Goal: Information Seeking & Learning: Learn about a topic

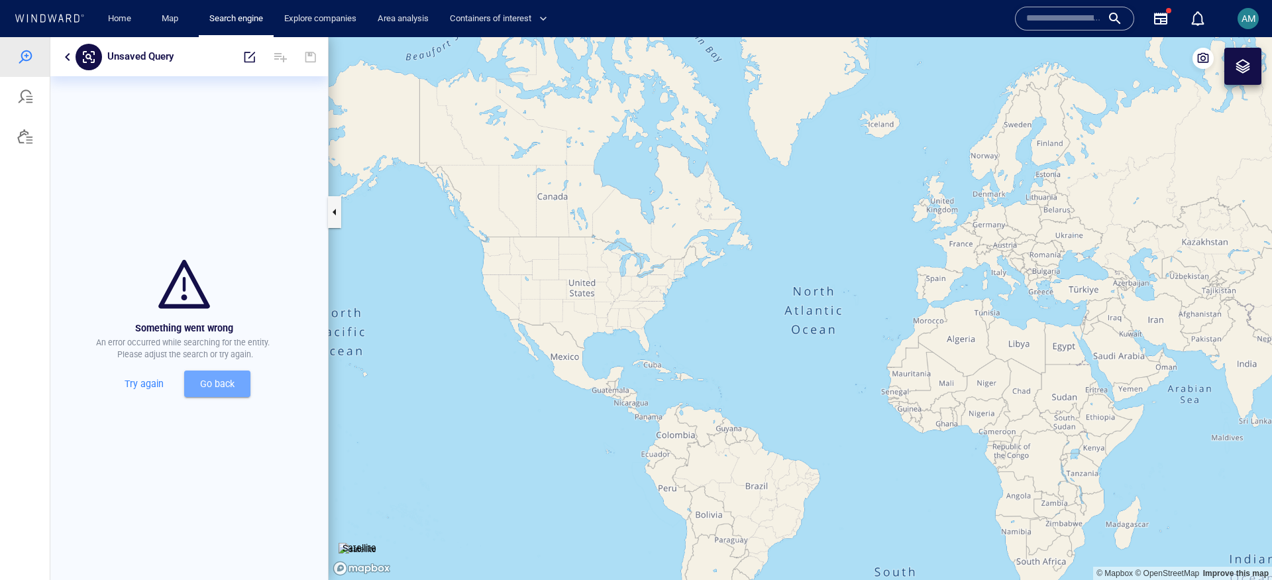
click at [211, 391] on span "Go back" at bounding box center [217, 384] width 45 height 17
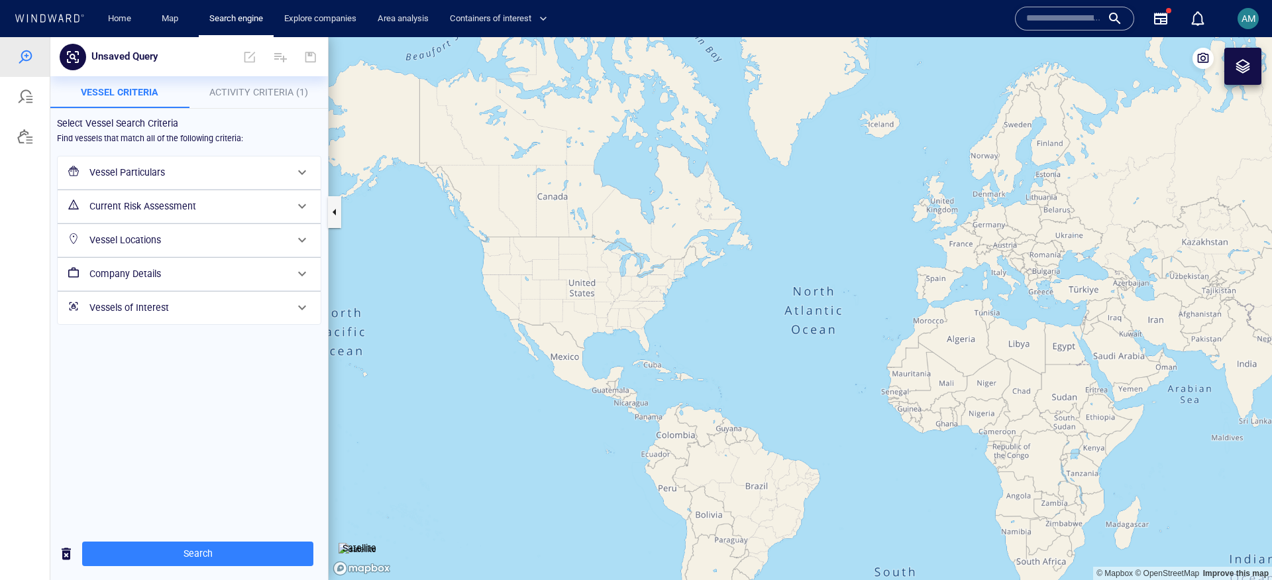
click at [162, 184] on div "Vessel Particulars" at bounding box center [187, 172] width 207 height 27
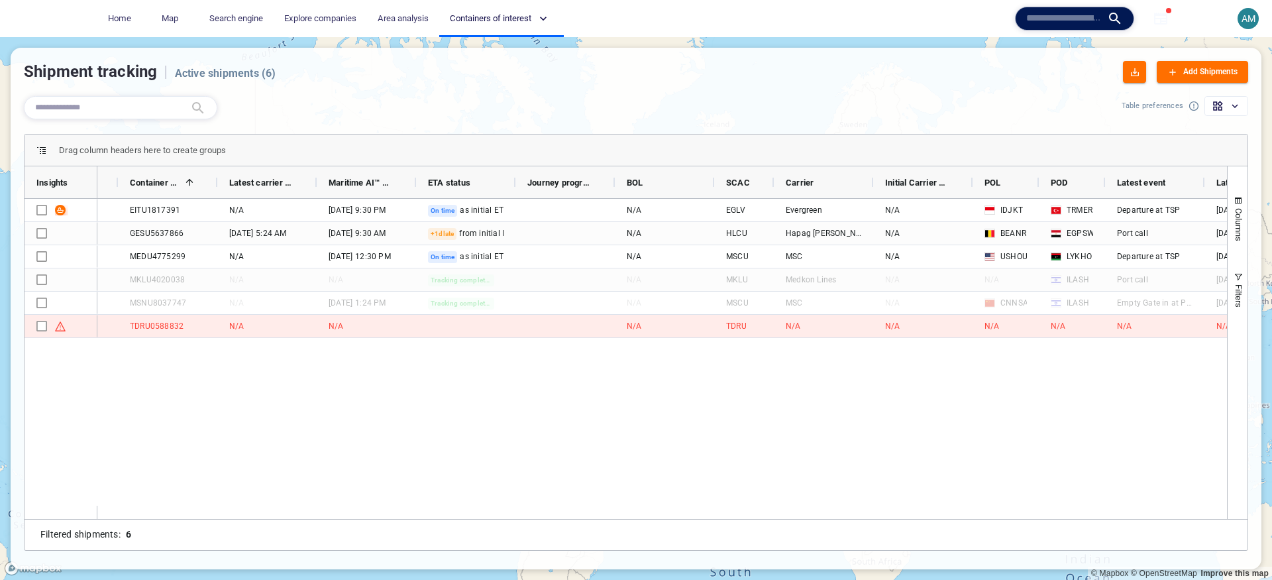
scroll to position [0, 23]
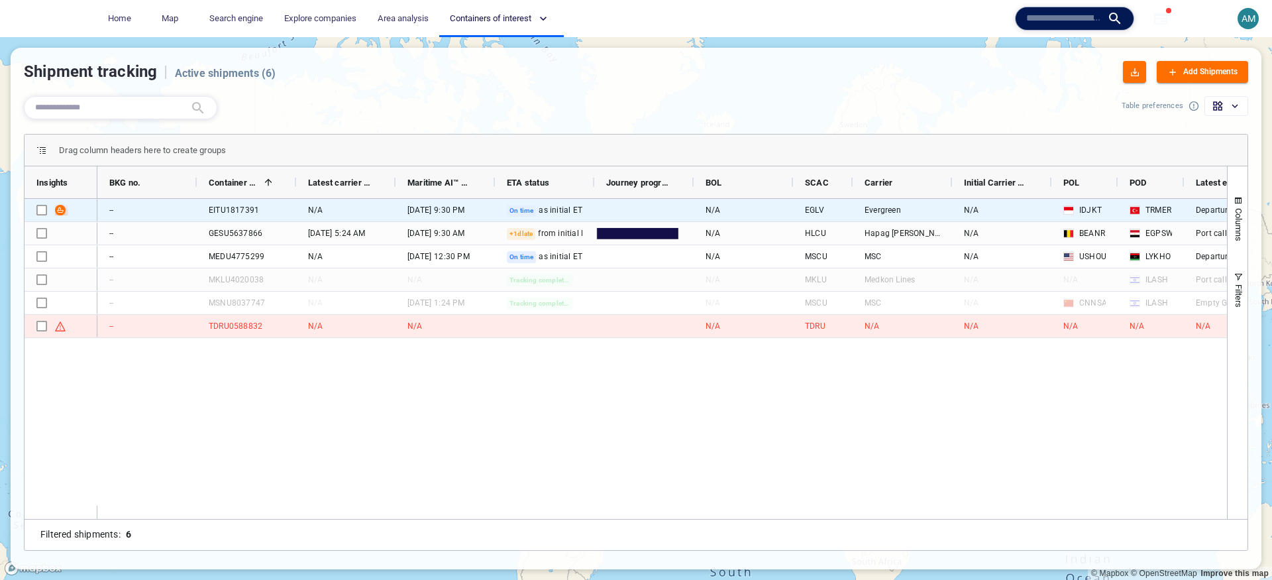
click at [203, 215] on div "EITU1817391" at bounding box center [246, 210] width 99 height 23
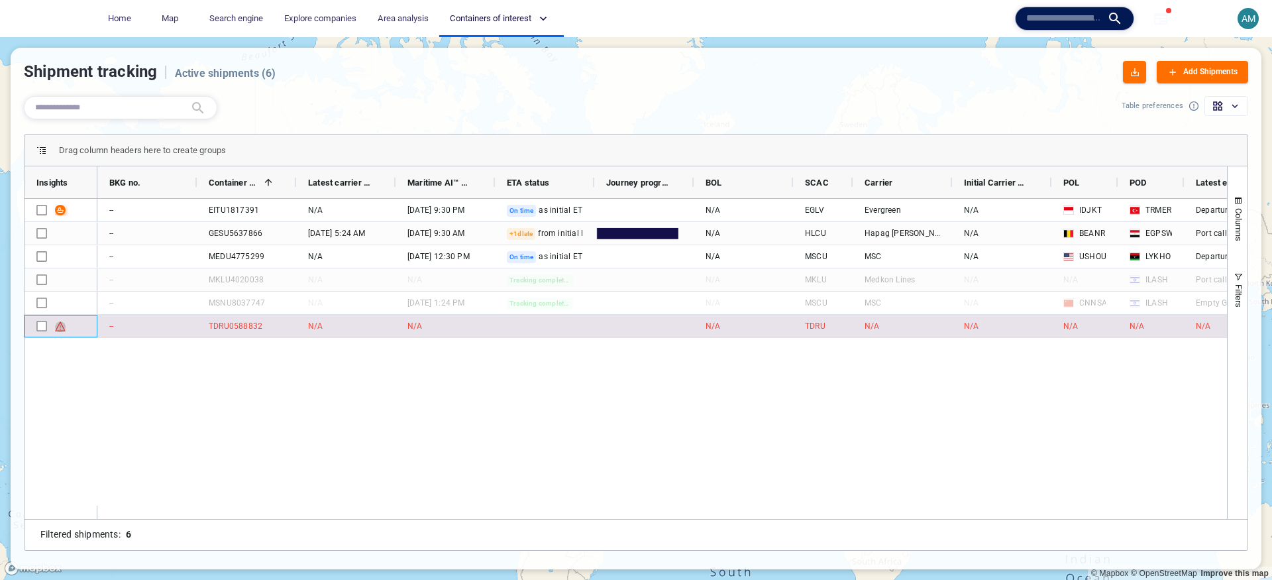
click at [61, 323] on span "Press SPACE to select this row." at bounding box center [60, 326] width 11 height 11
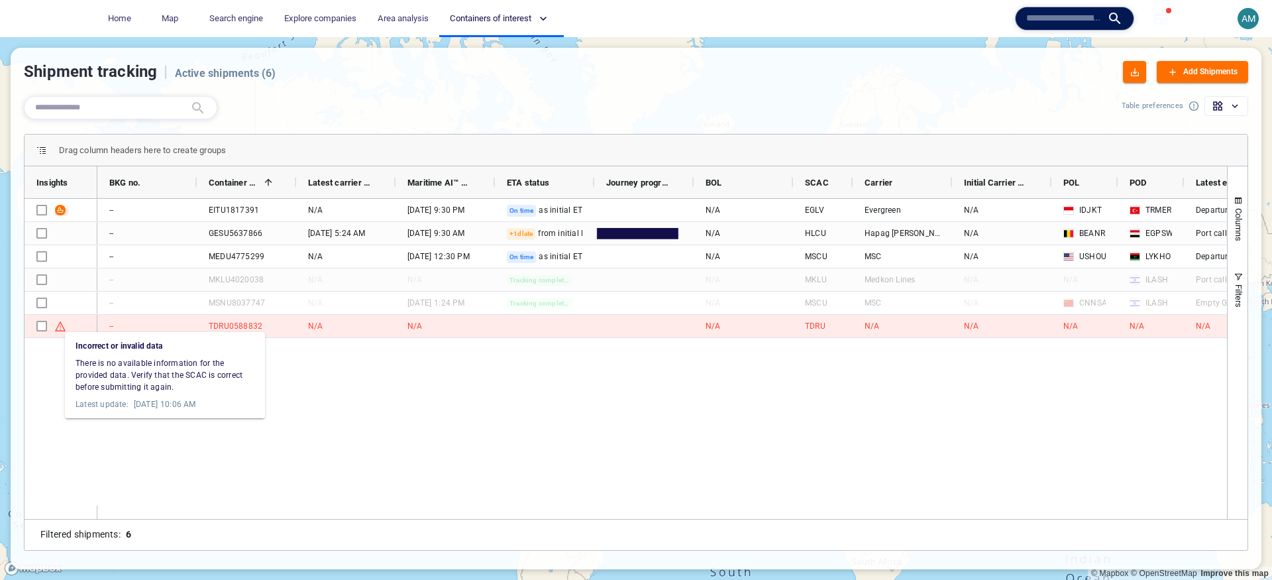
click at [243, 300] on div at bounding box center [636, 290] width 1272 height 580
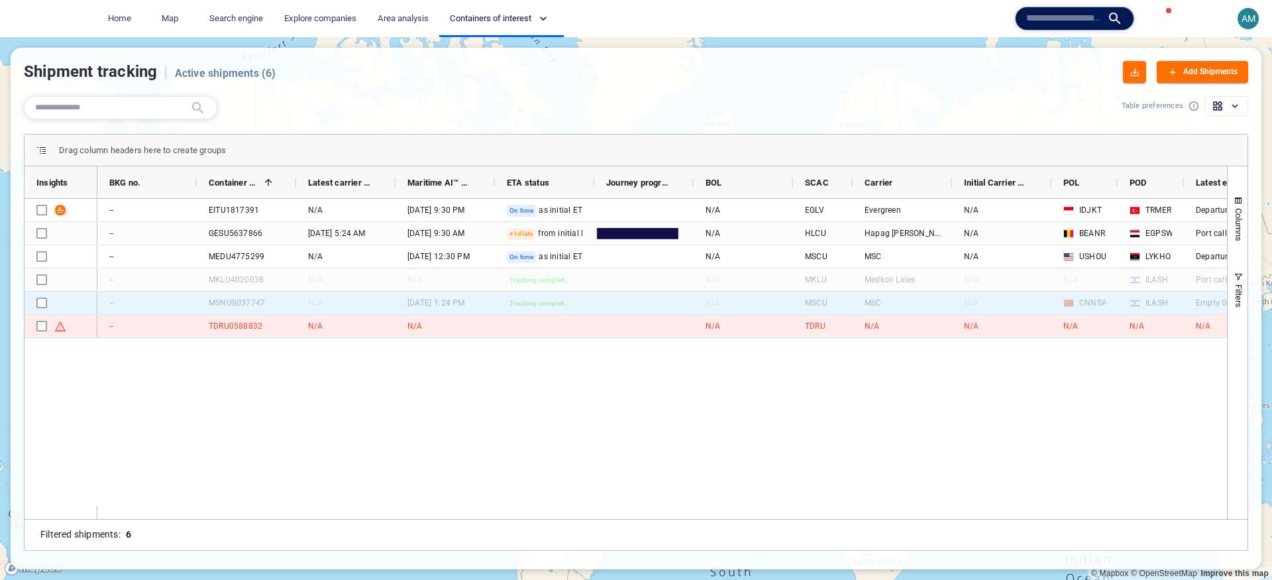
click at [243, 300] on div "MSNU8037747" at bounding box center [237, 303] width 56 height 12
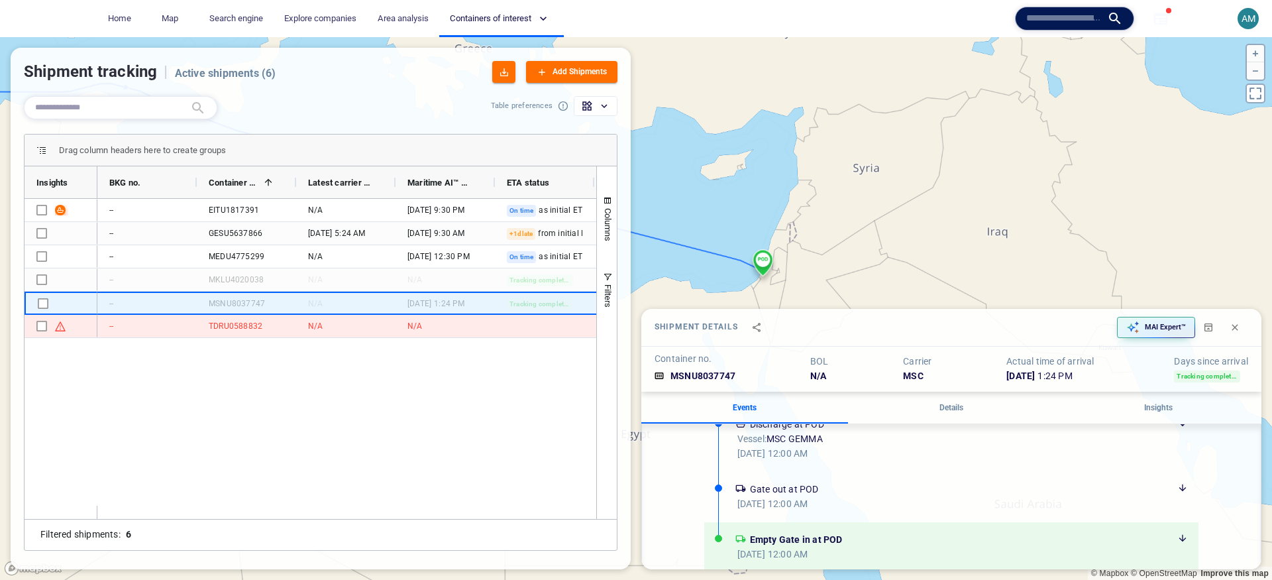
scroll to position [835, 0]
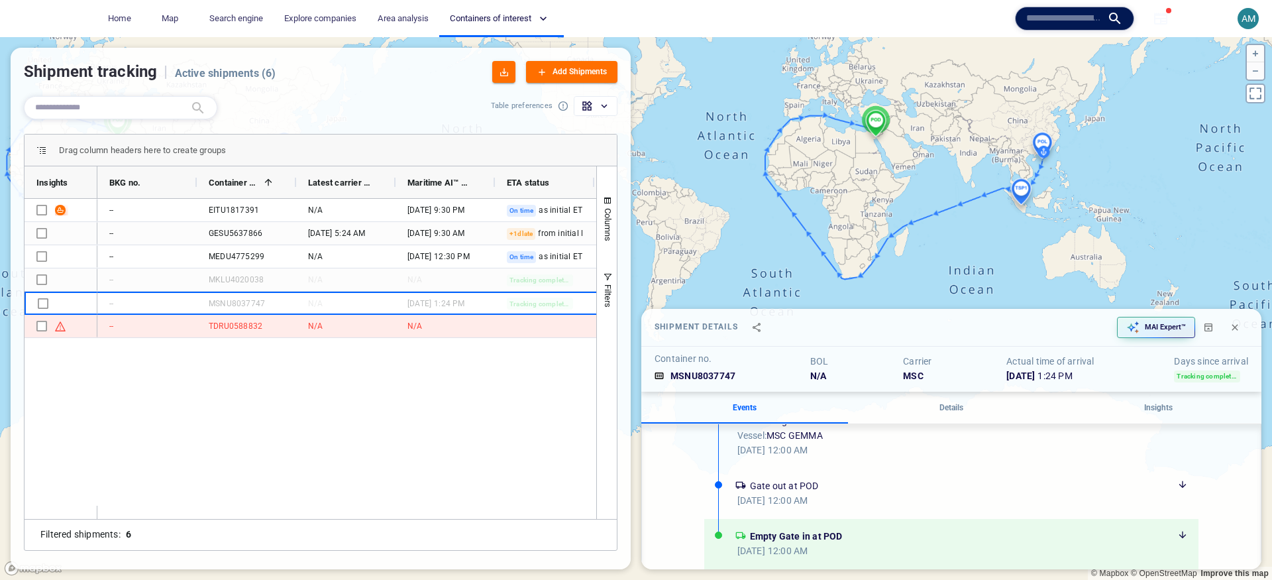
drag, startPoint x: 1055, startPoint y: 228, endPoint x: 846, endPoint y: 136, distance: 227.8
click at [846, 136] on canvas "Map" at bounding box center [636, 308] width 1272 height 543
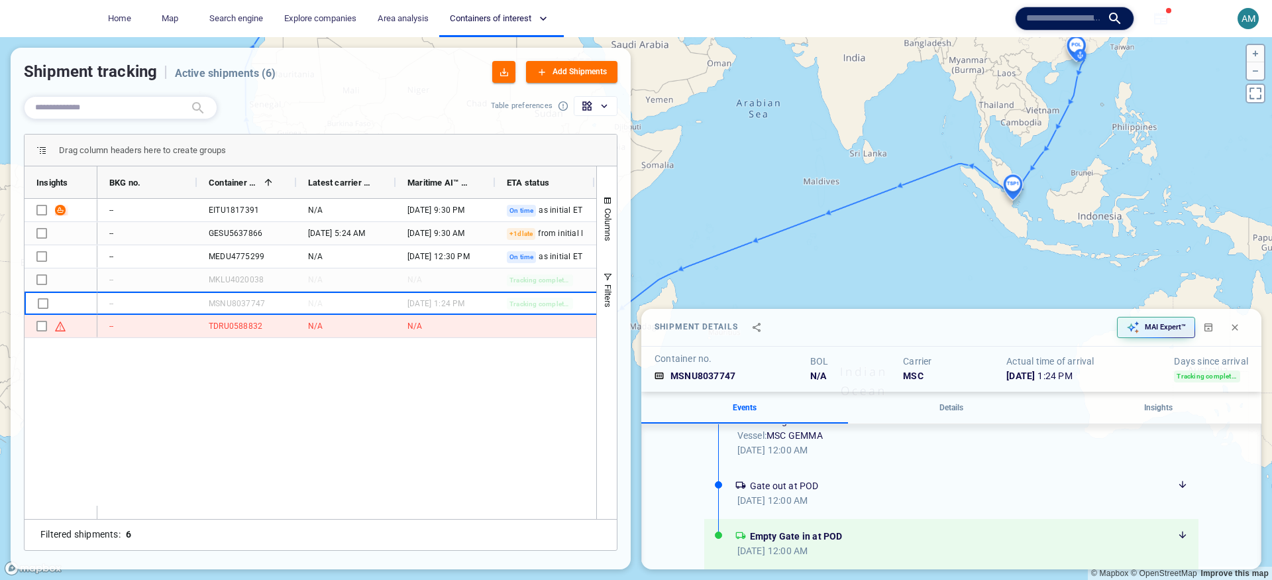
drag, startPoint x: 1080, startPoint y: 89, endPoint x: 1087, endPoint y: 182, distance: 93.7
click at [1087, 182] on canvas "Map" at bounding box center [636, 308] width 1272 height 543
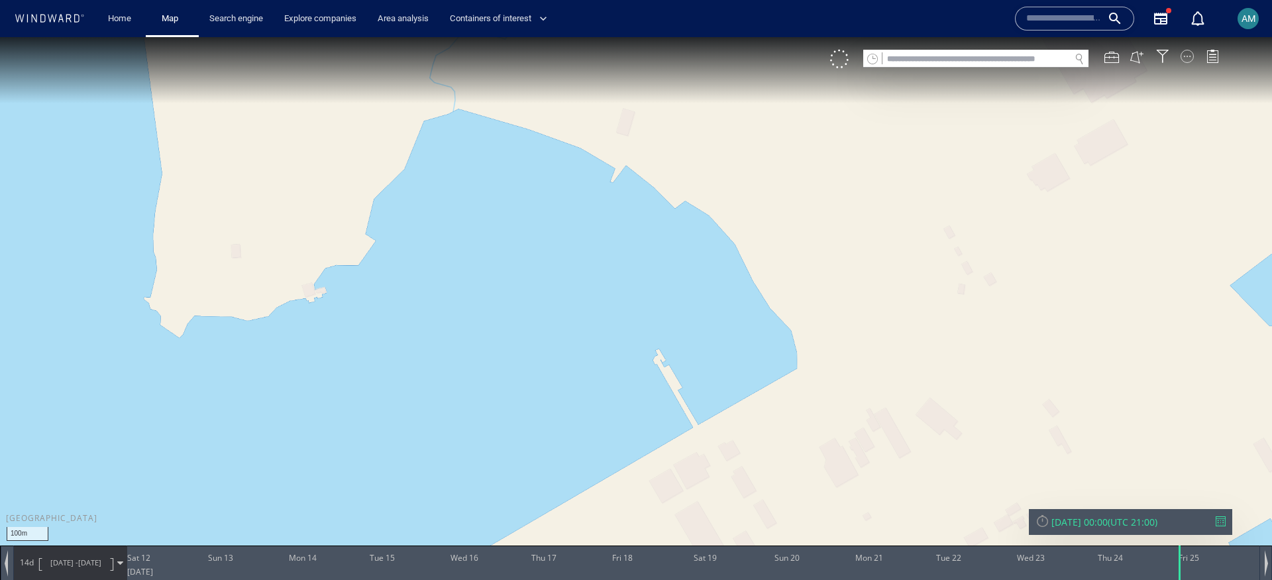
click at [1190, 60] on div at bounding box center [1186, 56] width 13 height 13
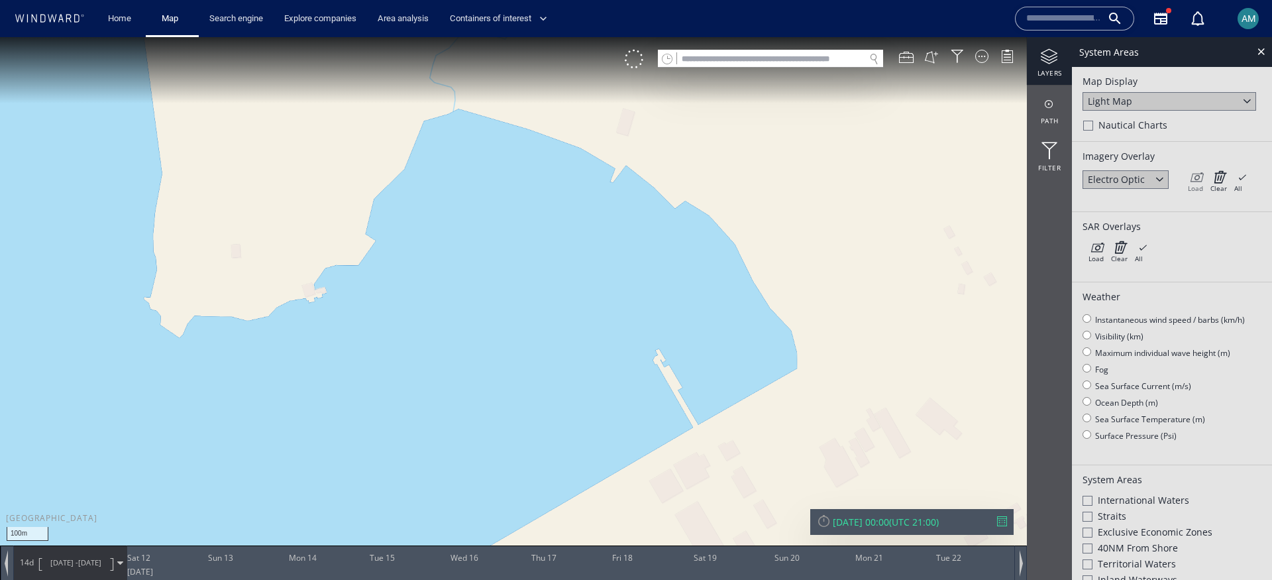
click at [1194, 174] on icon at bounding box center [1195, 176] width 15 height 13
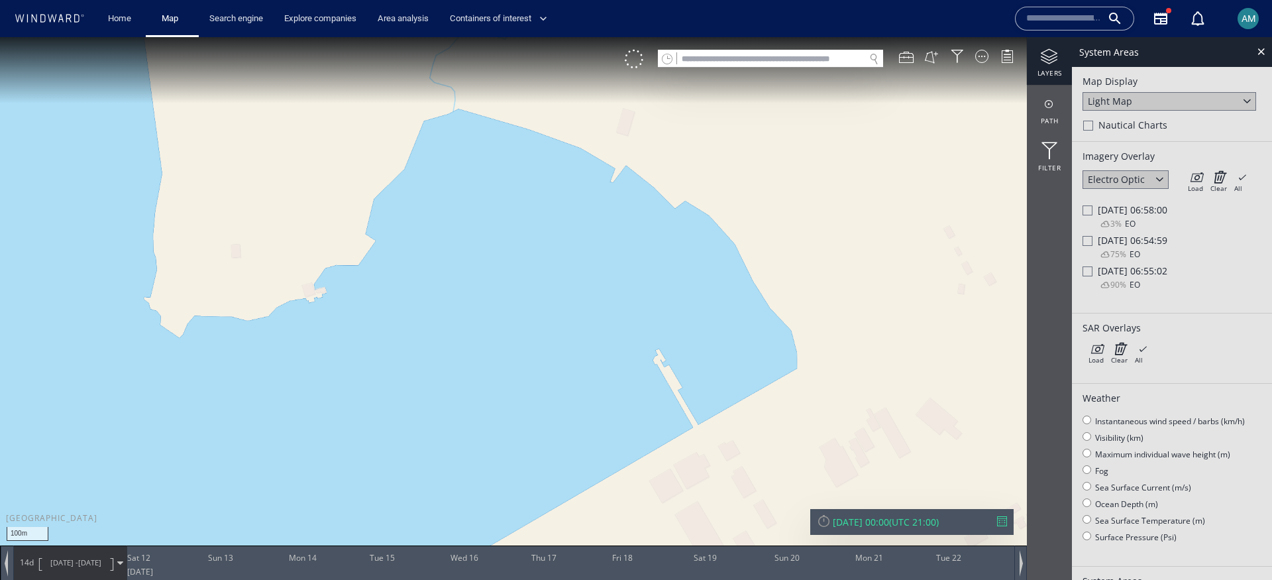
click at [1090, 208] on div at bounding box center [1087, 210] width 10 height 10
click at [1088, 240] on div at bounding box center [1087, 241] width 10 height 10
click at [1088, 272] on div at bounding box center [1087, 271] width 10 height 10
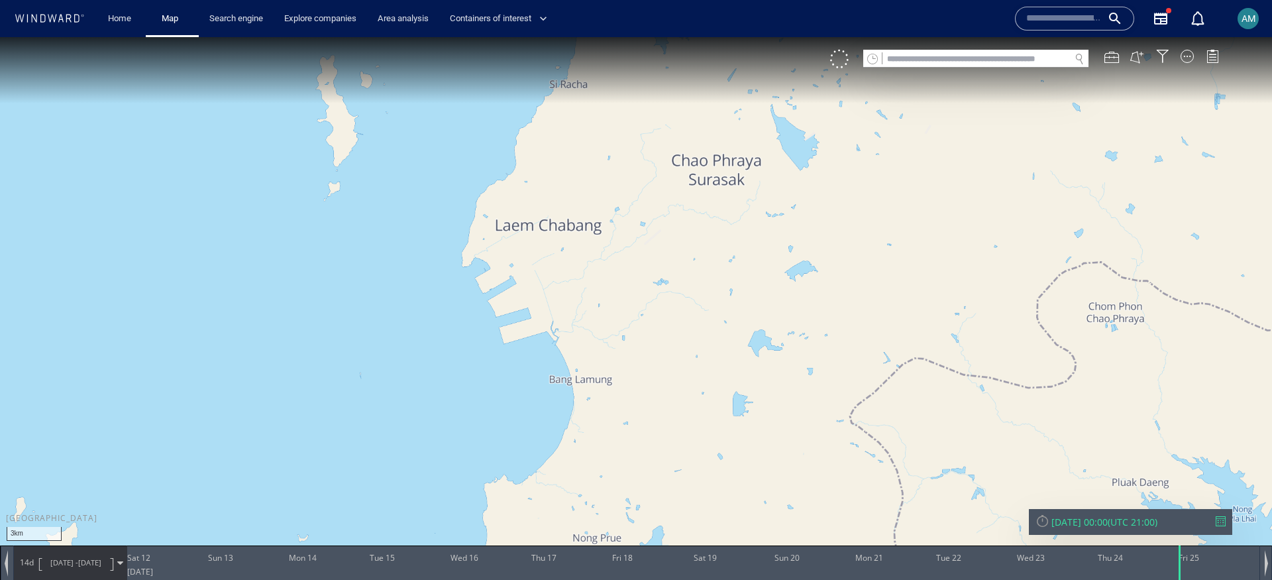
click at [1190, 66] on div "VM" at bounding box center [1031, 59] width 402 height 19
click at [1183, 54] on div at bounding box center [1186, 56] width 13 height 13
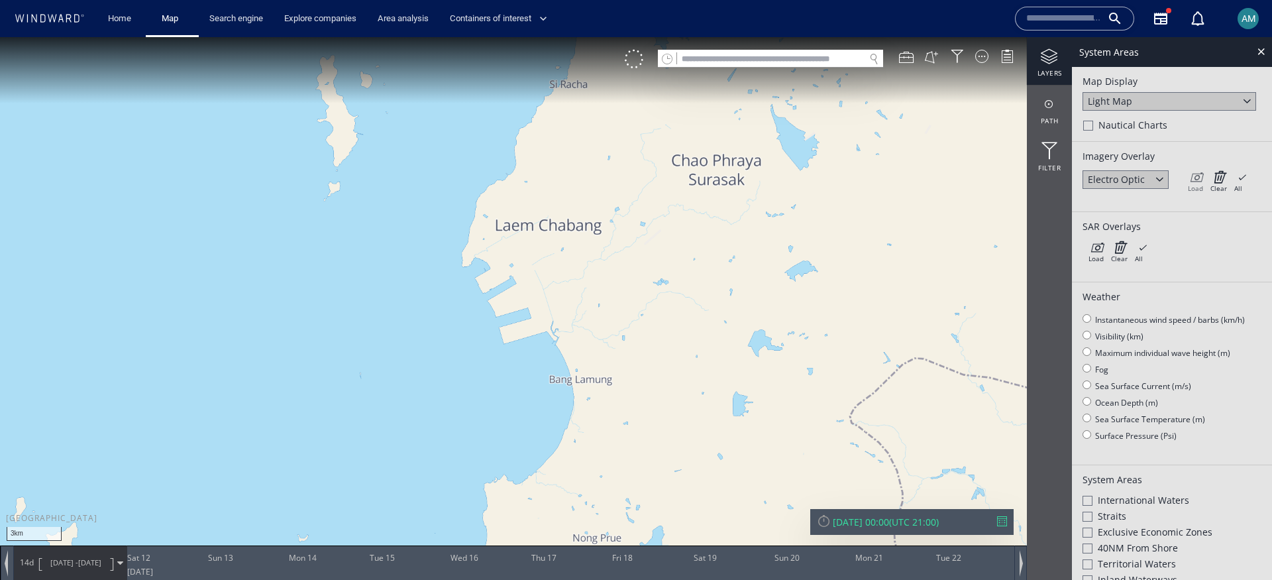
click at [1190, 180] on icon at bounding box center [1195, 176] width 15 height 13
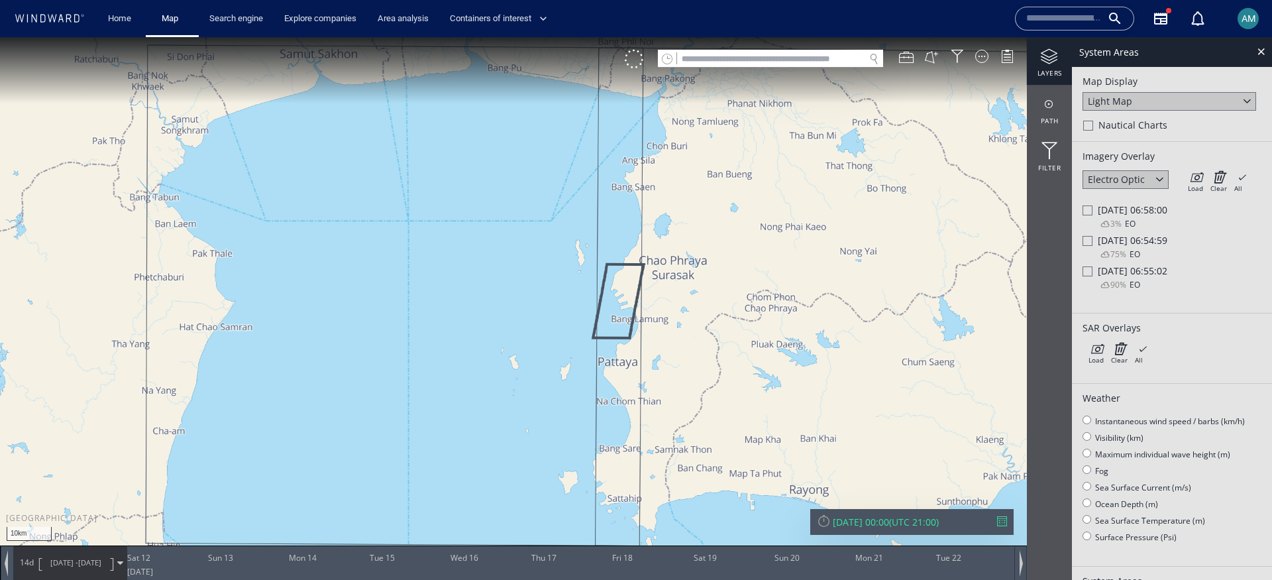
scroll to position [17, 0]
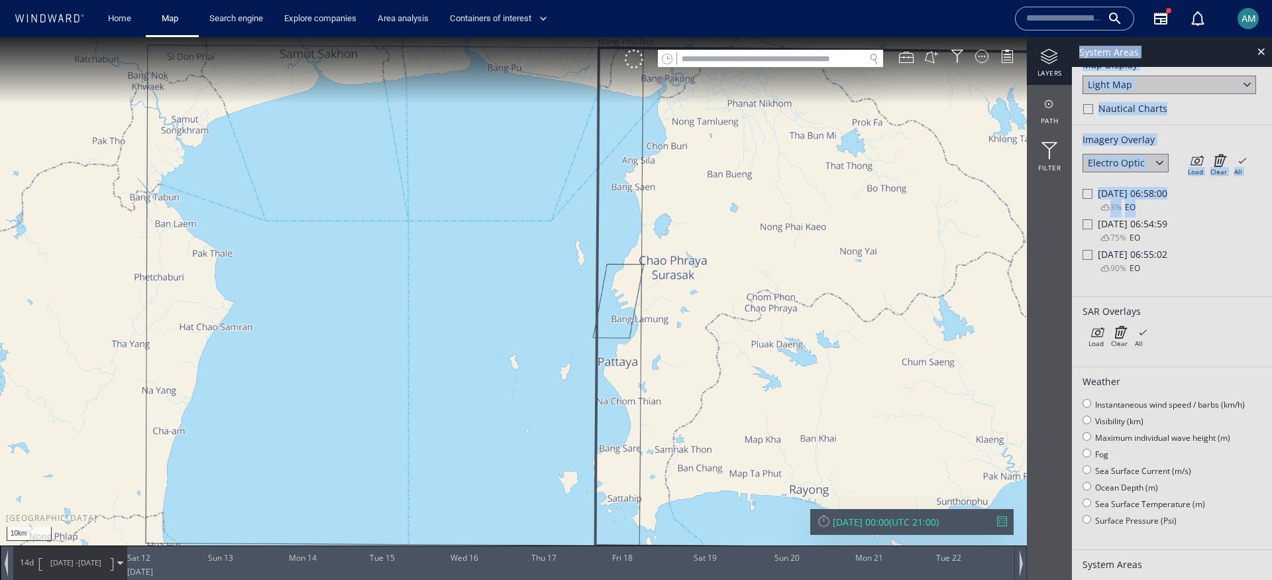
drag, startPoint x: 1087, startPoint y: 219, endPoint x: 1055, endPoint y: 231, distance: 34.4
click at [1055, 231] on div "layers path Filter System Areas Map Display Light Map Nautical Charts Imagery O…" at bounding box center [1149, 308] width 245 height 543
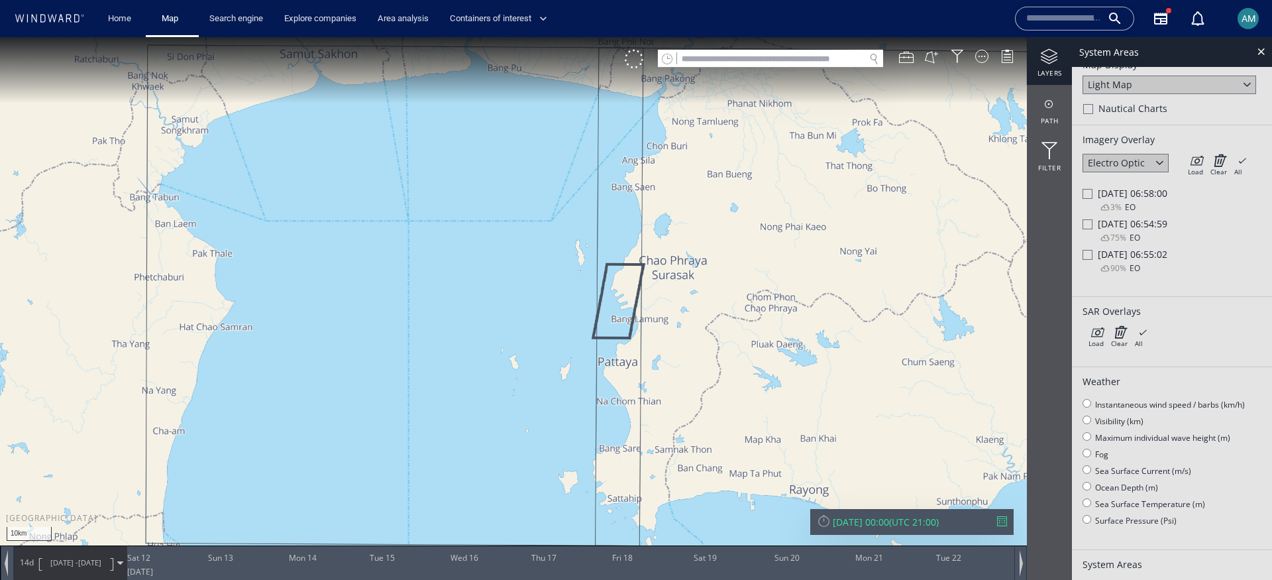
click at [1084, 192] on div at bounding box center [1087, 194] width 10 height 10
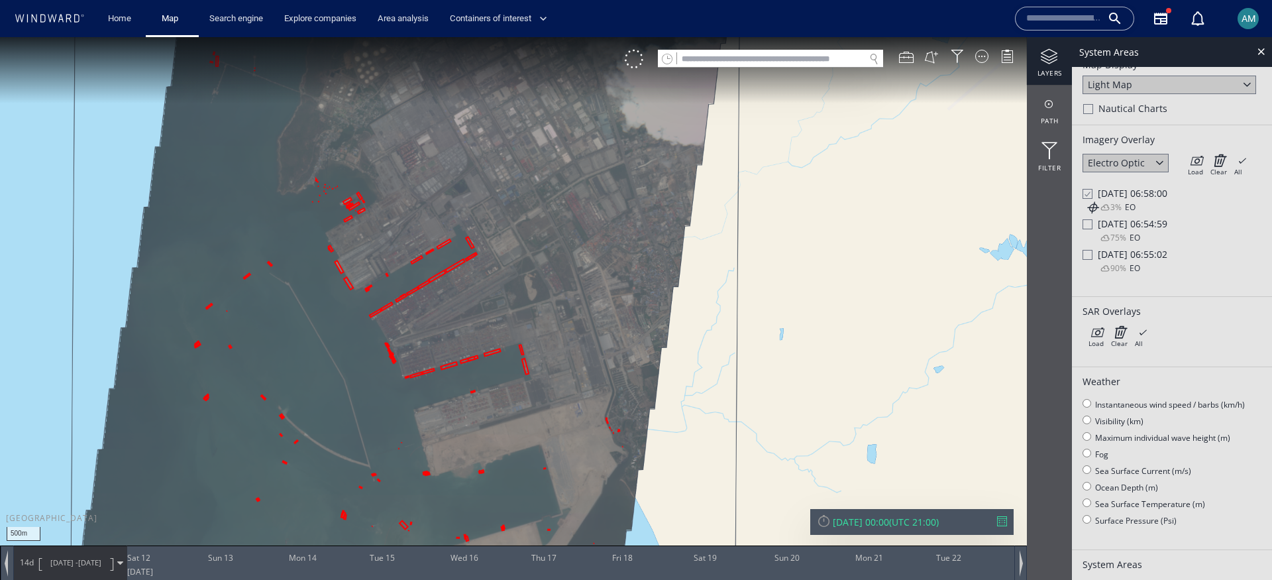
drag, startPoint x: 540, startPoint y: 307, endPoint x: 780, endPoint y: 253, distance: 245.7
click at [780, 253] on canvas "Map" at bounding box center [636, 301] width 1272 height 529
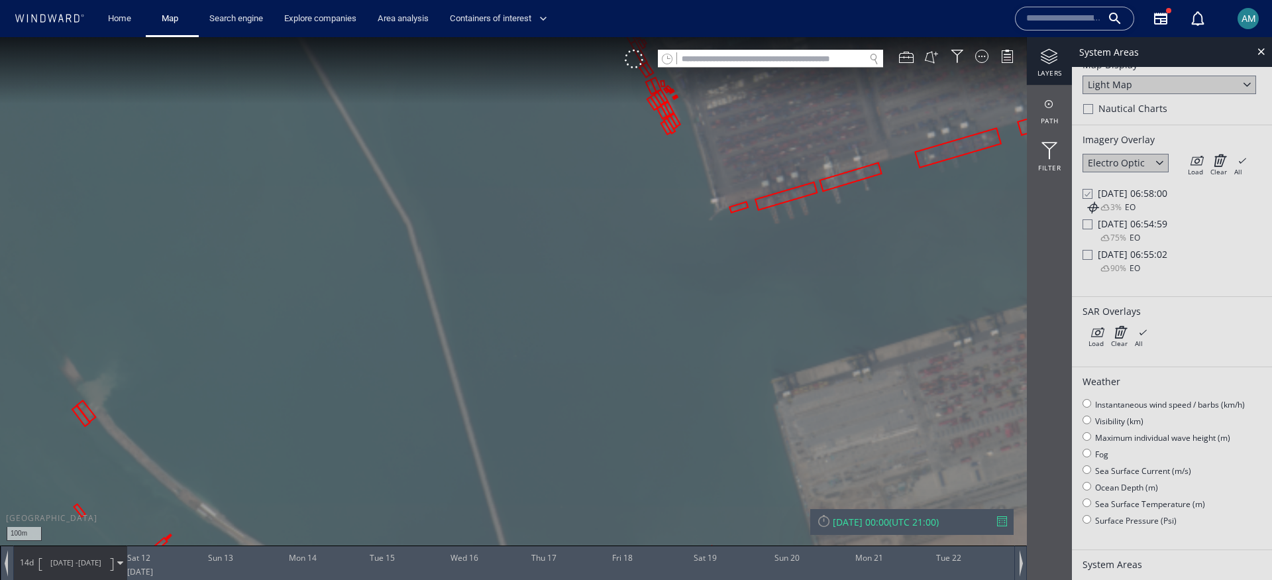
drag, startPoint x: 435, startPoint y: 391, endPoint x: 995, endPoint y: 239, distance: 580.6
click at [996, 239] on canvas "Map" at bounding box center [636, 301] width 1272 height 529
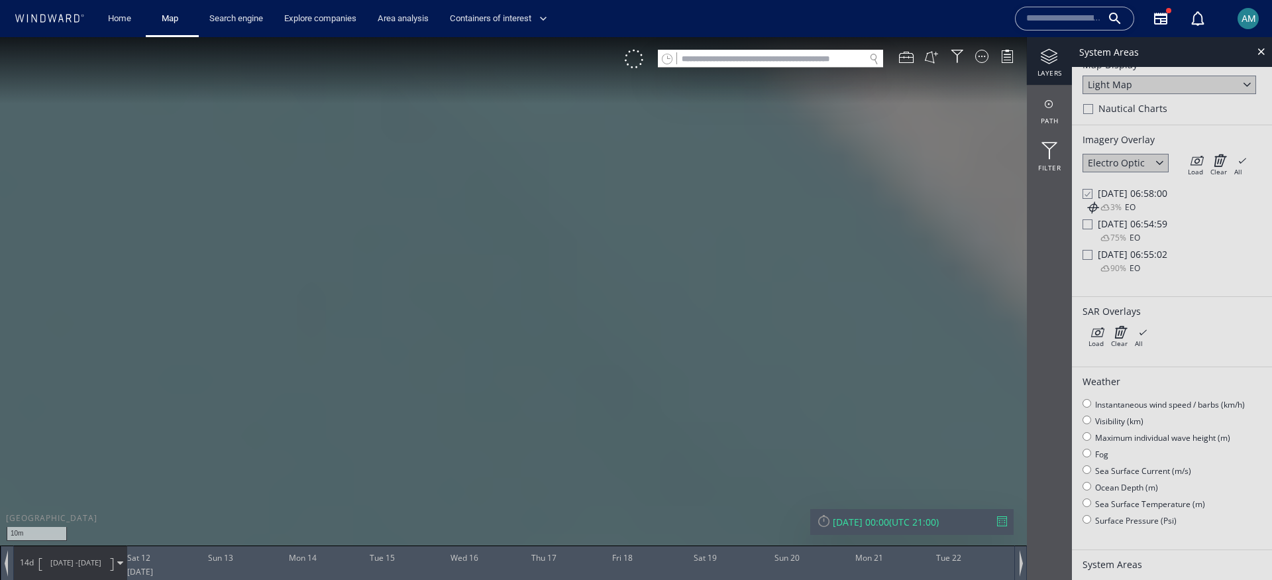
drag, startPoint x: 623, startPoint y: 161, endPoint x: 857, endPoint y: 541, distance: 445.8
click at [864, 37] on div "10m © Mapbox © OpenStreetMap Improve this map 0 0 Fri 11 April 2025 Sat 12 Sun …" at bounding box center [636, 37] width 1272 height 0
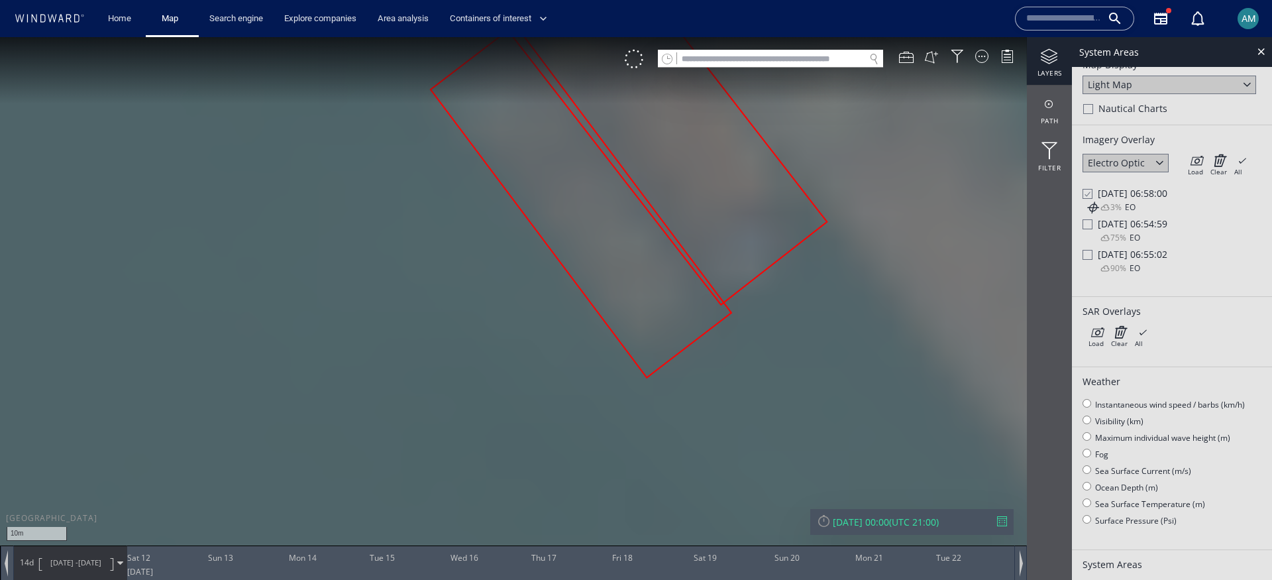
drag, startPoint x: 694, startPoint y: 315, endPoint x: 759, endPoint y: 466, distance: 165.0
click at [759, 466] on canvas "Map" at bounding box center [636, 301] width 1272 height 529
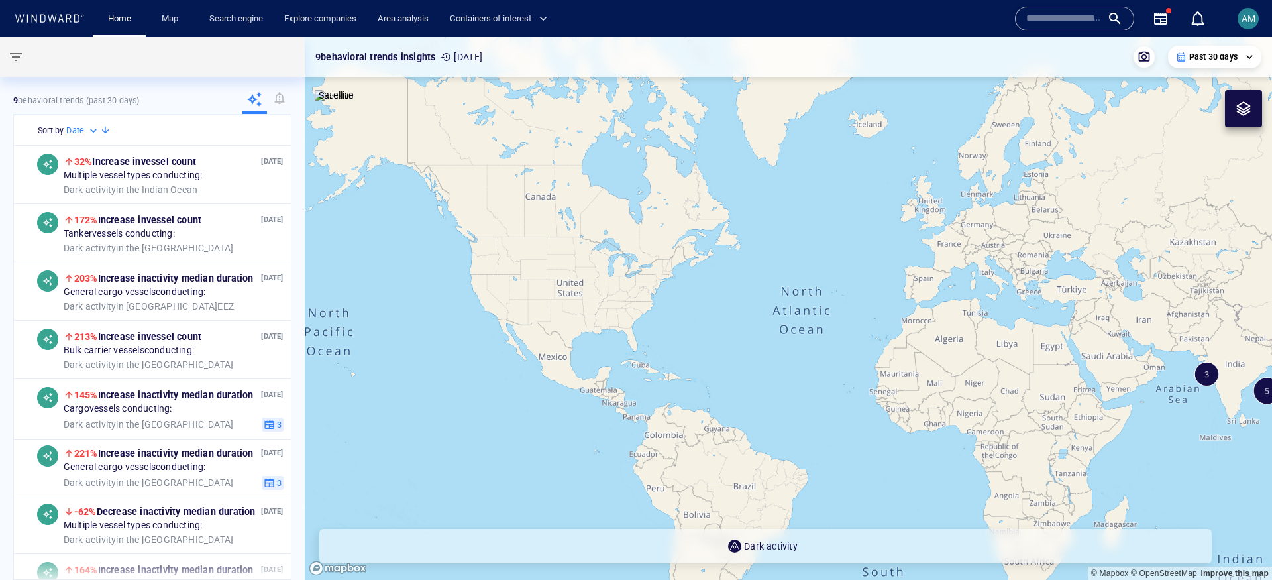
click at [1040, 5] on div "Name N/A IMO MMSI Call sign N/A Class N/A No positional data 0" at bounding box center [1117, 19] width 215 height 48
click at [1048, 19] on input "text" at bounding box center [1064, 19] width 76 height 20
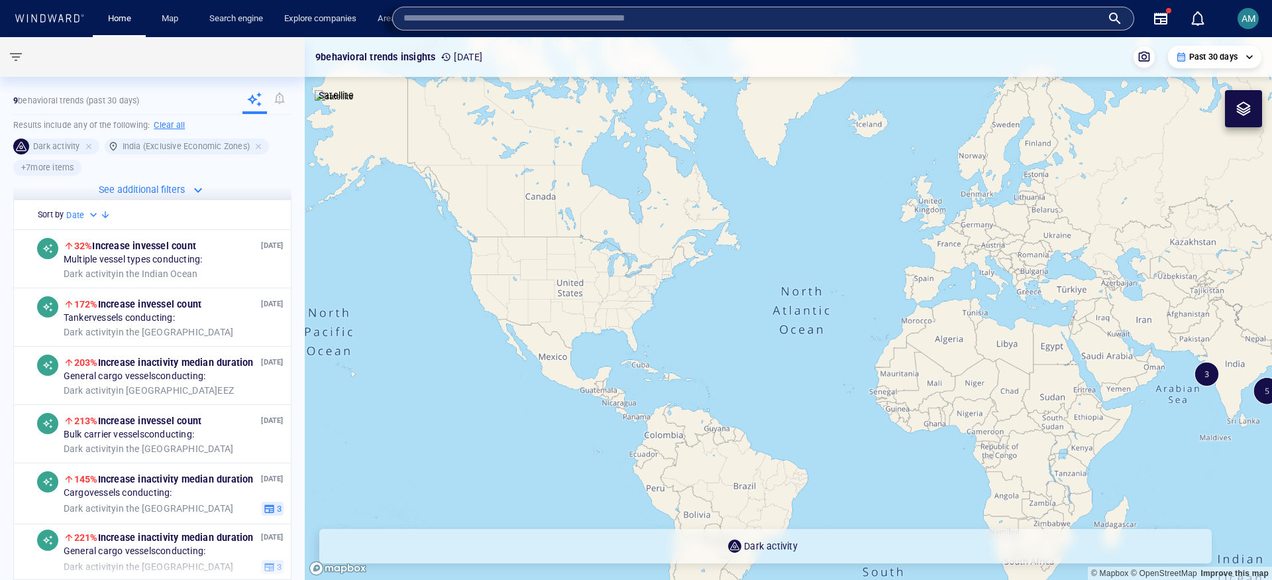
paste input "*******"
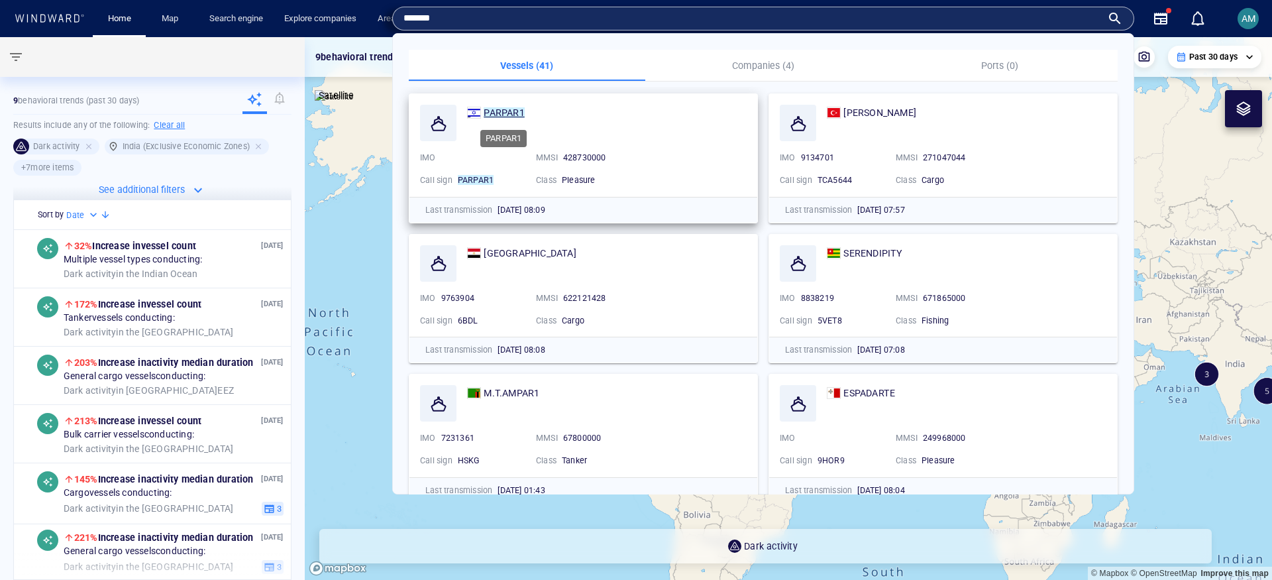
type input "*******"
click at [491, 114] on mark "PARPAR1" at bounding box center [504, 112] width 40 height 11
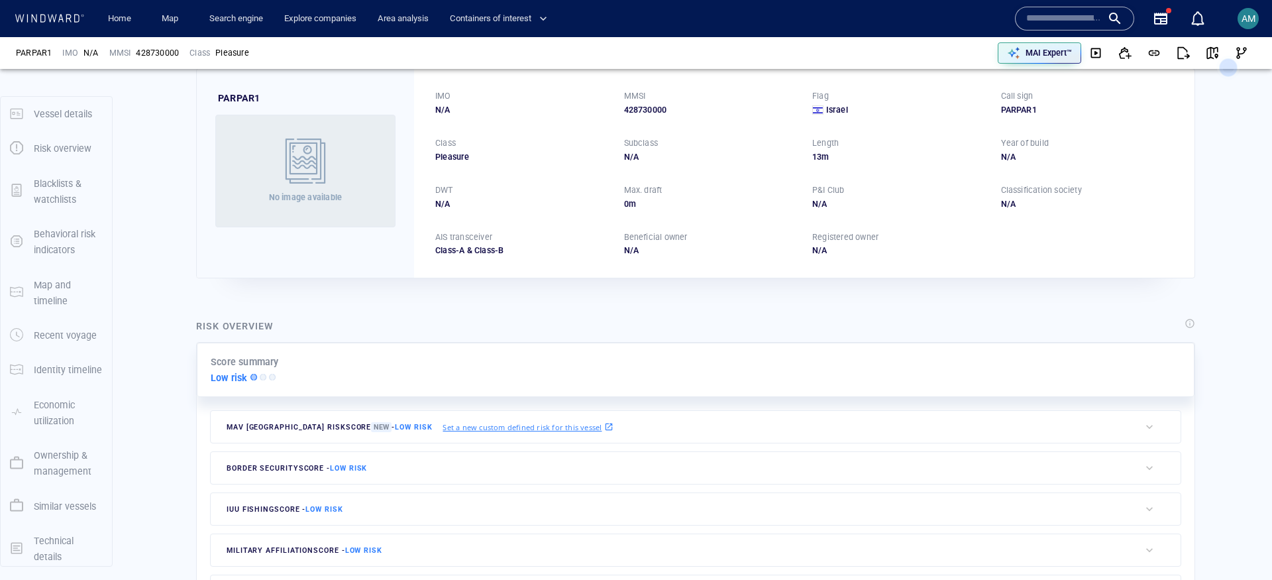
scroll to position [20, 0]
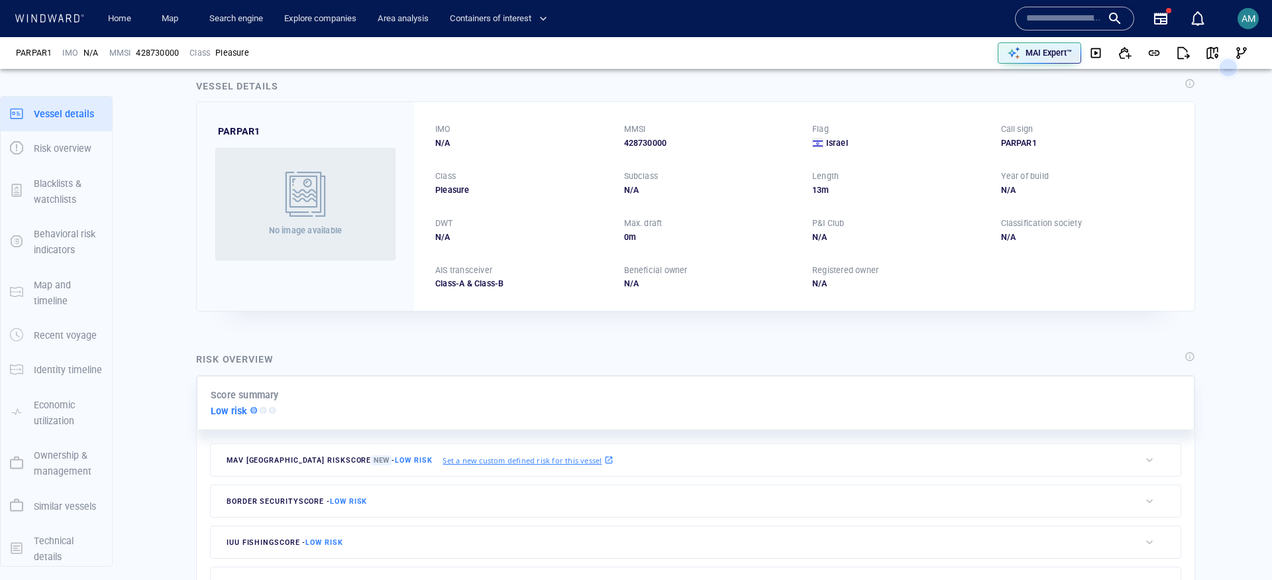
click at [645, 144] on div "428730000" at bounding box center [710, 143] width 173 height 12
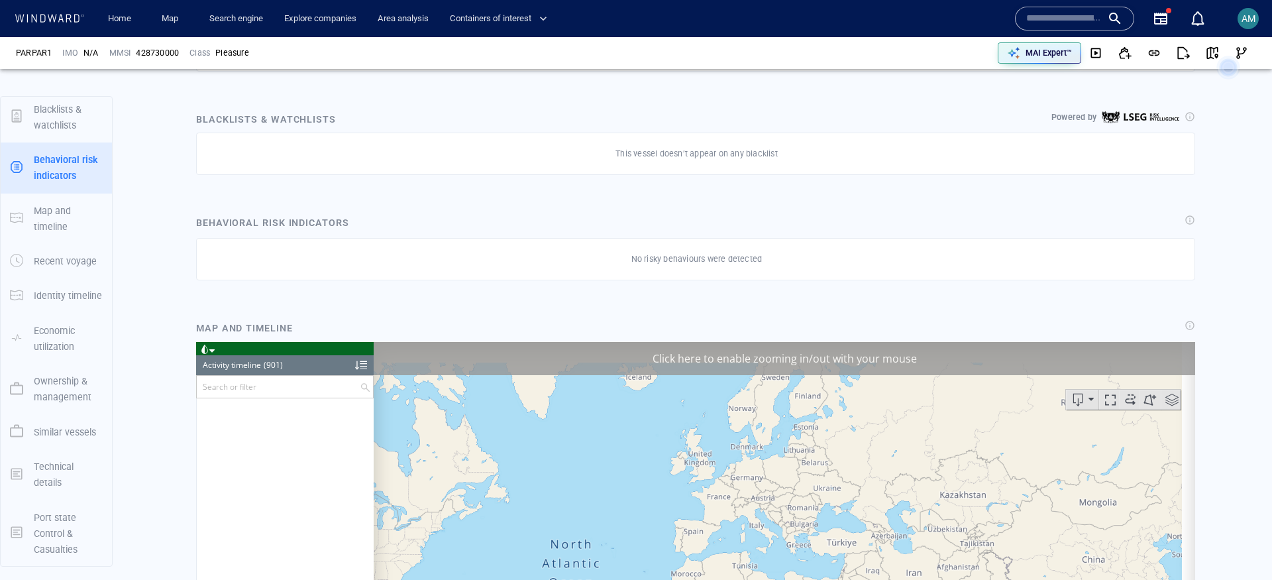
scroll to position [747, 0]
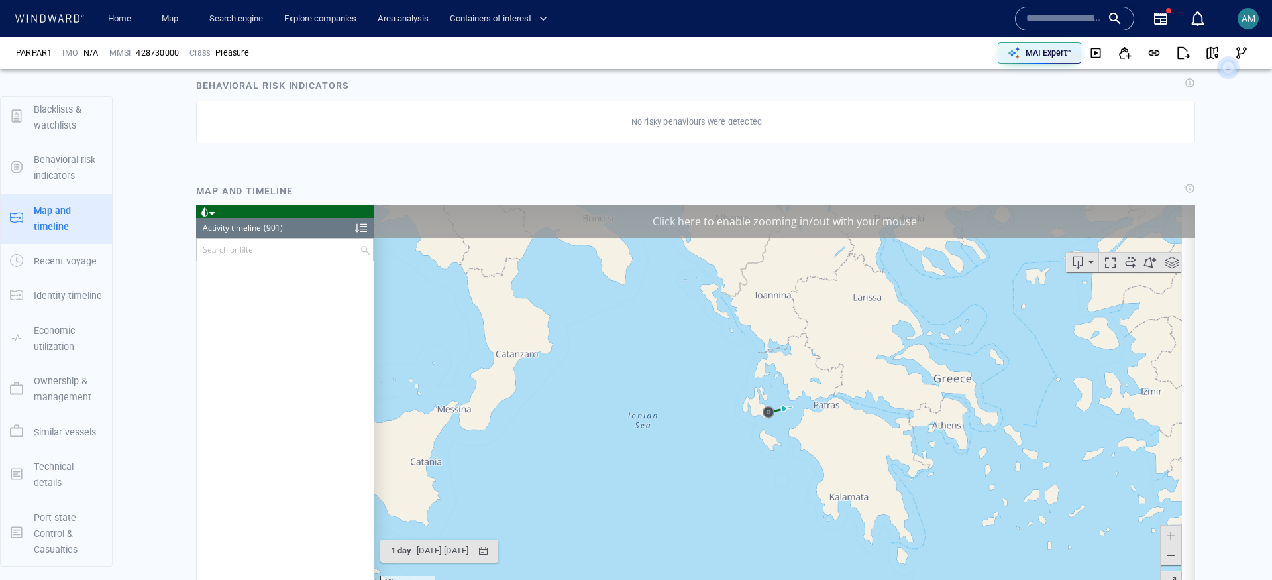
click at [645, 225] on div "Click here to enable zooming in/out with your mouse" at bounding box center [784, 220] width 821 height 33
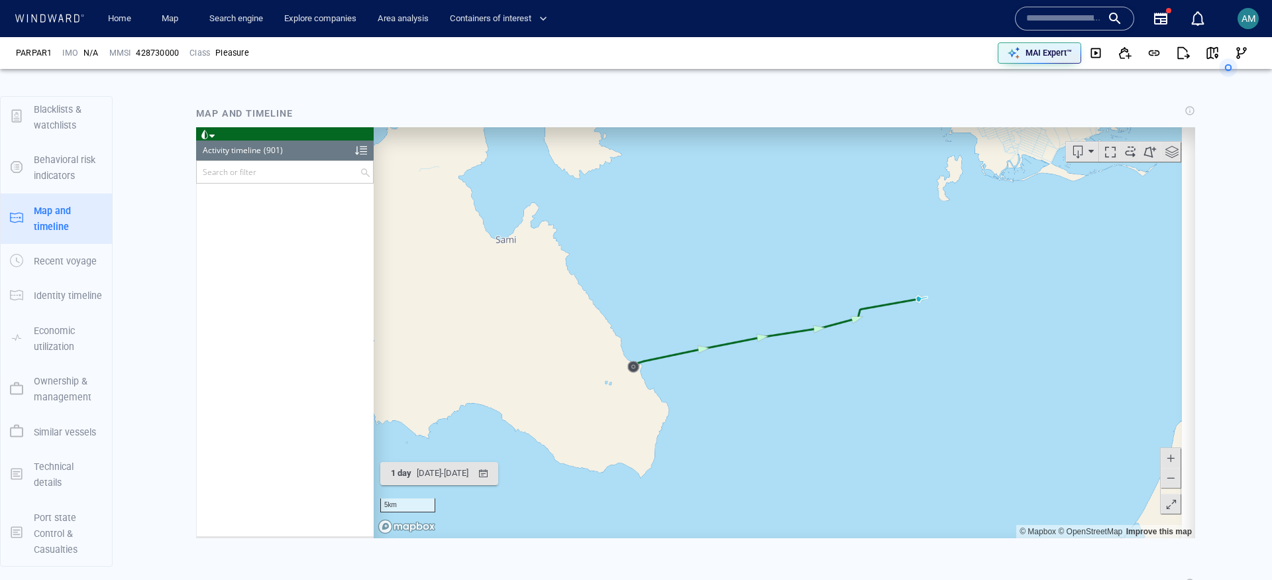
scroll to position [821, 0]
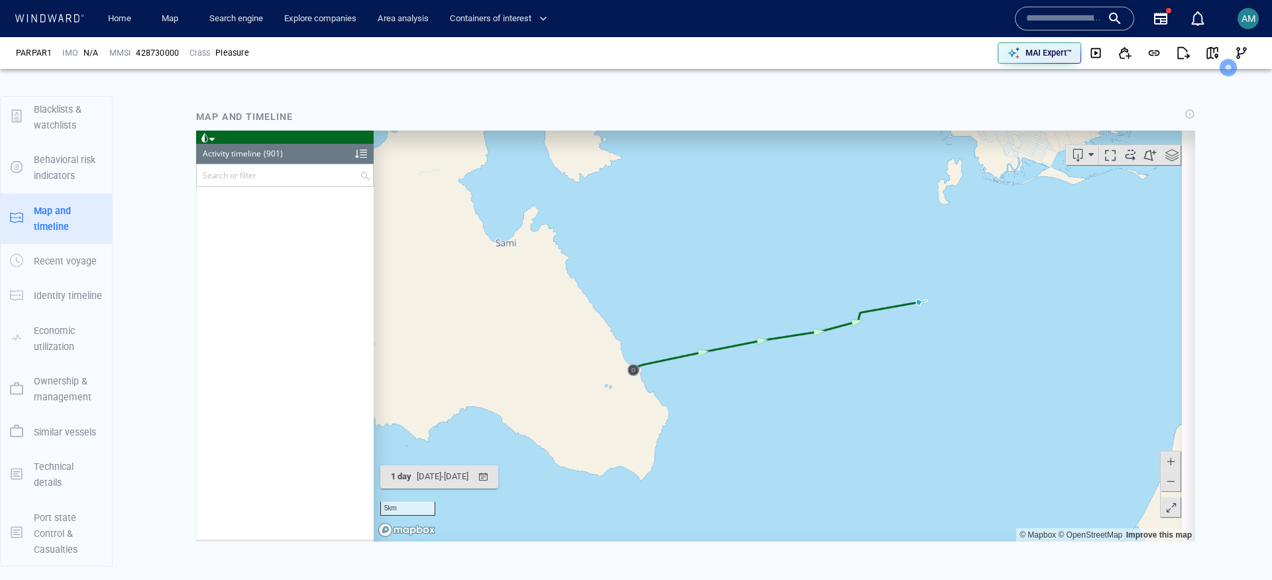
click at [445, 497] on canvas "Map" at bounding box center [778, 335] width 808 height 411
click at [443, 490] on canvas "Map" at bounding box center [778, 335] width 808 height 411
click at [440, 474] on div "19/09/2025 - 21/09/2025" at bounding box center [442, 476] width 57 height 21
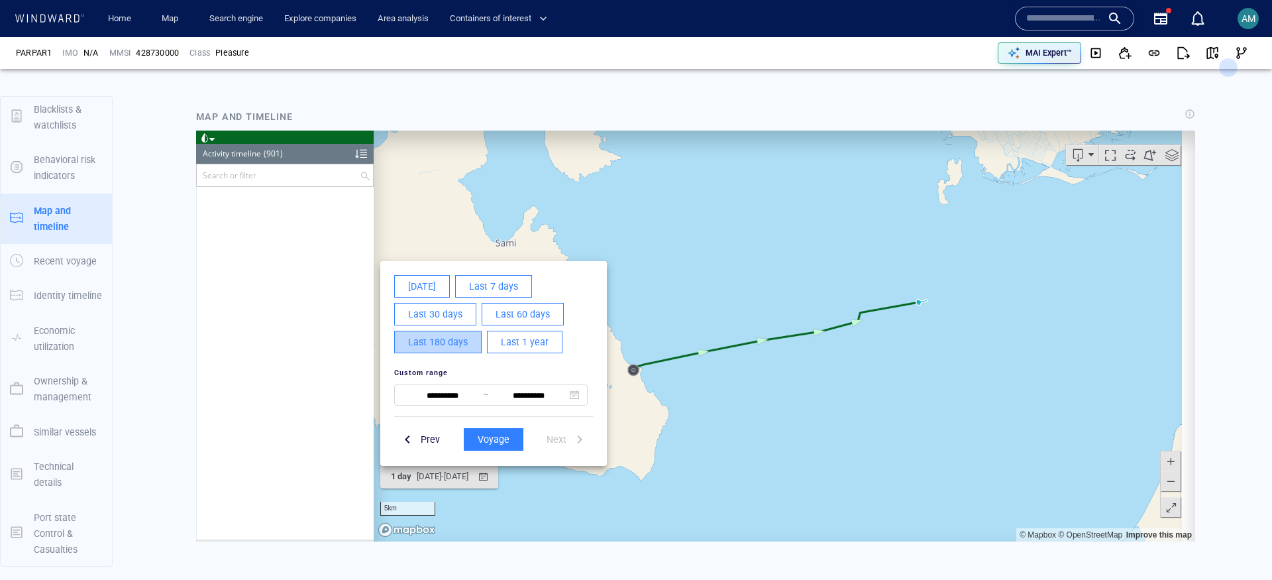
click at [435, 342] on span "Last 180 days" at bounding box center [438, 341] width 60 height 17
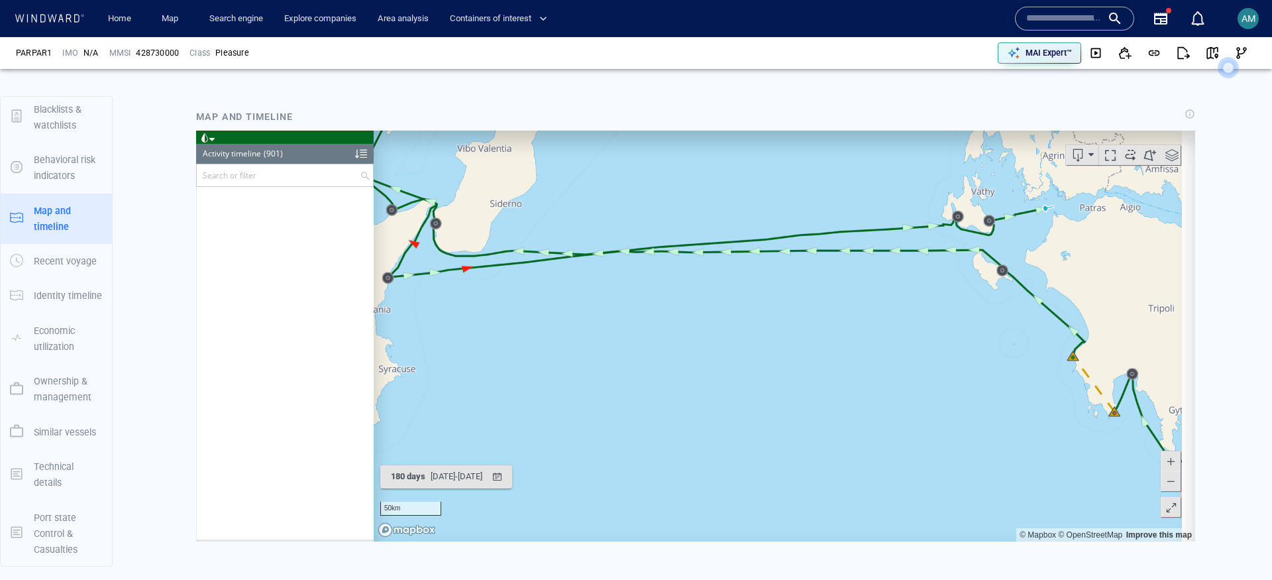
drag, startPoint x: 922, startPoint y: 299, endPoint x: 918, endPoint y: 381, distance: 81.6
click at [918, 381] on canvas "Map" at bounding box center [778, 335] width 808 height 411
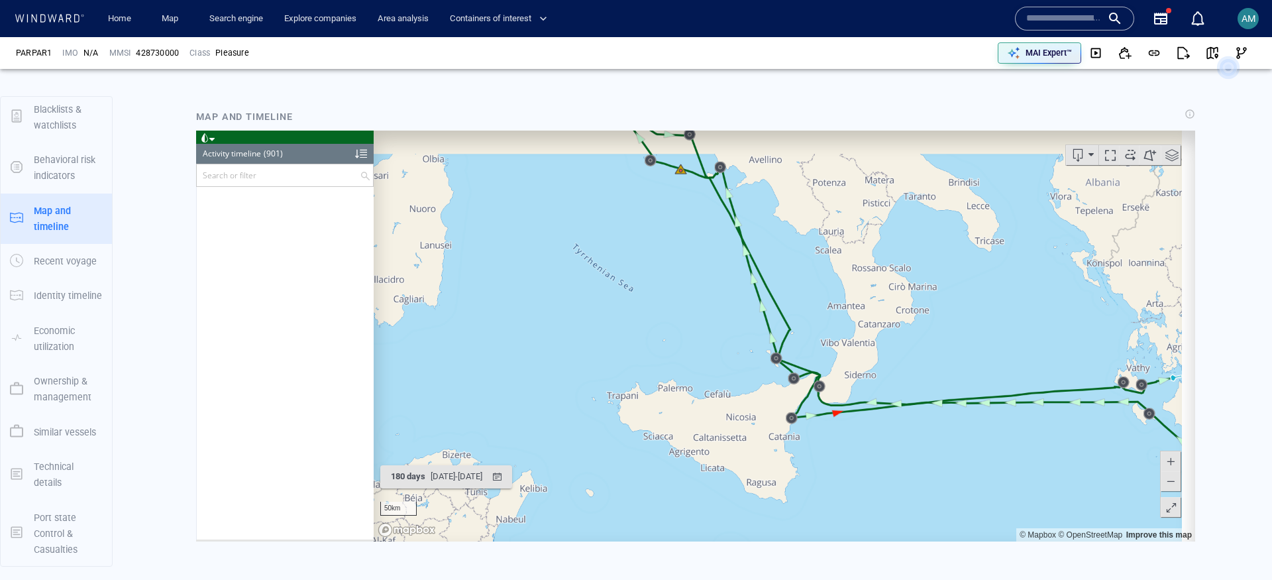
drag, startPoint x: 770, startPoint y: 364, endPoint x: 1019, endPoint y: 472, distance: 270.9
click at [1020, 472] on canvas "Map" at bounding box center [778, 335] width 808 height 411
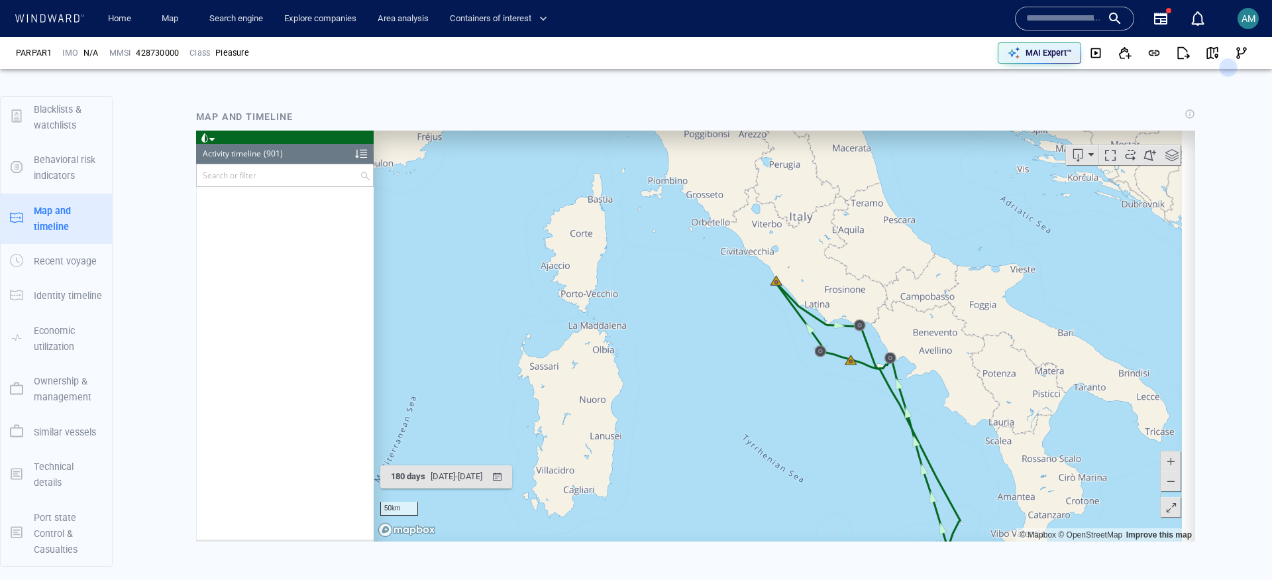
drag, startPoint x: 835, startPoint y: 338, endPoint x: 913, endPoint y: 503, distance: 183.1
click at [913, 503] on canvas "Map" at bounding box center [778, 335] width 808 height 411
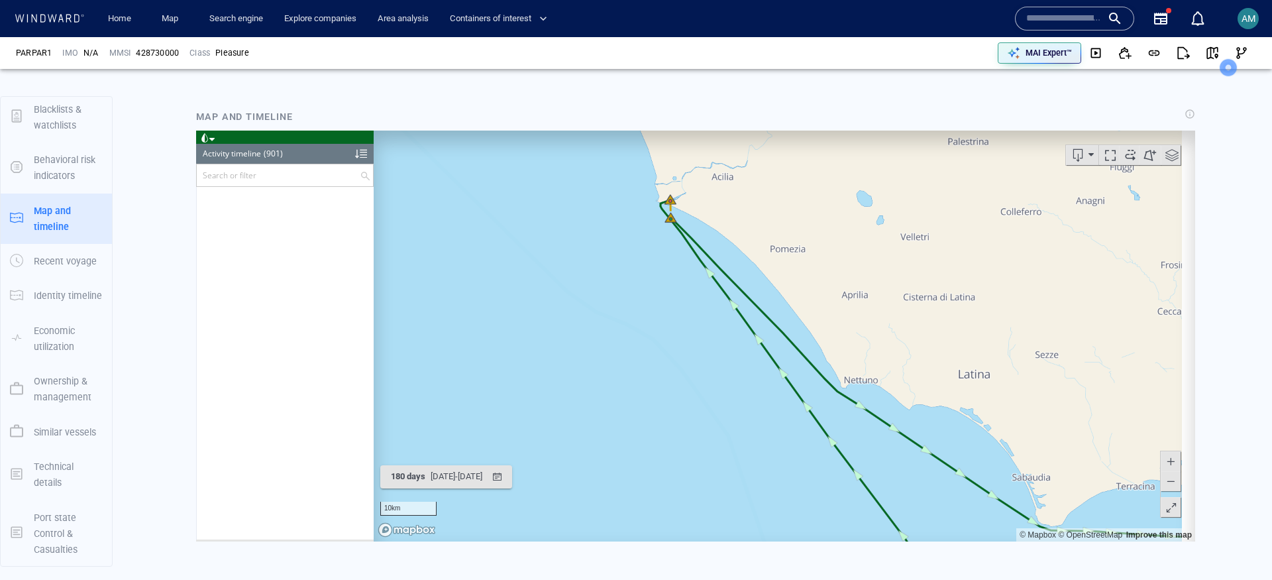
drag, startPoint x: 702, startPoint y: 255, endPoint x: 800, endPoint y: 386, distance: 162.8
click at [803, 388] on canvas "Map" at bounding box center [778, 335] width 808 height 411
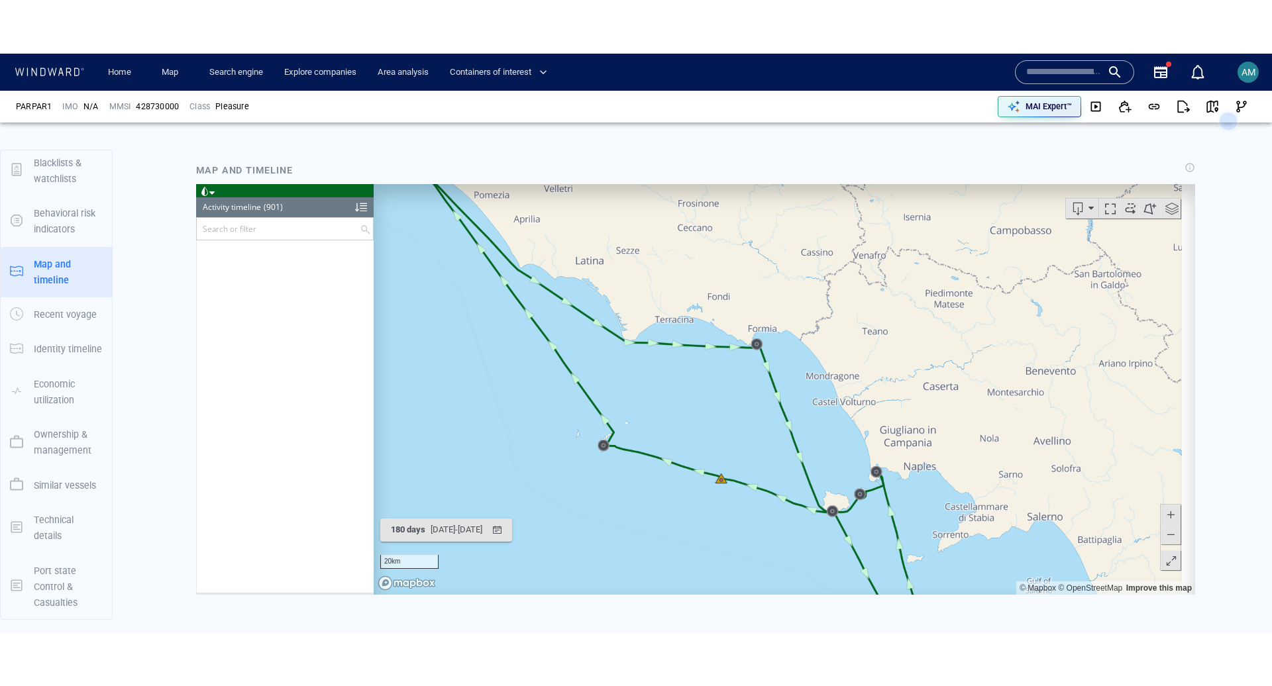
scroll to position [817, 0]
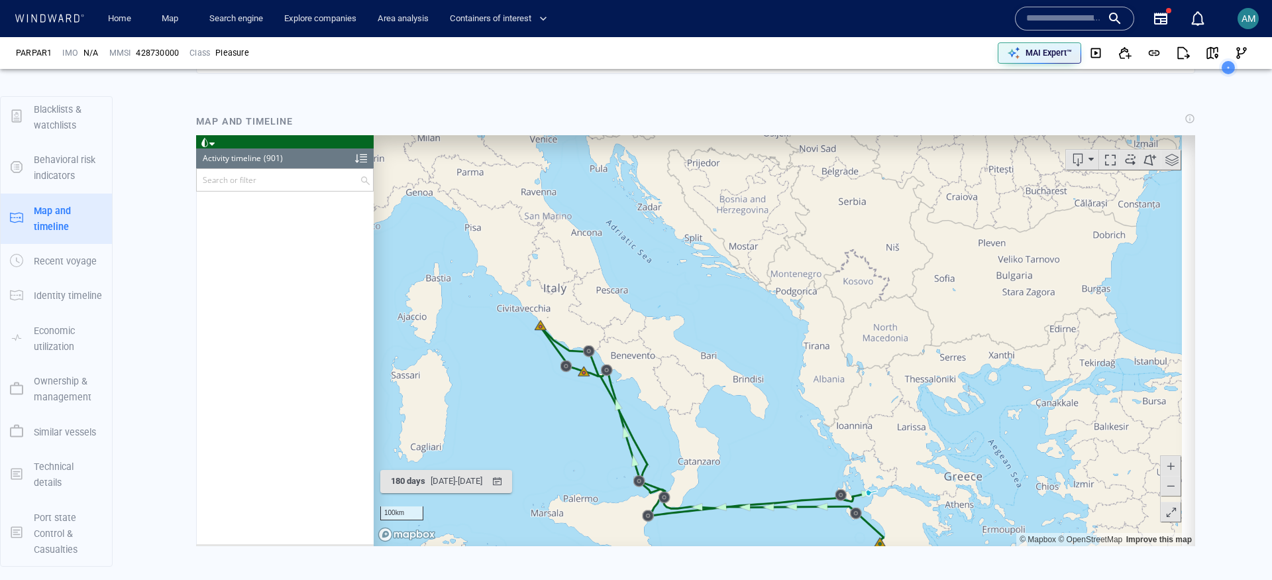
drag, startPoint x: 638, startPoint y: 478, endPoint x: 560, endPoint y: 312, distance: 183.7
click at [559, 317] on canvas "Map" at bounding box center [778, 339] width 808 height 411
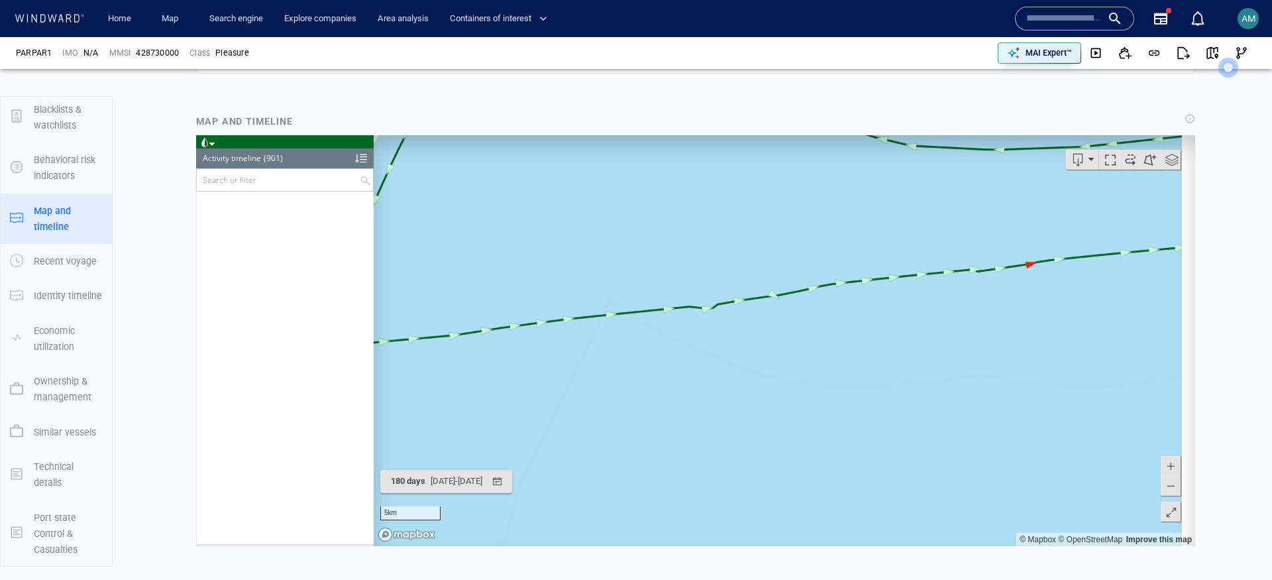
drag, startPoint x: 806, startPoint y: 250, endPoint x: 835, endPoint y: 470, distance: 221.9
click at [721, 500] on canvas "Map" at bounding box center [778, 339] width 808 height 411
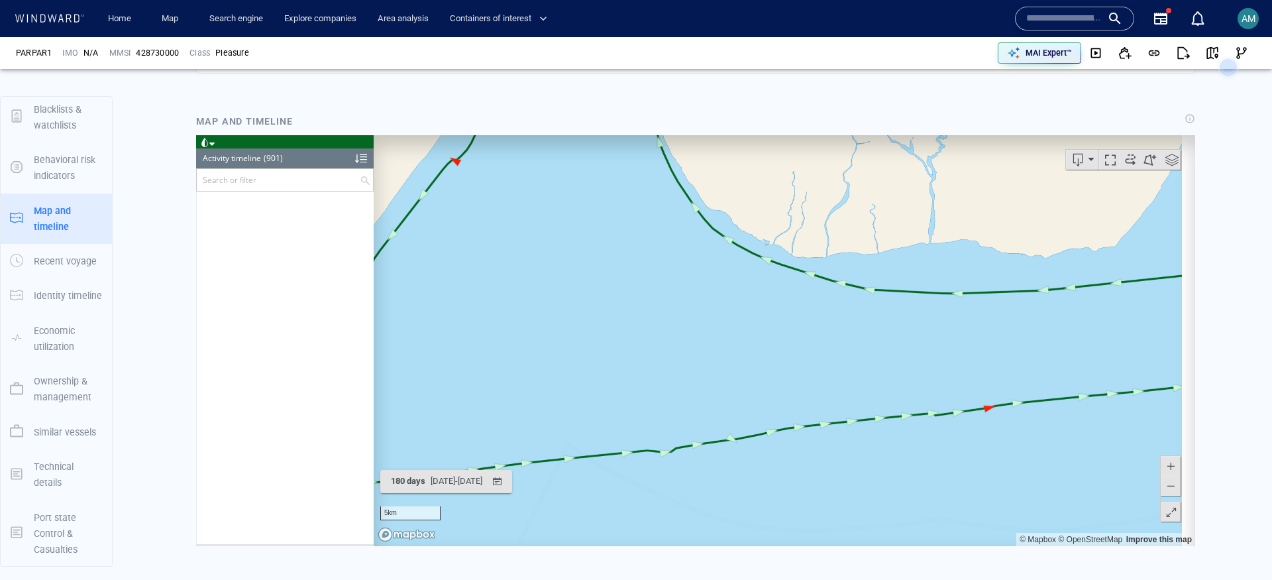
drag, startPoint x: 953, startPoint y: 429, endPoint x: 799, endPoint y: 439, distance: 154.6
click at [800, 439] on canvas "Map" at bounding box center [778, 339] width 808 height 411
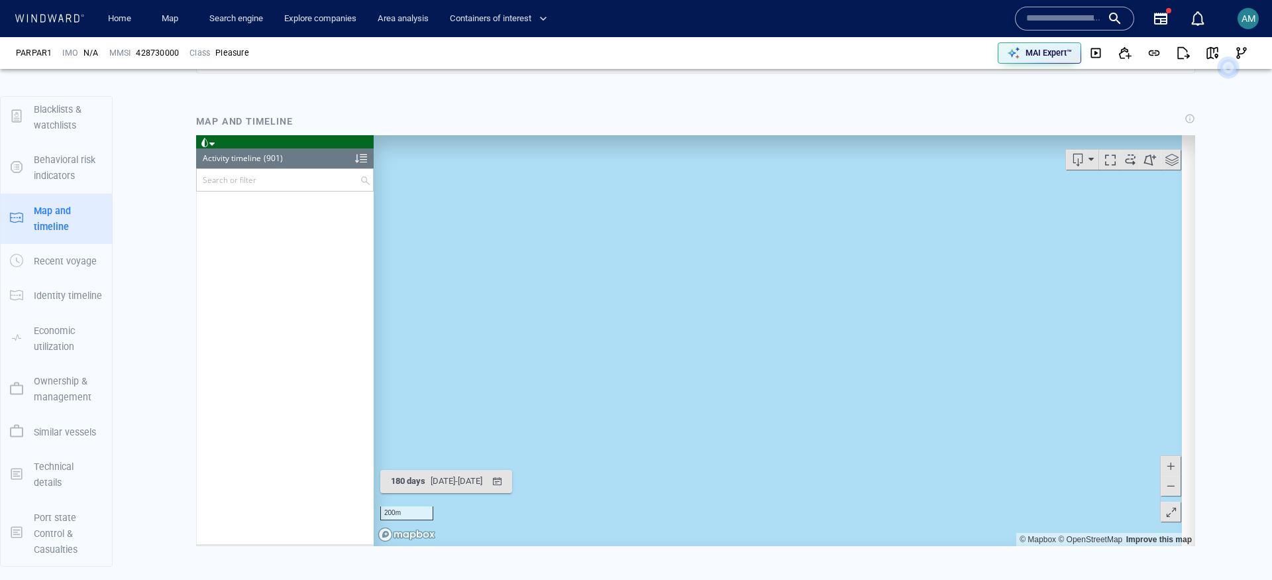
click at [662, 384] on canvas "Map" at bounding box center [778, 339] width 808 height 411
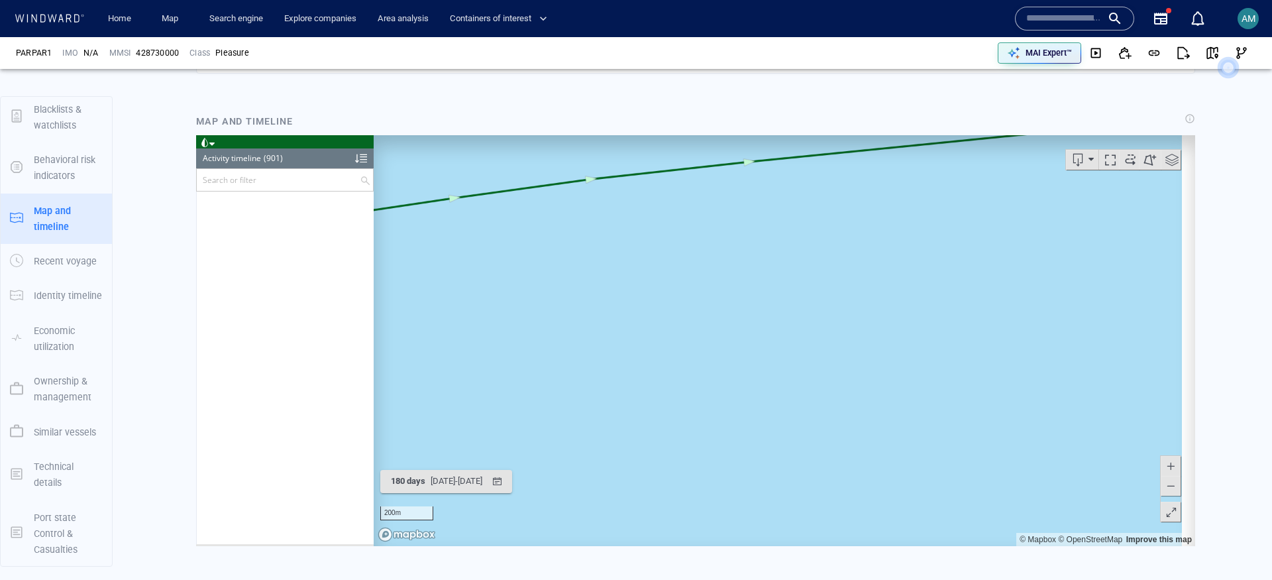
drag, startPoint x: 812, startPoint y: 365, endPoint x: 1019, endPoint y: 492, distance: 243.2
click at [1021, 495] on canvas "Map" at bounding box center [778, 339] width 808 height 411
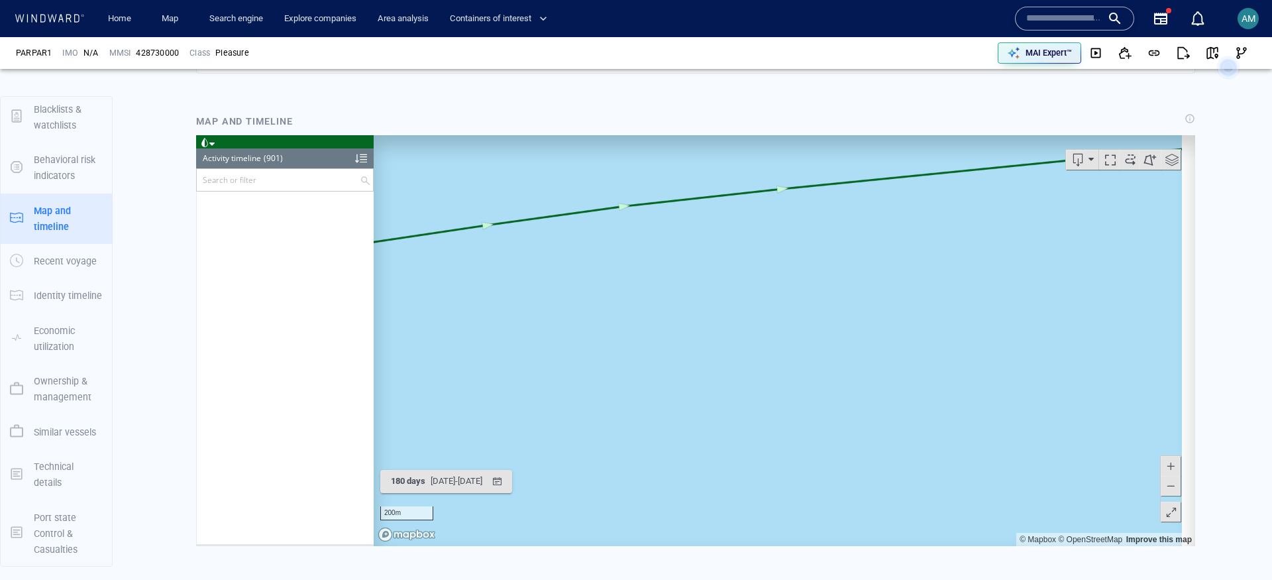
click at [1165, 513] on span at bounding box center [1171, 511] width 13 height 20
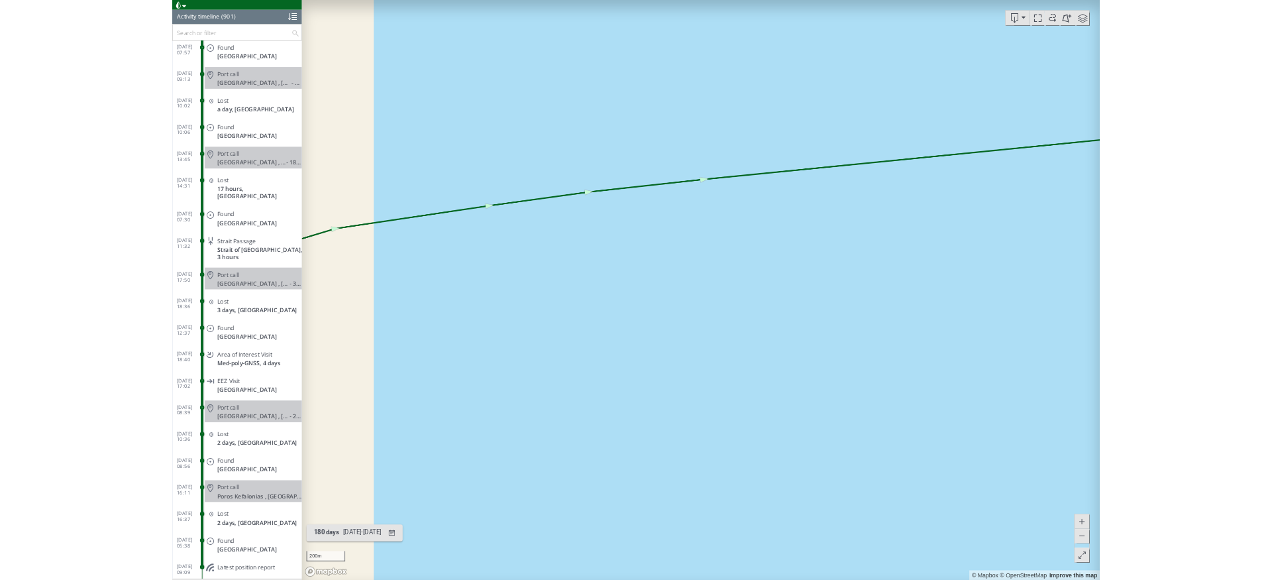
scroll to position [32140, 0]
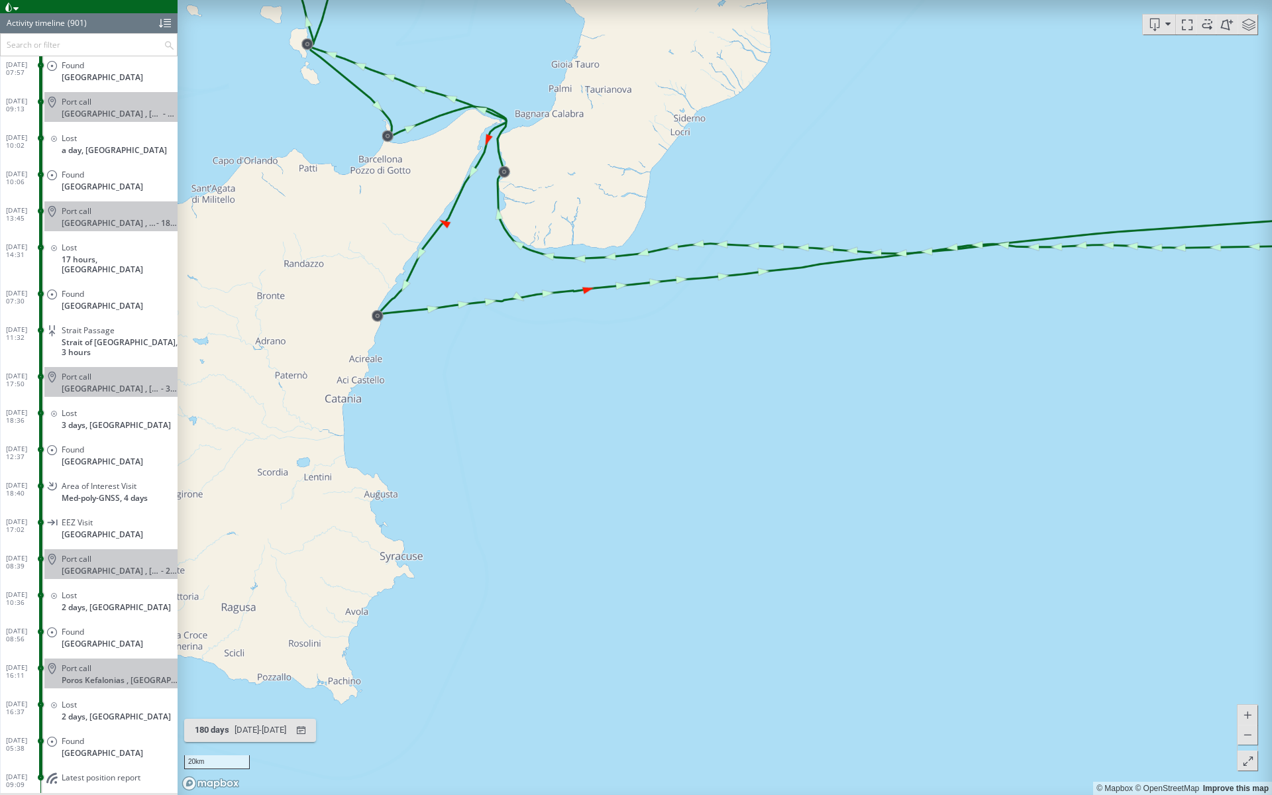
drag, startPoint x: 993, startPoint y: 350, endPoint x: 363, endPoint y: 552, distance: 661.8
click at [363, 552] on canvas "Map" at bounding box center [725, 397] width 1094 height 795
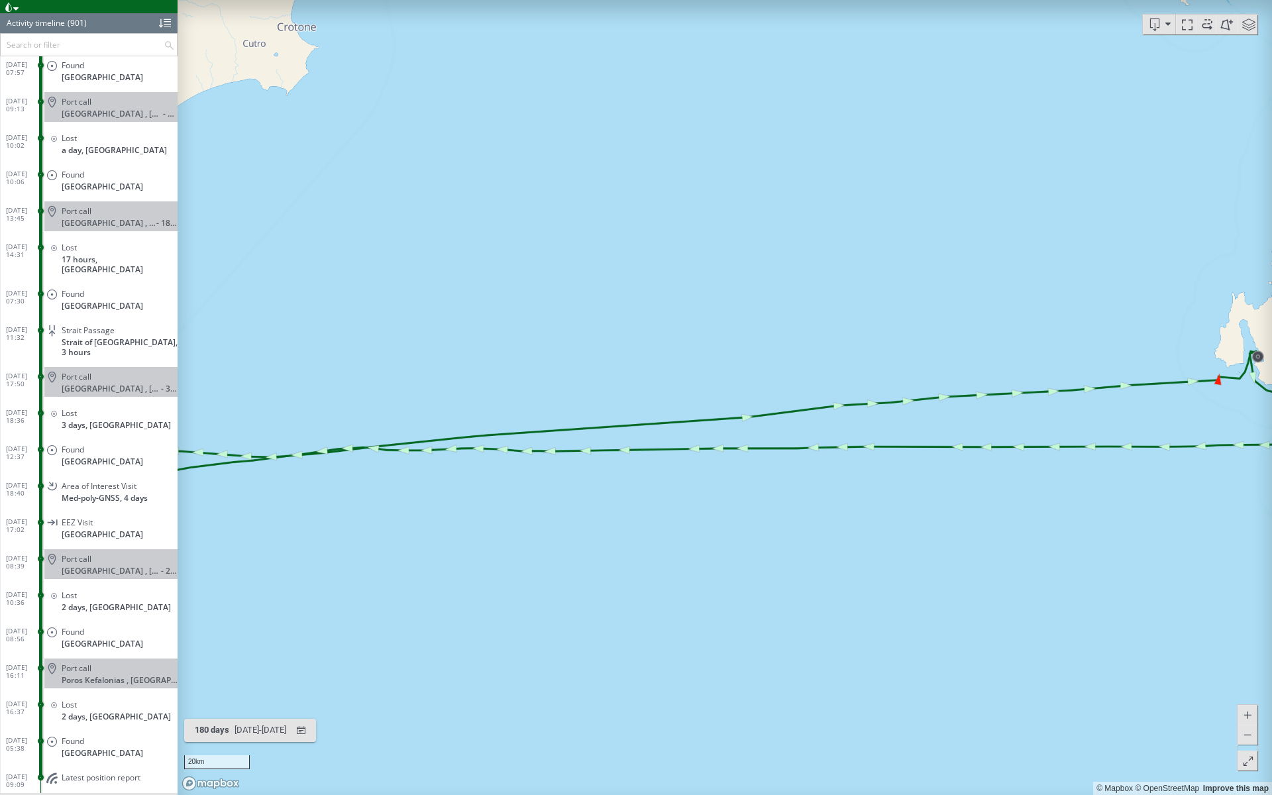
drag, startPoint x: 978, startPoint y: 536, endPoint x: 503, endPoint y: 544, distance: 475.0
click at [499, 545] on canvas "Map" at bounding box center [725, 397] width 1094 height 795
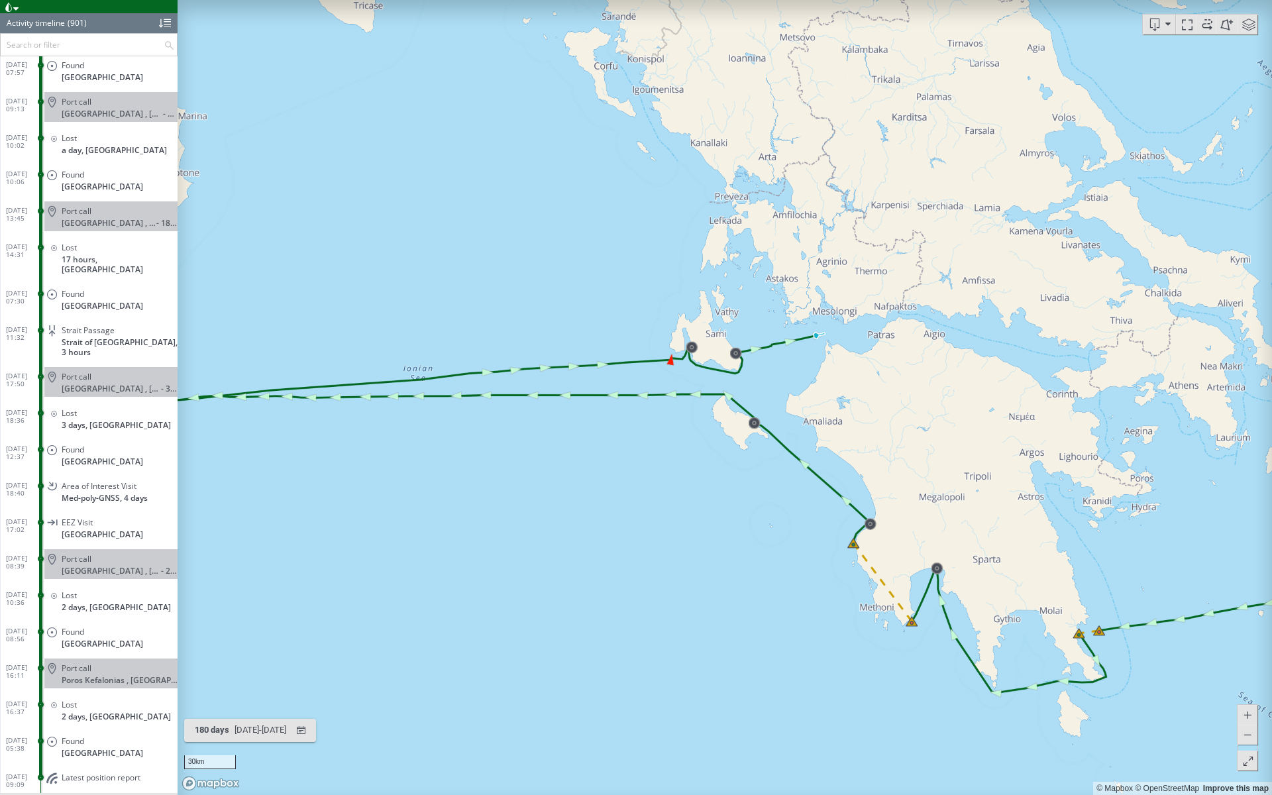
drag, startPoint x: 1031, startPoint y: 701, endPoint x: 937, endPoint y: 543, distance: 183.6
click at [937, 543] on canvas "Map" at bounding box center [725, 397] width 1094 height 795
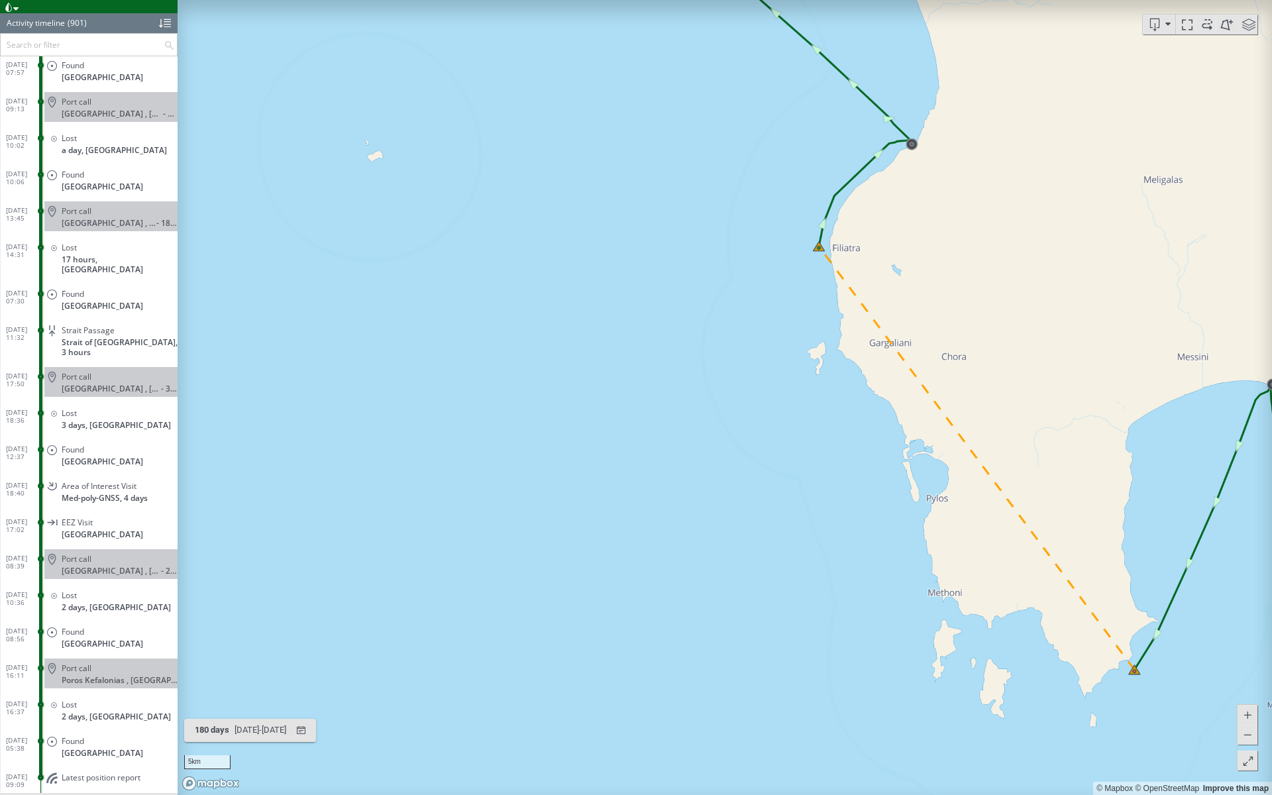
click at [582, 352] on canvas "Map" at bounding box center [725, 397] width 1094 height 795
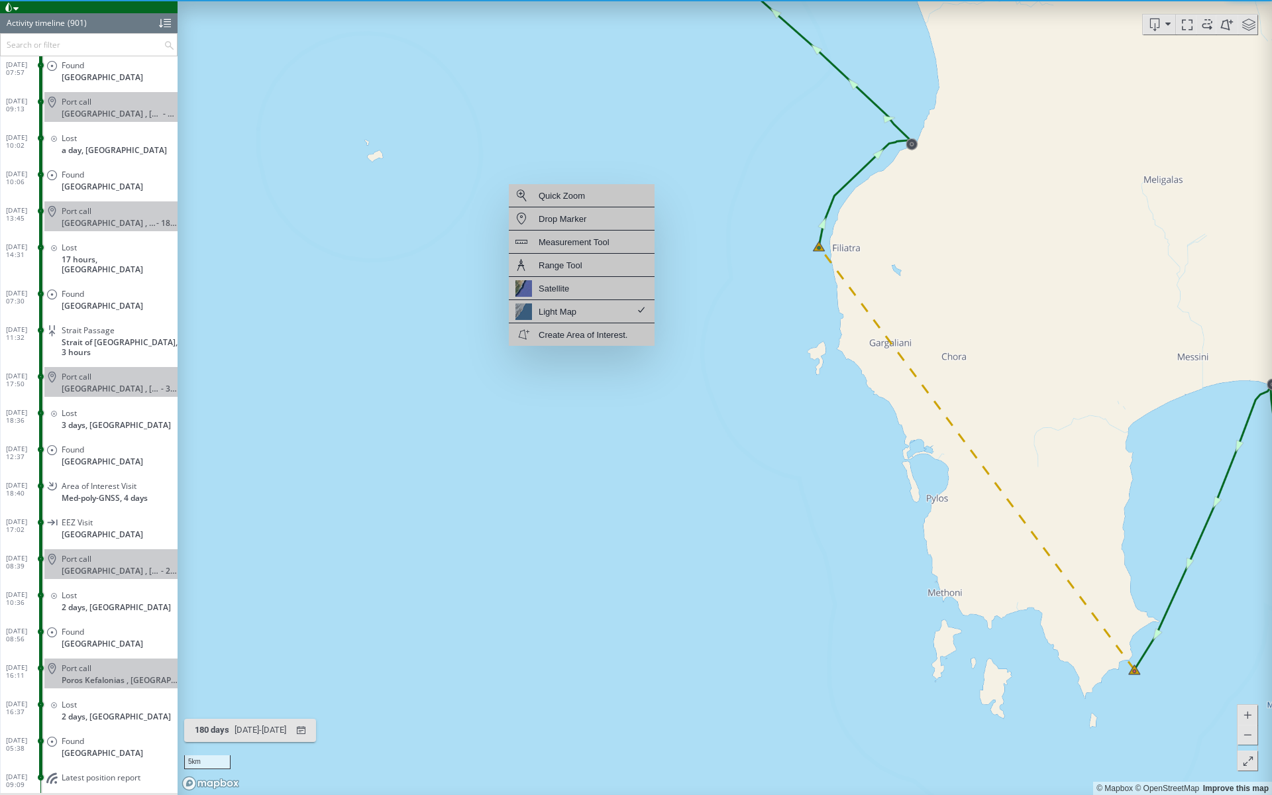
drag, startPoint x: 601, startPoint y: 243, endPoint x: 625, endPoint y: 262, distance: 30.1
click at [601, 244] on div "Measurement Tool" at bounding box center [574, 242] width 71 height 17
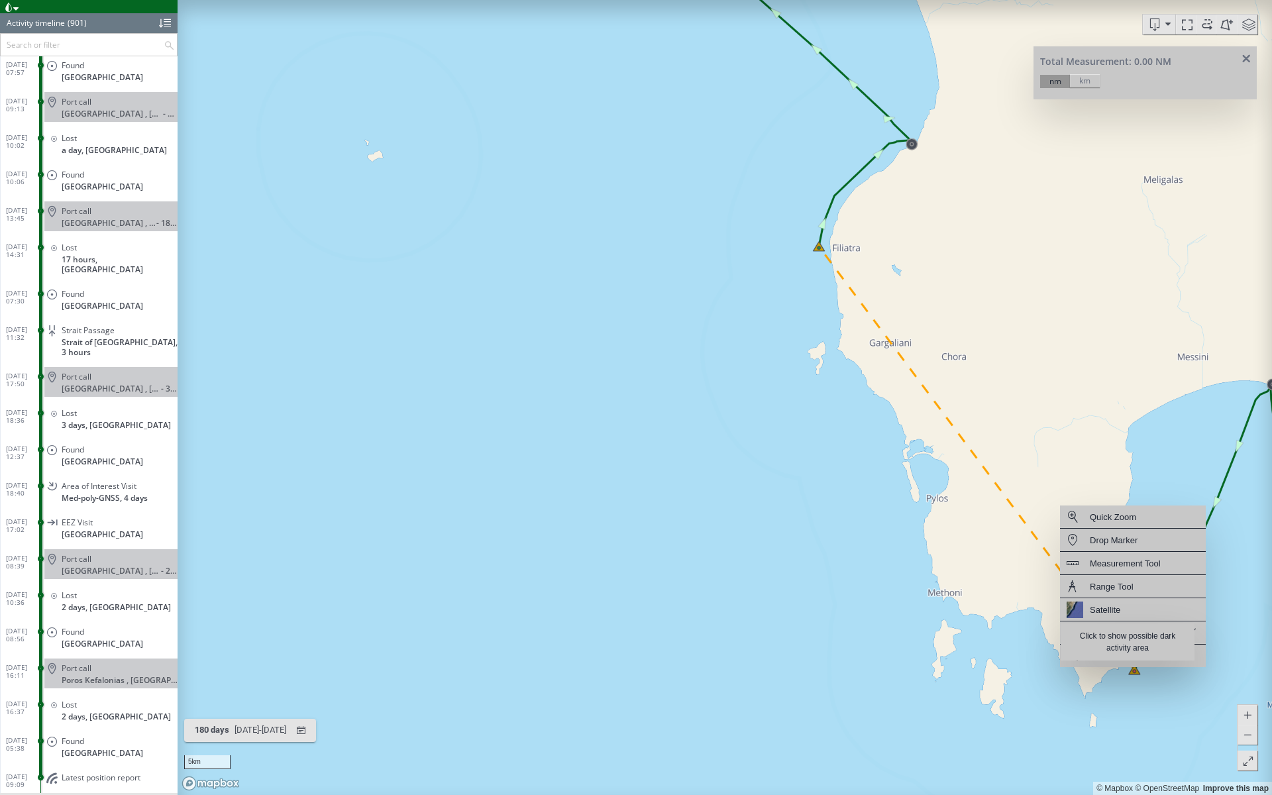
click at [1145, 556] on div "Measurement Tool" at bounding box center [1125, 563] width 71 height 17
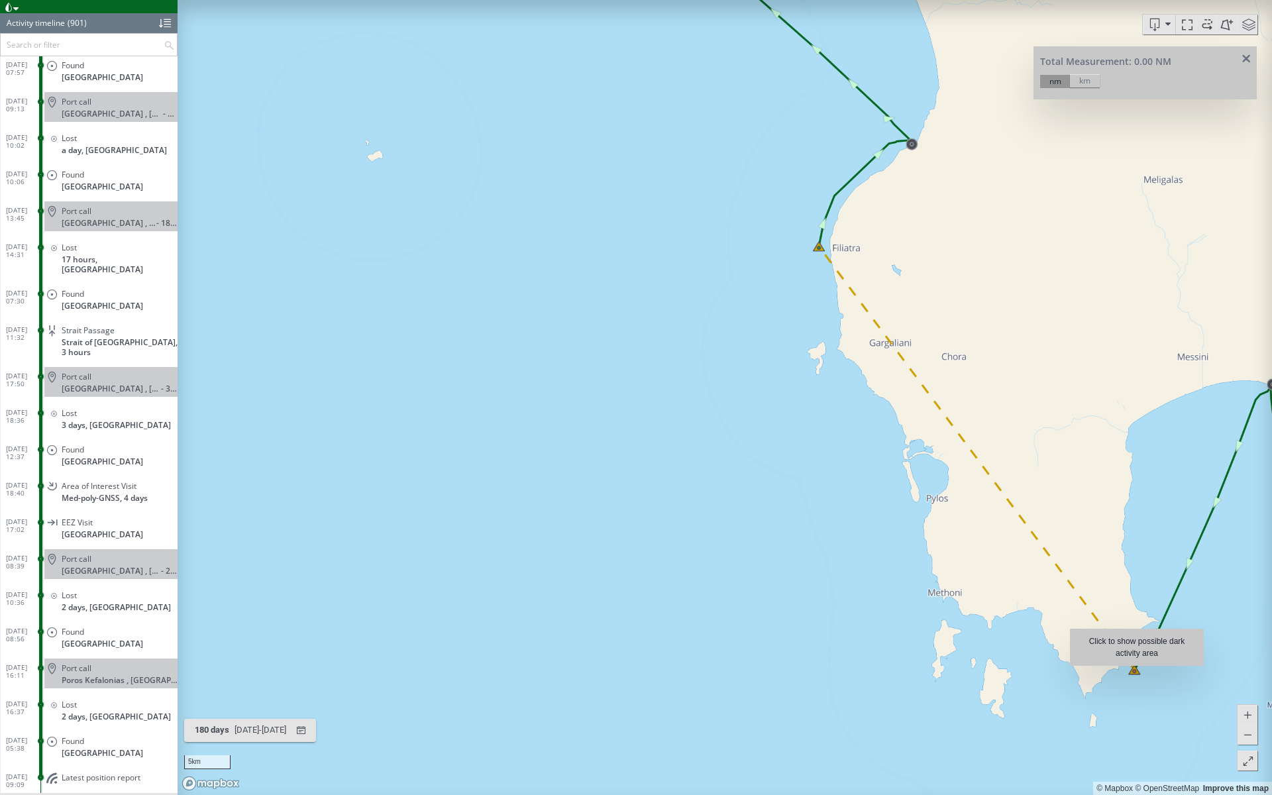
click at [1137, 579] on canvas "Map" at bounding box center [725, 397] width 1094 height 795
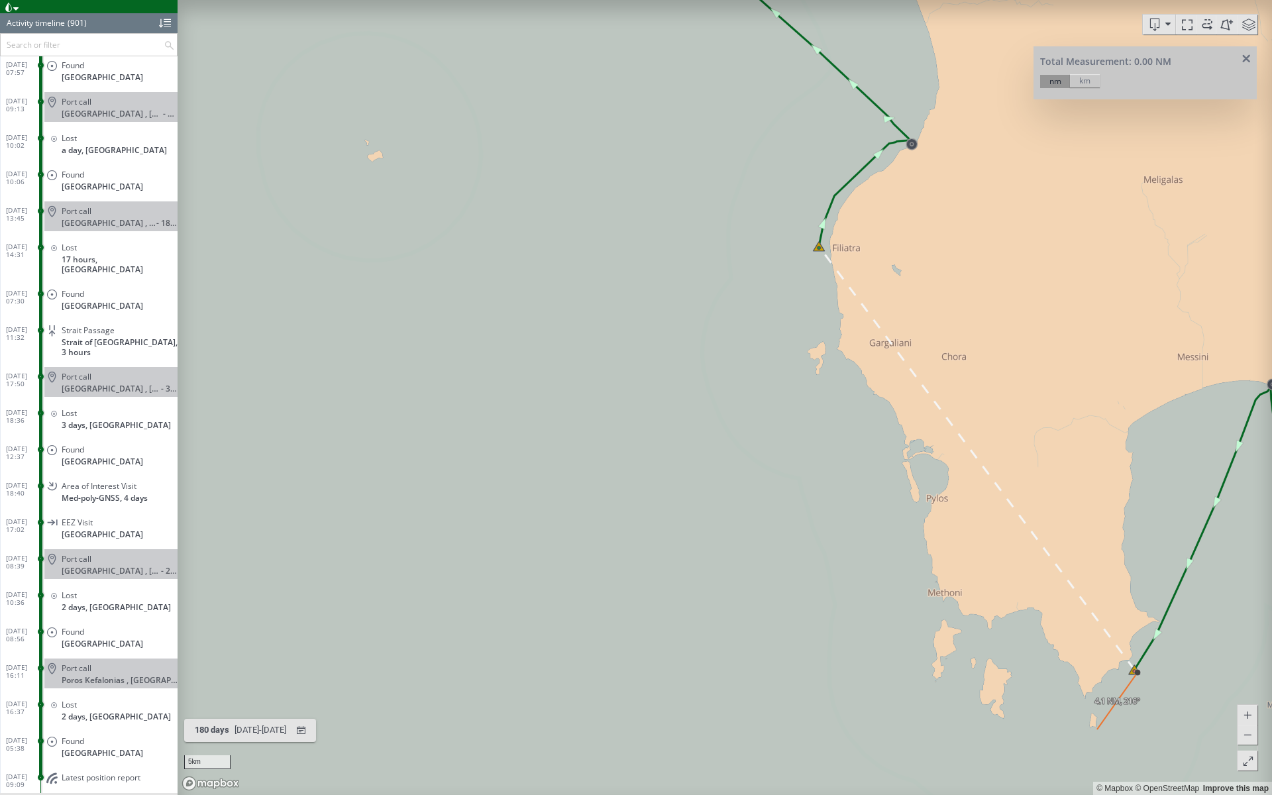
click at [1090, 579] on canvas "Map" at bounding box center [725, 397] width 1094 height 795
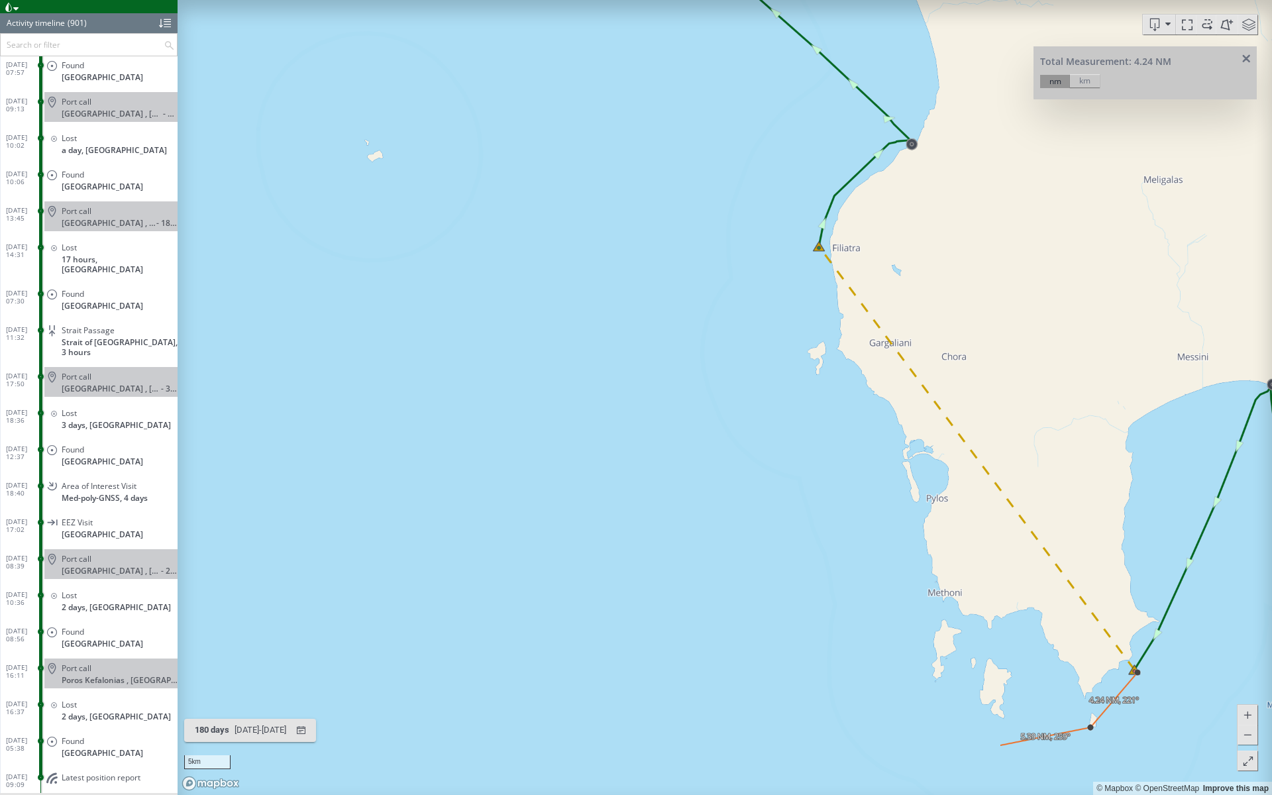
drag, startPoint x: 998, startPoint y: 745, endPoint x: 976, endPoint y: 739, distance: 22.5
click at [998, 579] on canvas "Map" at bounding box center [725, 397] width 1094 height 795
click at [901, 579] on canvas "Map" at bounding box center [725, 397] width 1094 height 795
drag, startPoint x: 835, startPoint y: 622, endPoint x: 816, endPoint y: 576, distance: 50.2
click at [834, 579] on canvas "Map" at bounding box center [725, 397] width 1094 height 795
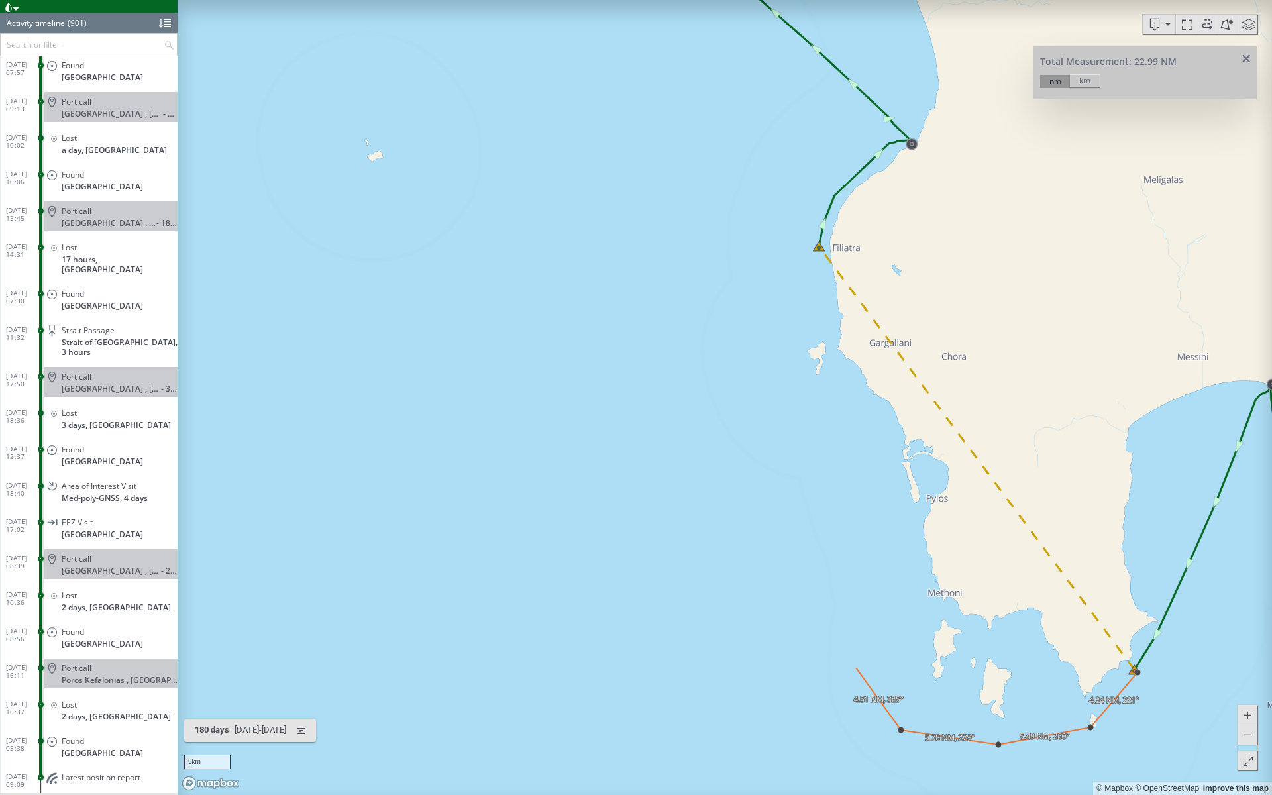
click at [816, 562] on canvas "Map" at bounding box center [725, 397] width 1094 height 795
click at [804, 443] on canvas "Map" at bounding box center [725, 397] width 1094 height 795
click at [796, 346] on canvas "Map" at bounding box center [725, 397] width 1094 height 795
click at [790, 305] on canvas "Map" at bounding box center [725, 397] width 1094 height 795
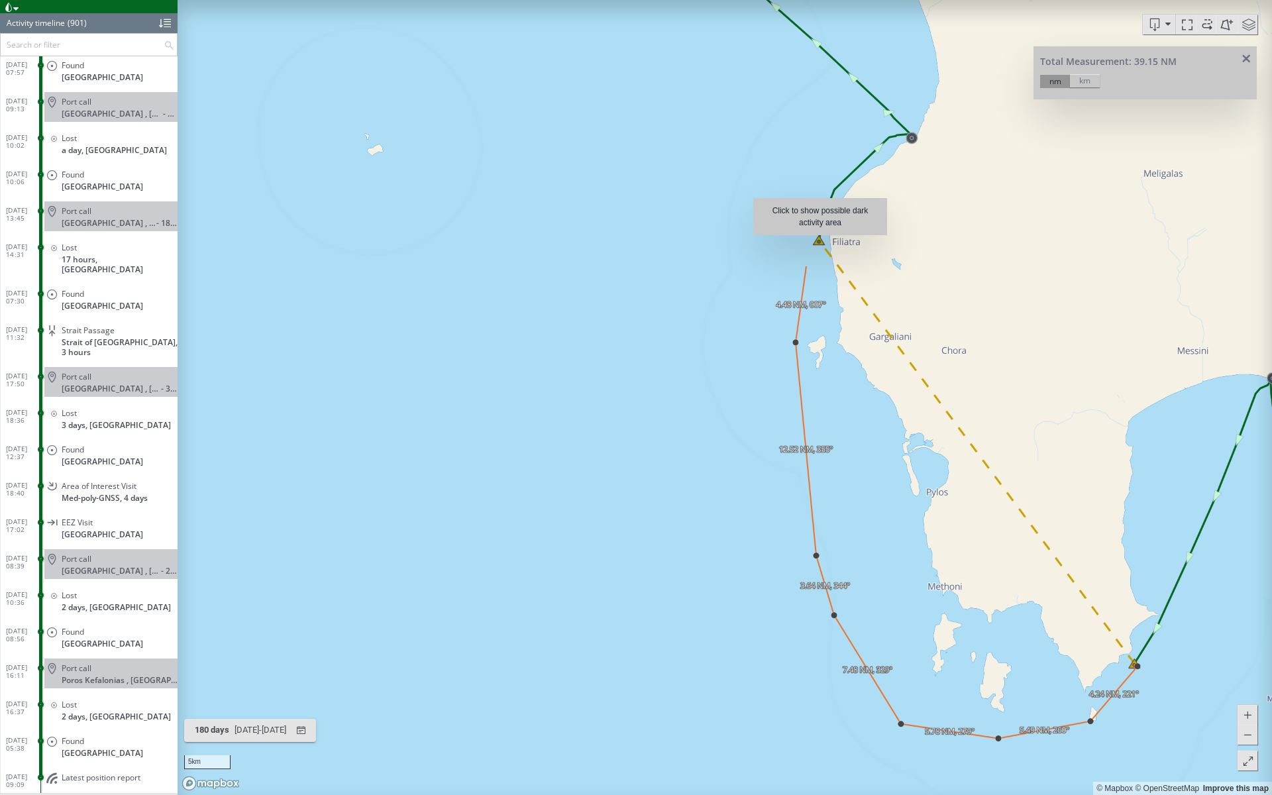
click at [820, 242] on canvas "Map" at bounding box center [725, 397] width 1094 height 795
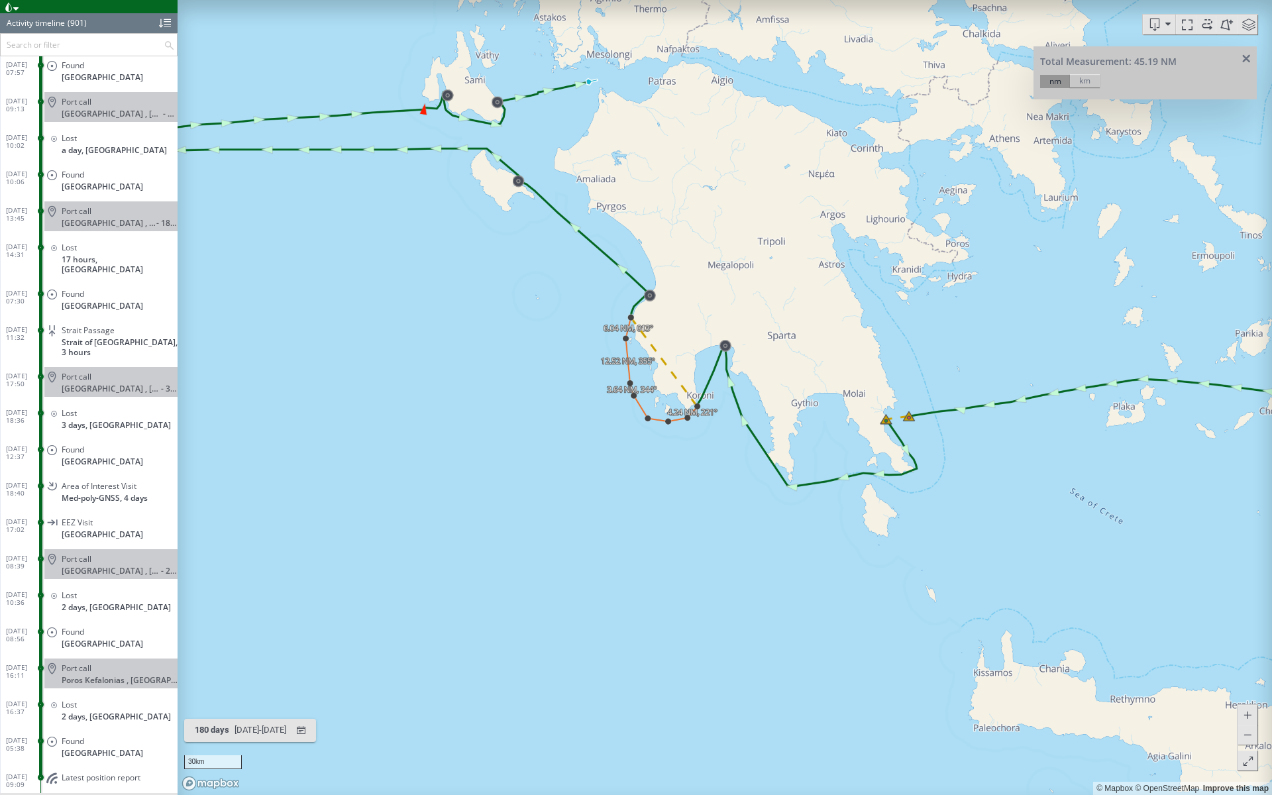
drag, startPoint x: 997, startPoint y: 468, endPoint x: 756, endPoint y: 469, distance: 241.1
click at [756, 469] on canvas "Map" at bounding box center [725, 397] width 1094 height 795
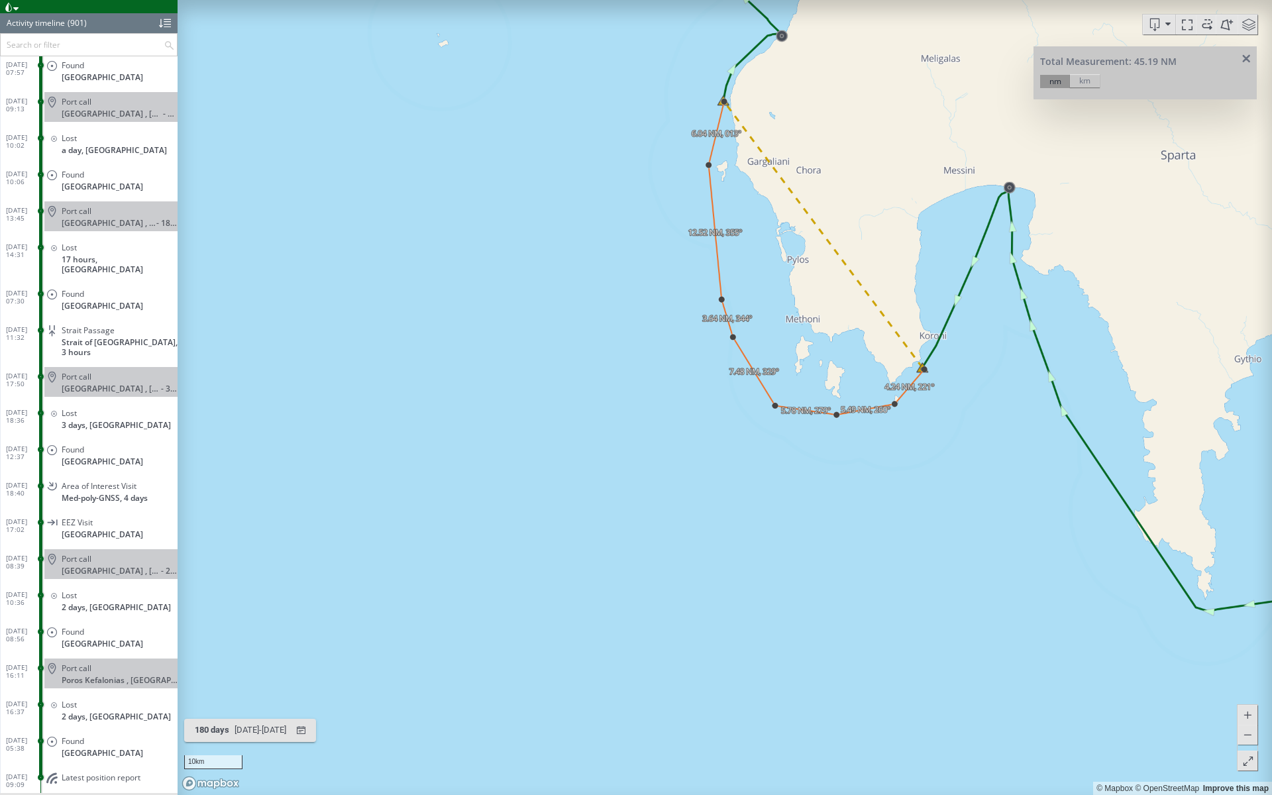
click at [657, 341] on canvas "Map" at bounding box center [725, 397] width 1094 height 795
click at [1247, 56] on span at bounding box center [1246, 59] width 17 height 10
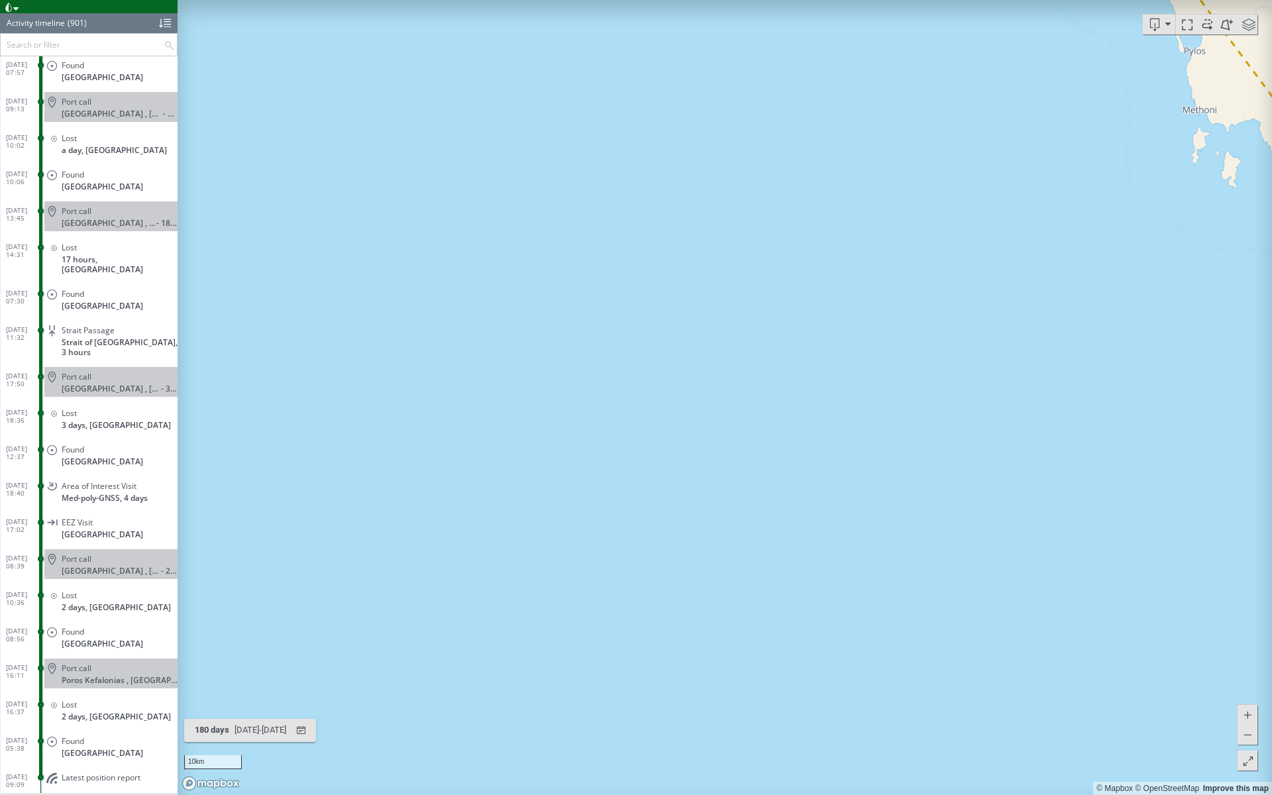
drag, startPoint x: 1028, startPoint y: 170, endPoint x: 454, endPoint y: 304, distance: 589.1
click at [454, 304] on canvas "Map" at bounding box center [725, 397] width 1094 height 795
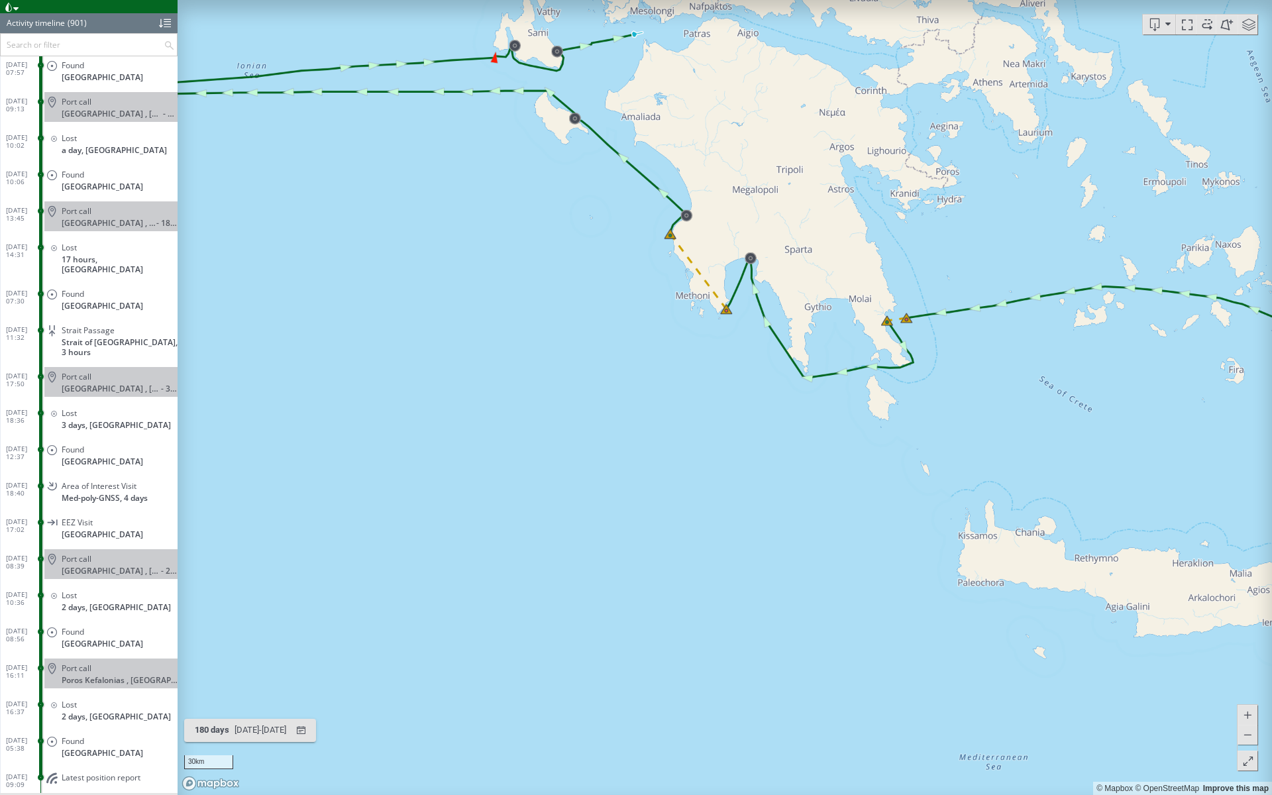
drag, startPoint x: 845, startPoint y: 427, endPoint x: 766, endPoint y: 423, distance: 78.2
click at [766, 423] on canvas "Map" at bounding box center [725, 397] width 1094 height 795
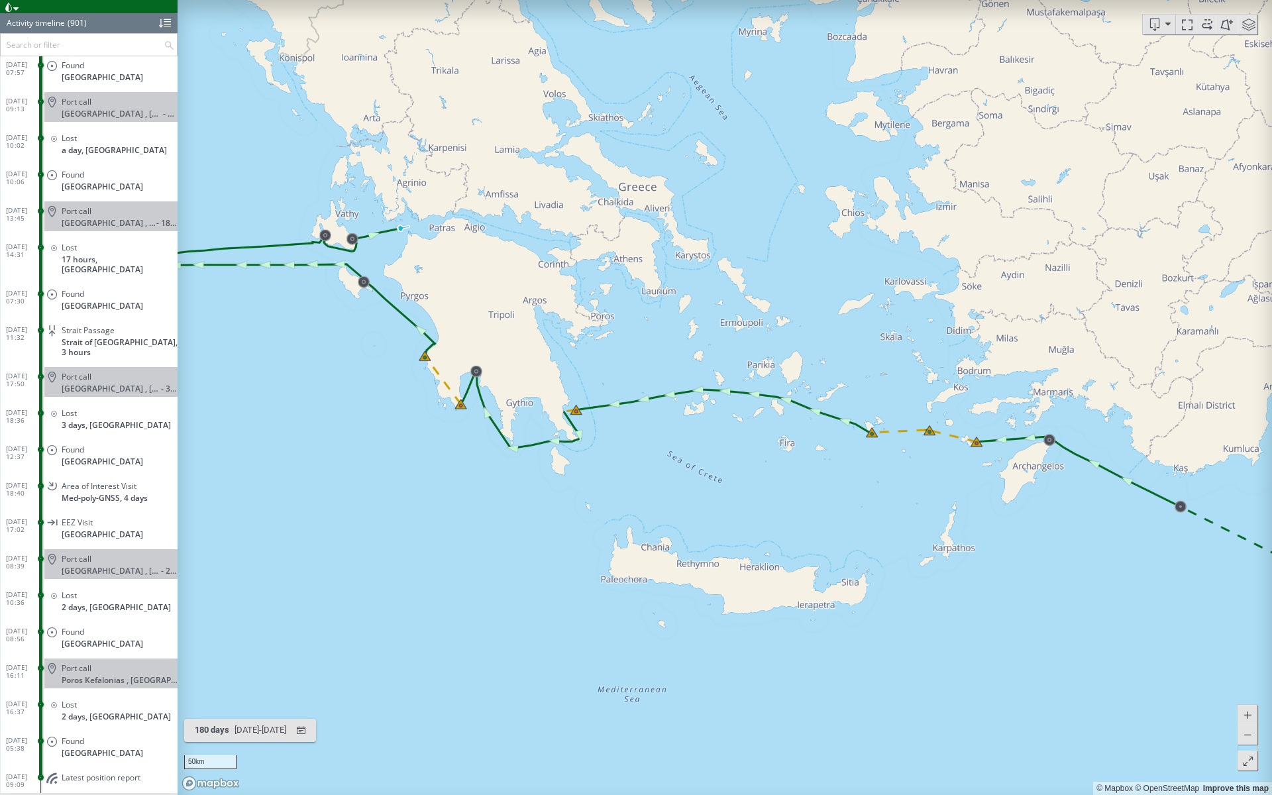
drag, startPoint x: 938, startPoint y: 446, endPoint x: 549, endPoint y: 446, distance: 388.9
click at [549, 446] on canvas "Map" at bounding box center [725, 397] width 1094 height 795
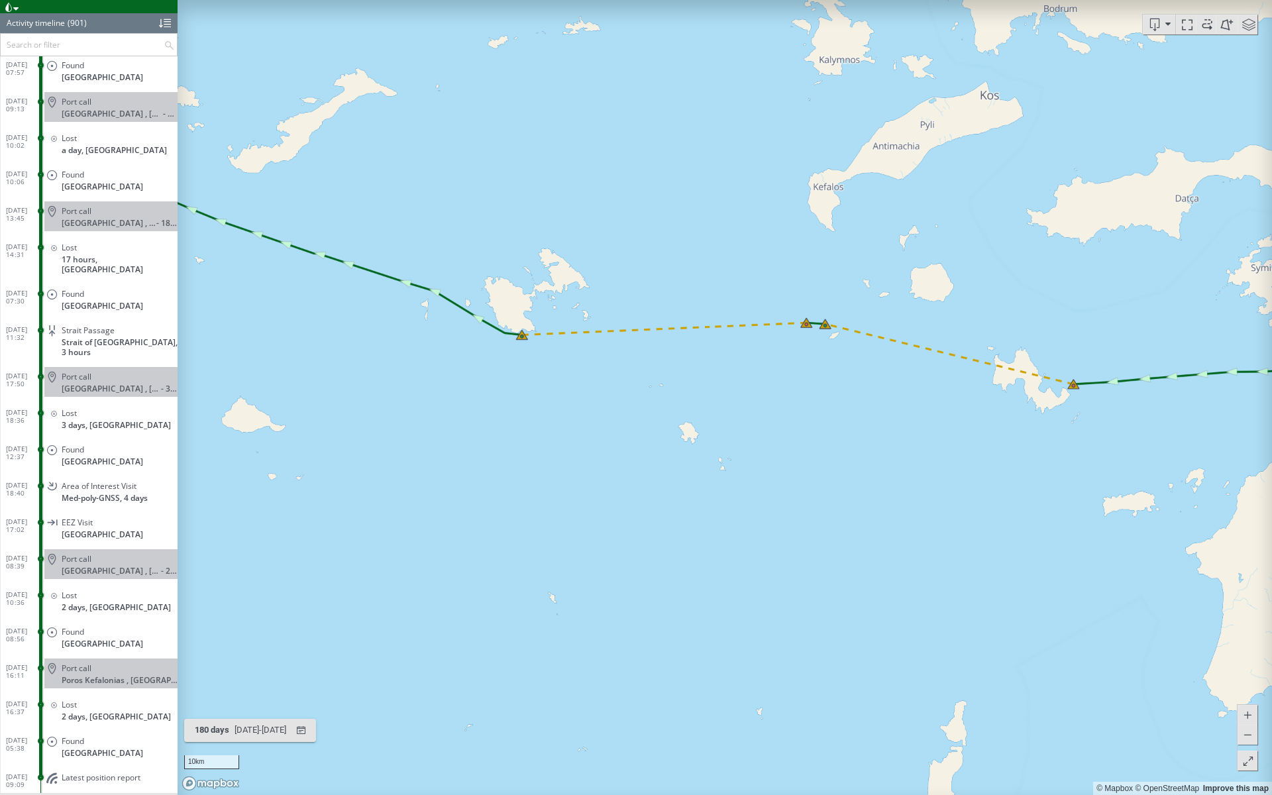
drag, startPoint x: 604, startPoint y: 457, endPoint x: 953, endPoint y: 443, distance: 348.7
click at [953, 443] on canvas "Map" at bounding box center [725, 397] width 1094 height 795
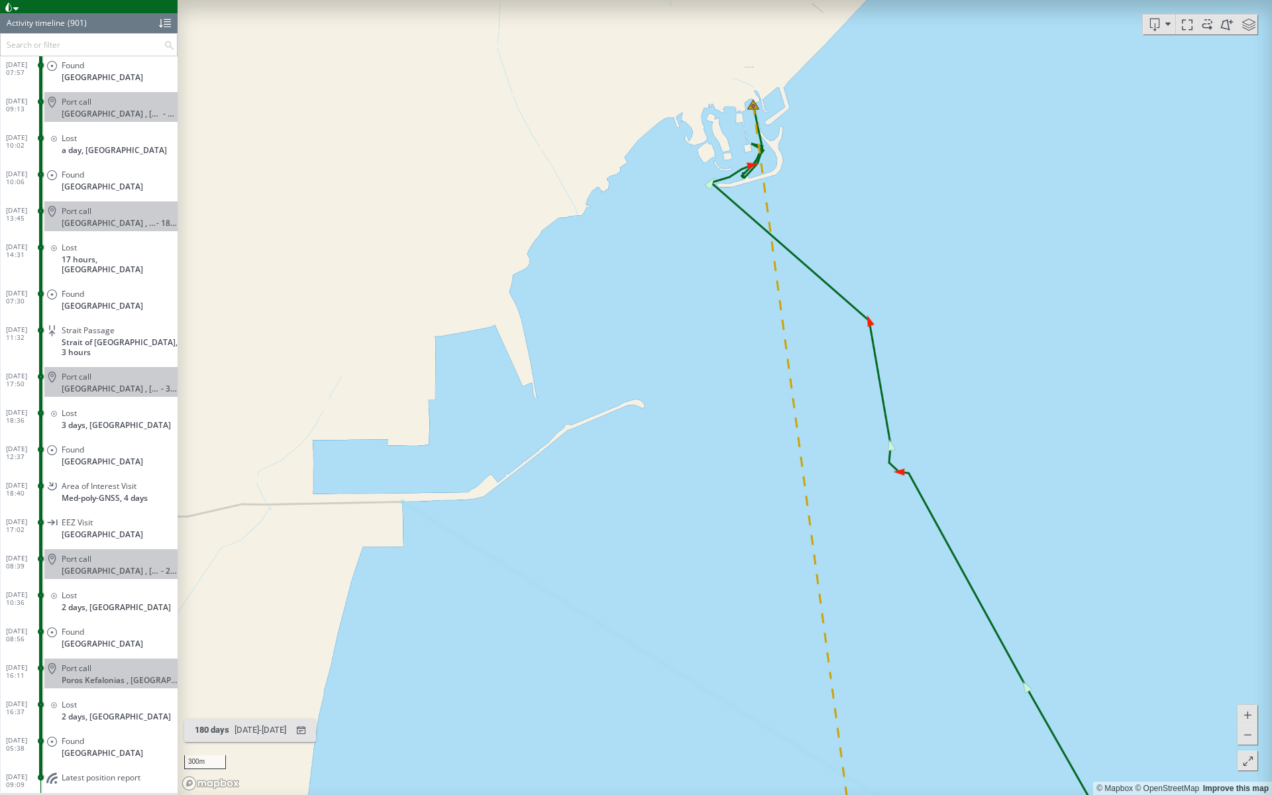
drag, startPoint x: 786, startPoint y: 191, endPoint x: 840, endPoint y: 329, distance: 148.7
click at [840, 329] on canvas "Map" at bounding box center [725, 397] width 1094 height 795
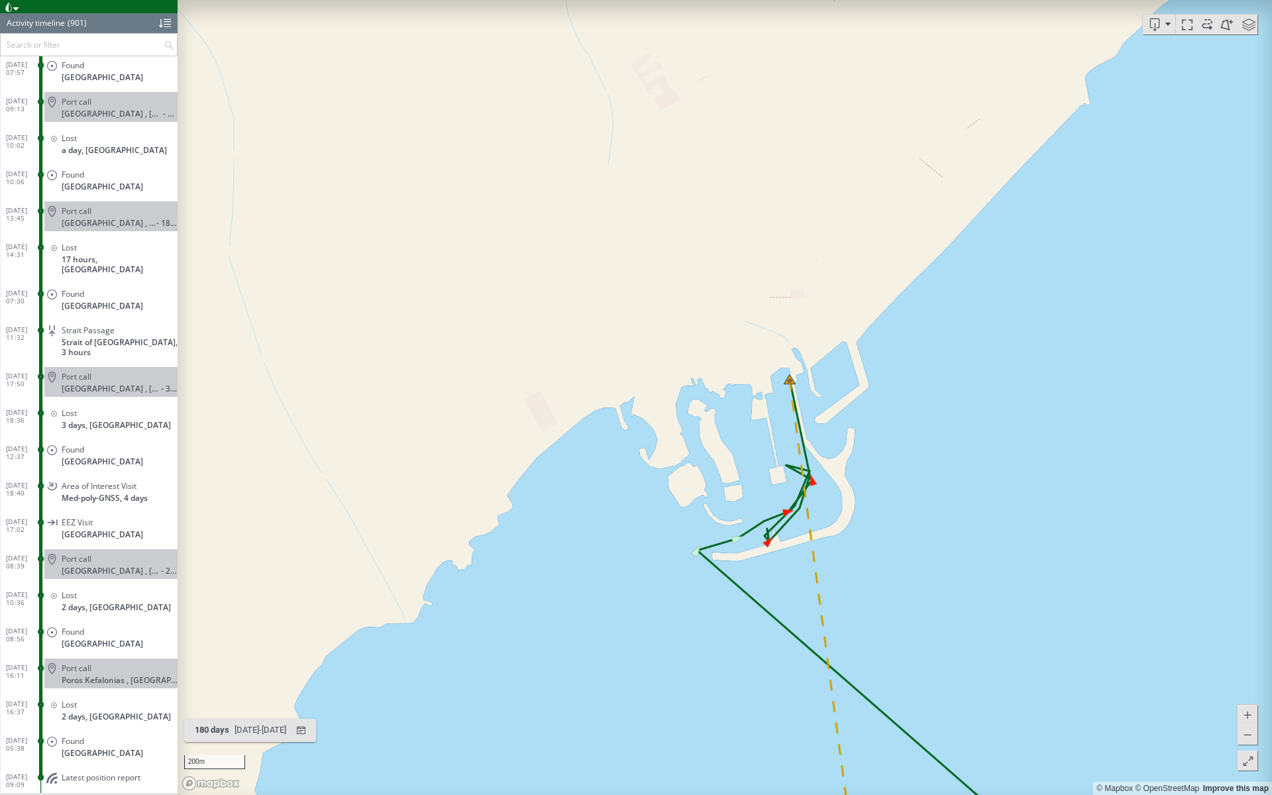
drag, startPoint x: 824, startPoint y: 286, endPoint x: 827, endPoint y: 480, distance: 193.4
click at [827, 480] on canvas "Map" at bounding box center [725, 397] width 1094 height 795
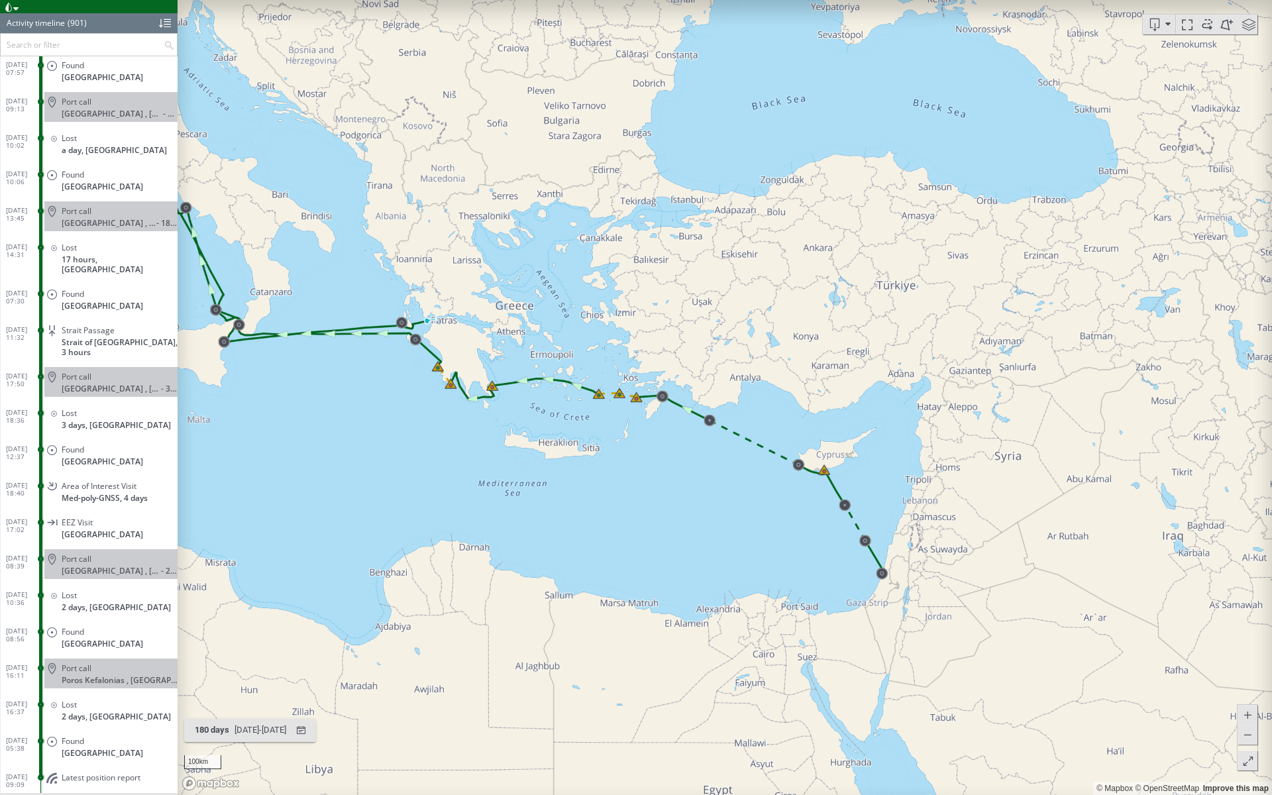
drag, startPoint x: 635, startPoint y: 446, endPoint x: 889, endPoint y: 412, distance: 256.0
click at [889, 412] on canvas "Map" at bounding box center [725, 397] width 1094 height 795
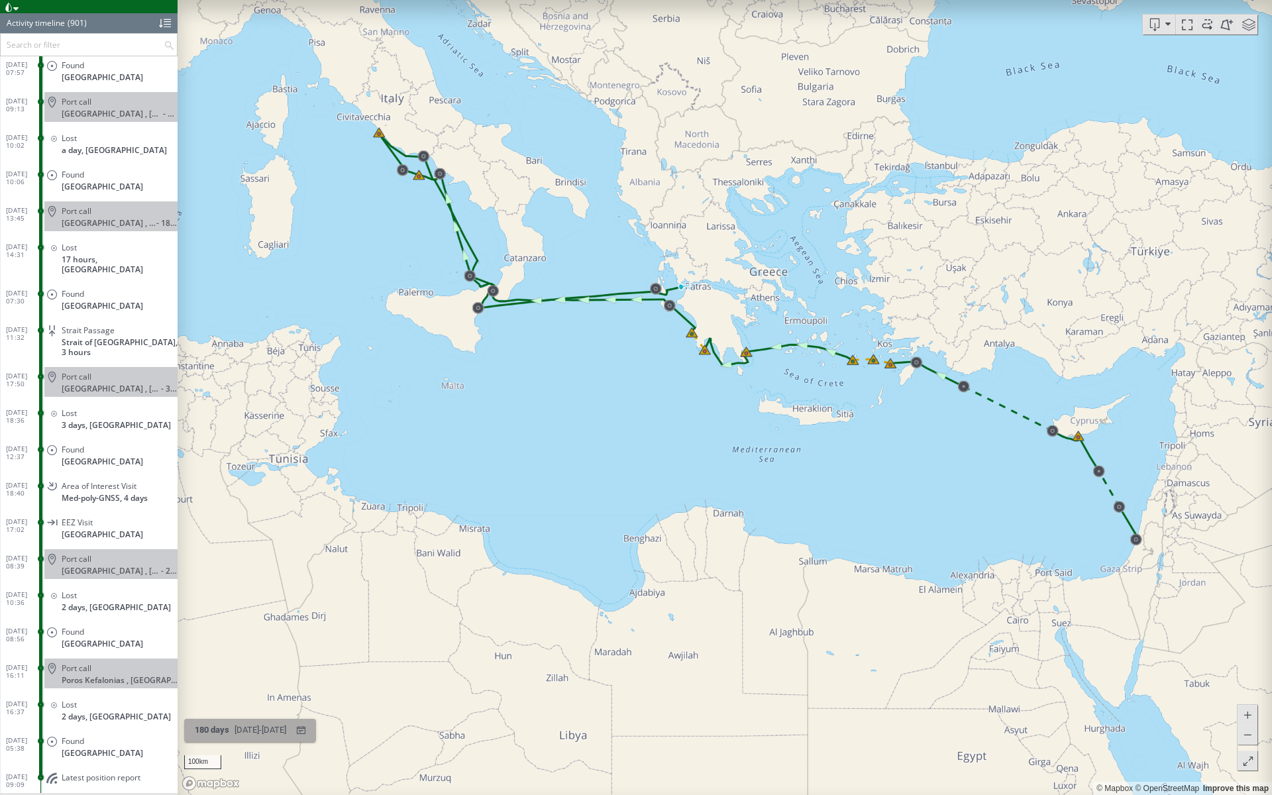
click at [289, 579] on div "25/03/2025 - 21/09/2025" at bounding box center [260, 730] width 57 height 21
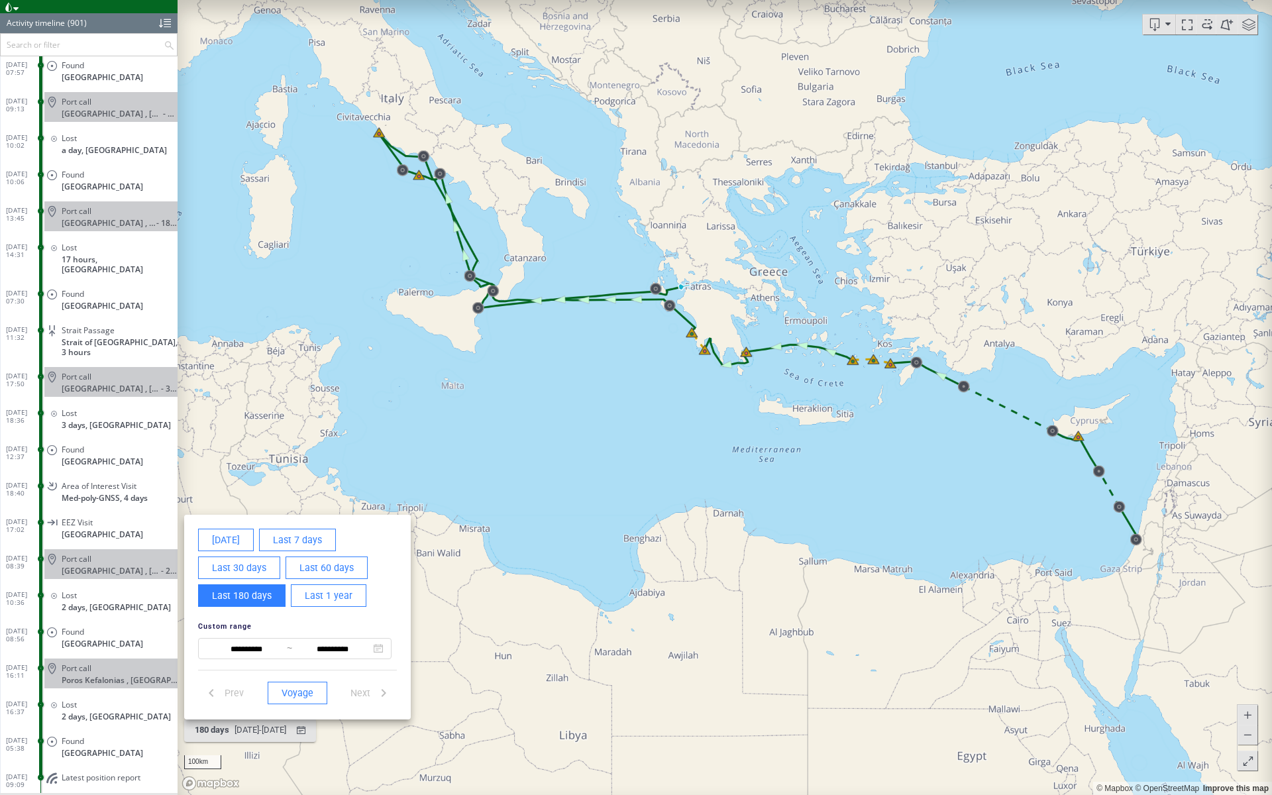
click at [310, 579] on span "Last 1 year" at bounding box center [329, 596] width 48 height 17
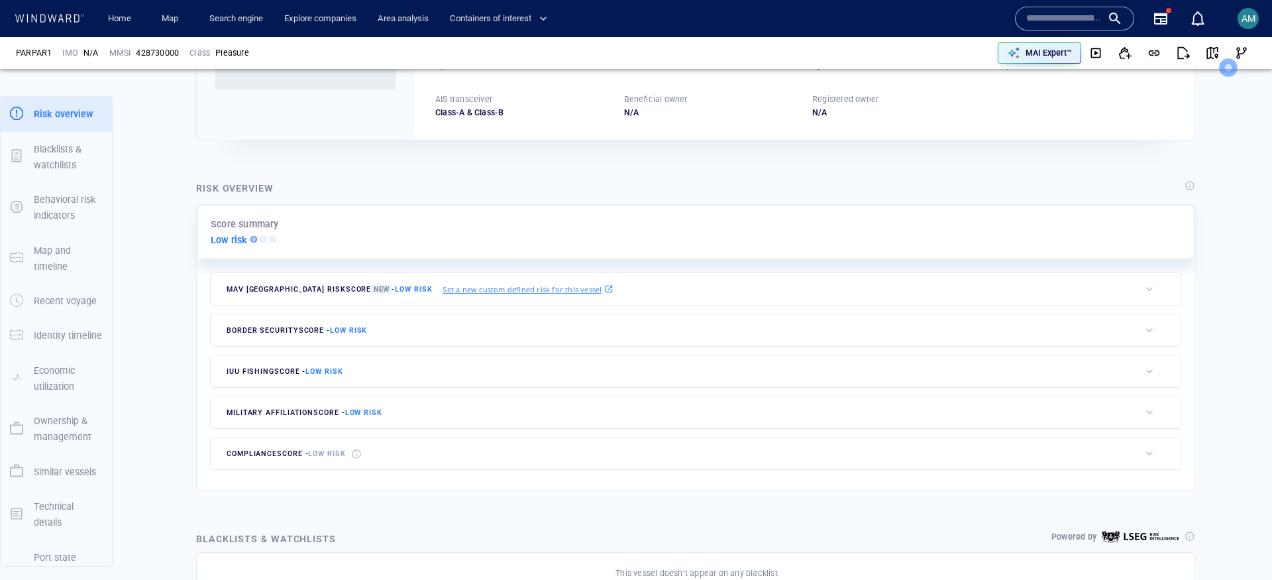
scroll to position [189, 0]
click at [323, 451] on span "Low risk" at bounding box center [326, 455] width 37 height 9
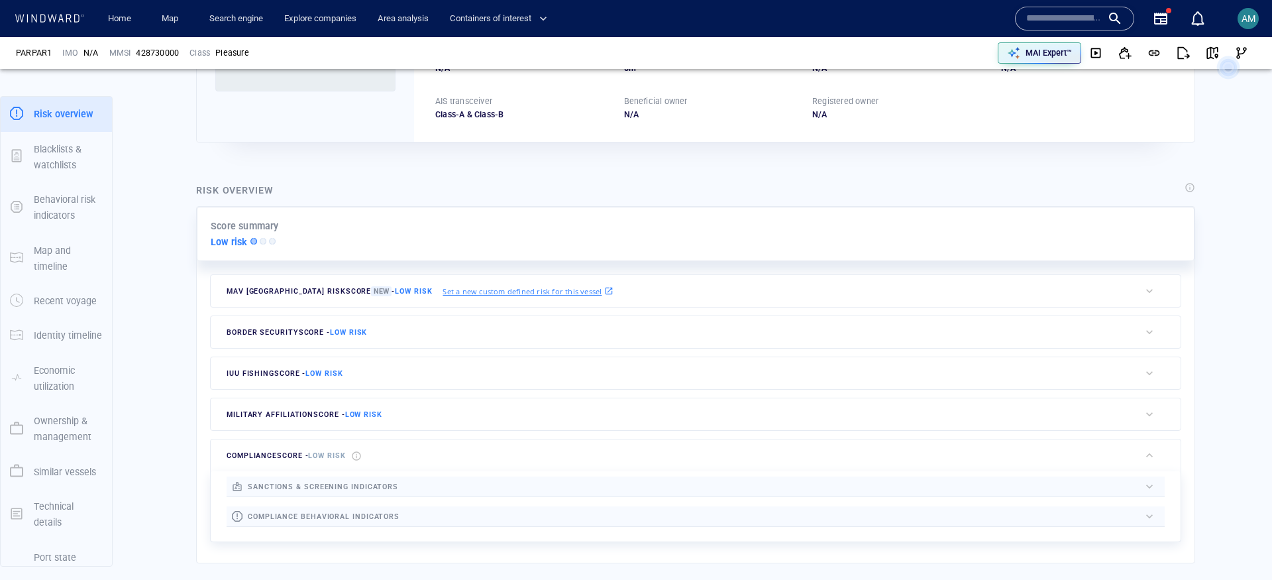
click at [298, 411] on span "military affiliation score - Low risk" at bounding box center [305, 414] width 156 height 9
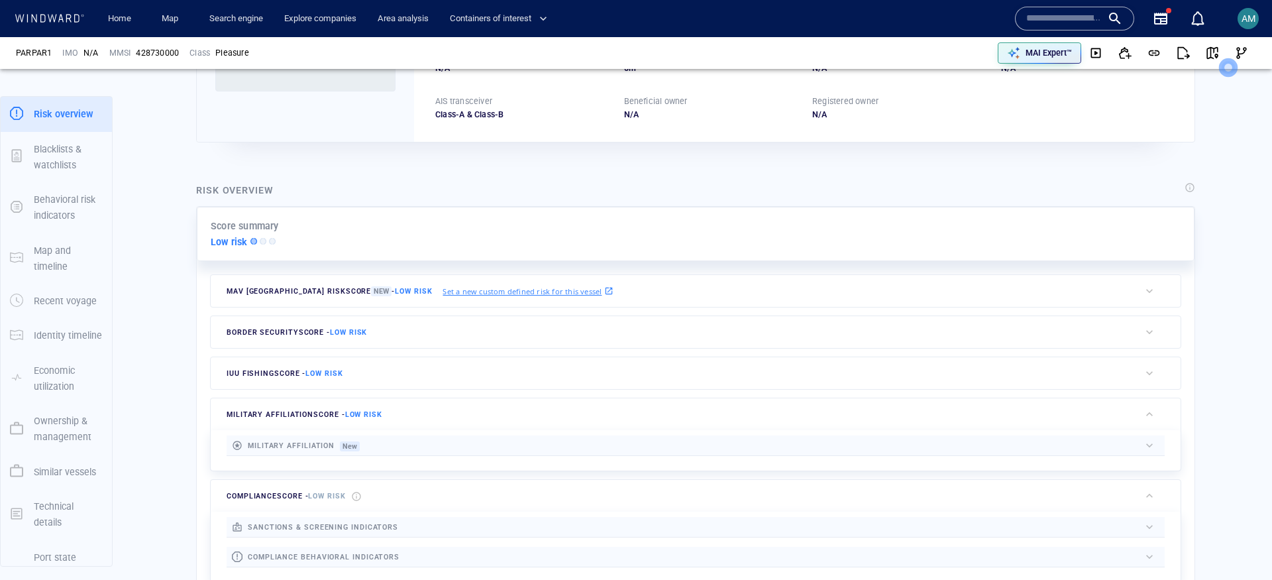
click at [280, 376] on div "IUU Fishing score - Low risk" at bounding box center [285, 373] width 122 height 20
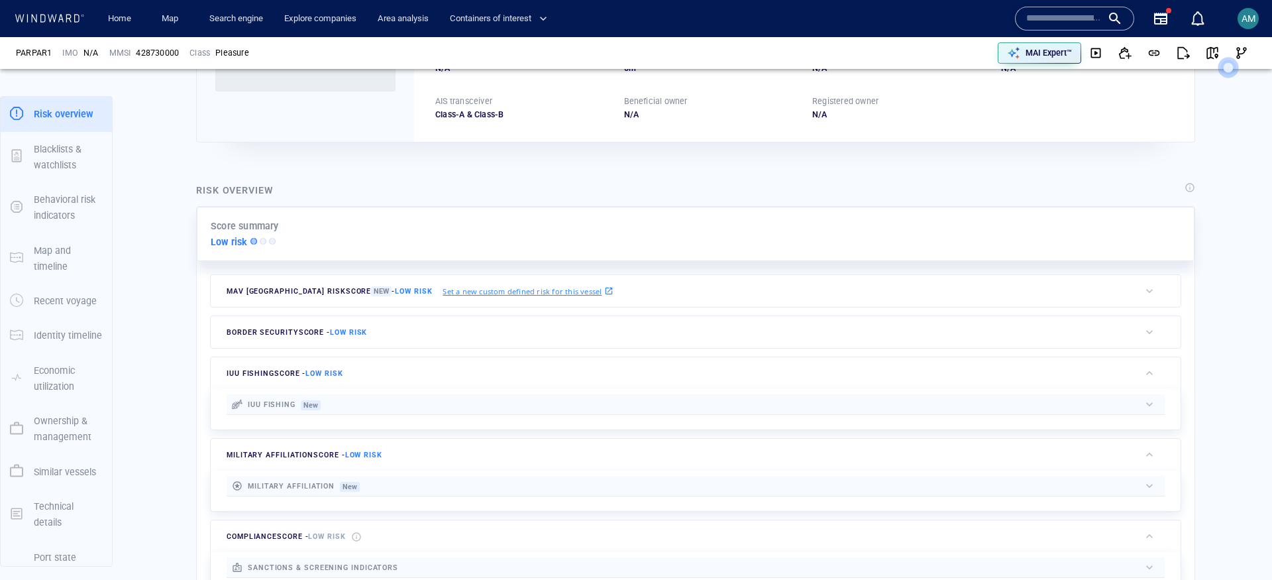
click at [268, 331] on span "border security score - Low risk" at bounding box center [297, 332] width 140 height 9
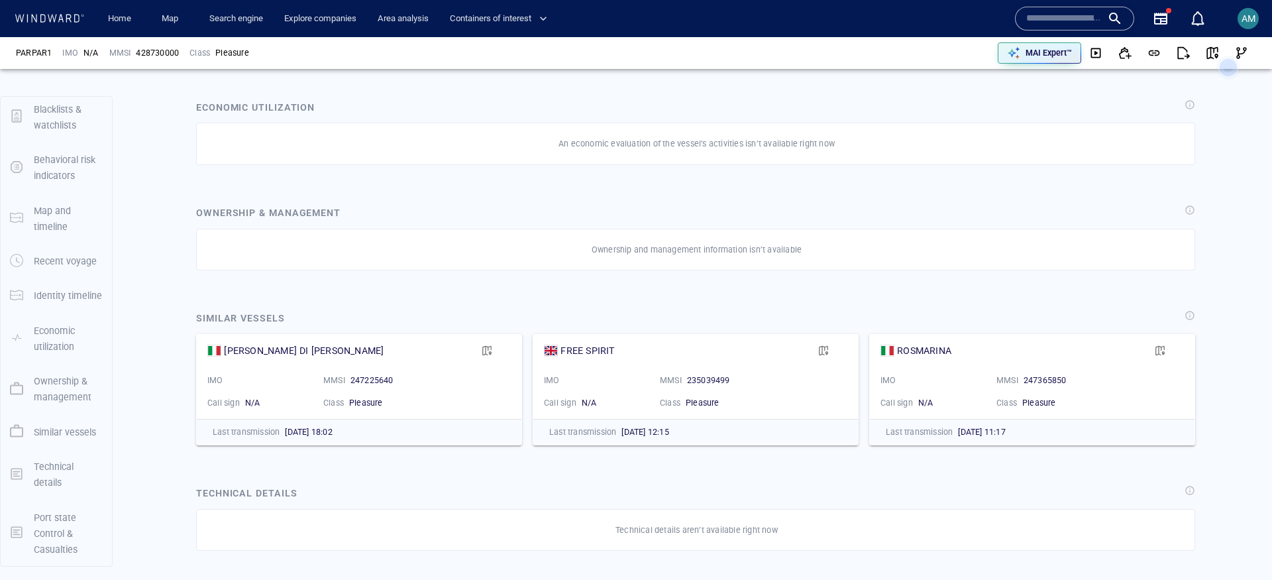
scroll to position [1683, 0]
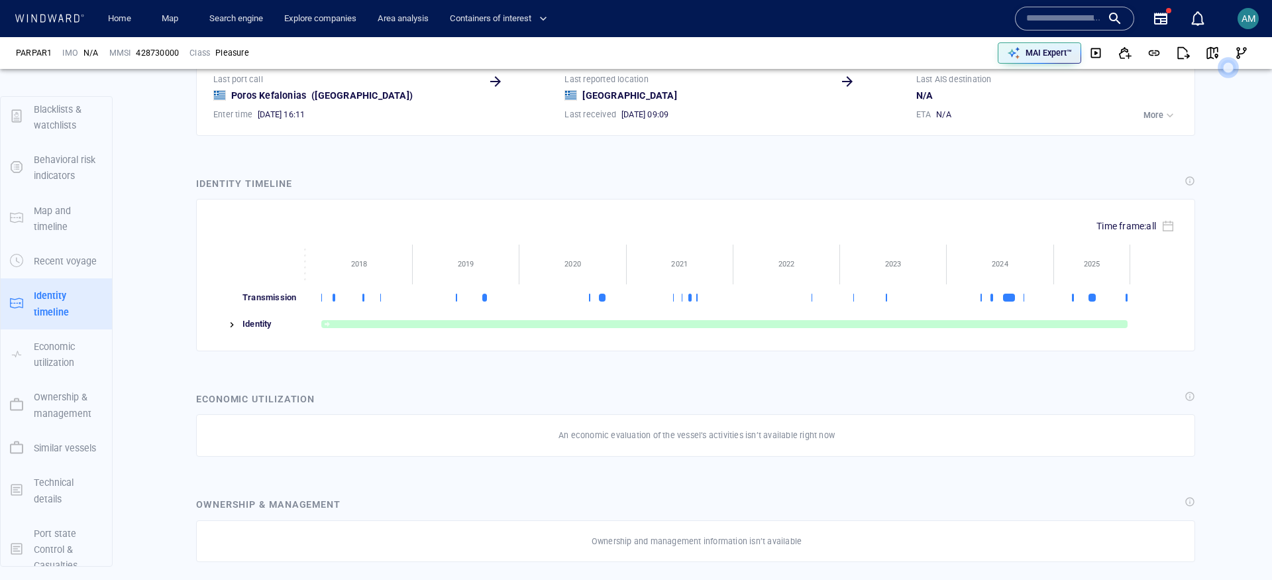
click at [231, 319] on img at bounding box center [232, 324] width 11 height 11
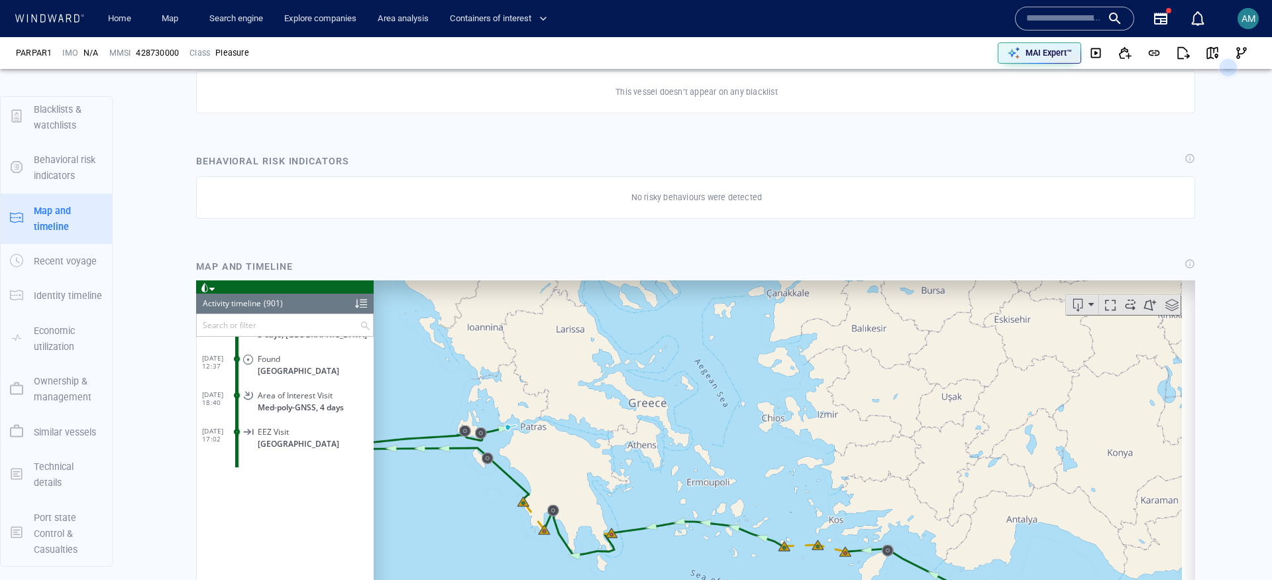
scroll to position [1039, 0]
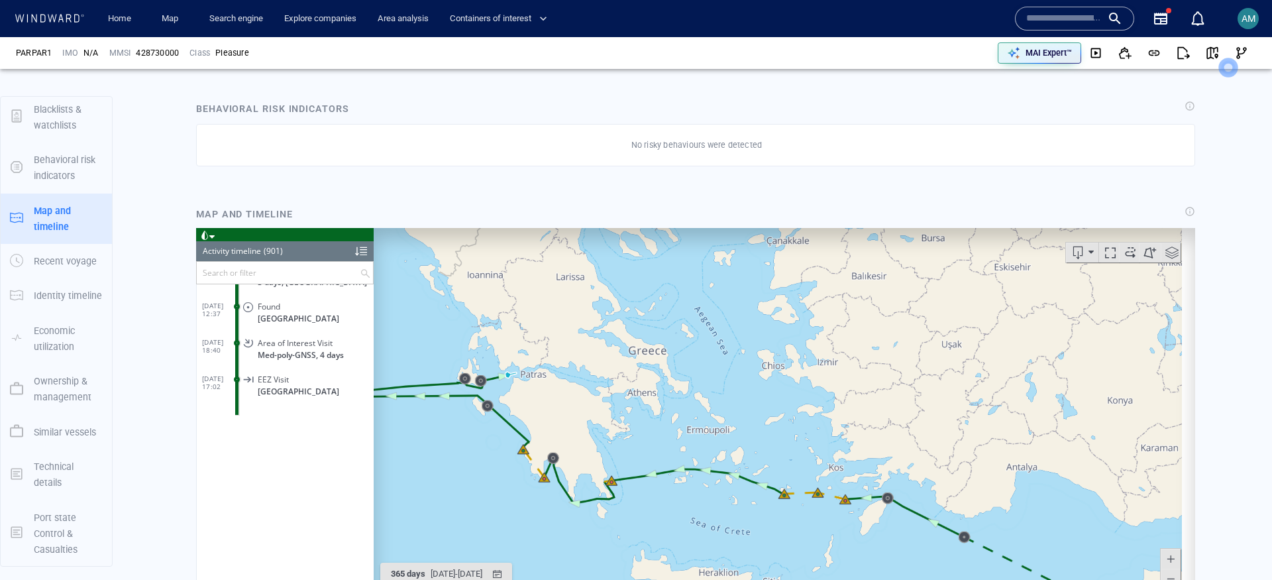
click at [1122, 256] on span at bounding box center [1130, 252] width 20 height 20
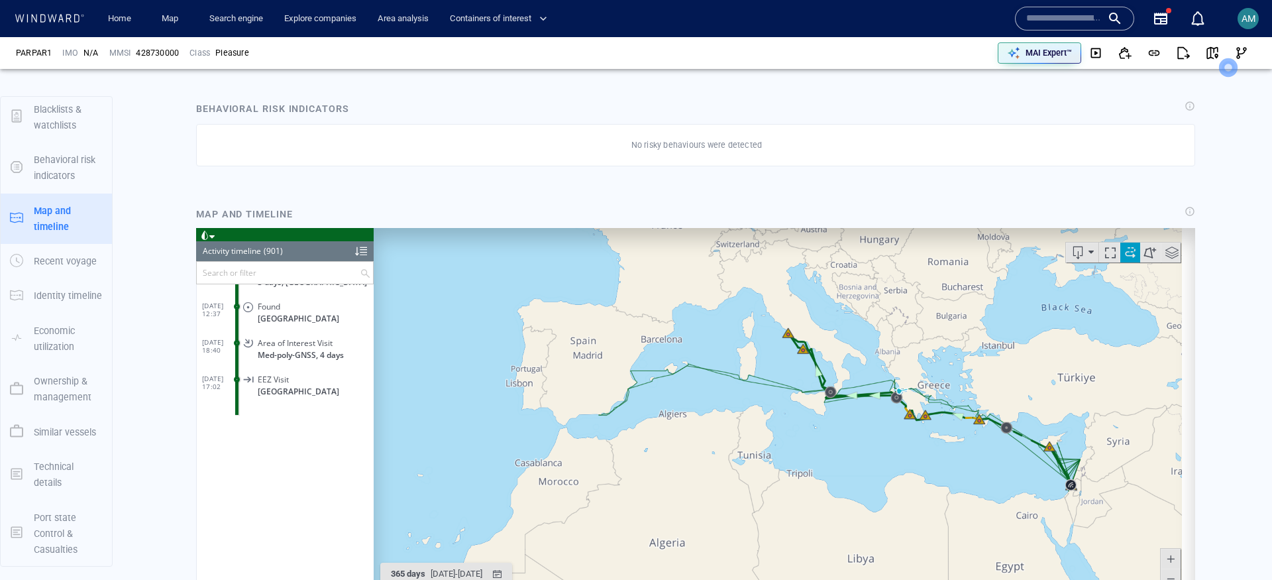
drag, startPoint x: 578, startPoint y: 486, endPoint x: 862, endPoint y: 433, distance: 289.1
click at [862, 433] on canvas "Map" at bounding box center [778, 432] width 808 height 411
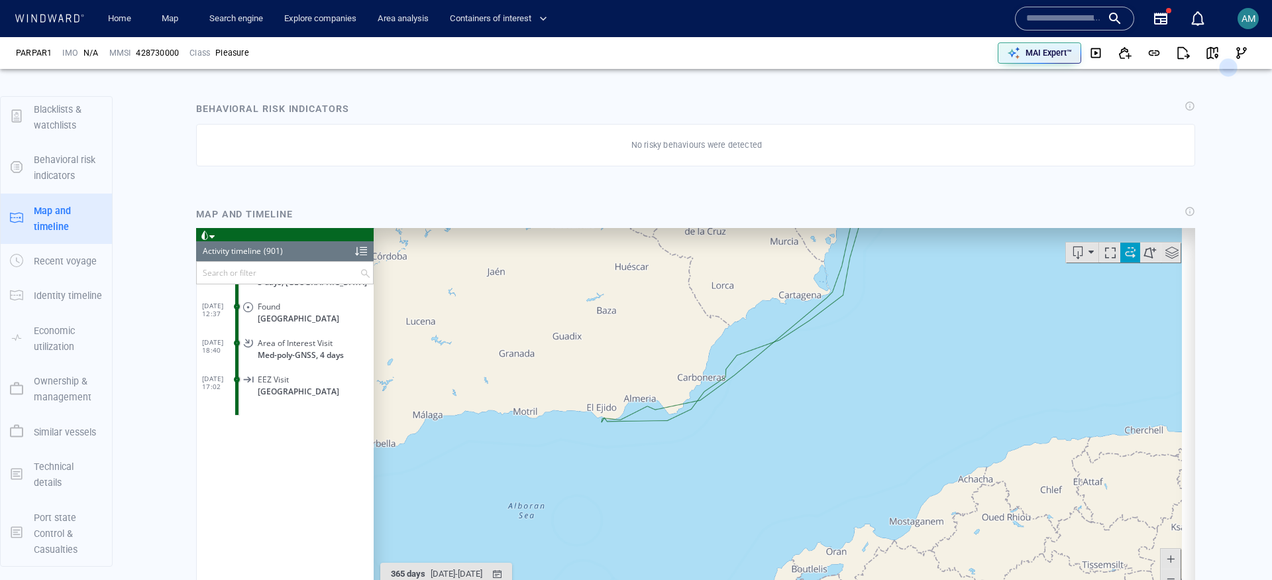
drag, startPoint x: 479, startPoint y: 432, endPoint x: 685, endPoint y: 444, distance: 206.4
click at [685, 444] on canvas "Map" at bounding box center [778, 432] width 808 height 411
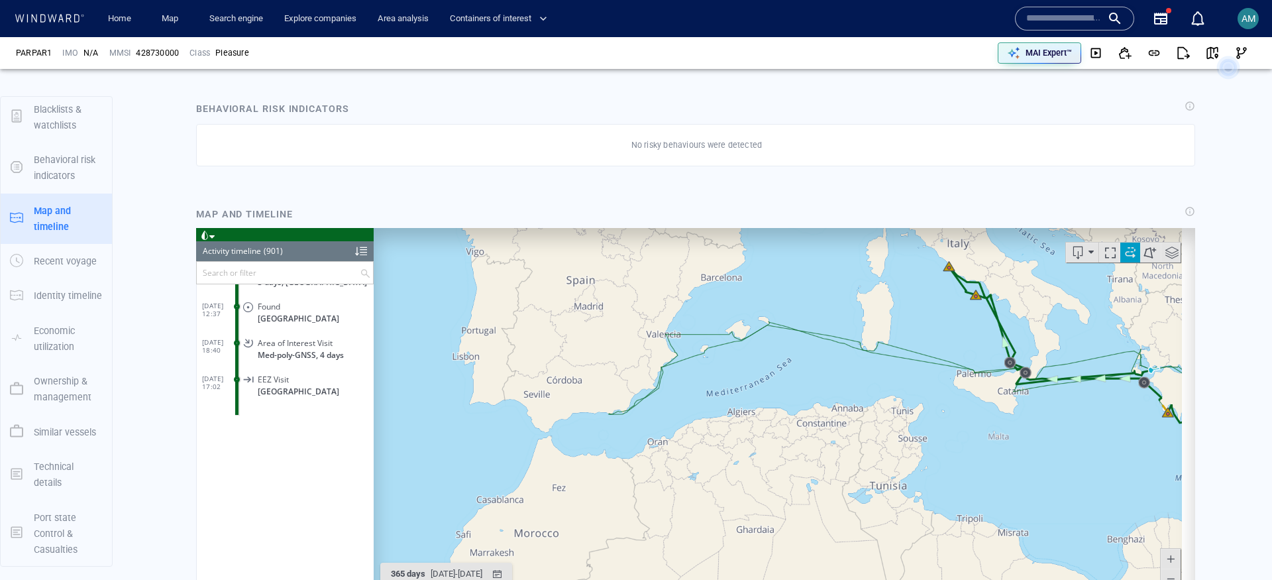
drag, startPoint x: 921, startPoint y: 334, endPoint x: 843, endPoint y: 355, distance: 81.0
click at [843, 355] on canvas "Map" at bounding box center [778, 432] width 808 height 411
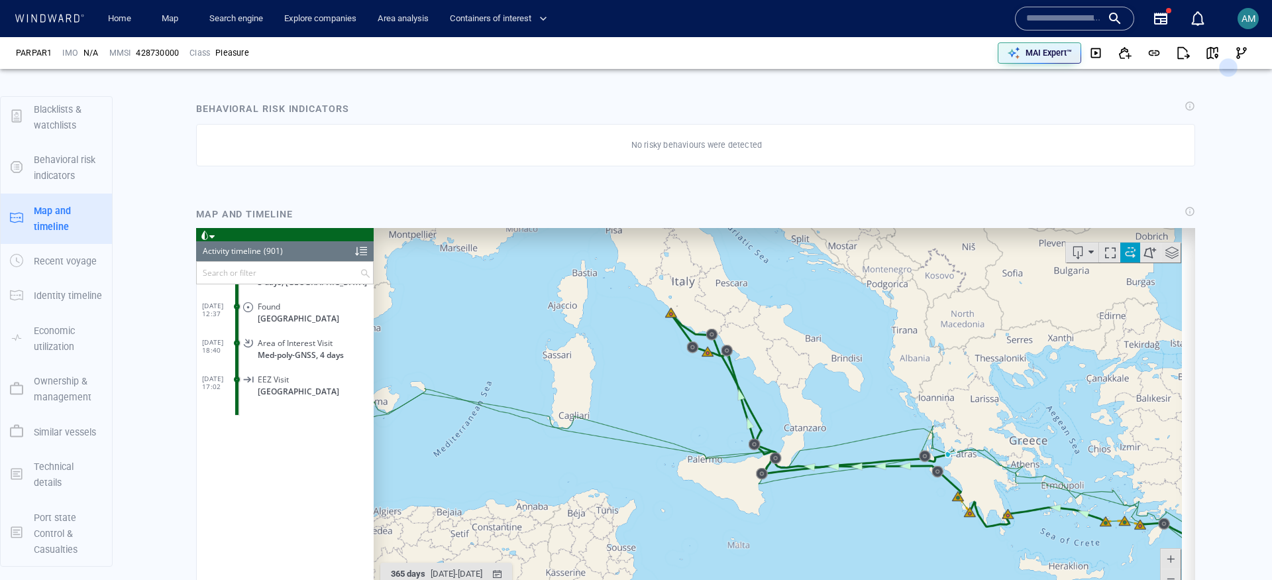
drag, startPoint x: 1032, startPoint y: 317, endPoint x: 632, endPoint y: 368, distance: 403.3
click at [632, 368] on canvas "Map" at bounding box center [778, 432] width 808 height 411
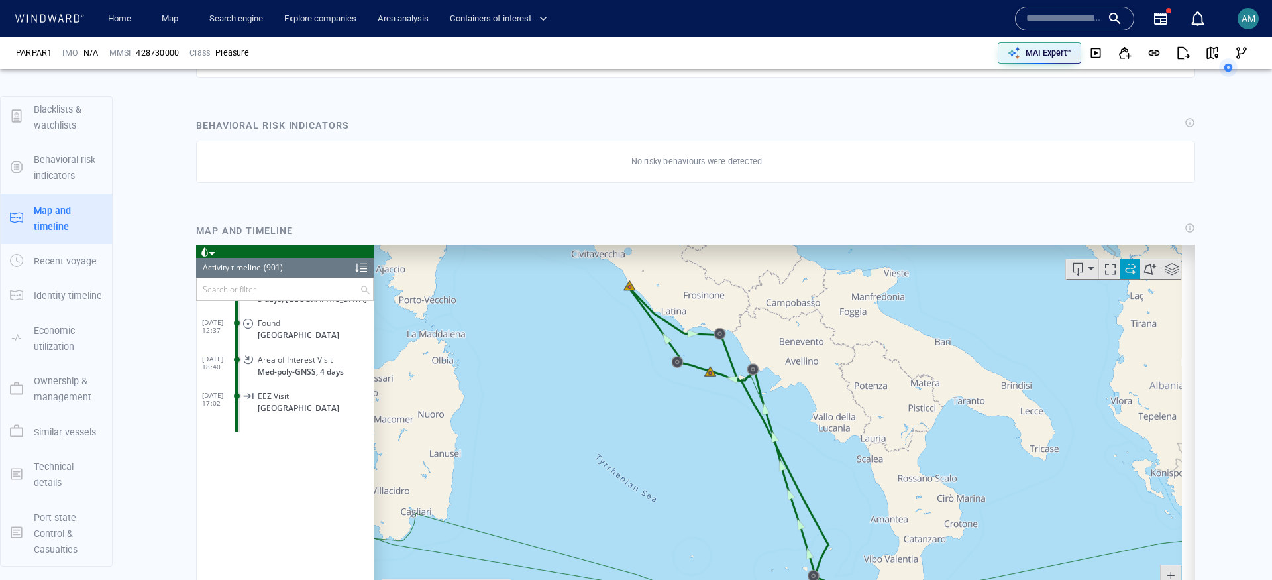
scroll to position [1023, 0]
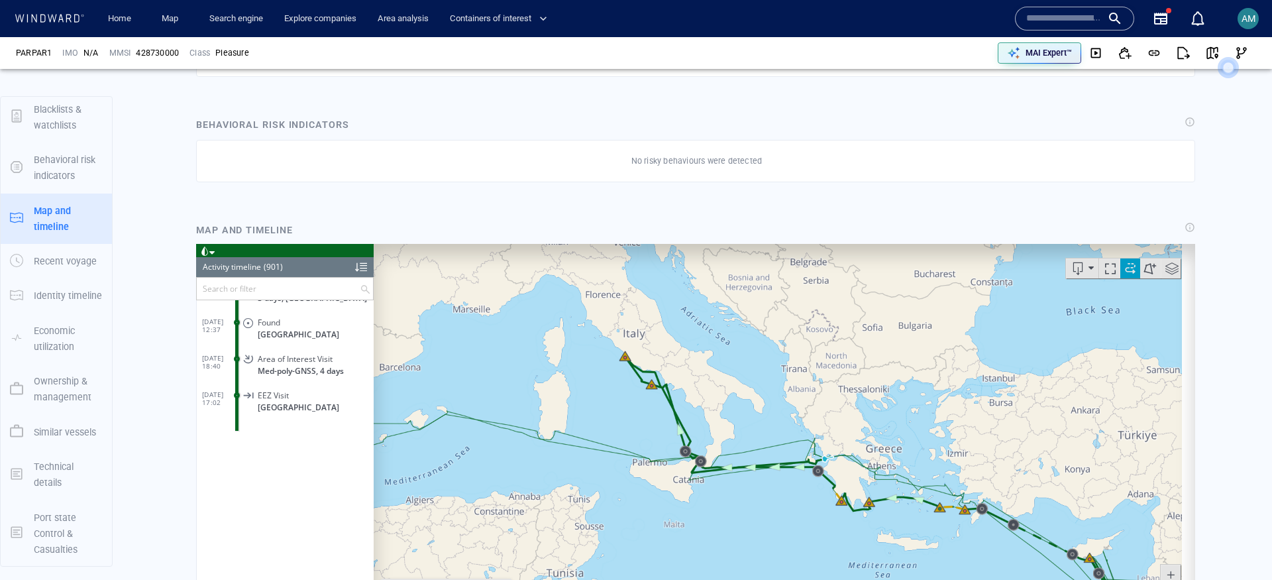
drag, startPoint x: 841, startPoint y: 409, endPoint x: 686, endPoint y: 390, distance: 156.9
click at [686, 390] on canvas "Map" at bounding box center [778, 448] width 808 height 411
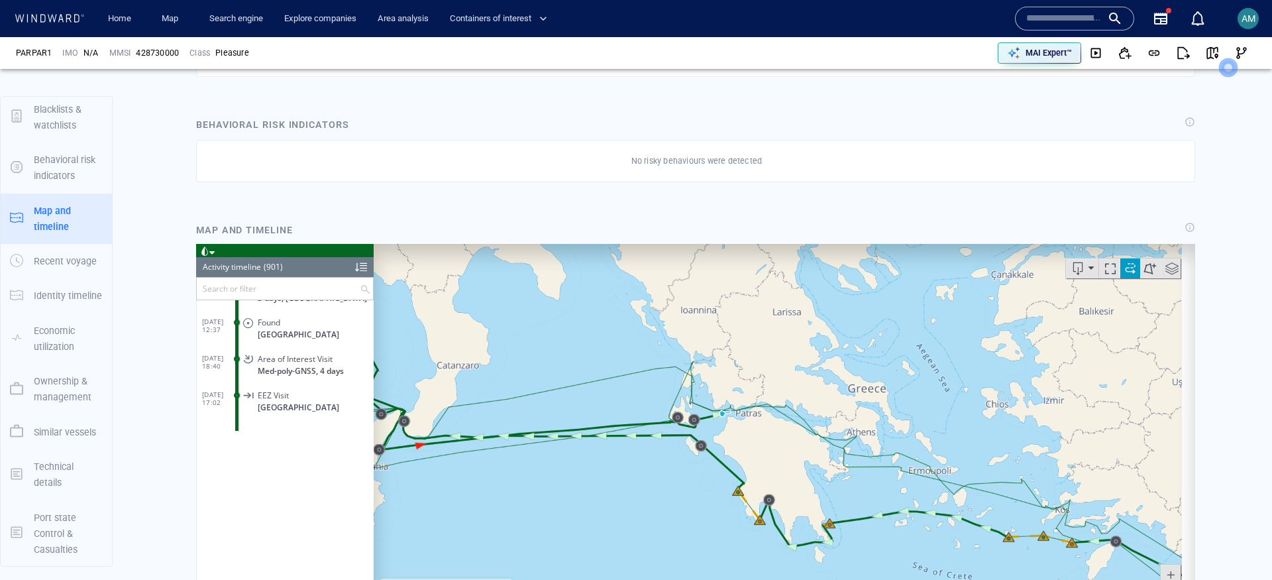
drag, startPoint x: 710, startPoint y: 469, endPoint x: 835, endPoint y: 444, distance: 127.6
click at [835, 444] on canvas "Map" at bounding box center [778, 448] width 808 height 411
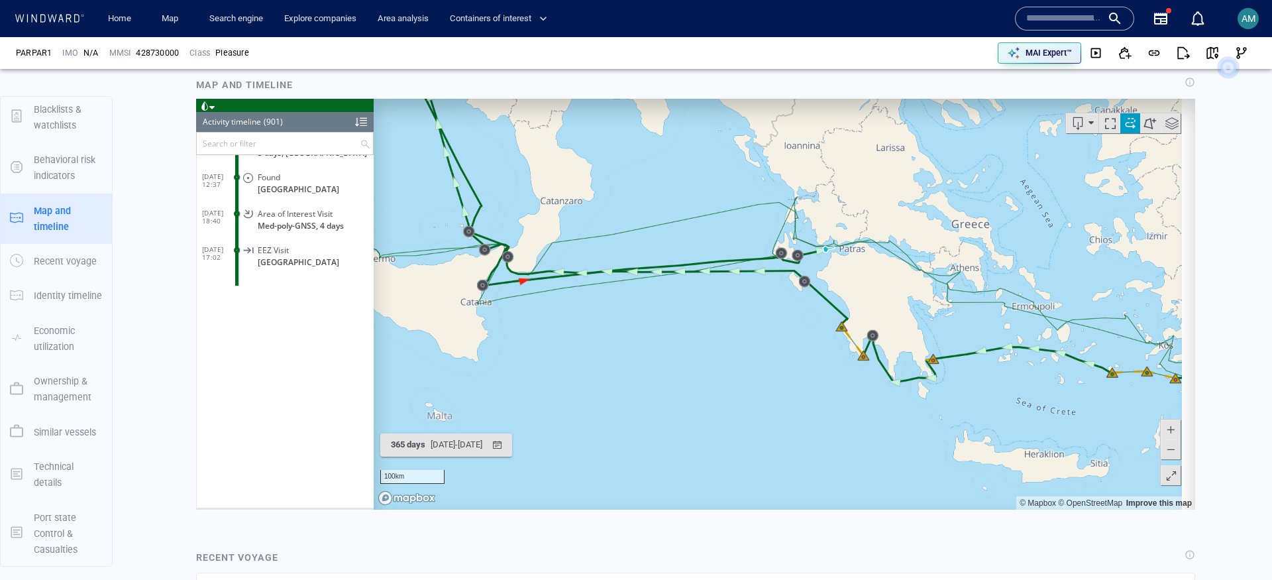
scroll to position [1170, 0]
click at [1165, 483] on span at bounding box center [1171, 474] width 13 height 20
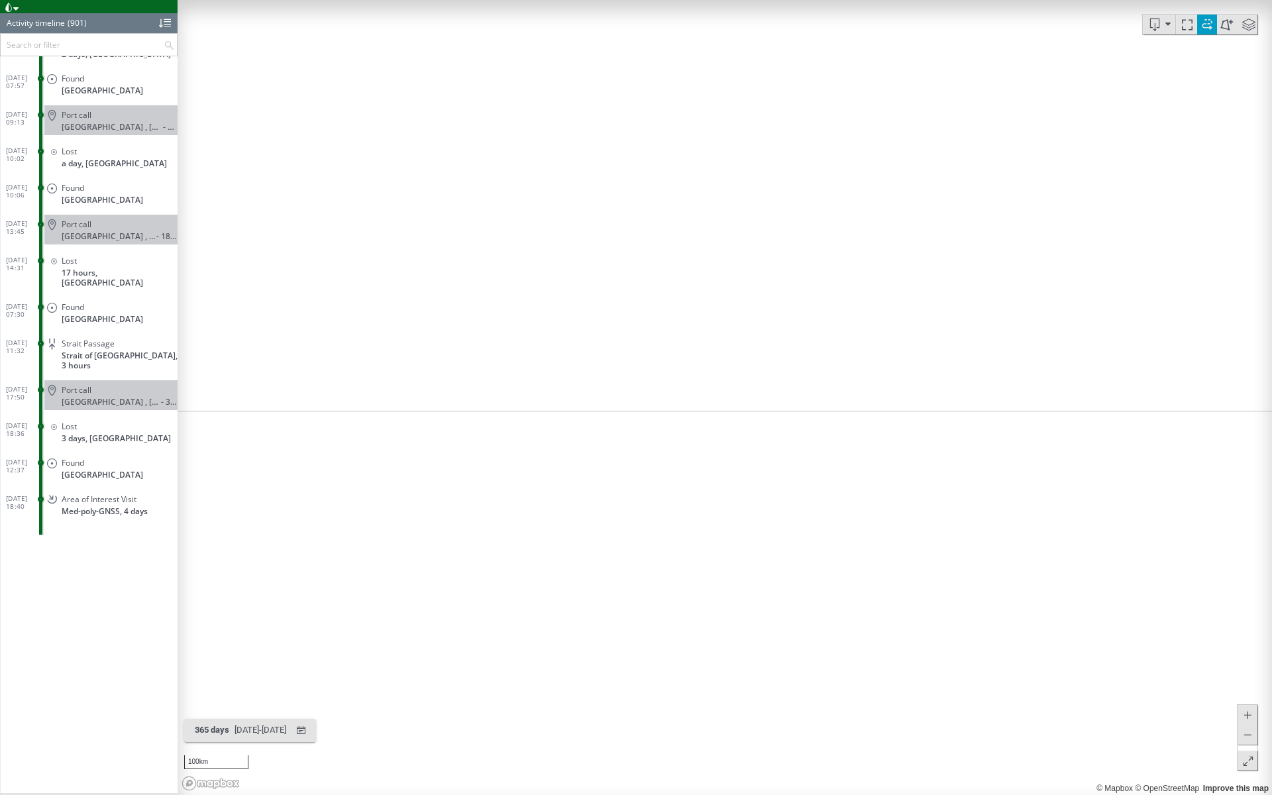
scroll to position [0, 0]
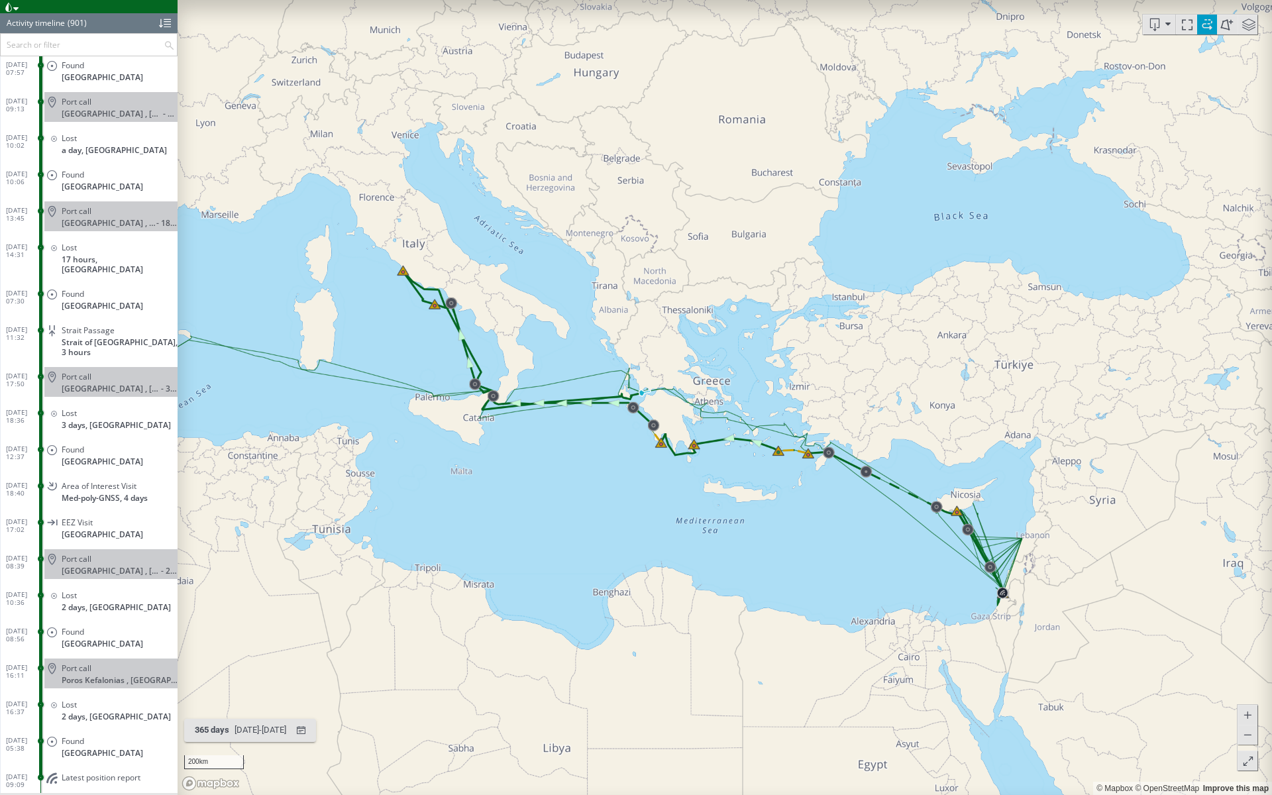
drag, startPoint x: 753, startPoint y: 509, endPoint x: 623, endPoint y: 421, distance: 157.1
click at [623, 421] on canvas "Map" at bounding box center [725, 397] width 1094 height 795
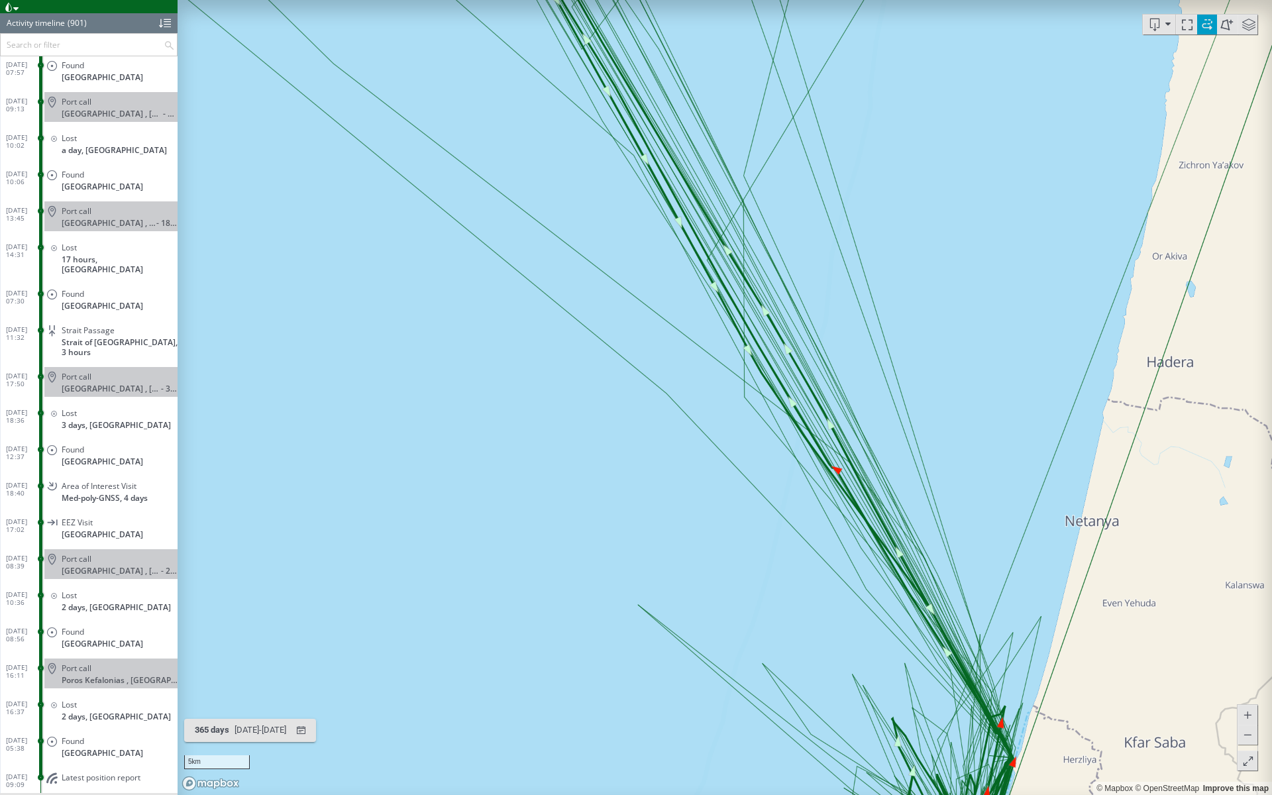
drag, startPoint x: 911, startPoint y: 670, endPoint x: 703, endPoint y: 264, distance: 456.2
click at [704, 259] on canvas "Map" at bounding box center [725, 397] width 1094 height 795
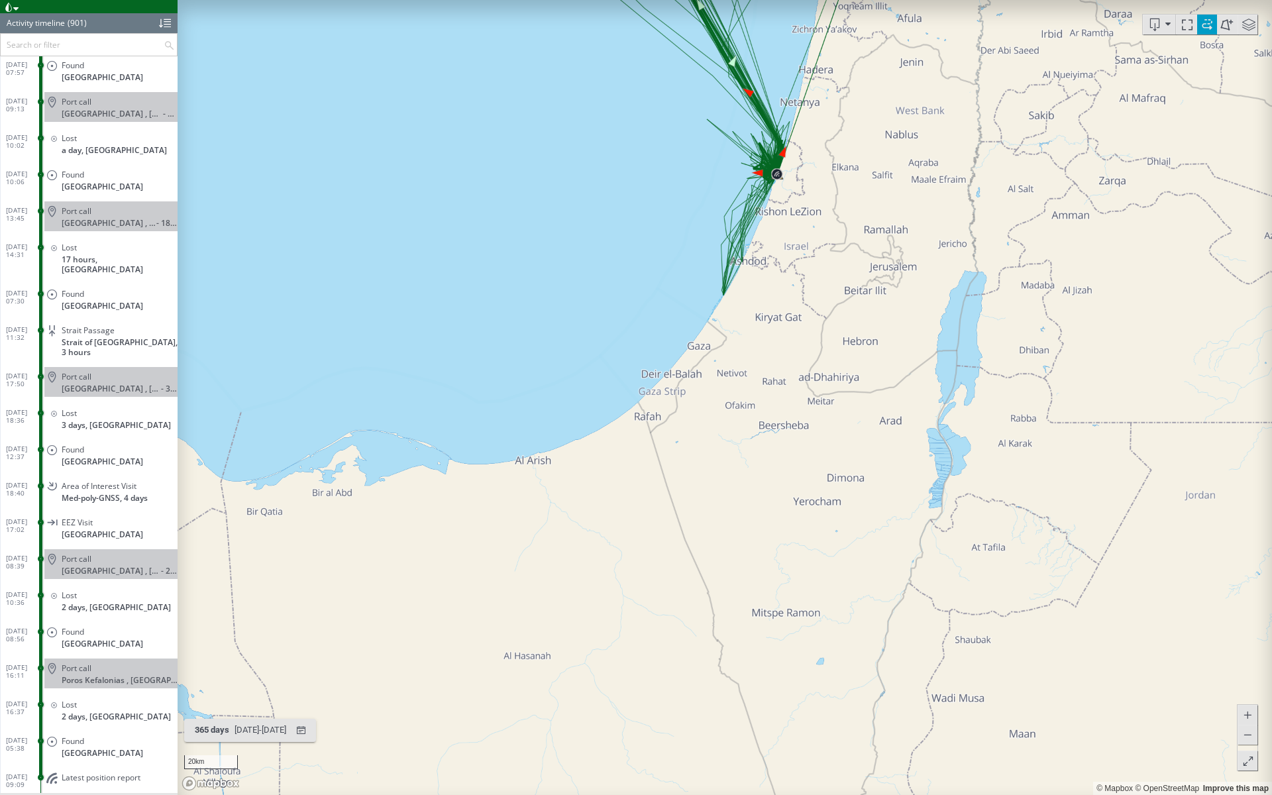
drag, startPoint x: 739, startPoint y: 533, endPoint x: 772, endPoint y: 248, distance: 286.0
click at [772, 248] on canvas "Map" at bounding box center [725, 397] width 1094 height 795
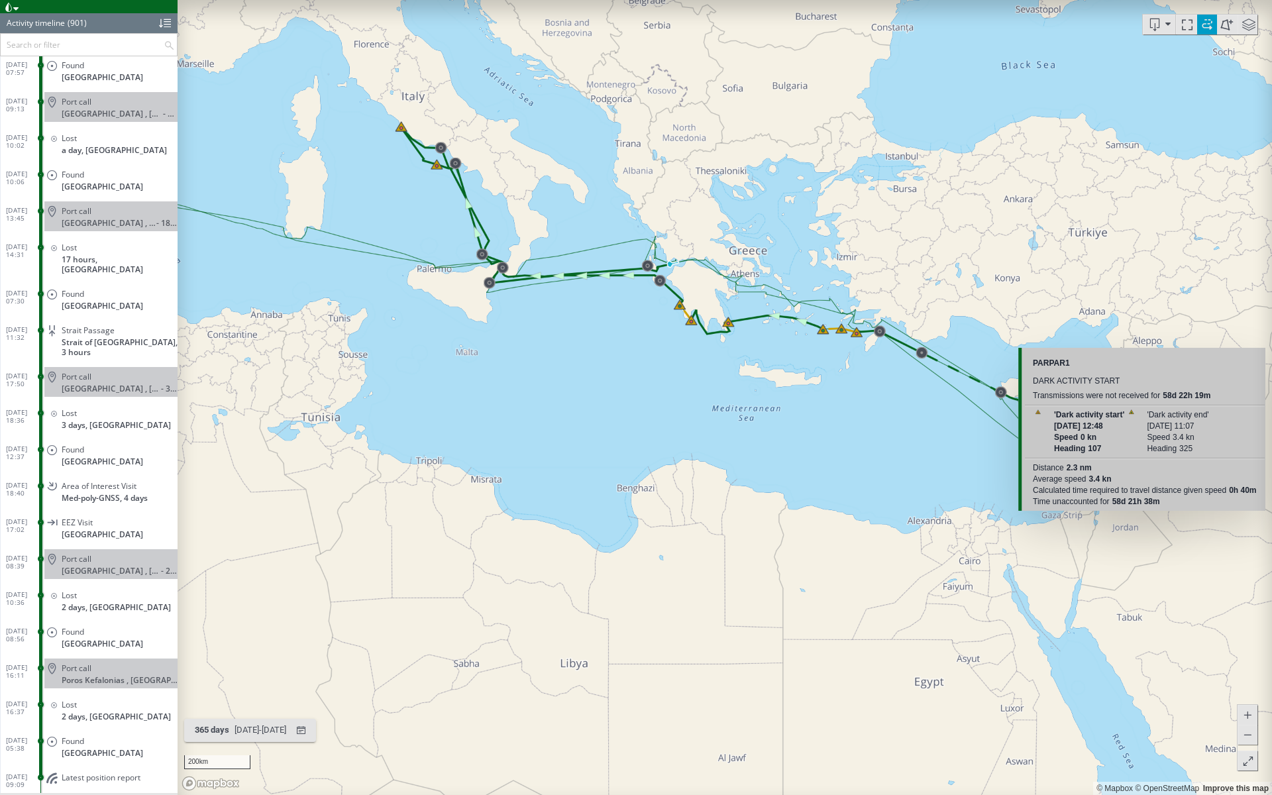
drag, startPoint x: 758, startPoint y: 227, endPoint x: 1142, endPoint y: 517, distance: 481.9
click at [1142, 517] on canvas "Map" at bounding box center [725, 397] width 1094 height 795
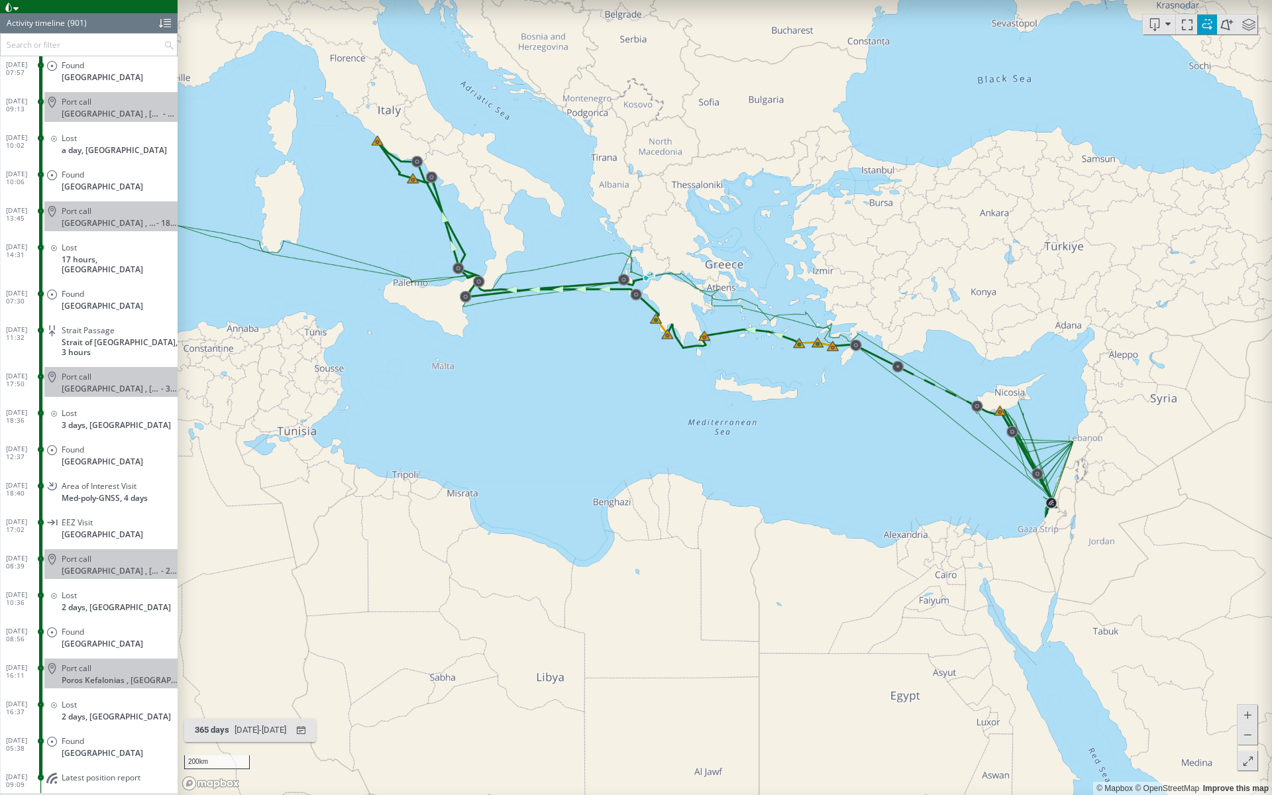
drag, startPoint x: 913, startPoint y: 480, endPoint x: 825, endPoint y: 466, distance: 89.2
click at [825, 466] on canvas "Map" at bounding box center [725, 397] width 1094 height 795
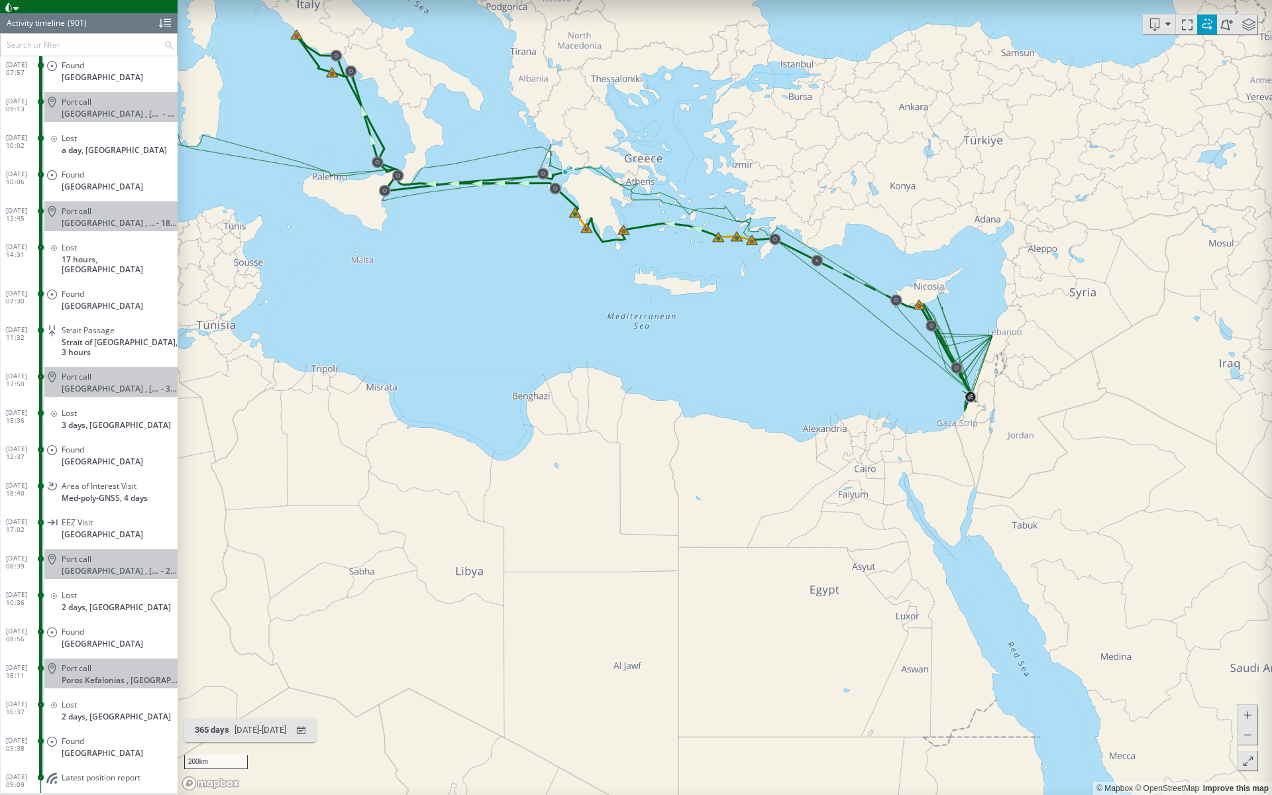
drag, startPoint x: 837, startPoint y: 384, endPoint x: 769, endPoint y: 291, distance: 115.3
click at [769, 291] on canvas "Map" at bounding box center [725, 397] width 1094 height 795
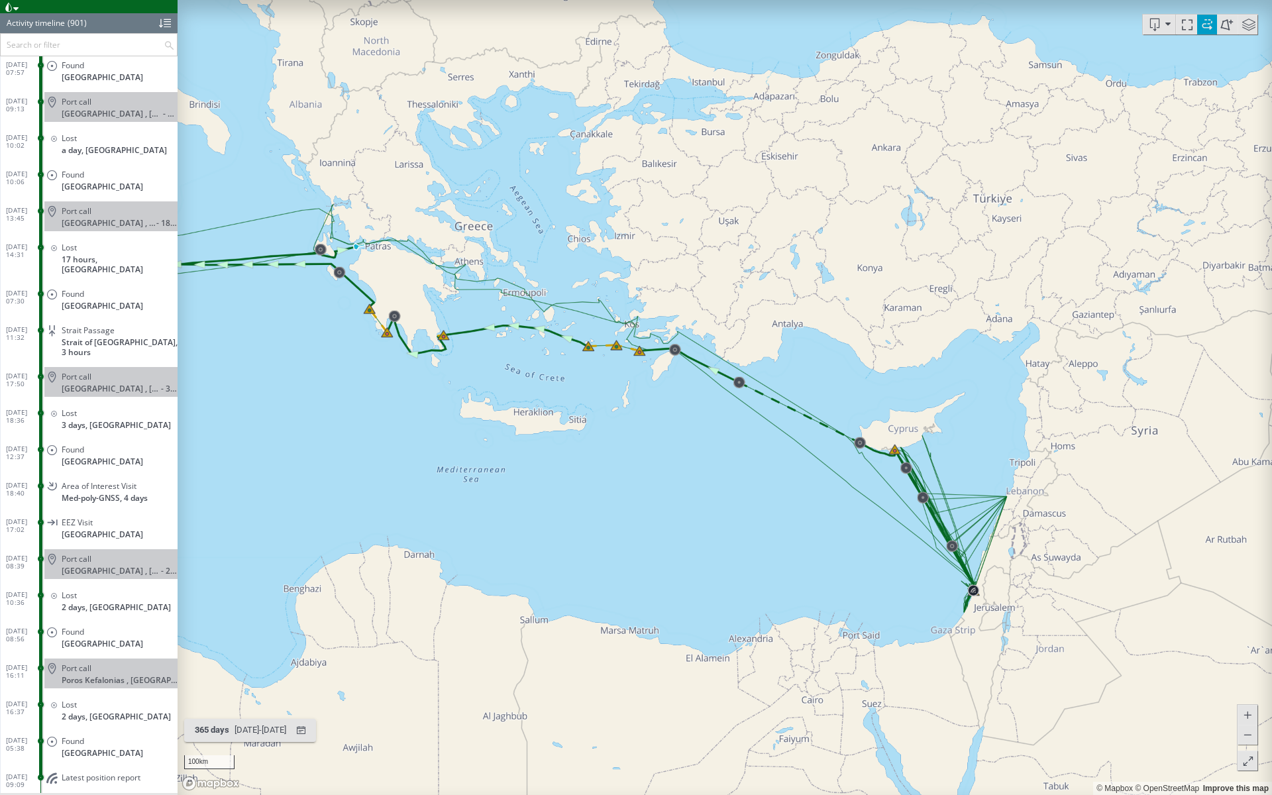
drag, startPoint x: 764, startPoint y: 295, endPoint x: 538, endPoint y: 388, distance: 244.4
click at [538, 388] on canvas "Map" at bounding box center [725, 397] width 1094 height 795
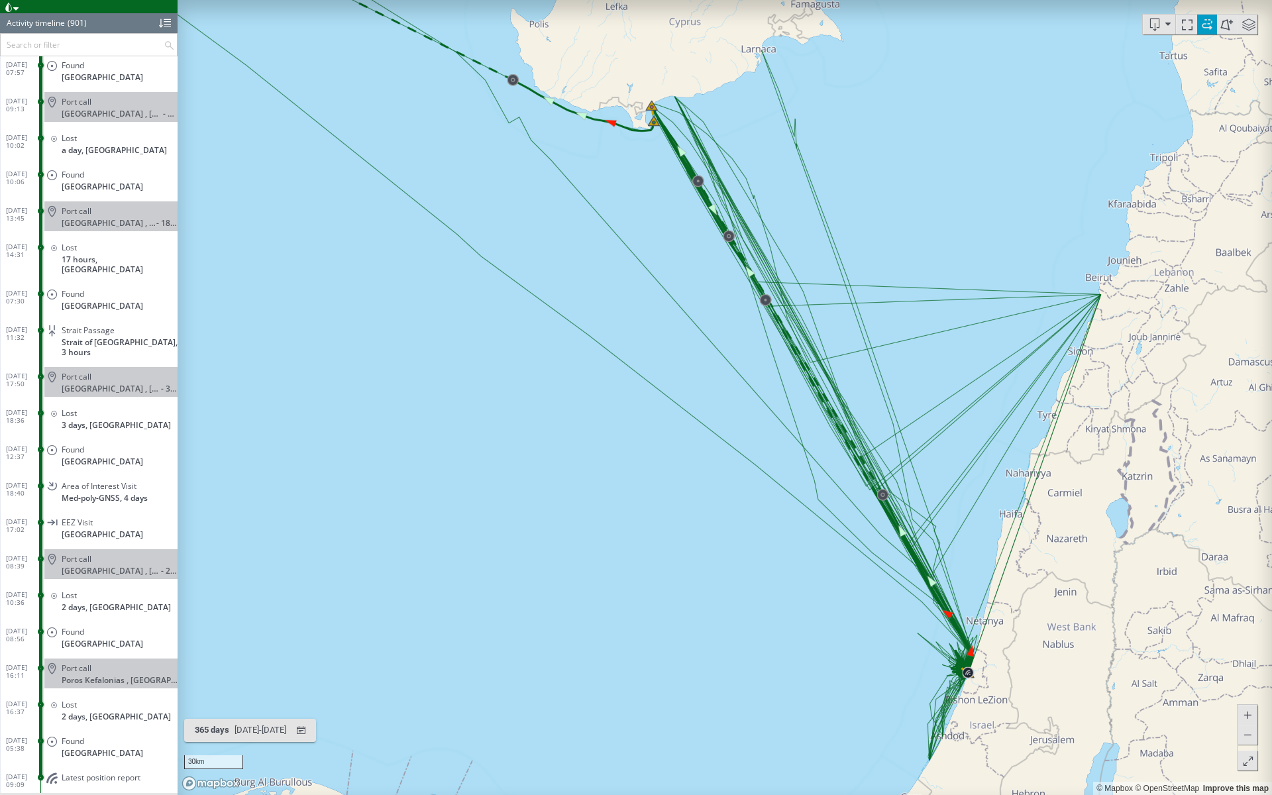
drag, startPoint x: 818, startPoint y: 456, endPoint x: 755, endPoint y: 248, distance: 217.5
click at [757, 240] on canvas "Map" at bounding box center [725, 397] width 1094 height 795
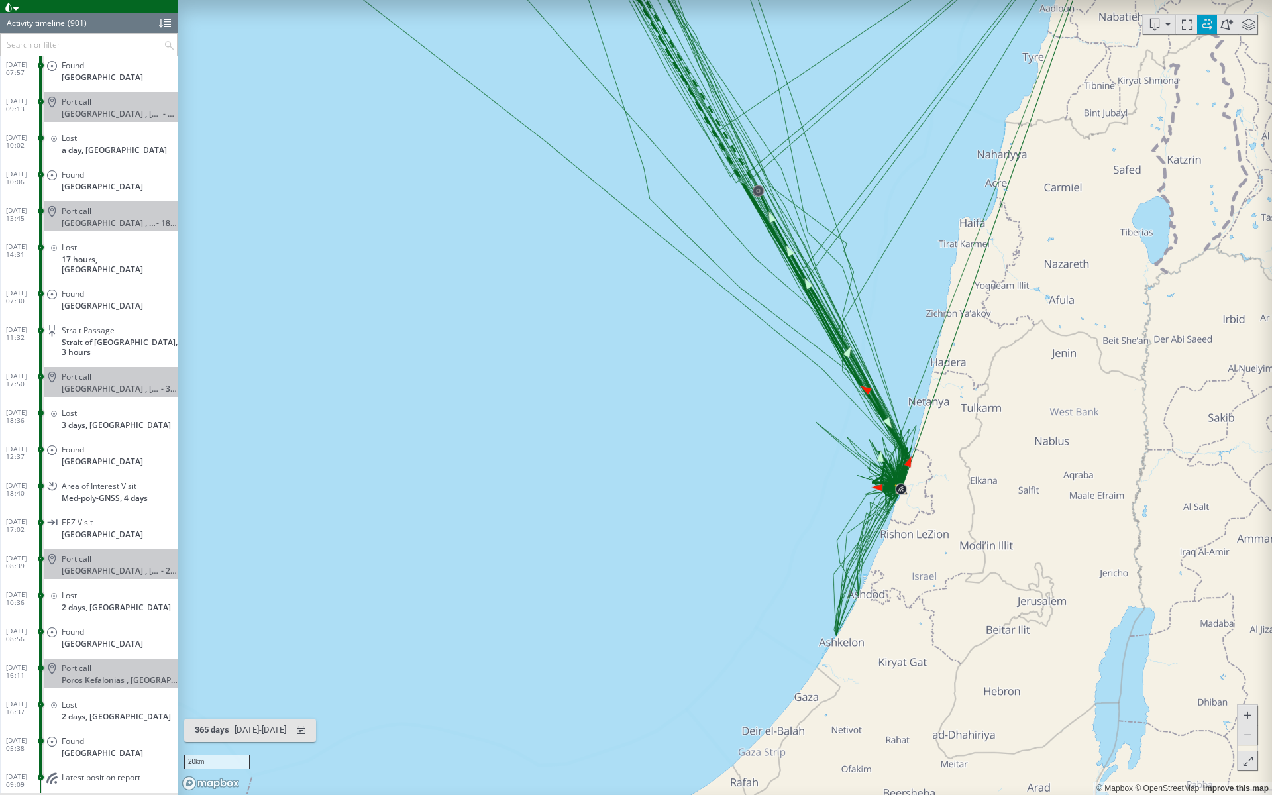
drag, startPoint x: 953, startPoint y: 690, endPoint x: 894, endPoint y: 496, distance: 202.2
click at [894, 496] on canvas "Map" at bounding box center [725, 397] width 1094 height 795
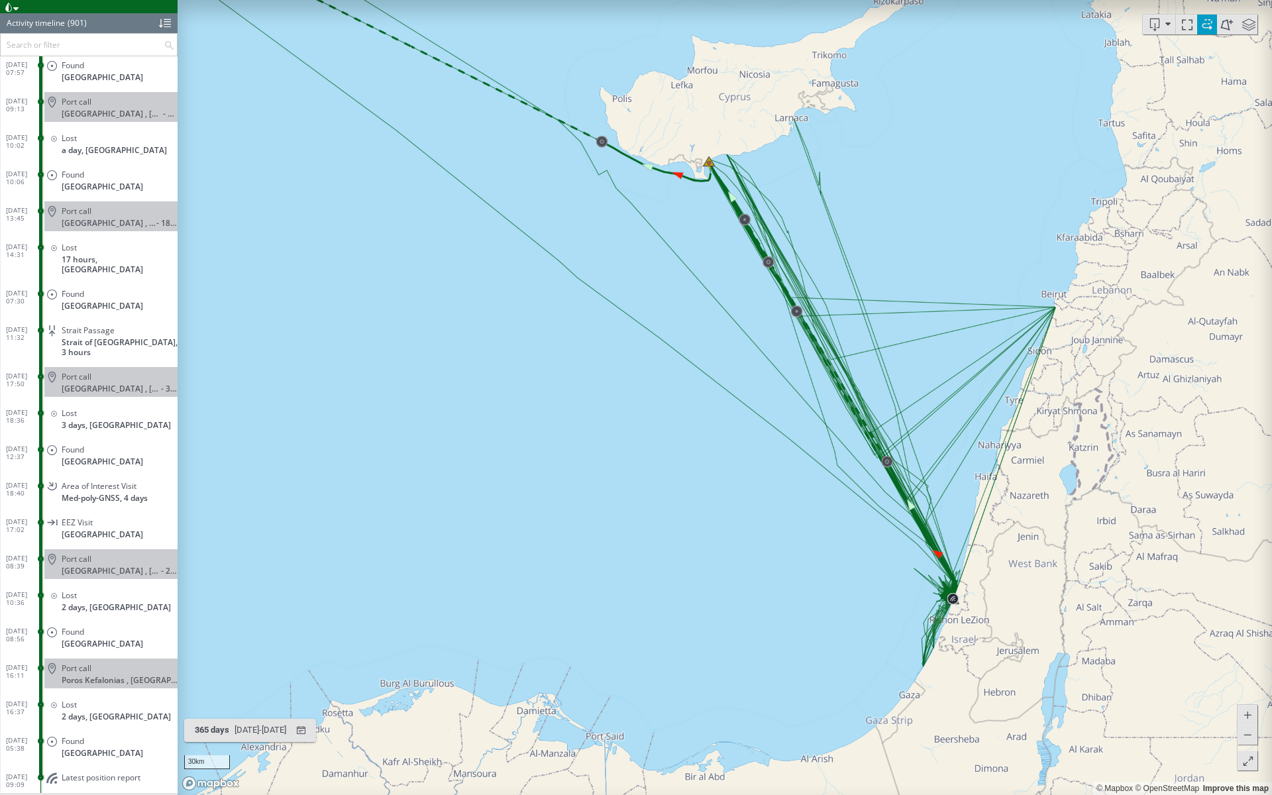
drag, startPoint x: 912, startPoint y: 305, endPoint x: 954, endPoint y: 407, distance: 109.9
click at [954, 407] on canvas "Map" at bounding box center [725, 397] width 1094 height 795
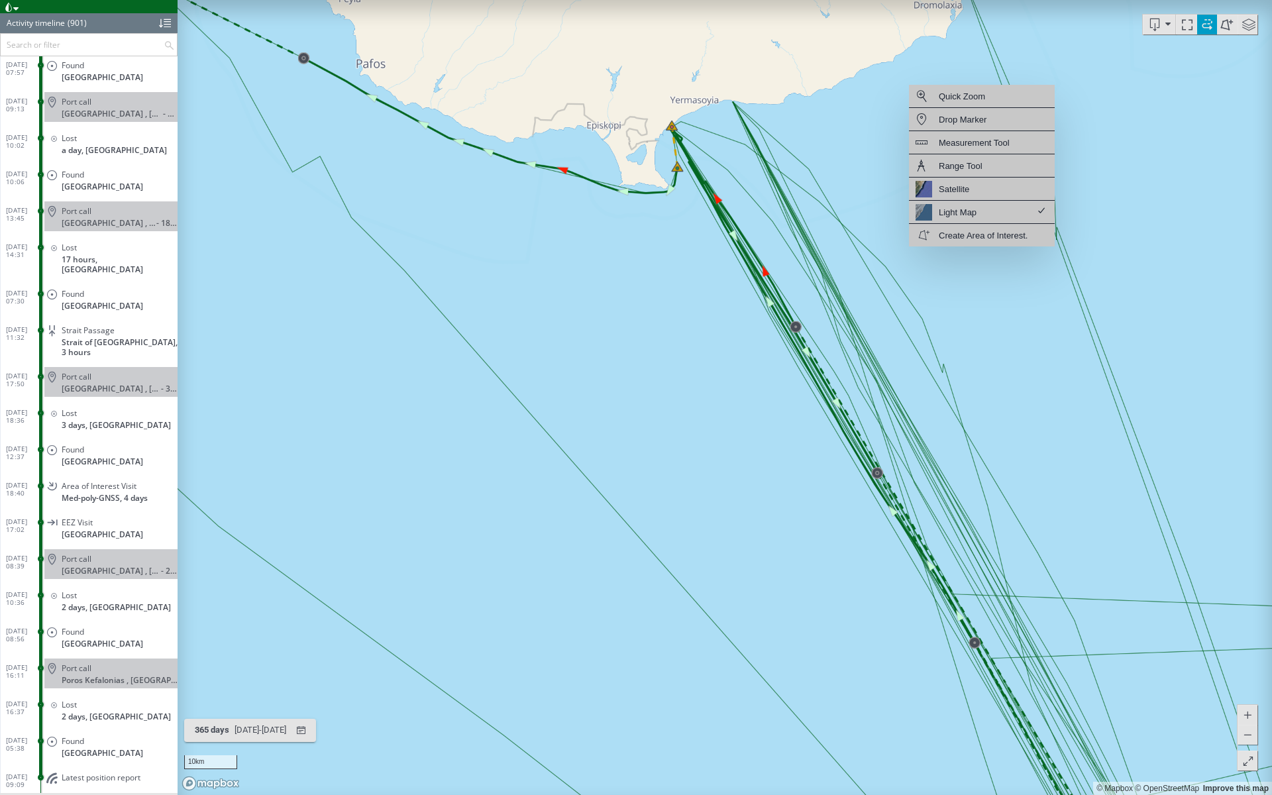
click at [846, 402] on canvas "Map" at bounding box center [725, 397] width 1094 height 795
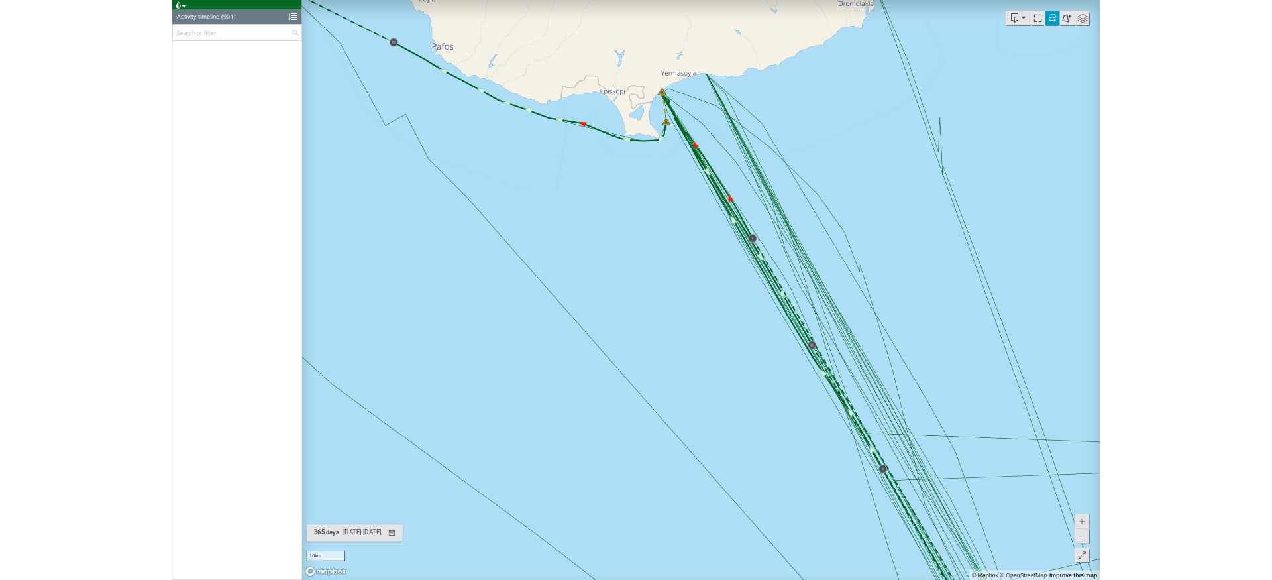
scroll to position [27872, 0]
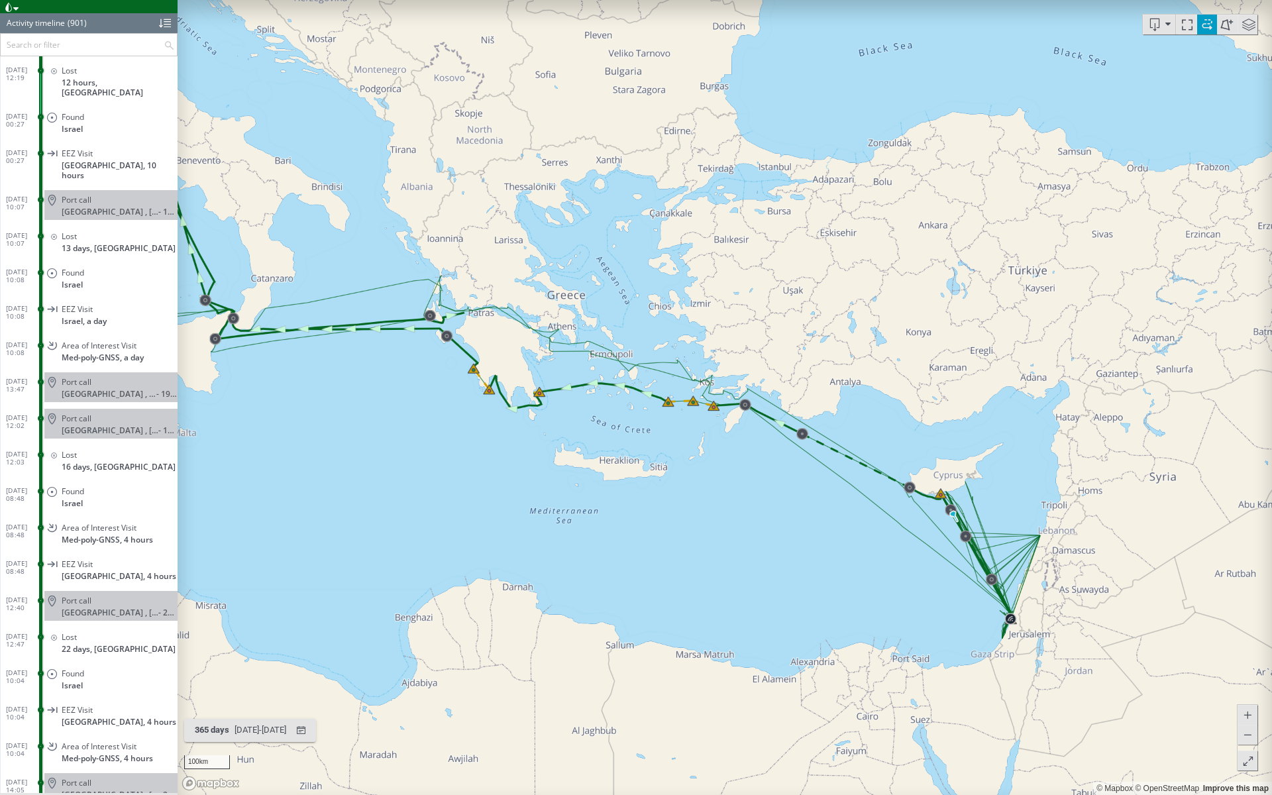
drag, startPoint x: 717, startPoint y: 432, endPoint x: 970, endPoint y: 527, distance: 269.8
click at [970, 527] on canvas "Map" at bounding box center [725, 397] width 1094 height 795
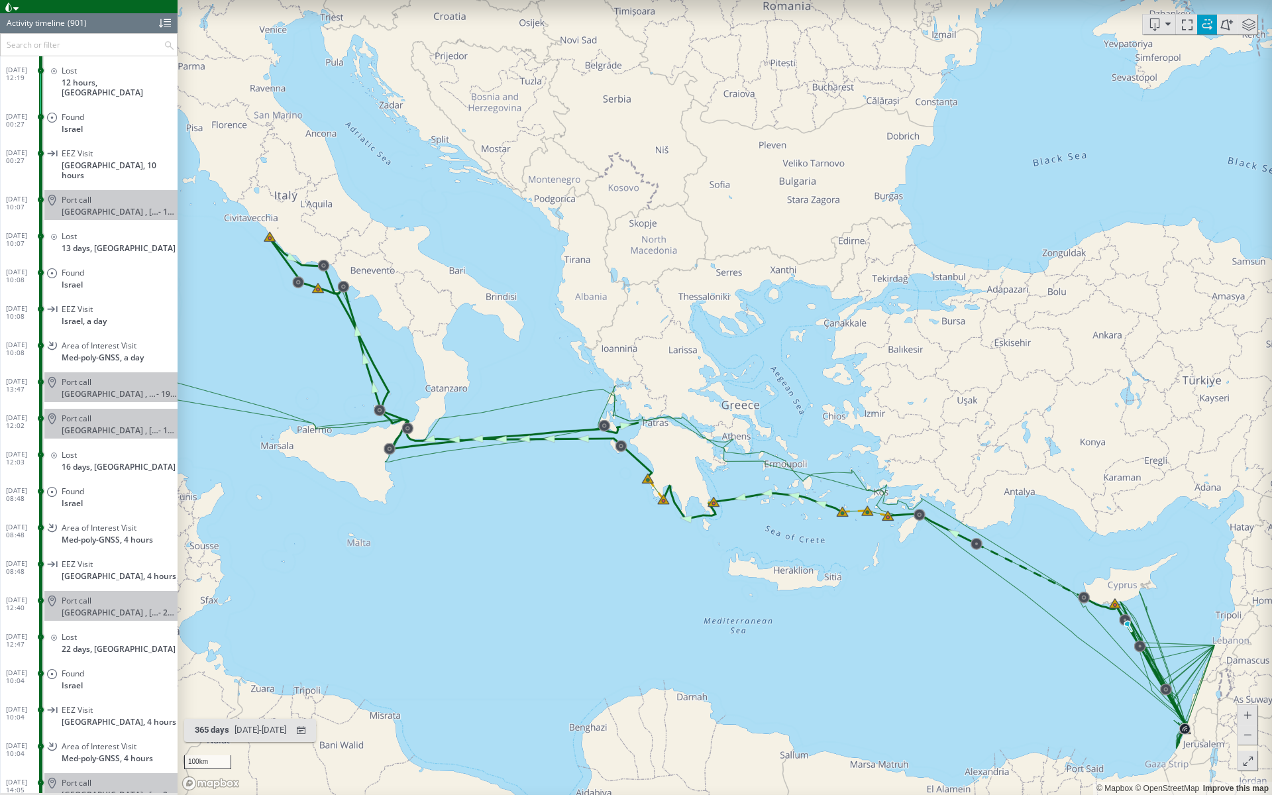
drag, startPoint x: 650, startPoint y: 456, endPoint x: 766, endPoint y: 562, distance: 158.0
click at [766, 562] on canvas "Map" at bounding box center [725, 397] width 1094 height 795
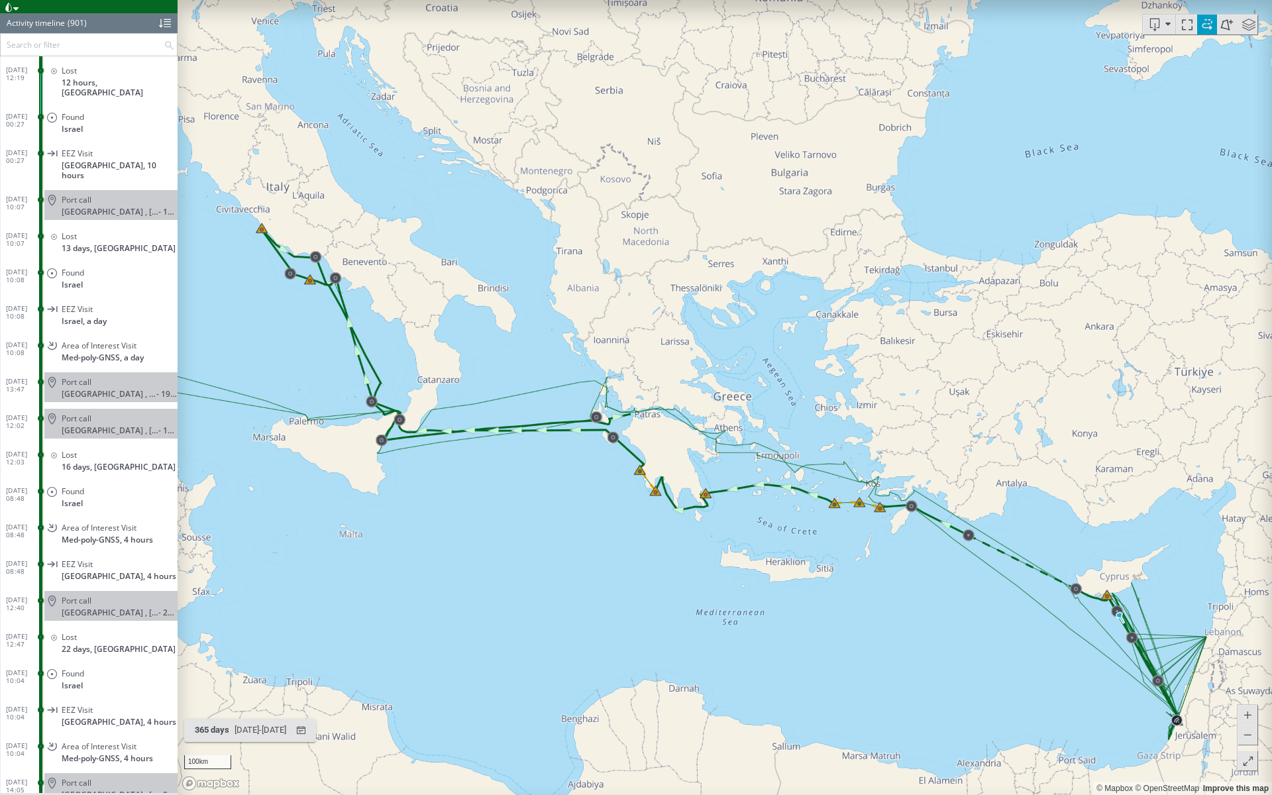
drag, startPoint x: 766, startPoint y: 561, endPoint x: 762, endPoint y: 533, distance: 28.9
click at [762, 533] on canvas "Map" at bounding box center [725, 397] width 1094 height 795
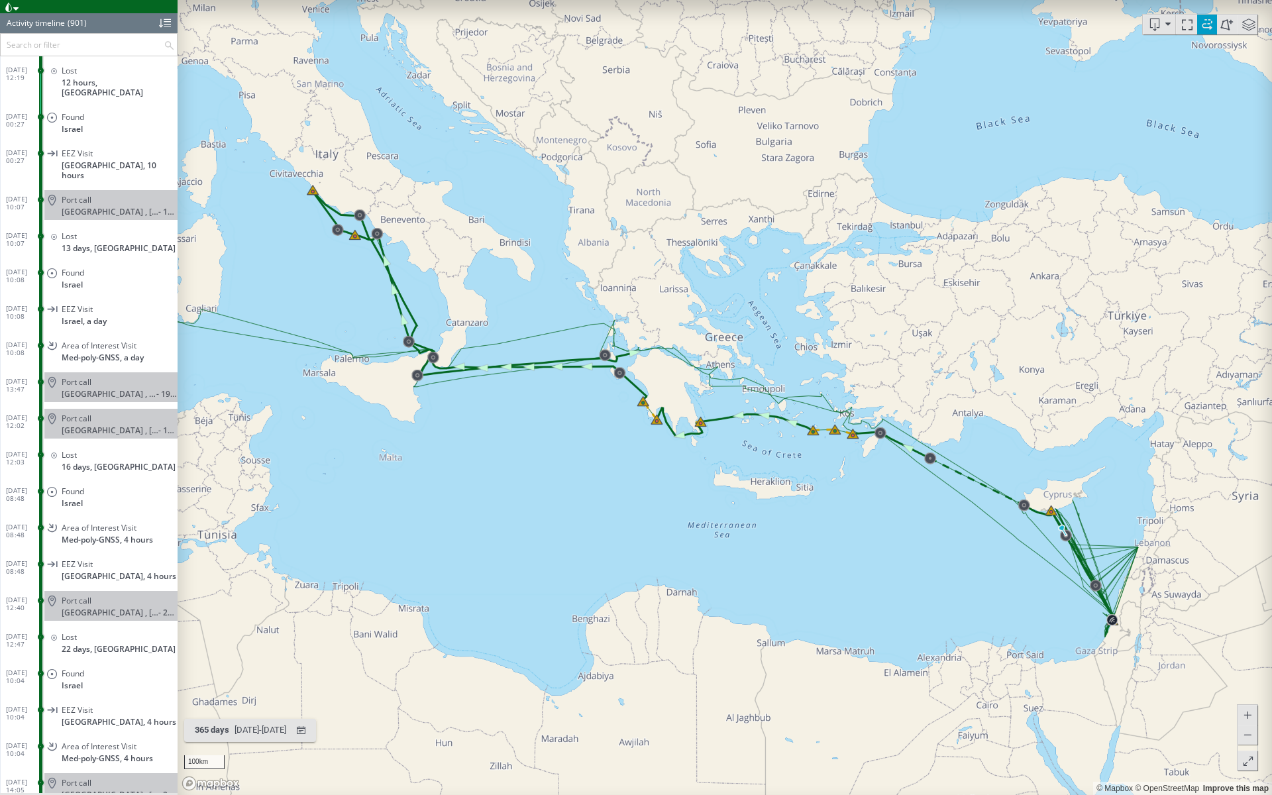
drag, startPoint x: 691, startPoint y: 317, endPoint x: 675, endPoint y: 279, distance: 41.0
click at [675, 279] on canvas "Map" at bounding box center [725, 397] width 1094 height 795
click at [1178, 579] on canvas "Map" at bounding box center [725, 397] width 1094 height 795
click at [574, 461] on canvas "Map" at bounding box center [725, 397] width 1094 height 795
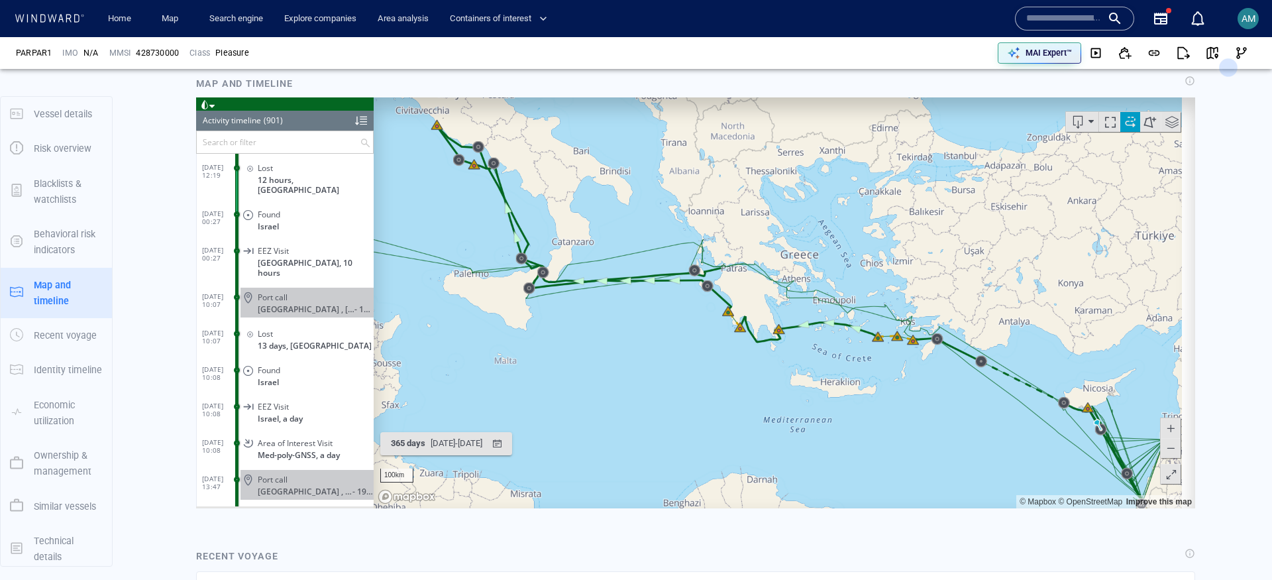
drag, startPoint x: 1020, startPoint y: 421, endPoint x: 760, endPoint y: 192, distance: 345.9
click at [760, 192] on canvas "Map" at bounding box center [778, 302] width 808 height 411
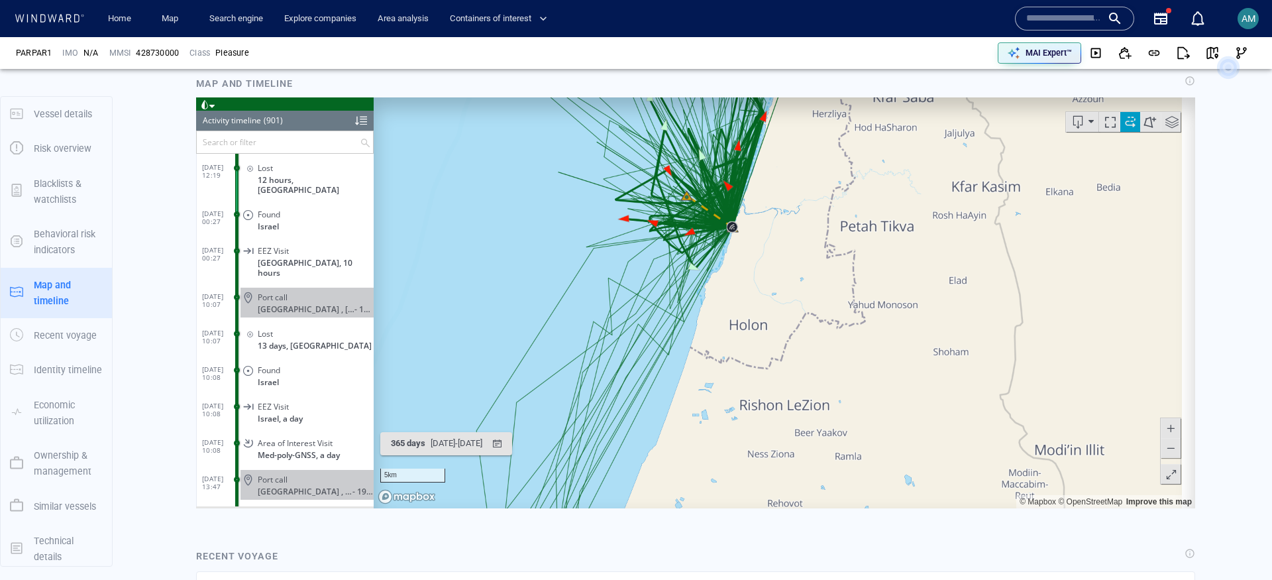
drag, startPoint x: 852, startPoint y: 304, endPoint x: 1060, endPoint y: 513, distance: 294.6
click at [1060, 507] on html "Loading vessel activities... Activity timeline (901) (Still Loading...) Search …" at bounding box center [695, 302] width 999 height 411
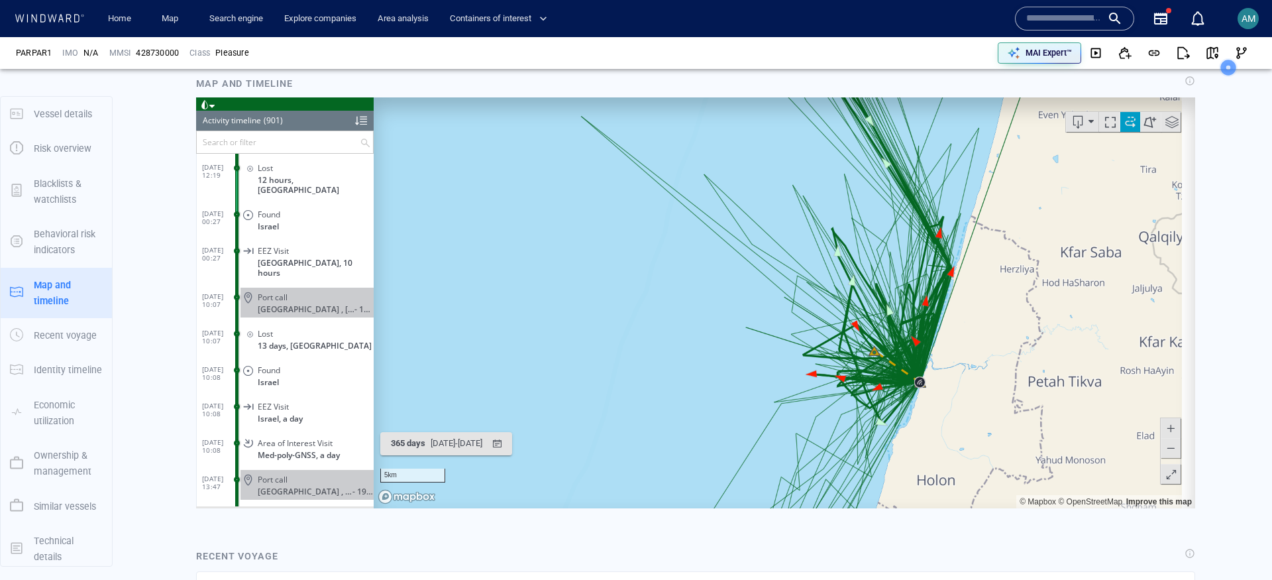
drag, startPoint x: 884, startPoint y: 375, endPoint x: 990, endPoint y: 452, distance: 131.8
click at [990, 452] on canvas "Map" at bounding box center [778, 302] width 808 height 411
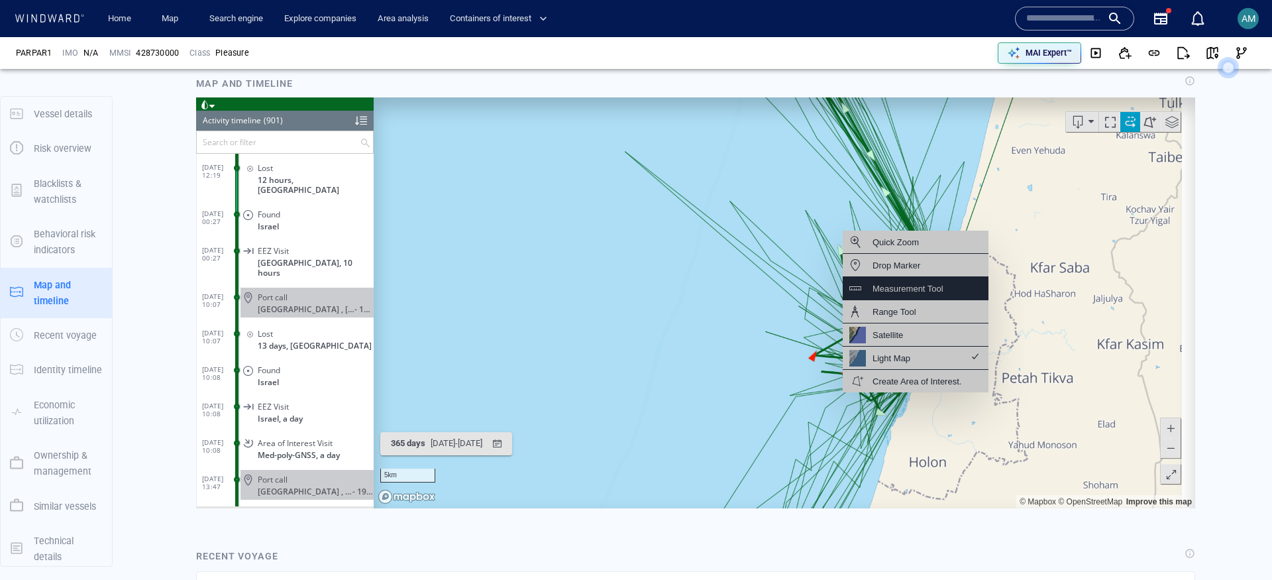
click at [919, 287] on div "Measurement Tool" at bounding box center [907, 288] width 71 height 17
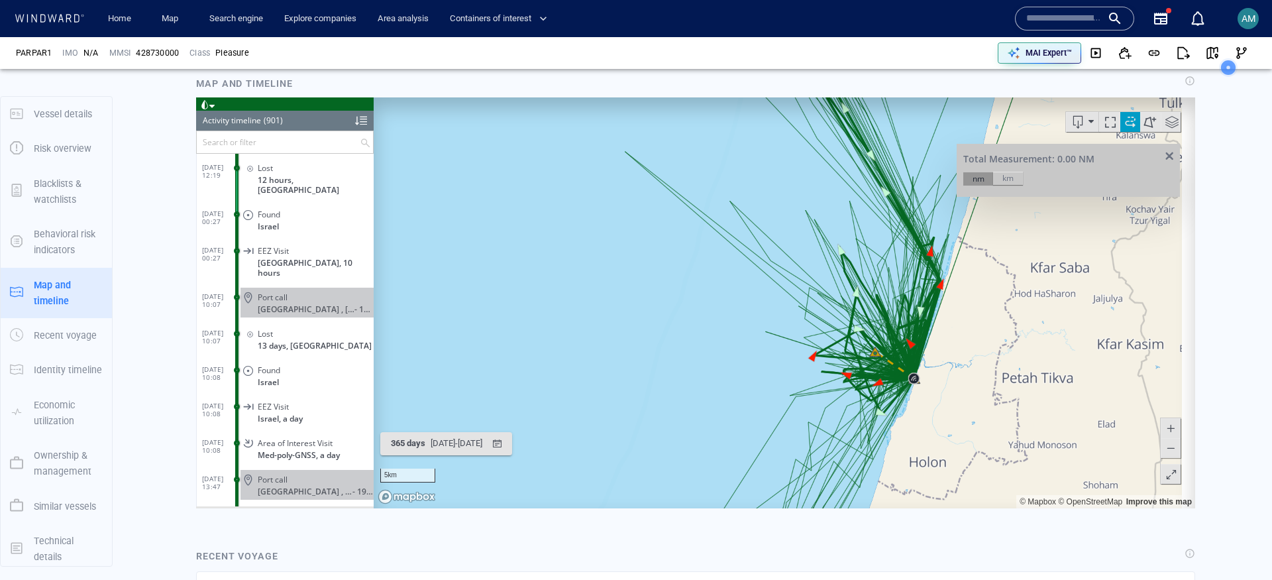
click at [919, 378] on canvas "Map" at bounding box center [778, 302] width 808 height 411
click at [621, 150] on canvas "Map" at bounding box center [778, 302] width 808 height 411
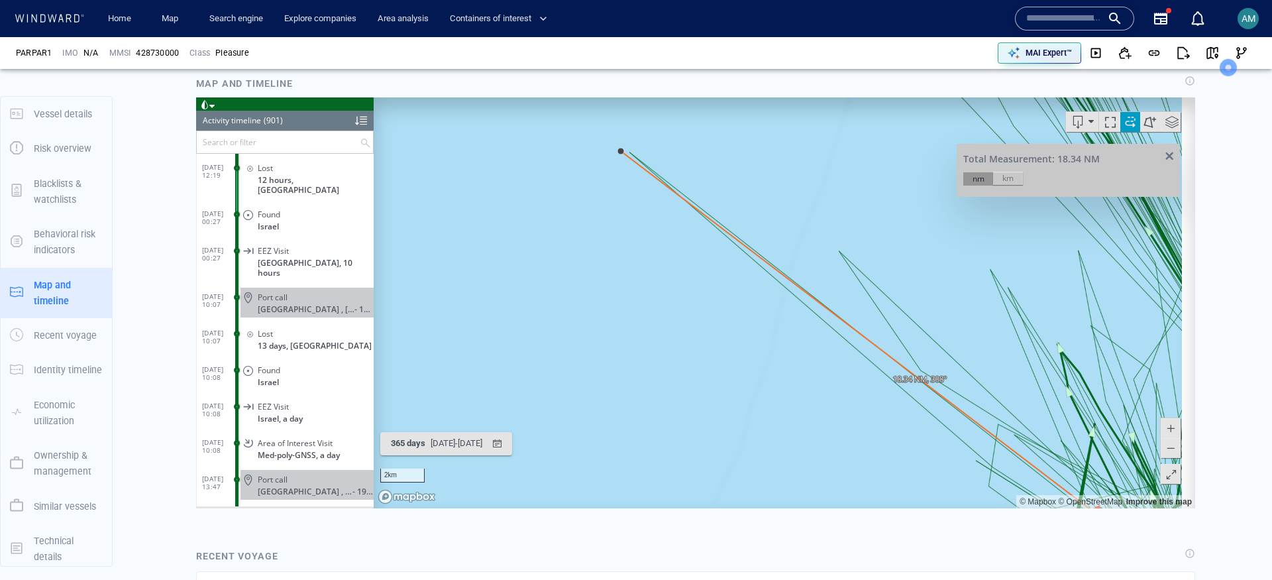
click at [993, 171] on div "km" at bounding box center [1008, 177] width 30 height 13
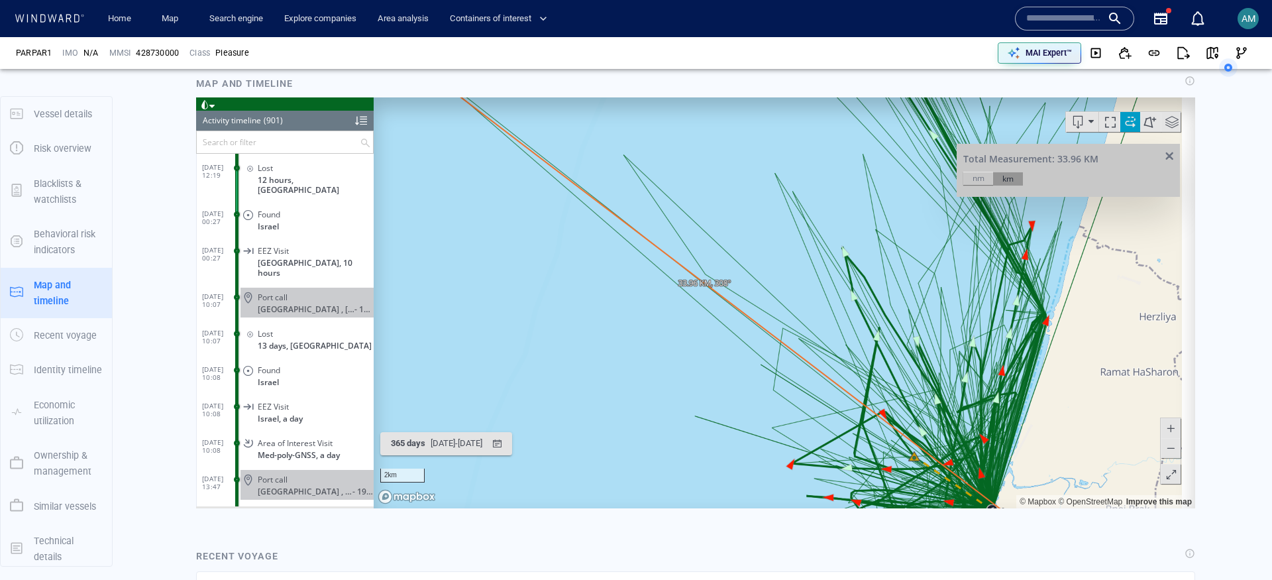
drag, startPoint x: 945, startPoint y: 287, endPoint x: 718, endPoint y: 193, distance: 245.9
click at [689, 176] on canvas "Map" at bounding box center [778, 302] width 808 height 411
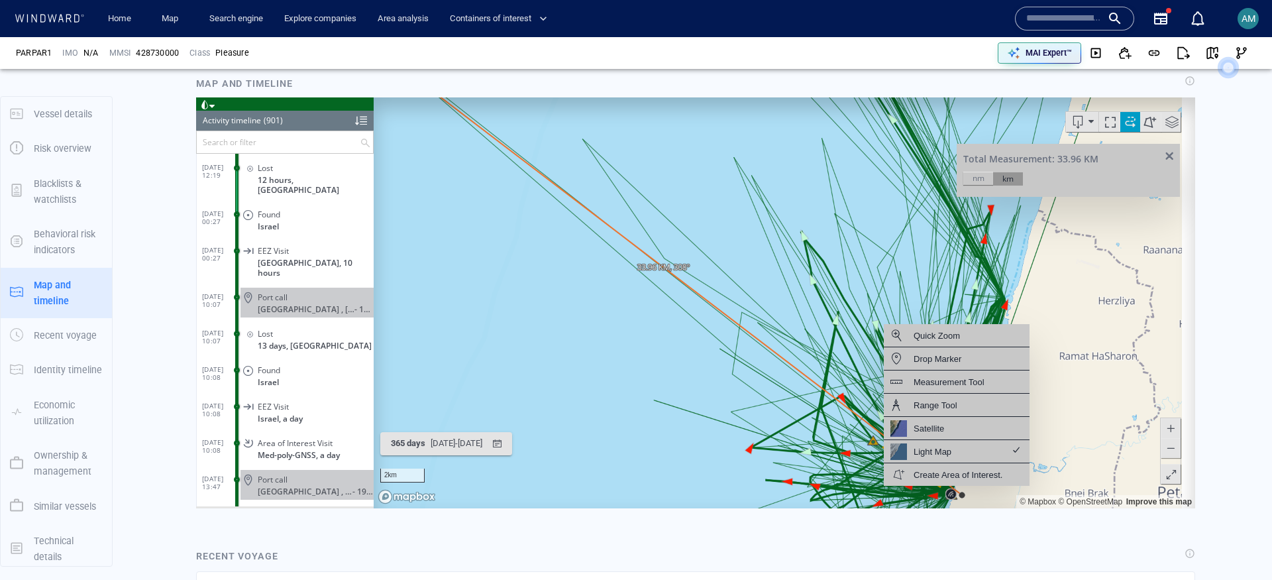
click at [837, 180] on canvas "Map" at bounding box center [778, 302] width 808 height 411
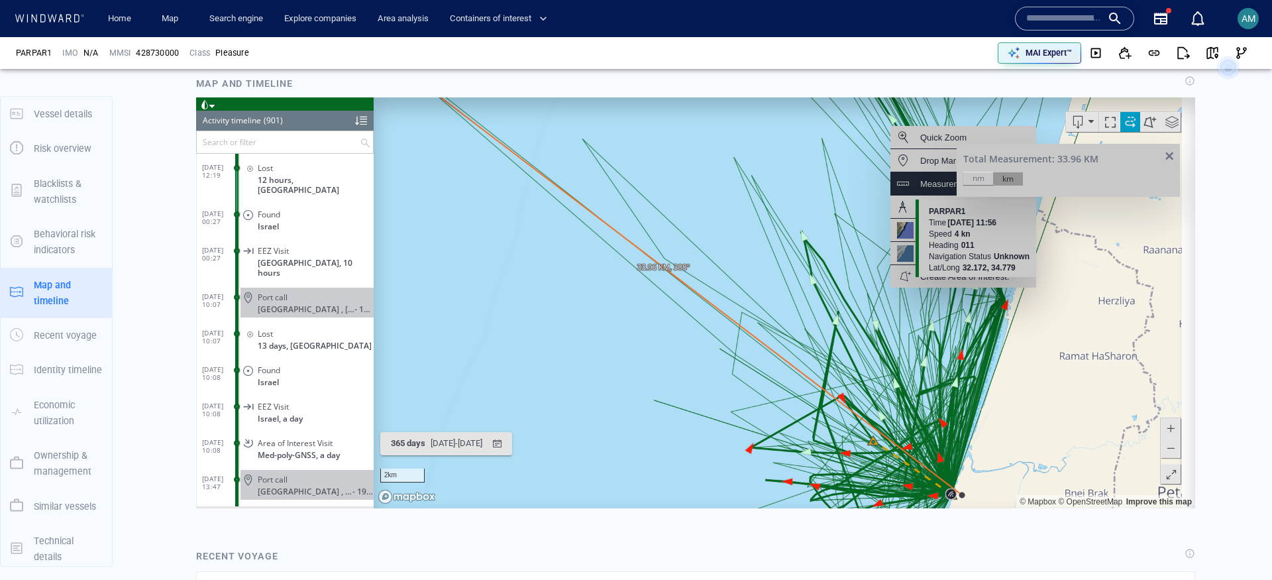
click at [928, 185] on div "Measurement Tool" at bounding box center [955, 183] width 71 height 17
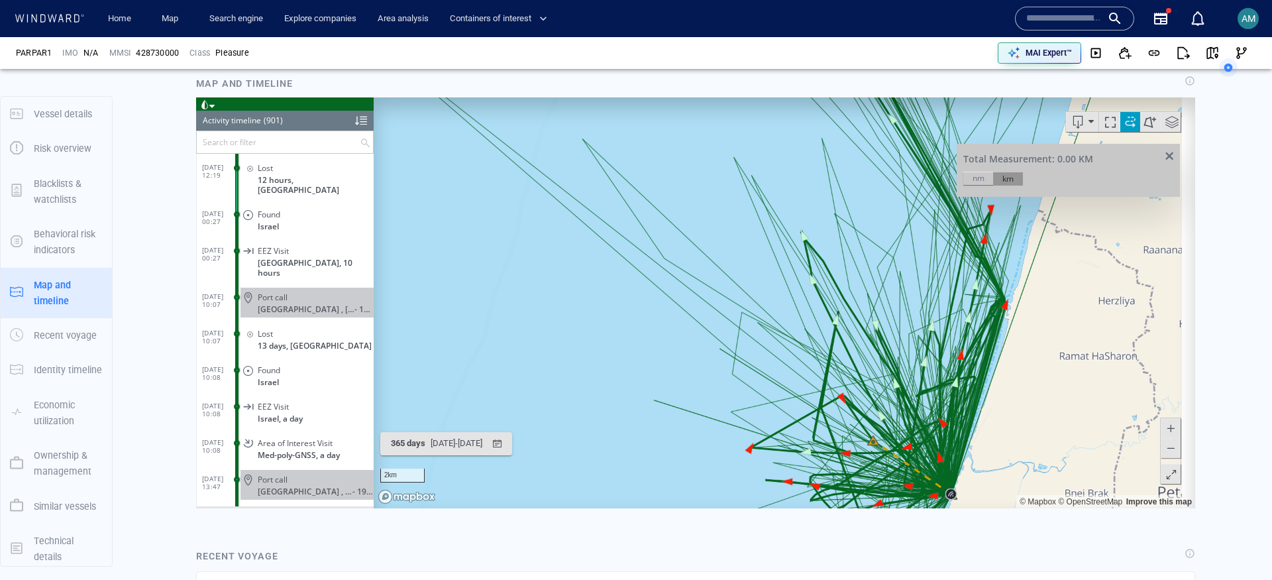
click at [954, 475] on canvas "Map" at bounding box center [778, 302] width 808 height 411
click at [803, 384] on canvas "Map" at bounding box center [778, 302] width 808 height 411
click at [804, 385] on canvas "Map" at bounding box center [778, 302] width 808 height 411
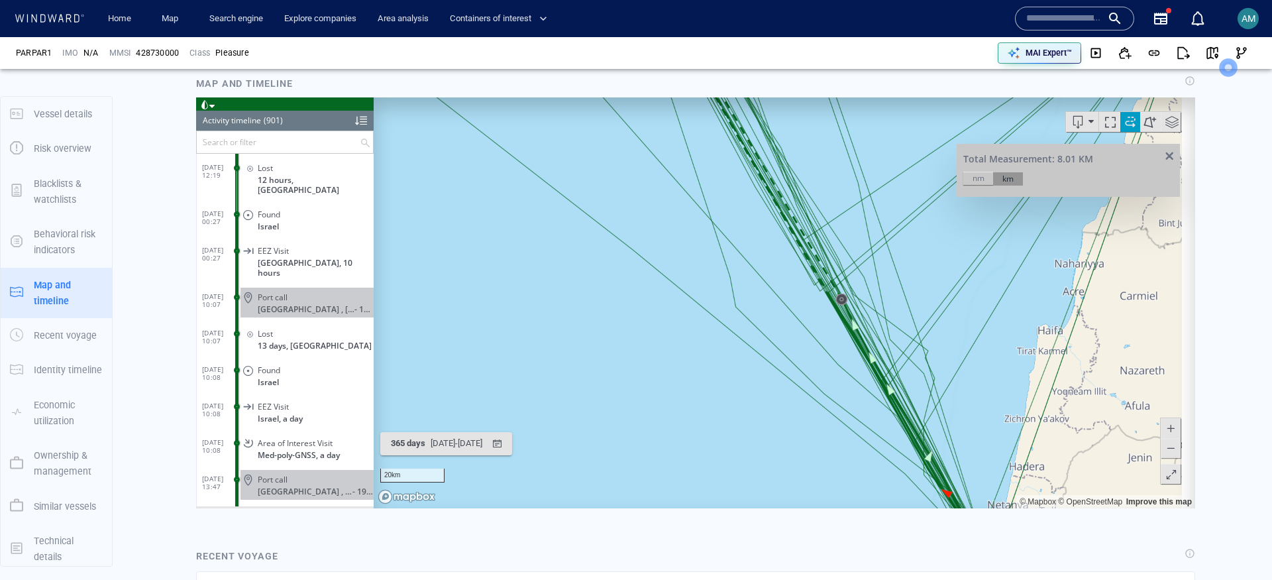
drag, startPoint x: 610, startPoint y: 213, endPoint x: 556, endPoint y: 254, distance: 67.6
click at [533, 490] on canvas "Map" at bounding box center [778, 302] width 808 height 411
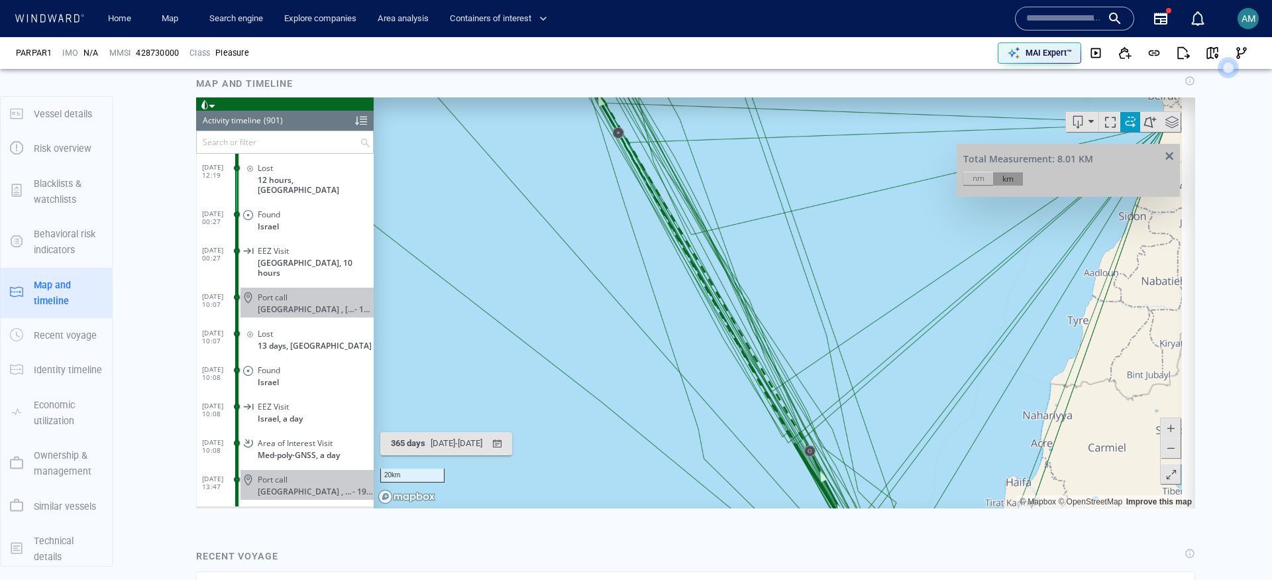
drag, startPoint x: 560, startPoint y: 228, endPoint x: 618, endPoint y: 406, distance: 187.3
click at [618, 406] on canvas "Map" at bounding box center [778, 302] width 808 height 411
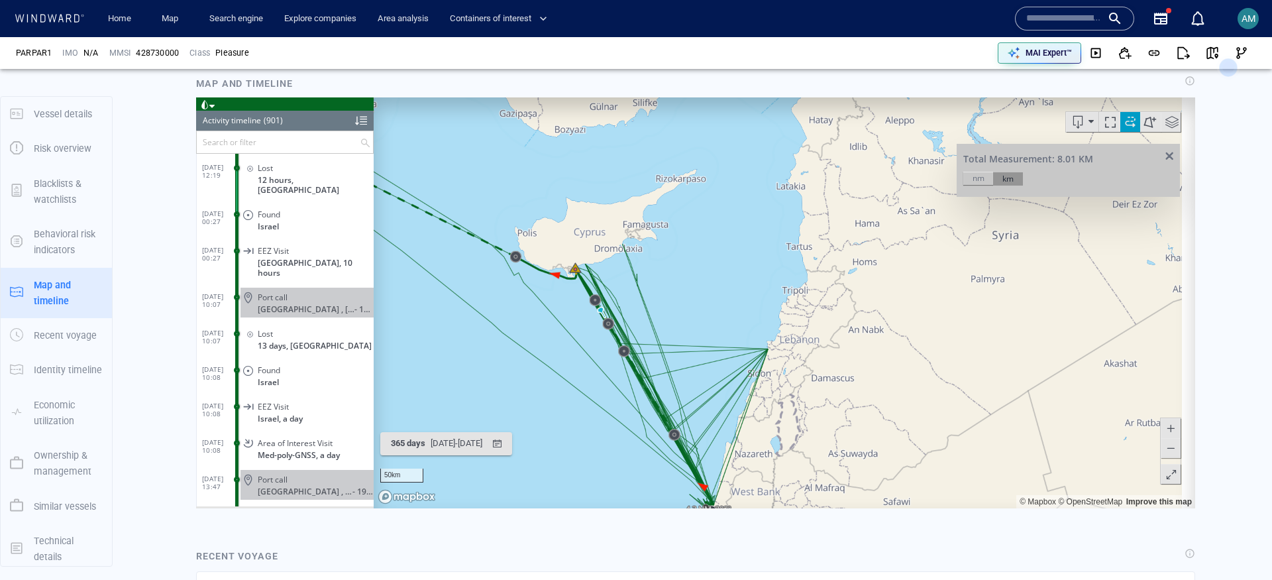
drag, startPoint x: 555, startPoint y: 285, endPoint x: 642, endPoint y: 299, distance: 87.9
click at [642, 299] on canvas "Map" at bounding box center [778, 302] width 808 height 411
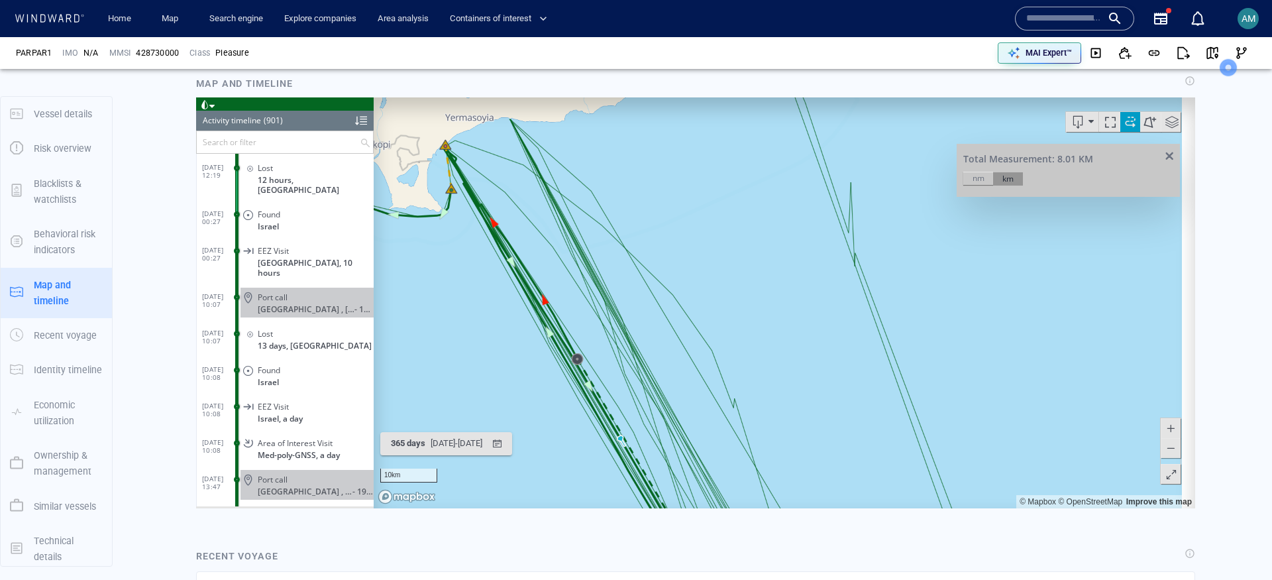
drag, startPoint x: 586, startPoint y: 158, endPoint x: 694, endPoint y: 287, distance: 168.3
click at [694, 287] on canvas "Map" at bounding box center [778, 302] width 808 height 411
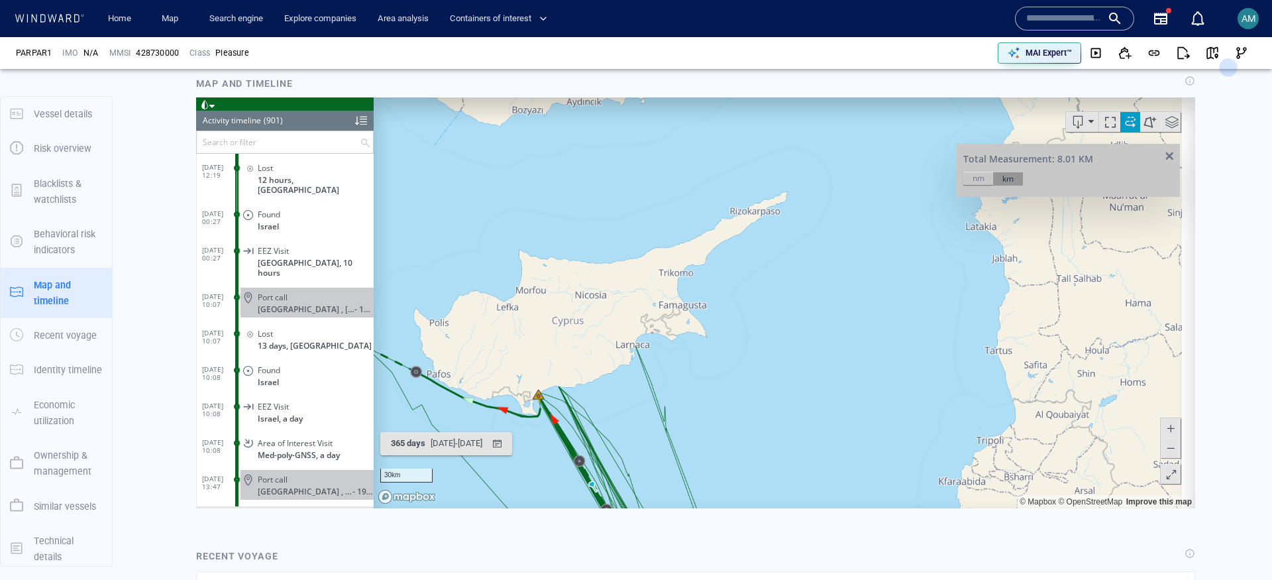
drag, startPoint x: 837, startPoint y: 378, endPoint x: 837, endPoint y: 113, distance: 265.0
click at [837, 113] on canvas "Map" at bounding box center [778, 302] width 808 height 411
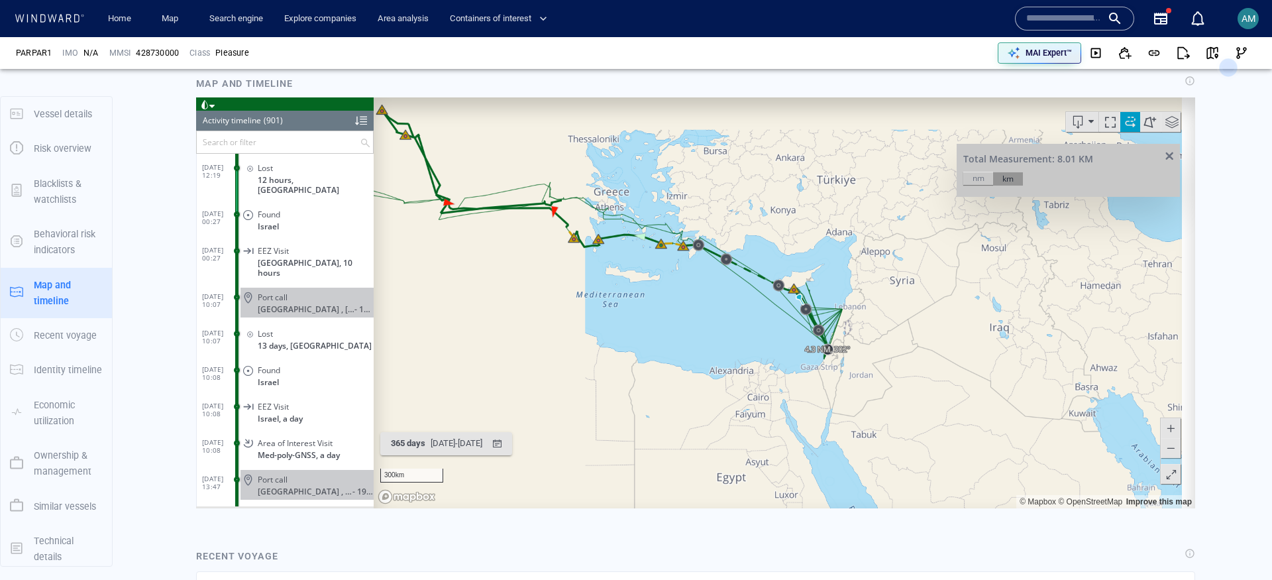
drag, startPoint x: 806, startPoint y: 367, endPoint x: 776, endPoint y: 293, distance: 79.3
click at [776, 293] on canvas "Map" at bounding box center [778, 302] width 808 height 411
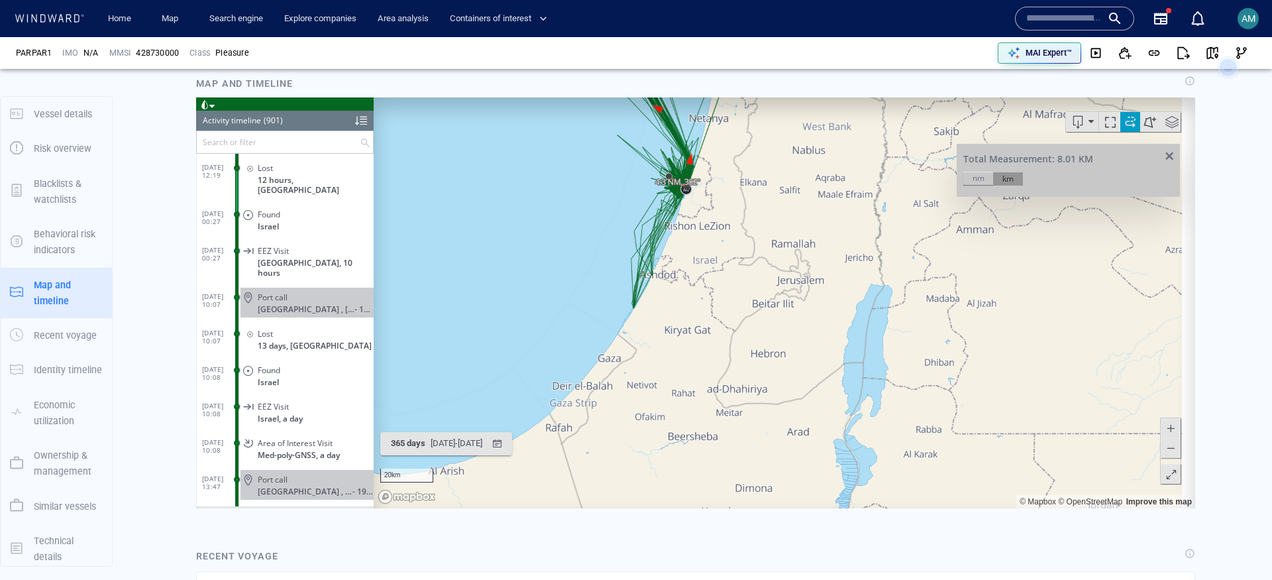
drag, startPoint x: 938, startPoint y: 200, endPoint x: 624, endPoint y: 335, distance: 341.6
click at [624, 335] on canvas "Map" at bounding box center [778, 302] width 808 height 411
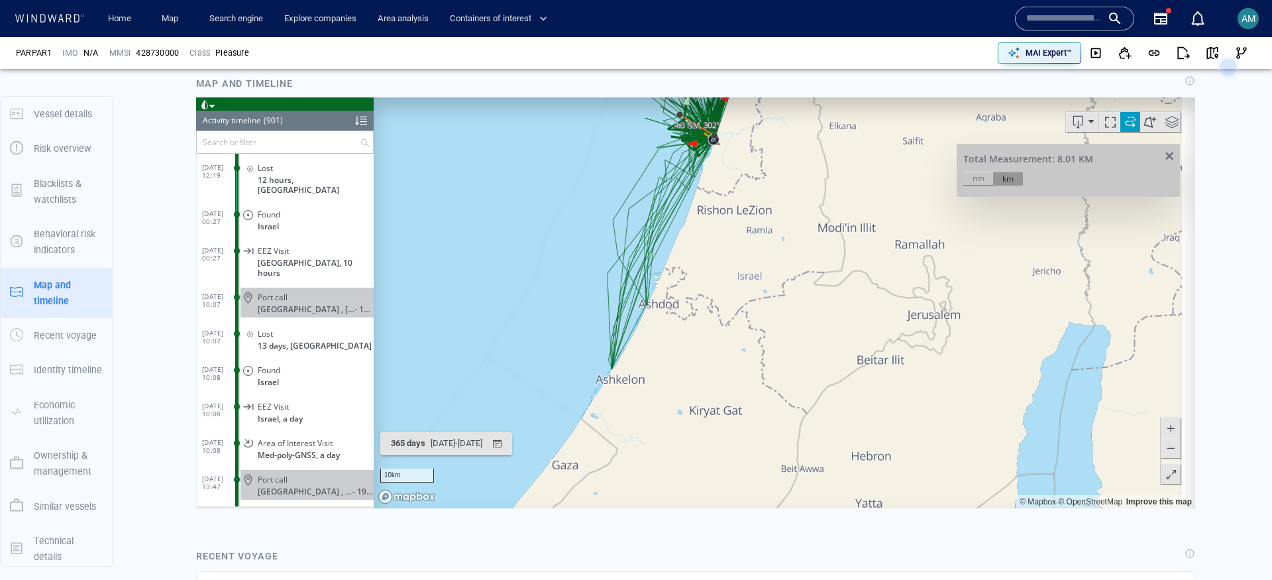
drag, startPoint x: 608, startPoint y: 279, endPoint x: 578, endPoint y: 305, distance: 39.9
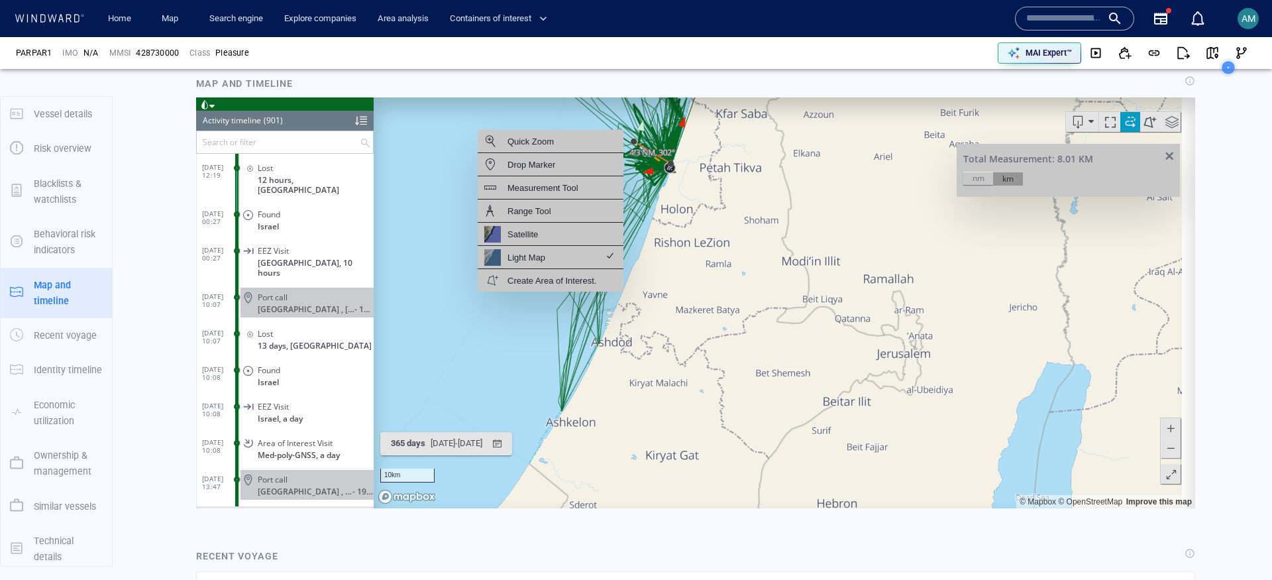
click at [501, 323] on canvas "Map" at bounding box center [778, 302] width 808 height 411
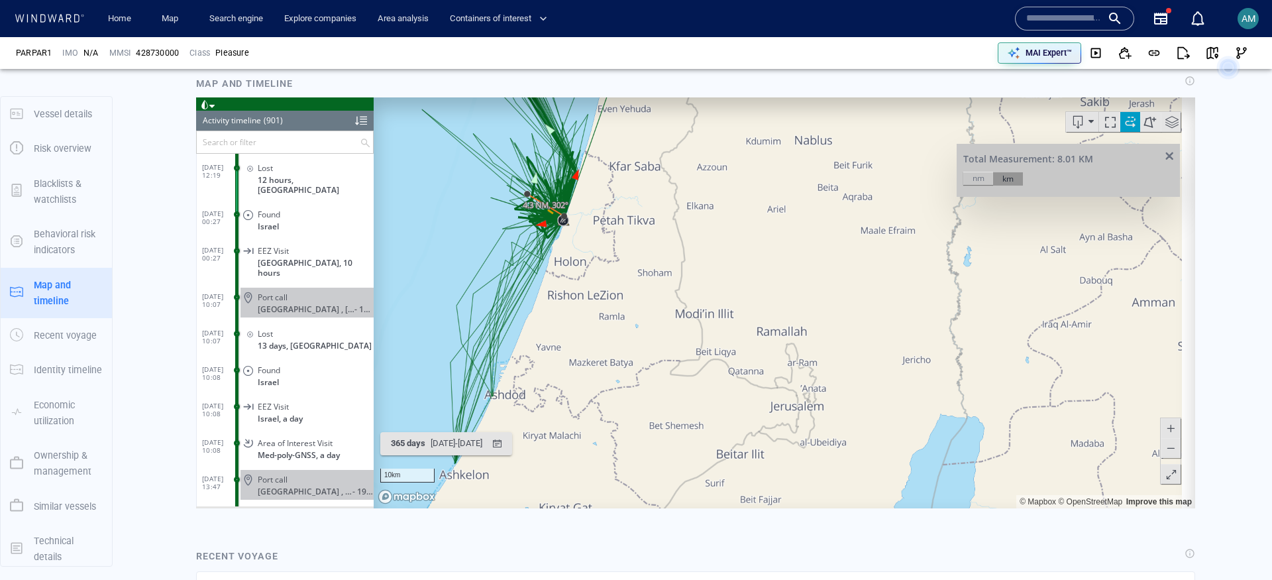
drag, startPoint x: 517, startPoint y: 258, endPoint x: 468, endPoint y: 296, distance: 61.4
click at [468, 296] on canvas "Map" at bounding box center [778, 302] width 808 height 411
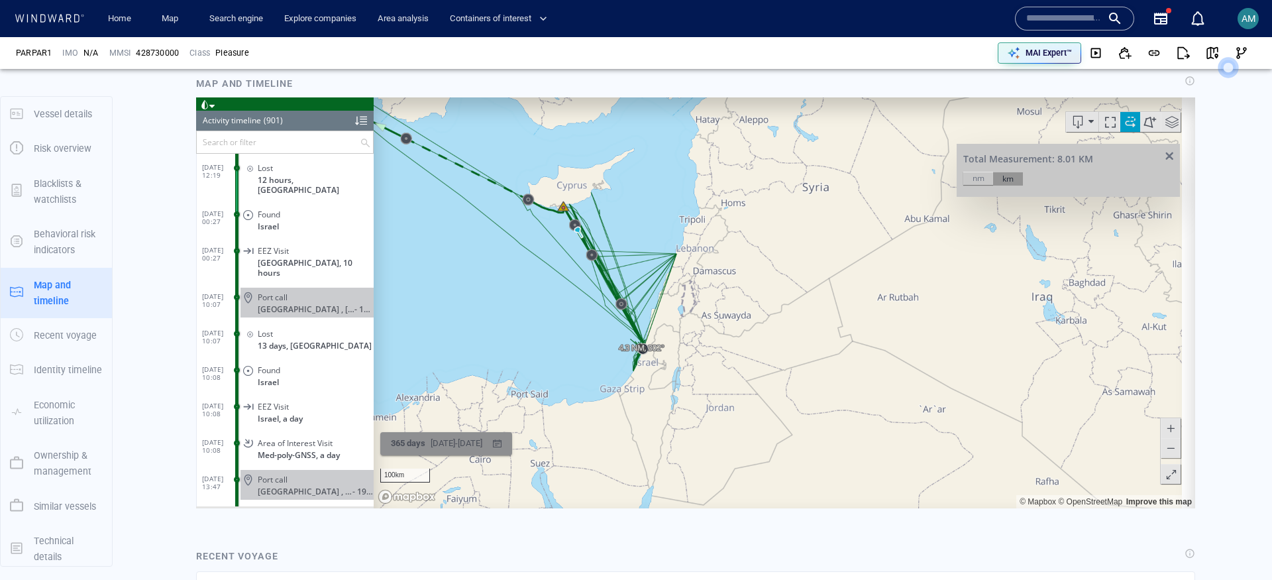
click at [432, 448] on div "21/09/2024 - 21/09/2025" at bounding box center [456, 443] width 57 height 21
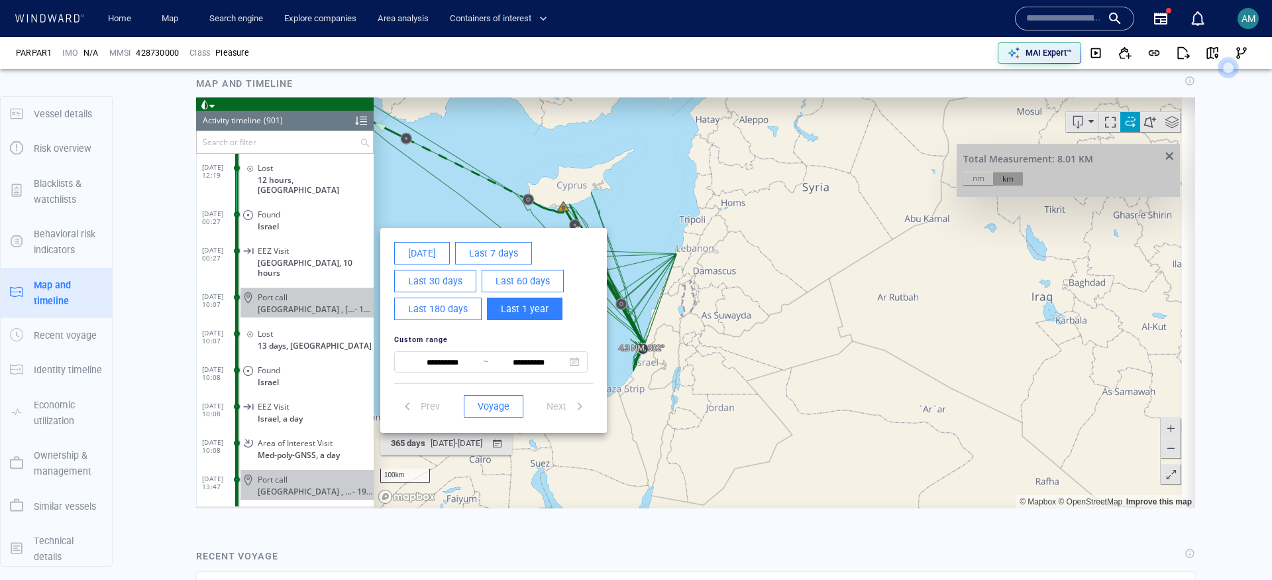
click at [428, 309] on span "Last 180 days" at bounding box center [438, 308] width 60 height 17
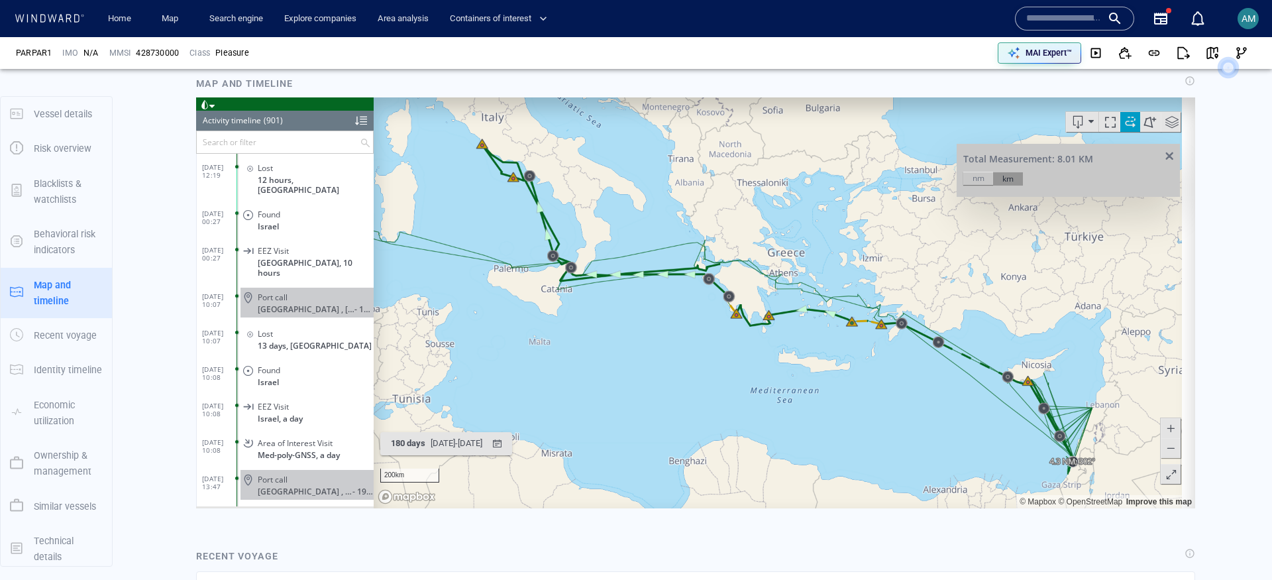
click at [1161, 156] on span at bounding box center [1169, 156] width 17 height 10
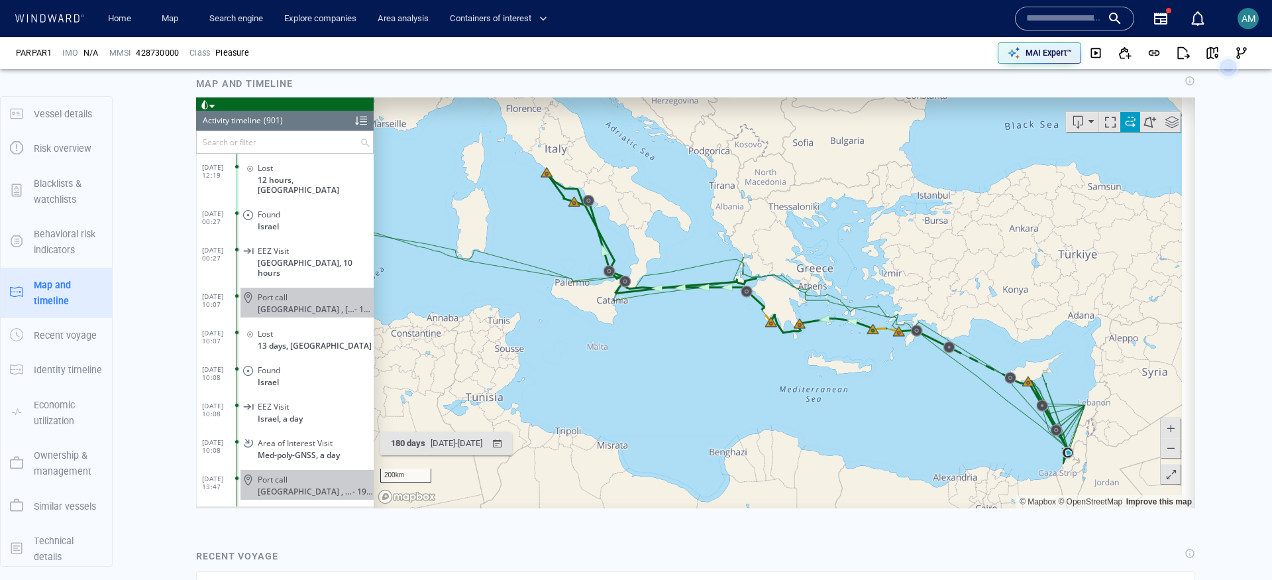
drag, startPoint x: 931, startPoint y: 456, endPoint x: 900, endPoint y: 397, distance: 66.1
click at [900, 397] on canvas "Map" at bounding box center [778, 302] width 808 height 411
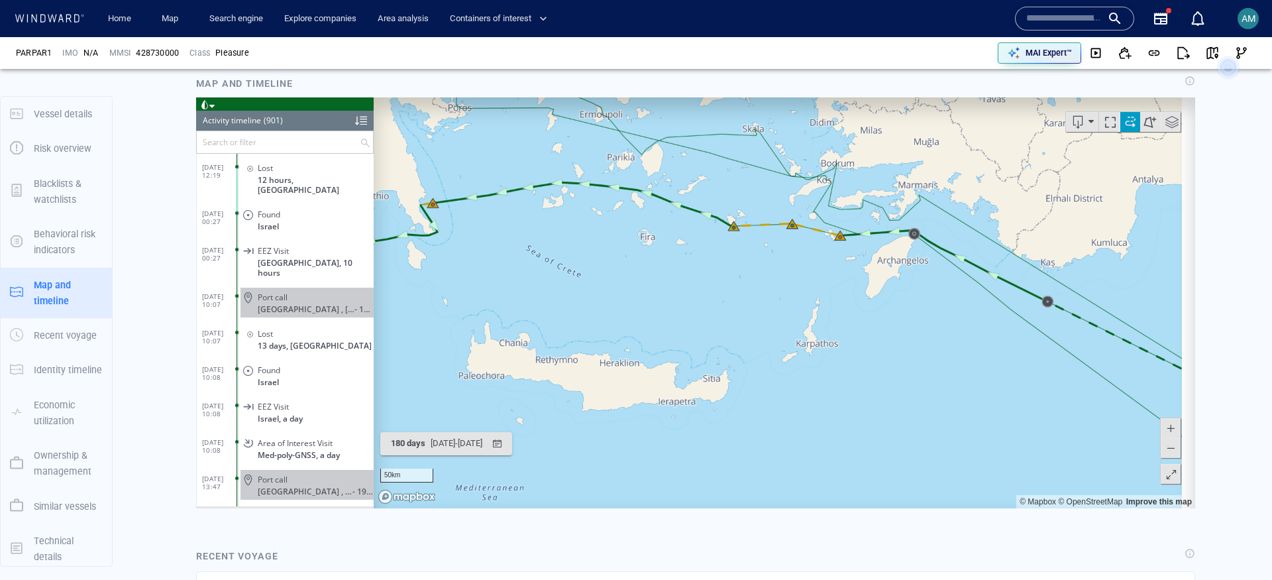
drag, startPoint x: 895, startPoint y: 231, endPoint x: 873, endPoint y: 289, distance: 62.3
click at [873, 289] on canvas "Map" at bounding box center [778, 302] width 808 height 411
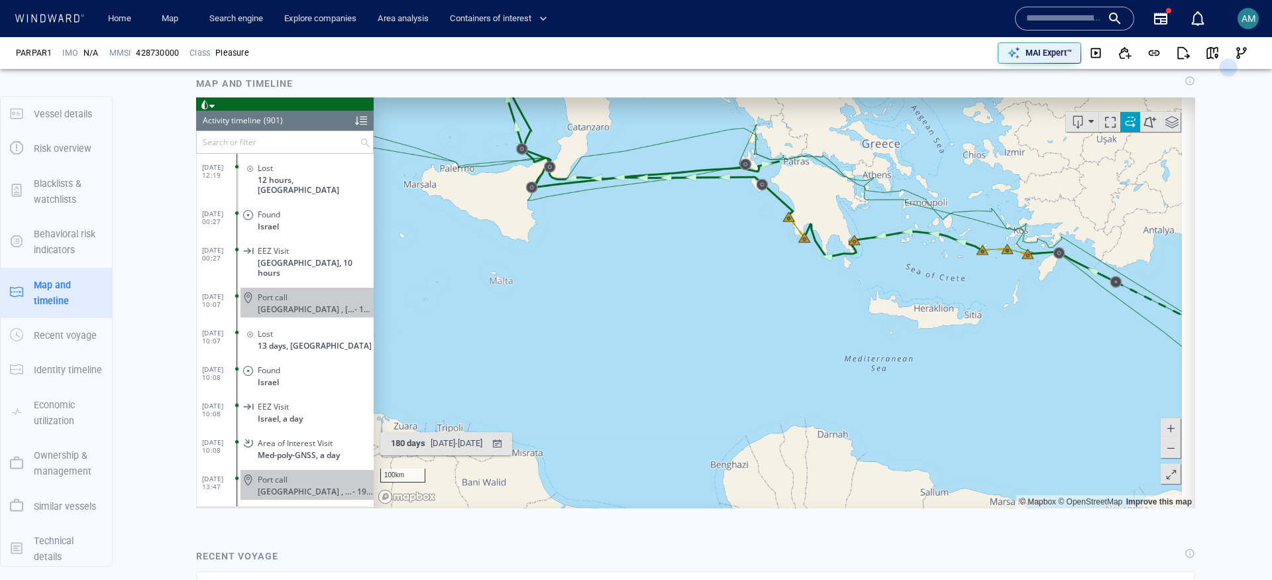
drag, startPoint x: 596, startPoint y: 219, endPoint x: 610, endPoint y: 275, distance: 58.0
click at [610, 275] on canvas "Map" at bounding box center [778, 302] width 808 height 411
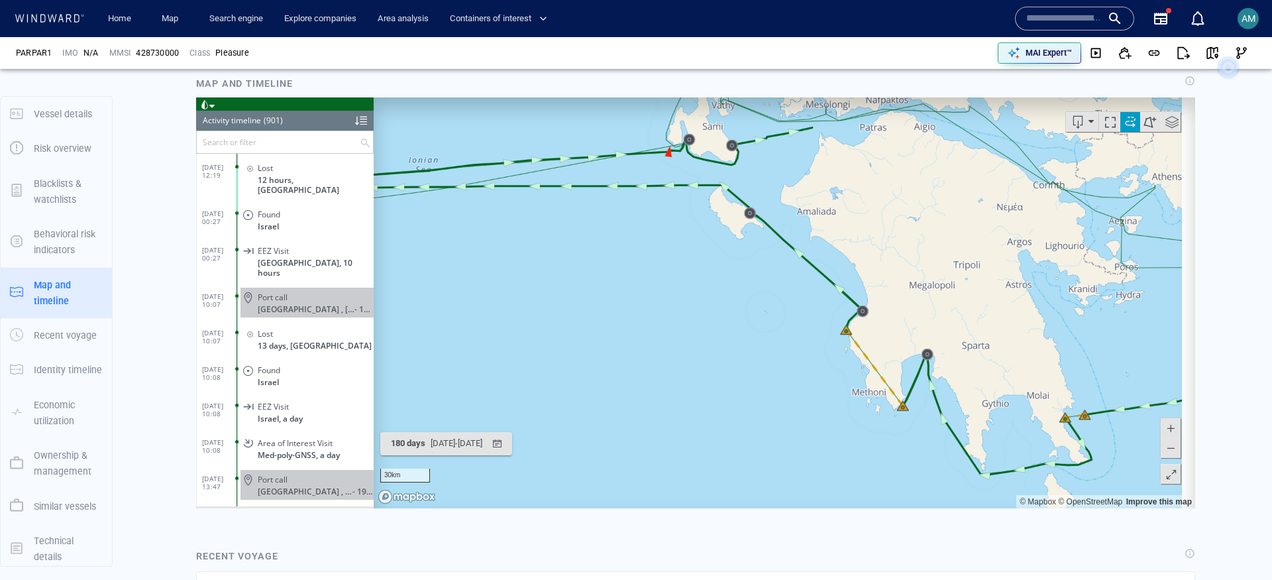
drag, startPoint x: 714, startPoint y: 241, endPoint x: 859, endPoint y: 293, distance: 153.4
click at [859, 293] on canvas "Map" at bounding box center [778, 302] width 808 height 411
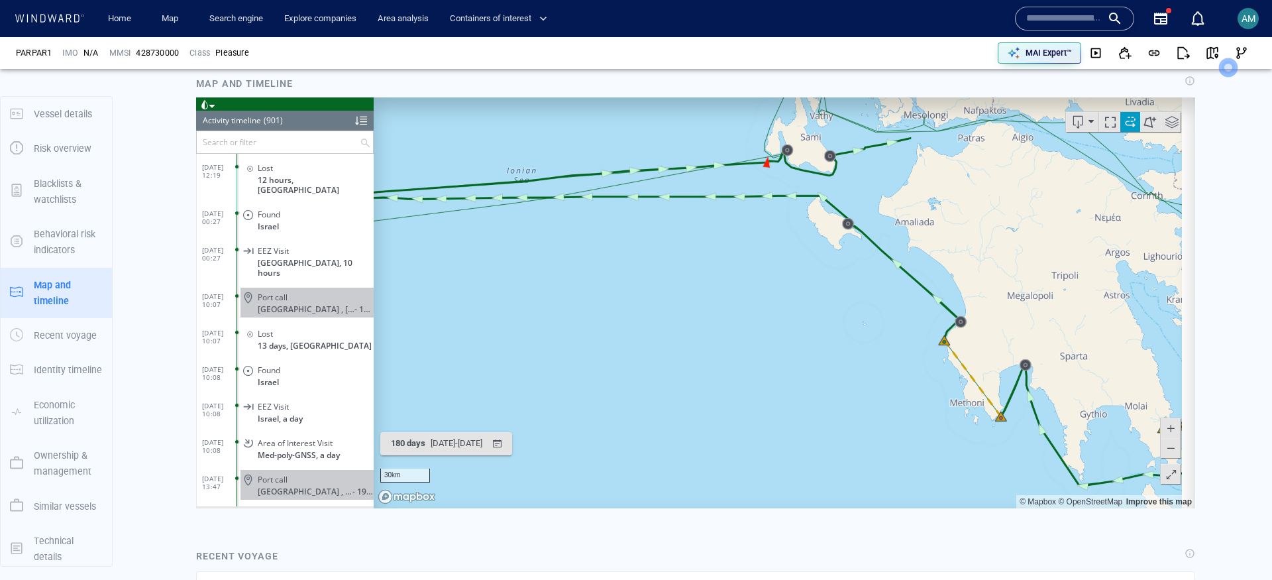
drag, startPoint x: 793, startPoint y: 281, endPoint x: 999, endPoint y: 327, distance: 211.2
click at [999, 327] on canvas "Map" at bounding box center [778, 302] width 808 height 411
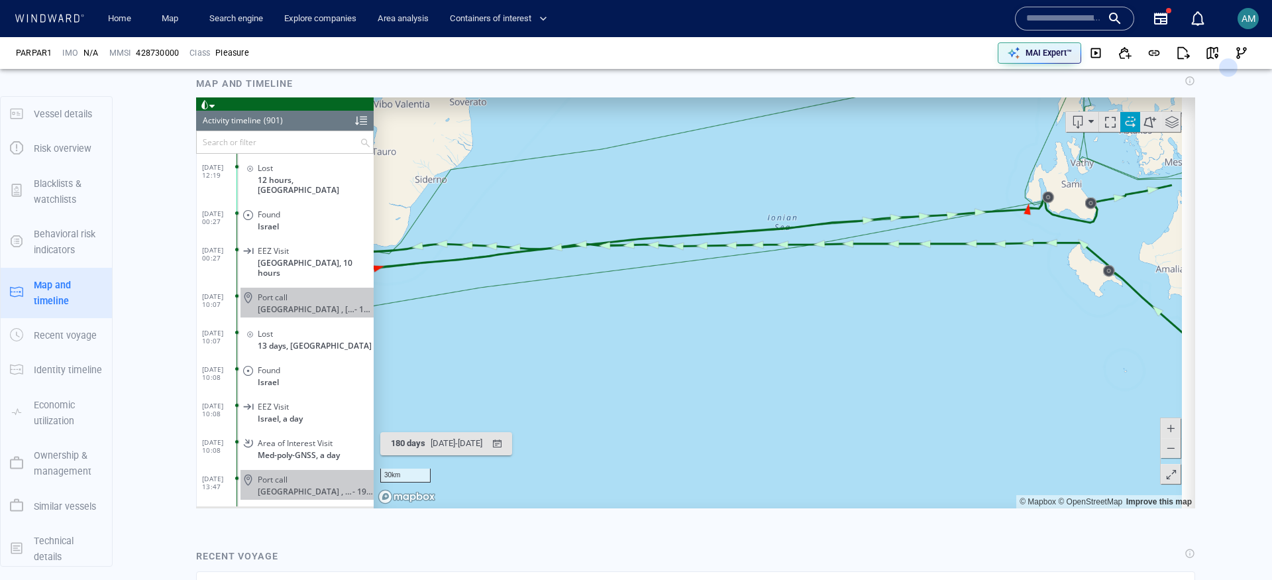
drag, startPoint x: 861, startPoint y: 311, endPoint x: 1018, endPoint y: 286, distance: 158.3
click at [1017, 286] on canvas "Map" at bounding box center [778, 302] width 808 height 411
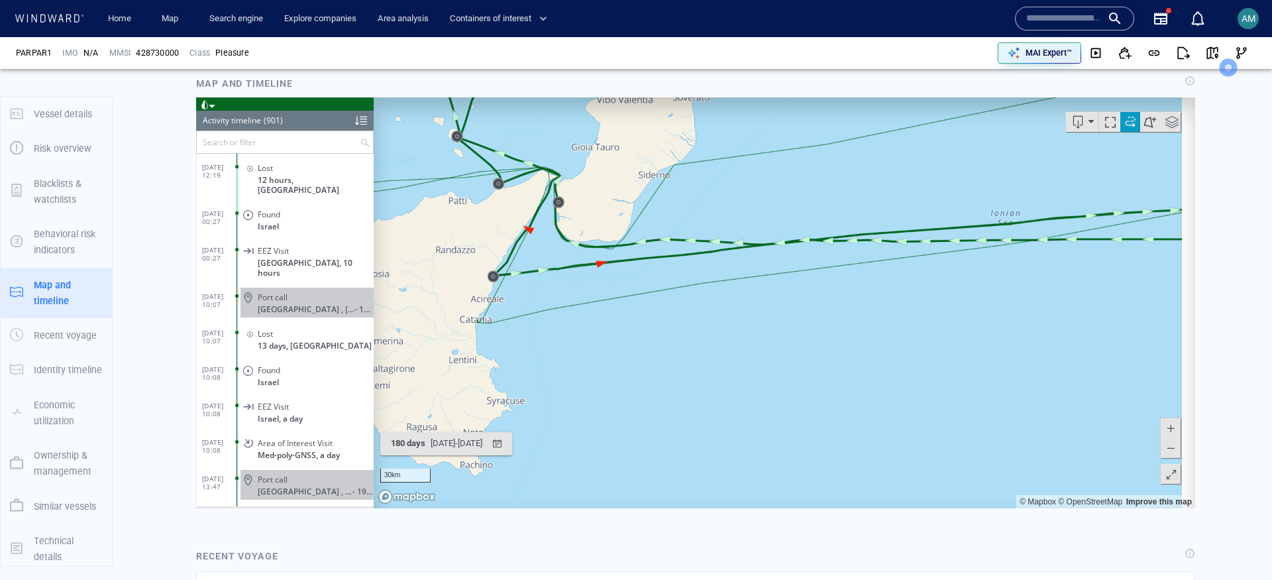
drag, startPoint x: 813, startPoint y: 282, endPoint x: 879, endPoint y: 301, distance: 69.0
click at [879, 301] on canvas "Map" at bounding box center [778, 302] width 808 height 411
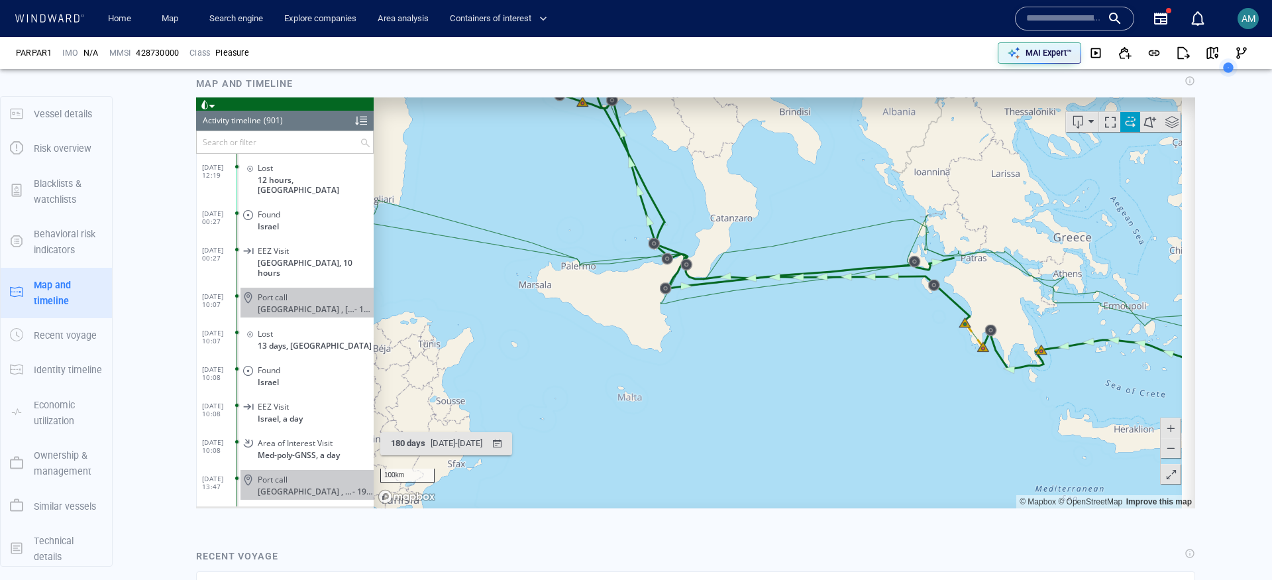
drag, startPoint x: 676, startPoint y: 240, endPoint x: 735, endPoint y: 338, distance: 114.1
click at [735, 338] on canvas "Map" at bounding box center [778, 302] width 808 height 411
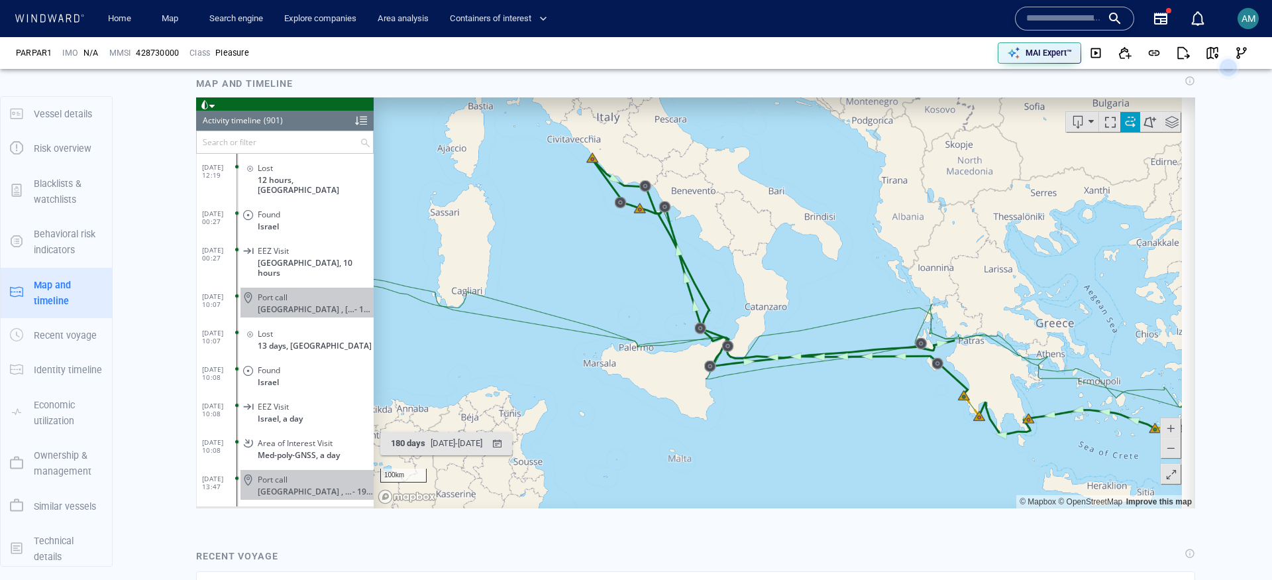
click at [1120, 123] on span at bounding box center [1130, 121] width 20 height 20
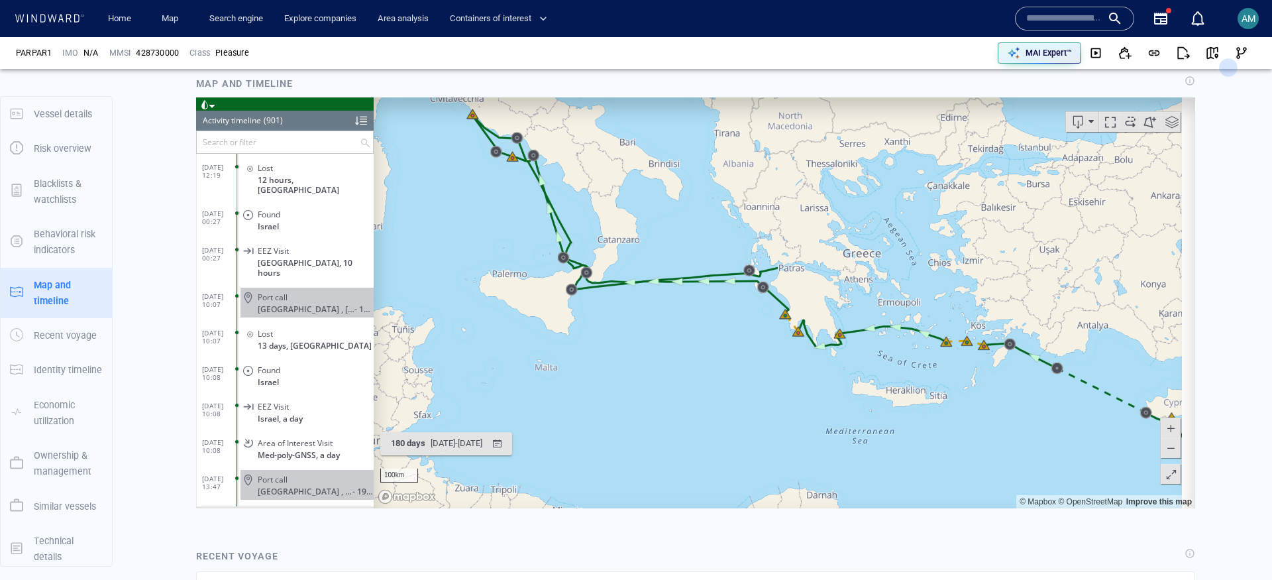
drag, startPoint x: 750, startPoint y: 361, endPoint x: 539, endPoint y: 245, distance: 240.4
click at [539, 245] on canvas "Map" at bounding box center [778, 302] width 808 height 411
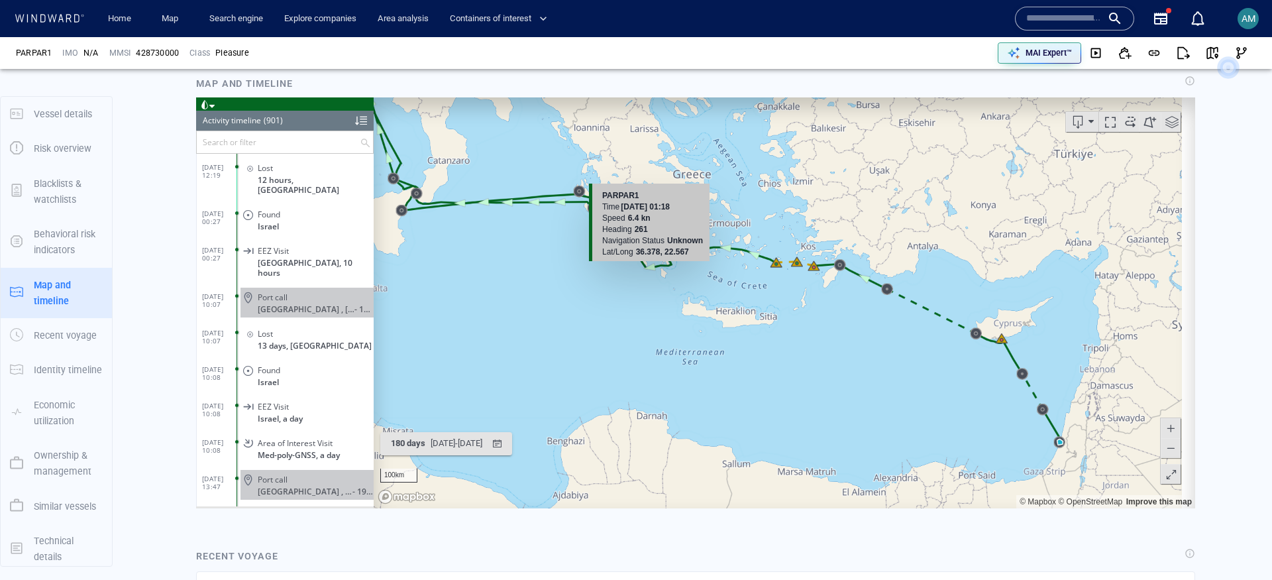
drag, startPoint x: 733, startPoint y: 293, endPoint x: 649, endPoint y: 267, distance: 88.2
click at [649, 267] on canvas "Map" at bounding box center [778, 302] width 808 height 411
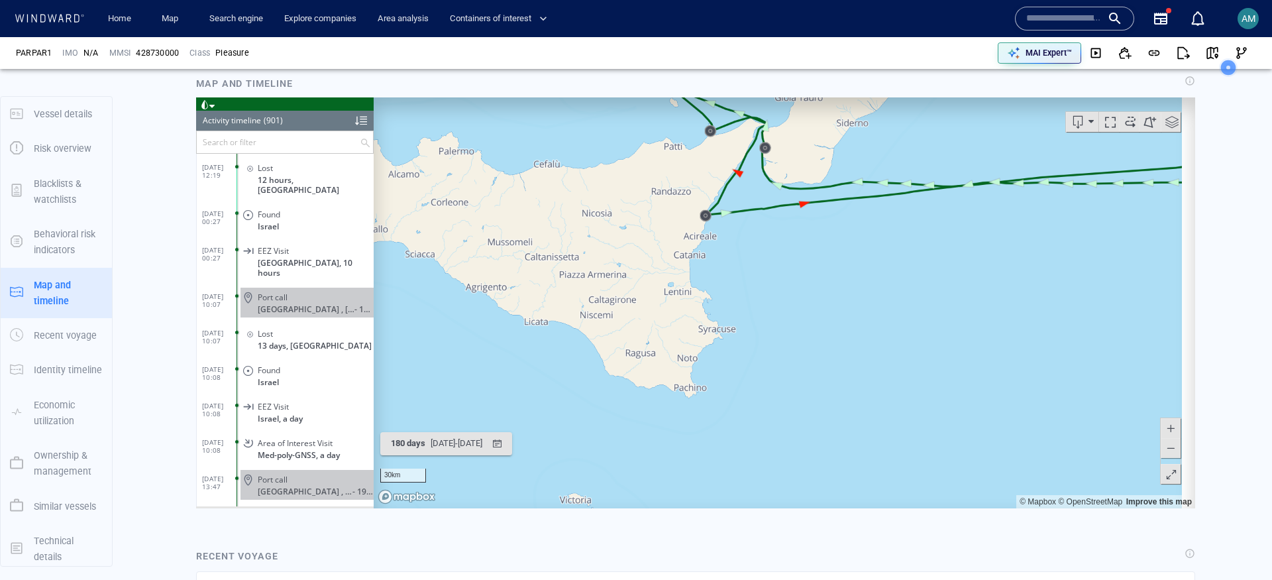
drag, startPoint x: 478, startPoint y: 220, endPoint x: 692, endPoint y: 385, distance: 270.2
click at [692, 385] on canvas "Map" at bounding box center [778, 302] width 808 height 411
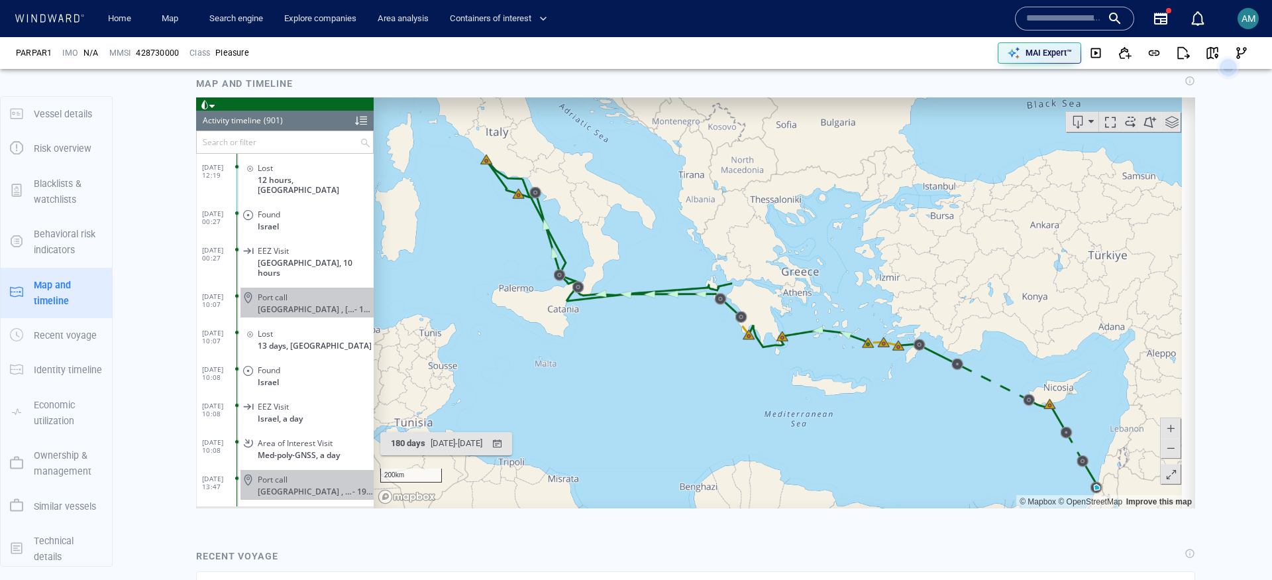
drag, startPoint x: 607, startPoint y: 210, endPoint x: 539, endPoint y: 244, distance: 76.7
click at [515, 235] on canvas "Map" at bounding box center [778, 302] width 808 height 411
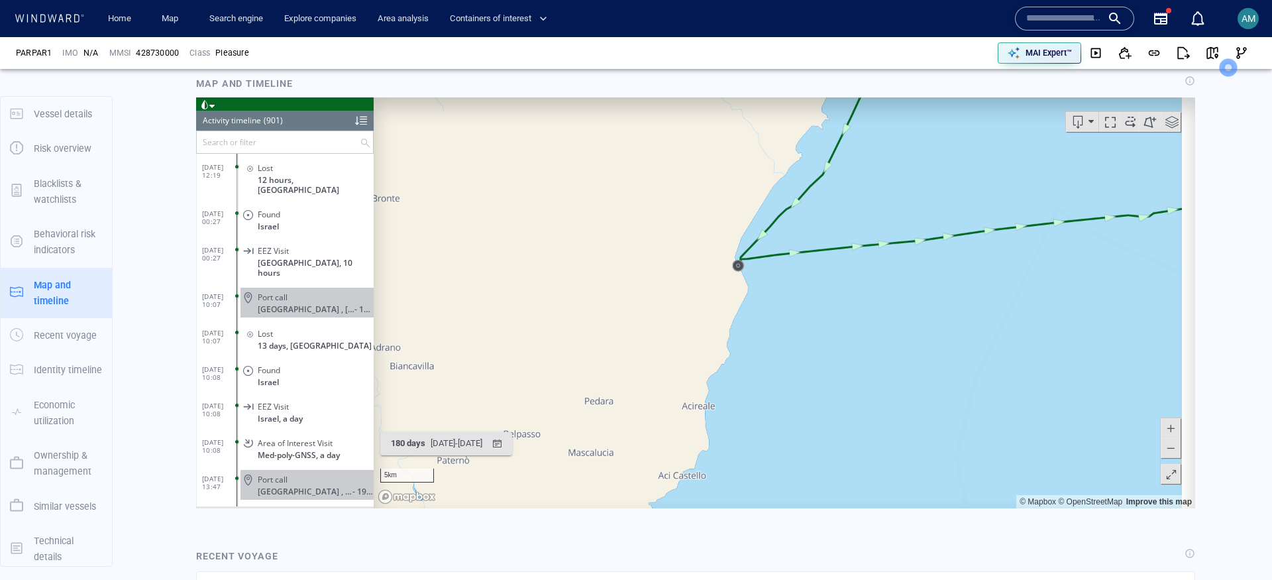
drag, startPoint x: 452, startPoint y: 256, endPoint x: 791, endPoint y: 315, distance: 343.6
click at [791, 315] on canvas "Map" at bounding box center [778, 302] width 808 height 411
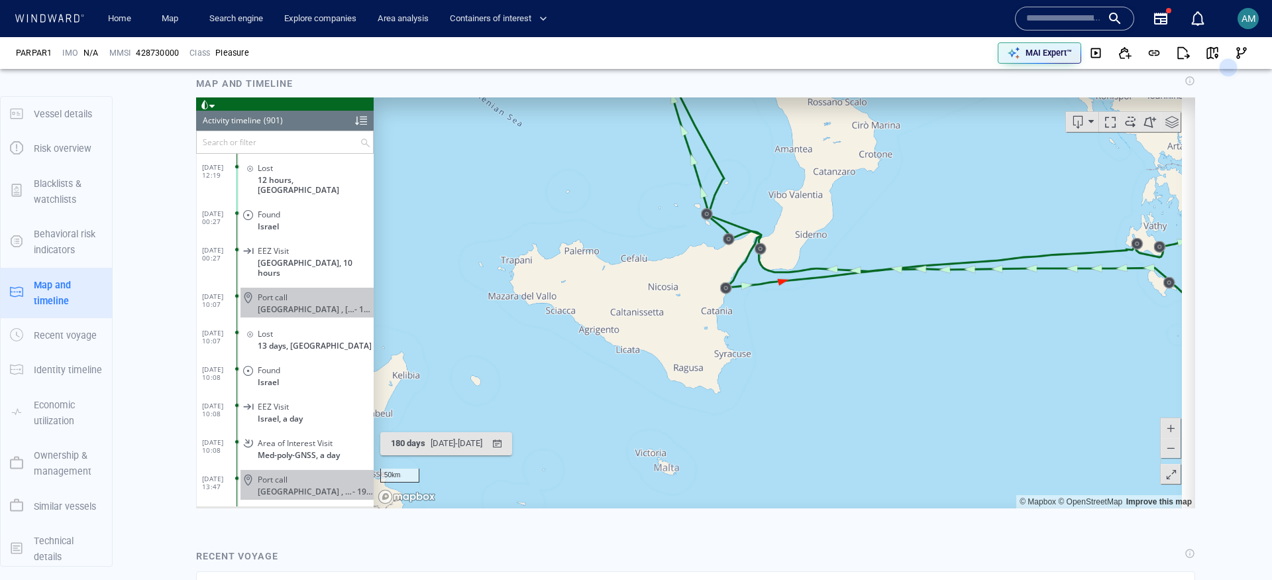
drag, startPoint x: 970, startPoint y: 382, endPoint x: 605, endPoint y: 222, distance: 398.4
click at [605, 222] on canvas "Map" at bounding box center [778, 302] width 808 height 411
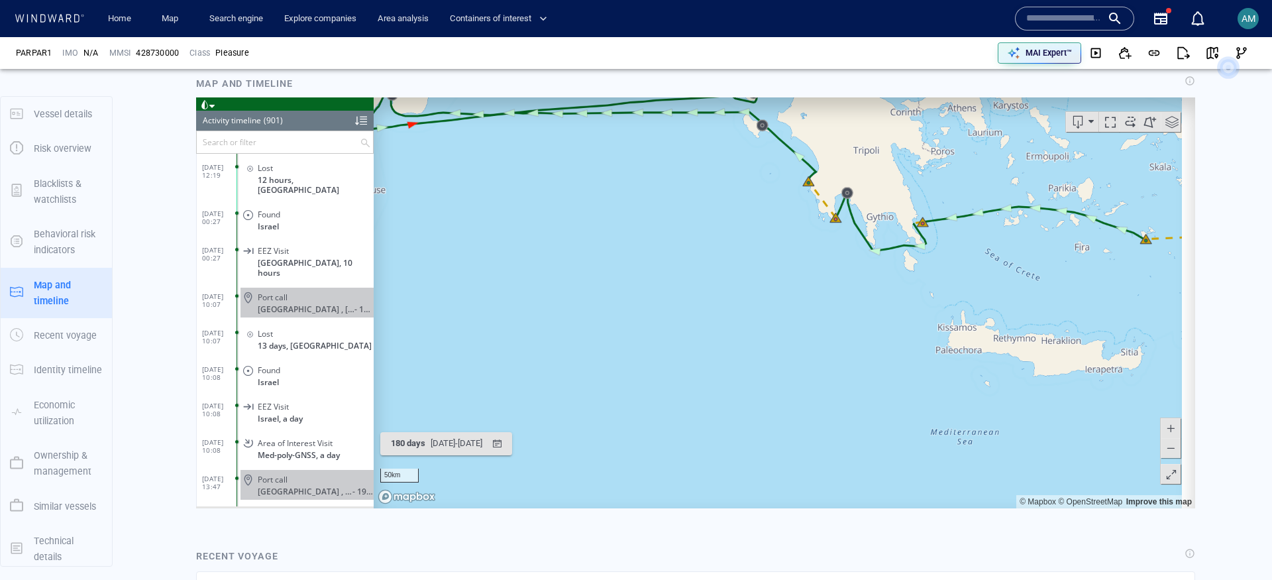
drag, startPoint x: 885, startPoint y: 315, endPoint x: 652, endPoint y: 256, distance: 240.5
click at [617, 223] on canvas "Map" at bounding box center [778, 302] width 808 height 411
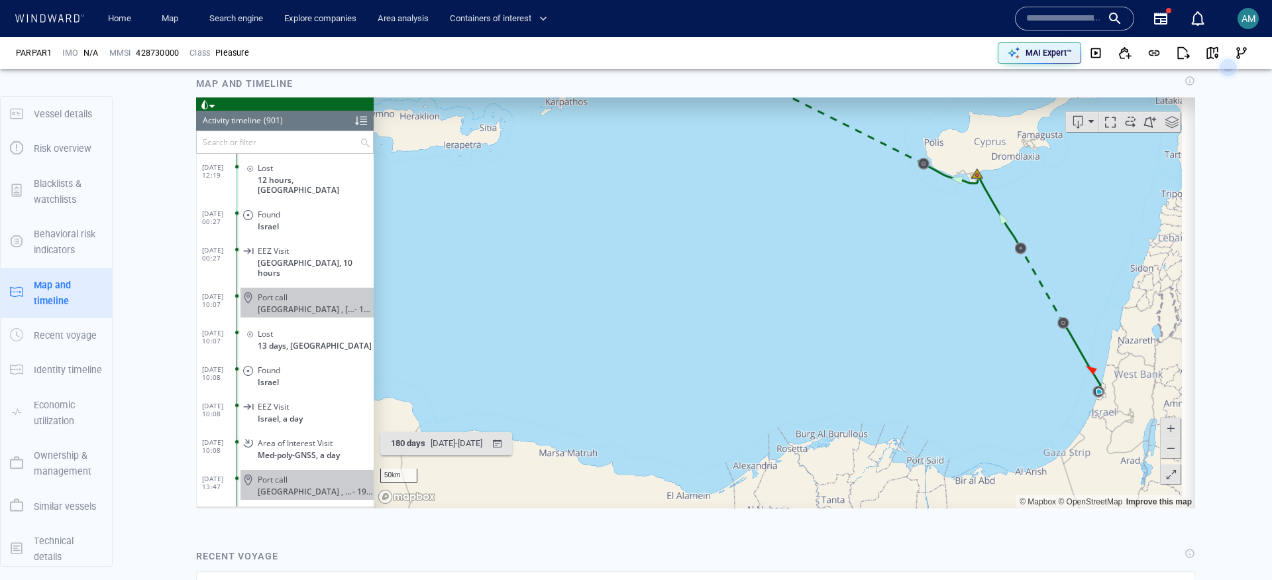
drag, startPoint x: 935, startPoint y: 343, endPoint x: 668, endPoint y: 210, distance: 298.3
click at [668, 210] on canvas "Map" at bounding box center [778, 302] width 808 height 411
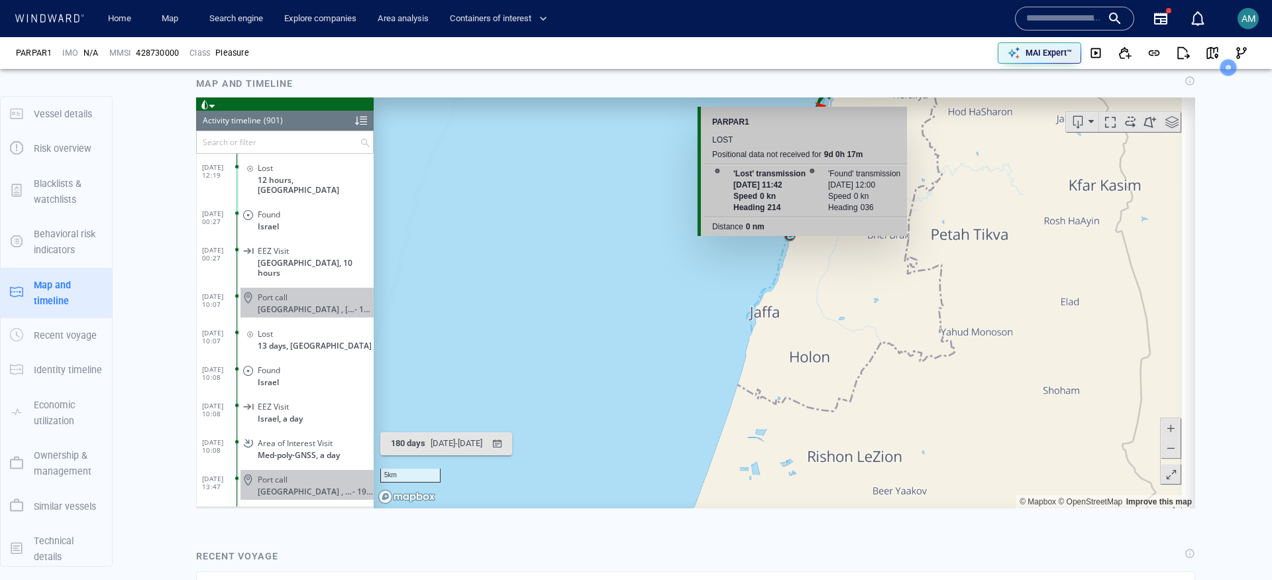
scroll to position [74, 0]
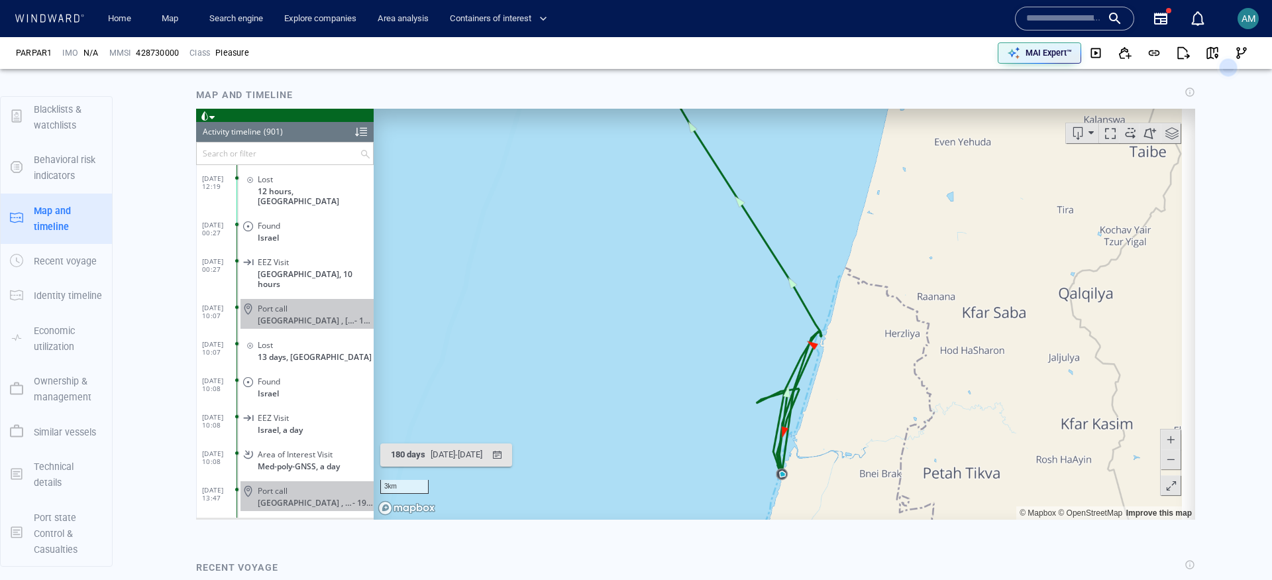
drag, startPoint x: 715, startPoint y: 212, endPoint x: 707, endPoint y: 439, distance: 227.4
click at [707, 439] on canvas "Map" at bounding box center [778, 313] width 808 height 411
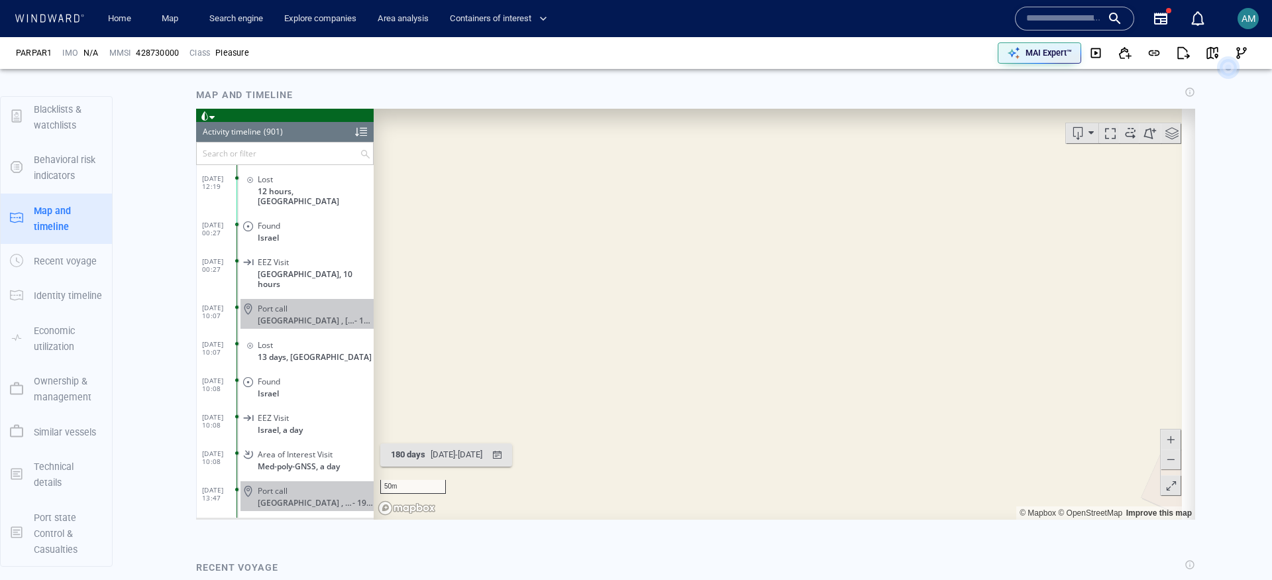
drag, startPoint x: 718, startPoint y: 275, endPoint x: 761, endPoint y: 339, distance: 77.3
click at [761, 339] on canvas "Map" at bounding box center [778, 313] width 808 height 411
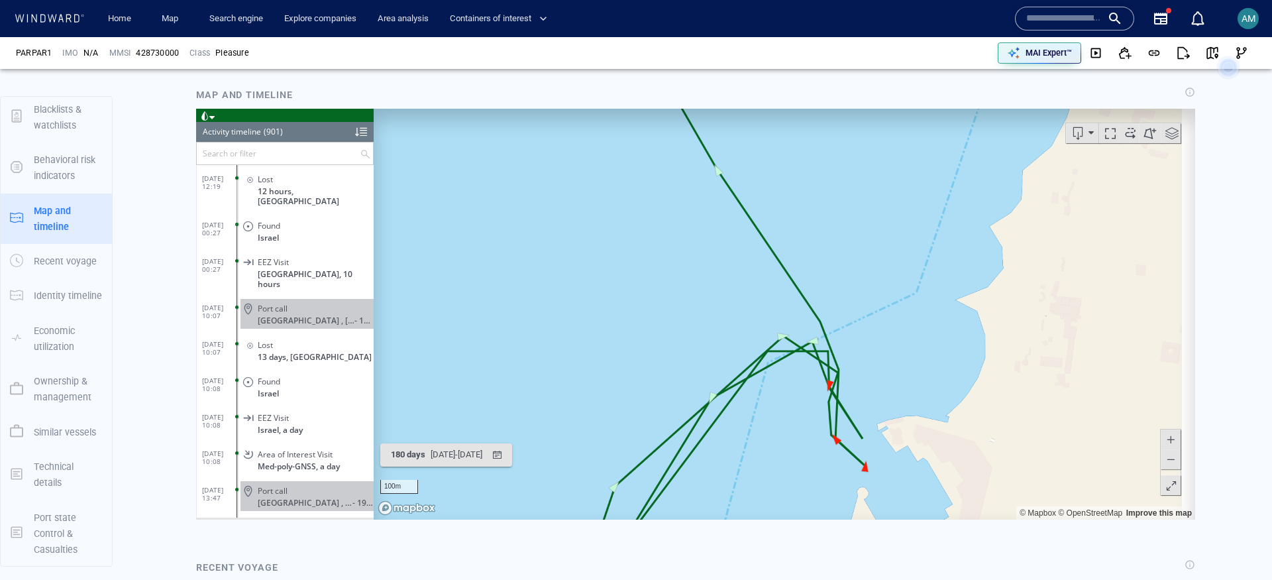
drag, startPoint x: 670, startPoint y: 253, endPoint x: 895, endPoint y: 499, distance: 333.4
click at [895, 499] on canvas "Map" at bounding box center [778, 313] width 808 height 411
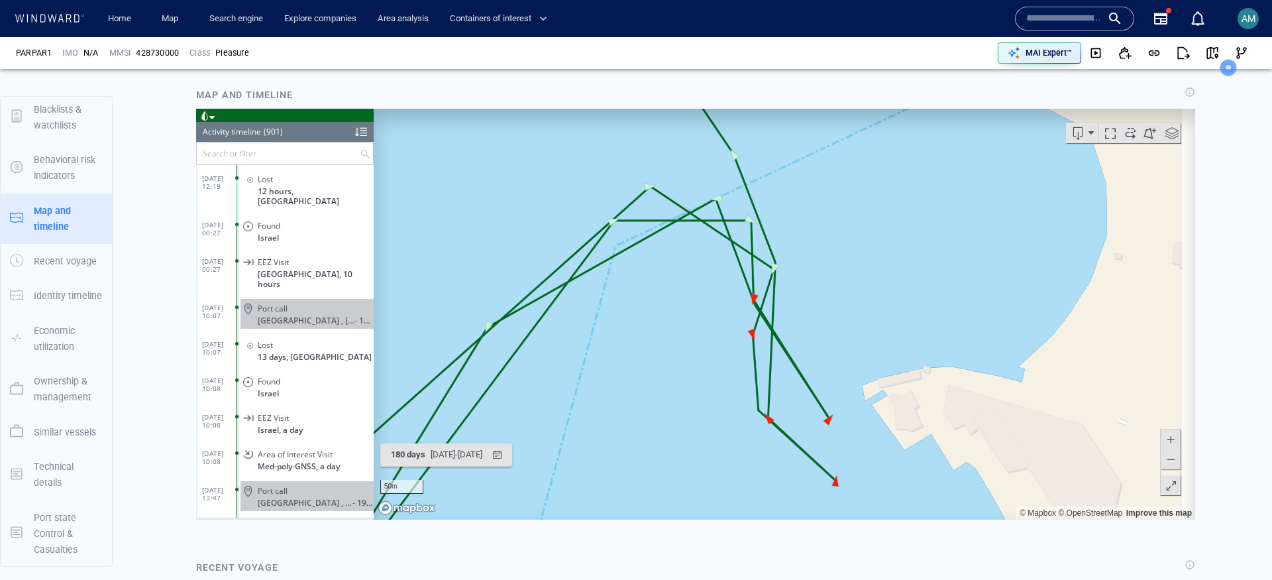
drag, startPoint x: 827, startPoint y: 411, endPoint x: 705, endPoint y: 278, distance: 180.5
click at [705, 278] on canvas "Map" at bounding box center [778, 313] width 808 height 411
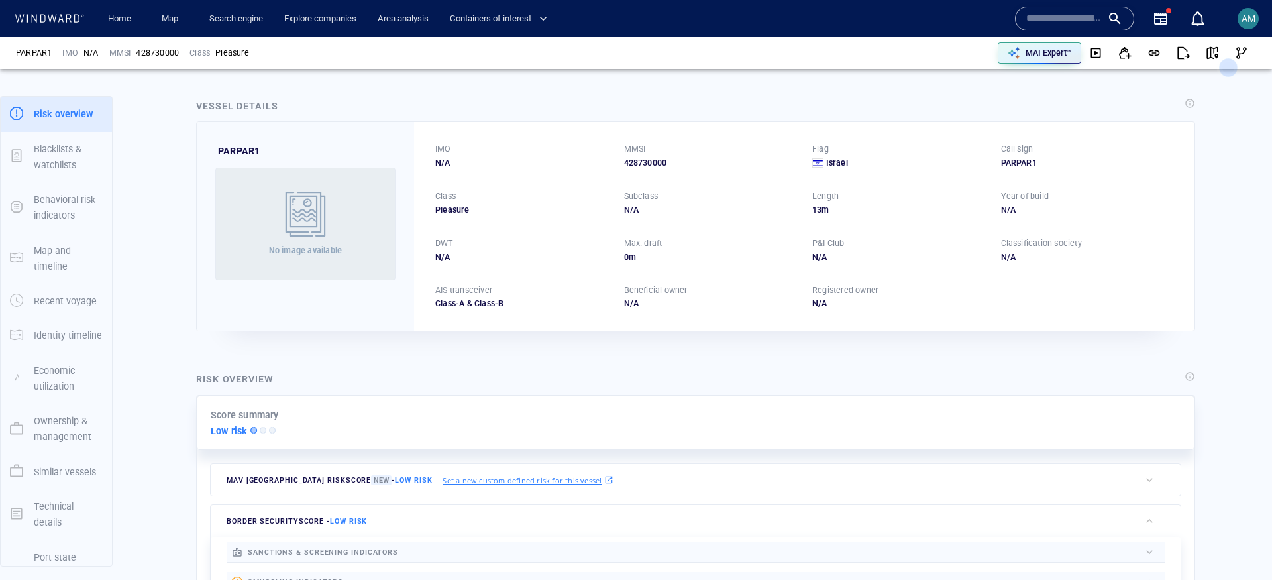
scroll to position [0, 0]
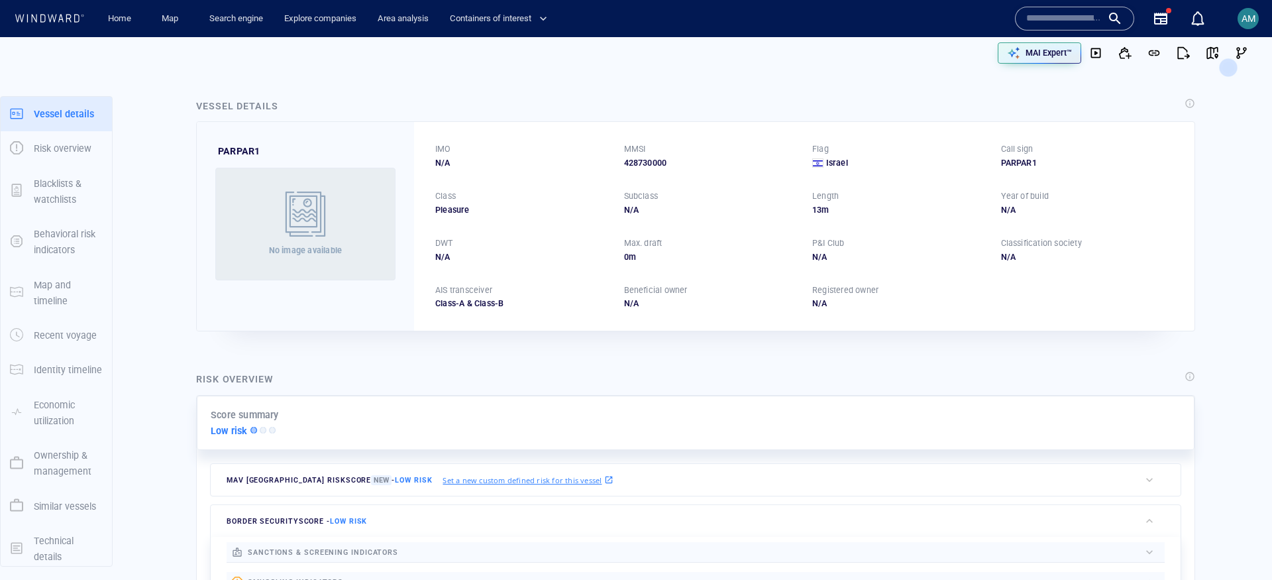
click at [631, 307] on div "N/A" at bounding box center [710, 303] width 173 height 12
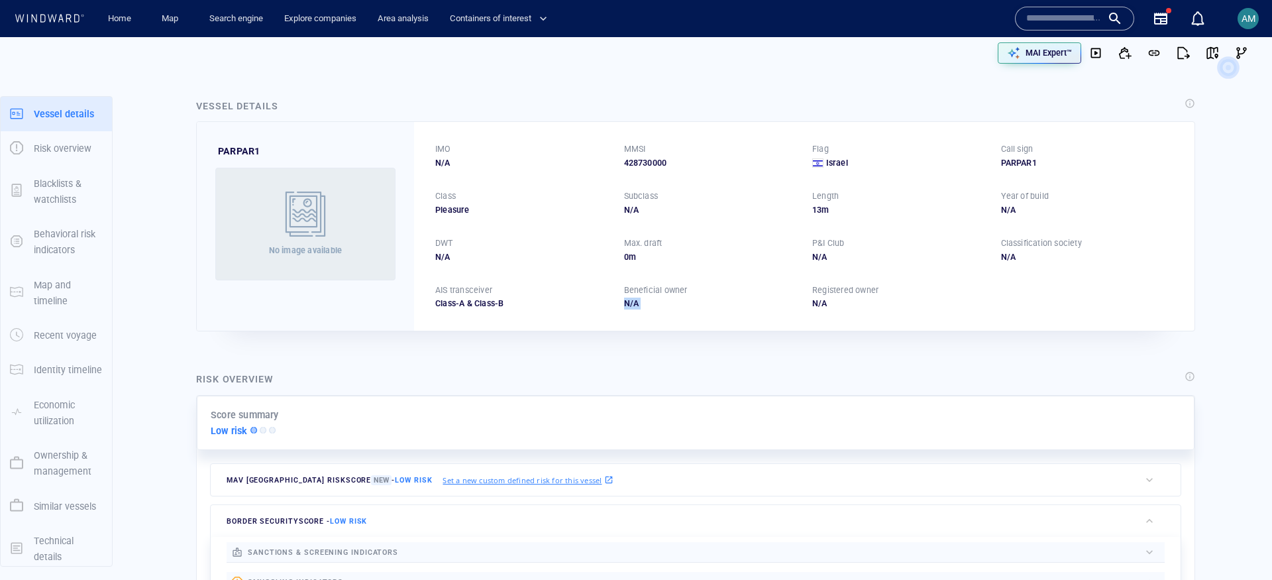
click at [631, 307] on div "N/A" at bounding box center [710, 303] width 173 height 12
click at [688, 305] on div "N/A" at bounding box center [710, 303] width 173 height 12
click at [444, 207] on div "Pleasure" at bounding box center [521, 210] width 173 height 12
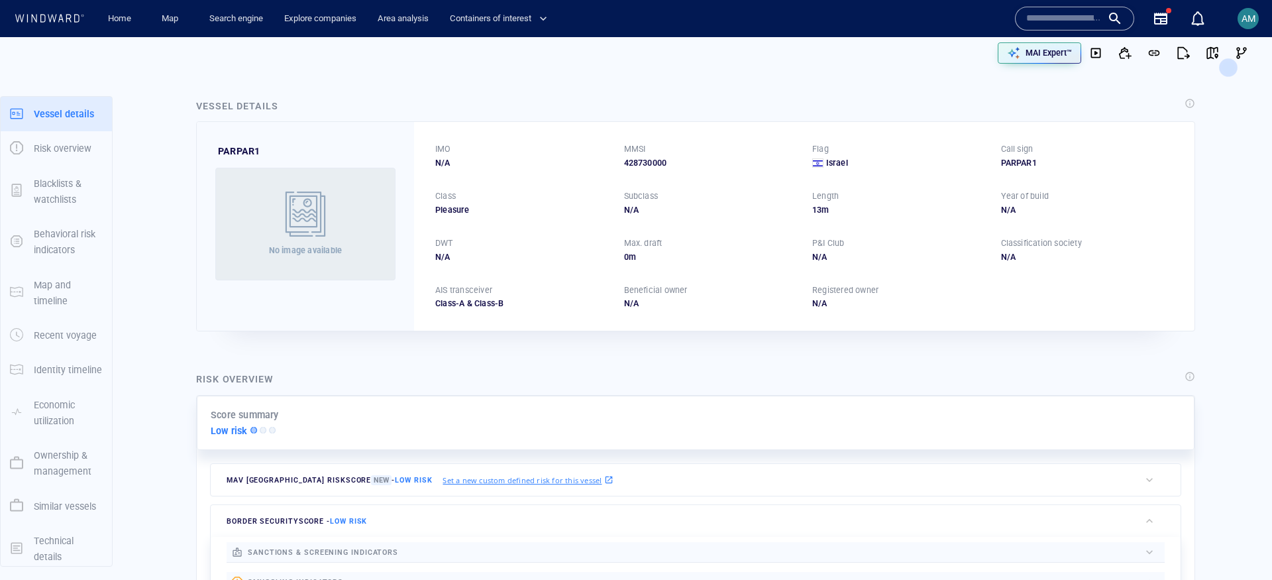
click at [444, 207] on div "Pleasure" at bounding box center [521, 210] width 173 height 12
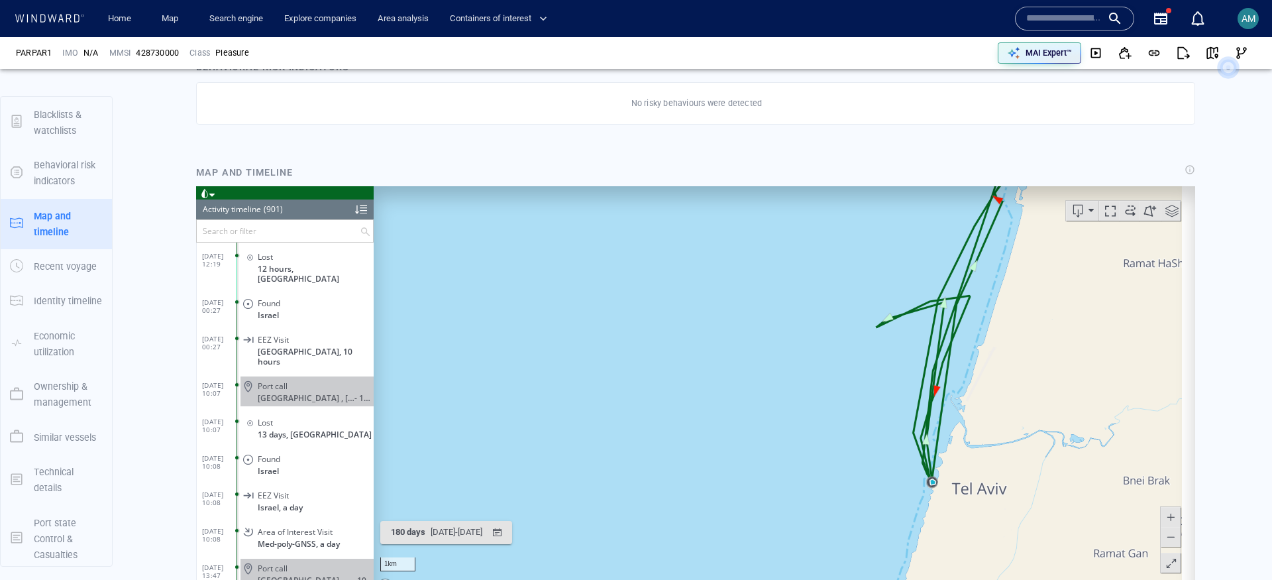
scroll to position [1172, 0]
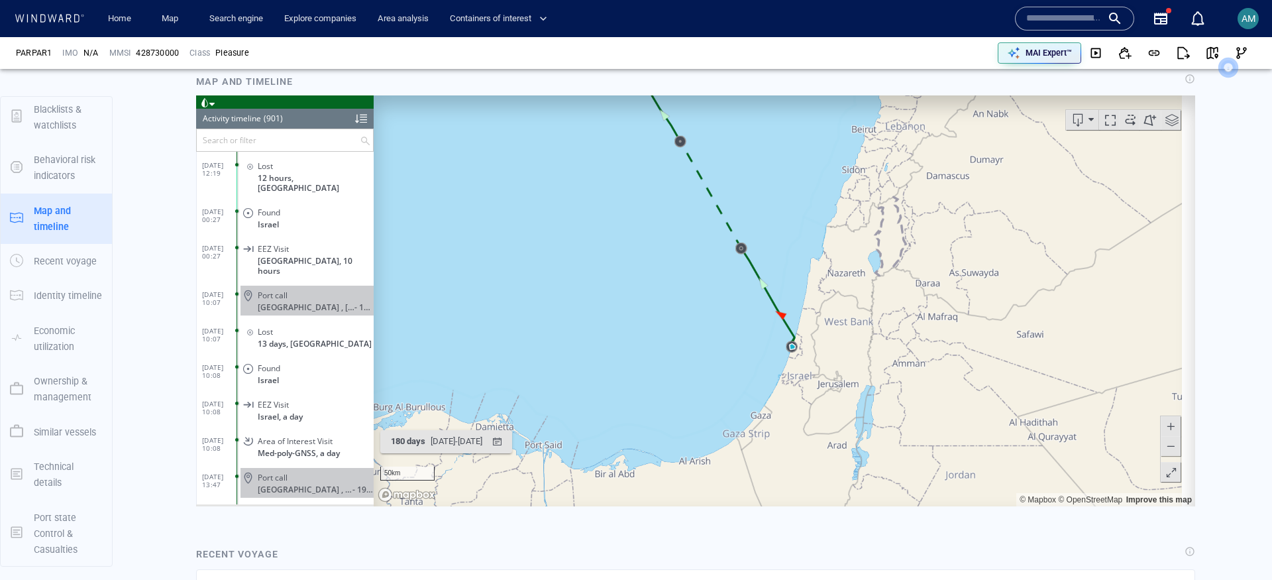
drag, startPoint x: 686, startPoint y: 239, endPoint x: 784, endPoint y: 443, distance: 226.1
click at [784, 443] on canvas "Map" at bounding box center [778, 300] width 808 height 411
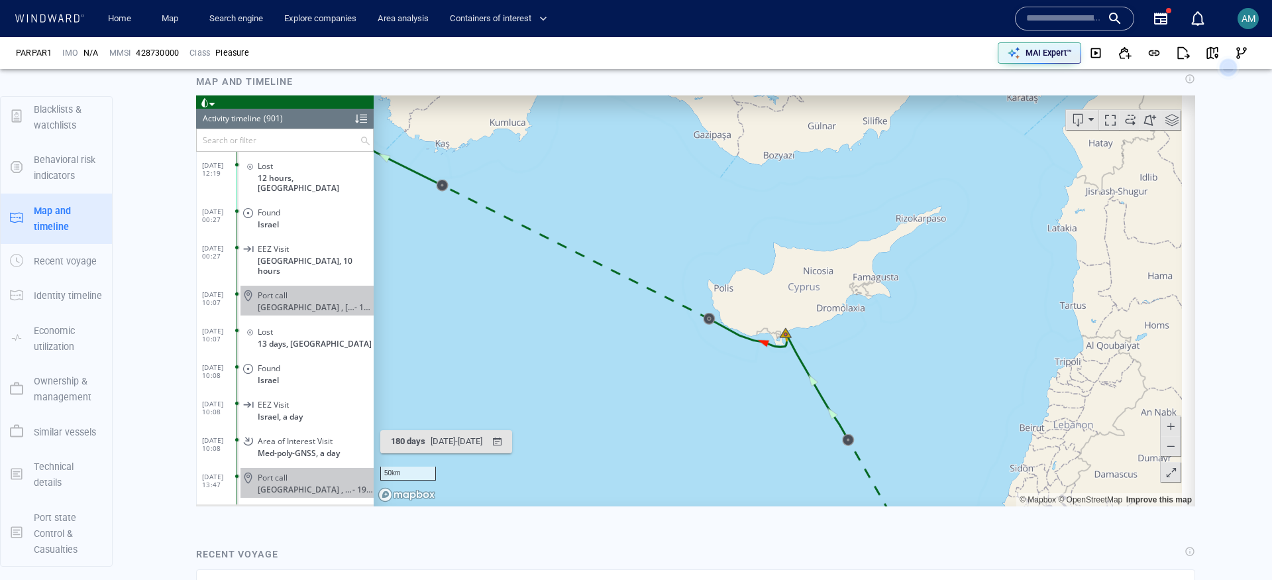
drag, startPoint x: 645, startPoint y: 264, endPoint x: 723, endPoint y: 384, distance: 142.6
click at [723, 384] on canvas "Map" at bounding box center [778, 300] width 808 height 411
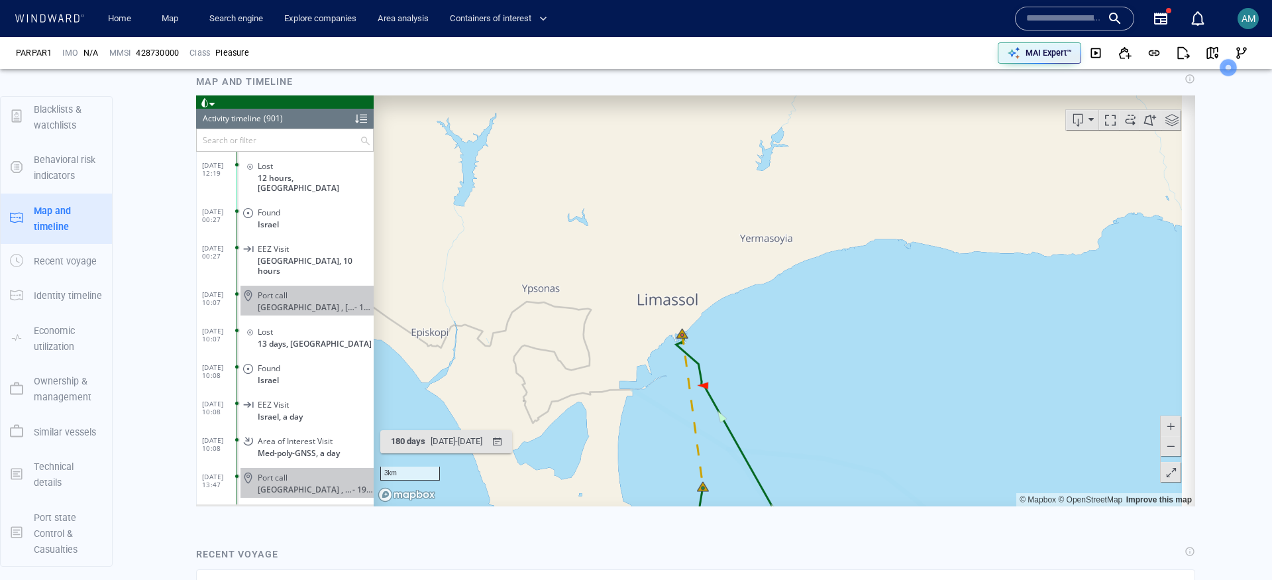
drag, startPoint x: 780, startPoint y: 338, endPoint x: 857, endPoint y: 227, distance: 135.2
click at [857, 227] on canvas "Map" at bounding box center [778, 300] width 808 height 411
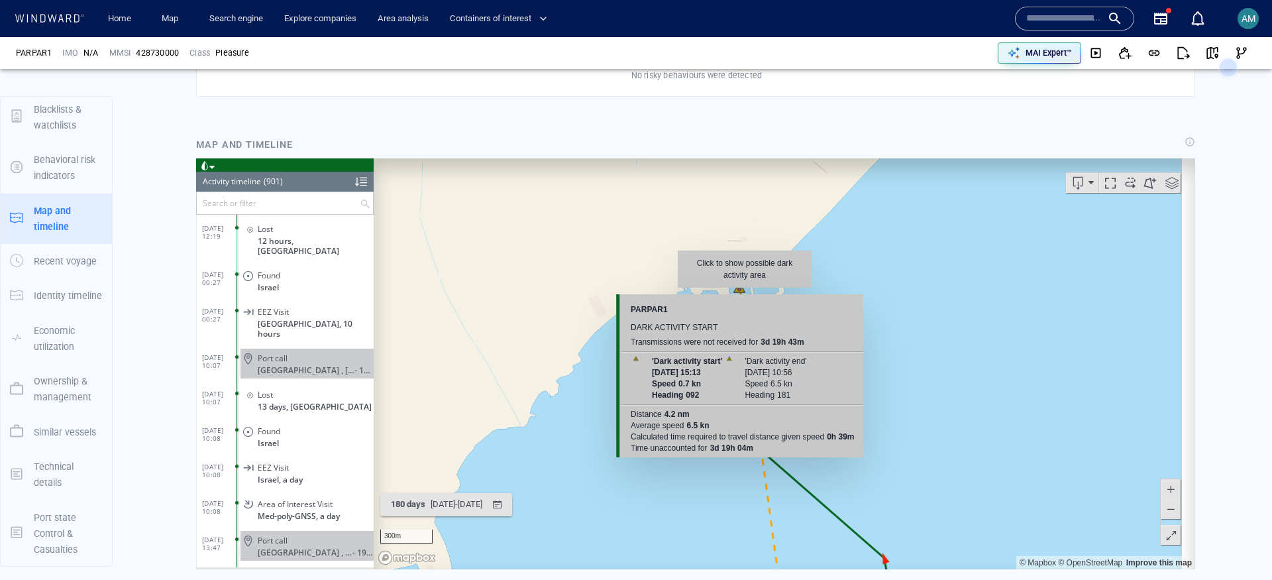
scroll to position [1106, 0]
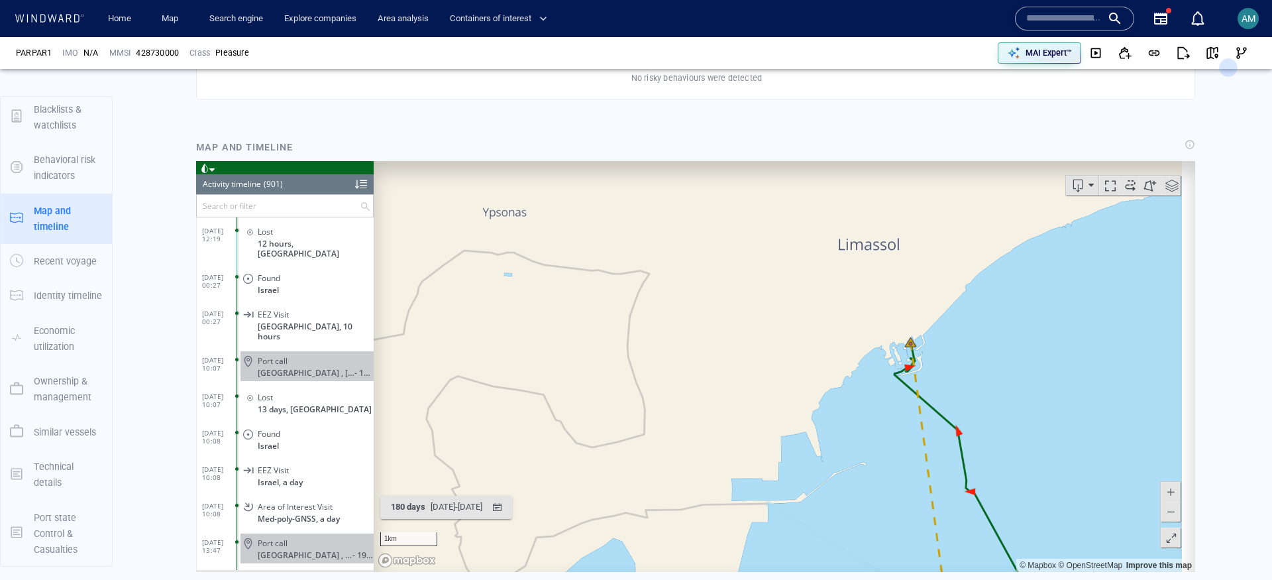
drag, startPoint x: 985, startPoint y: 464, endPoint x: 912, endPoint y: 240, distance: 236.3
click at [912, 240] on canvas "Map" at bounding box center [778, 365] width 808 height 411
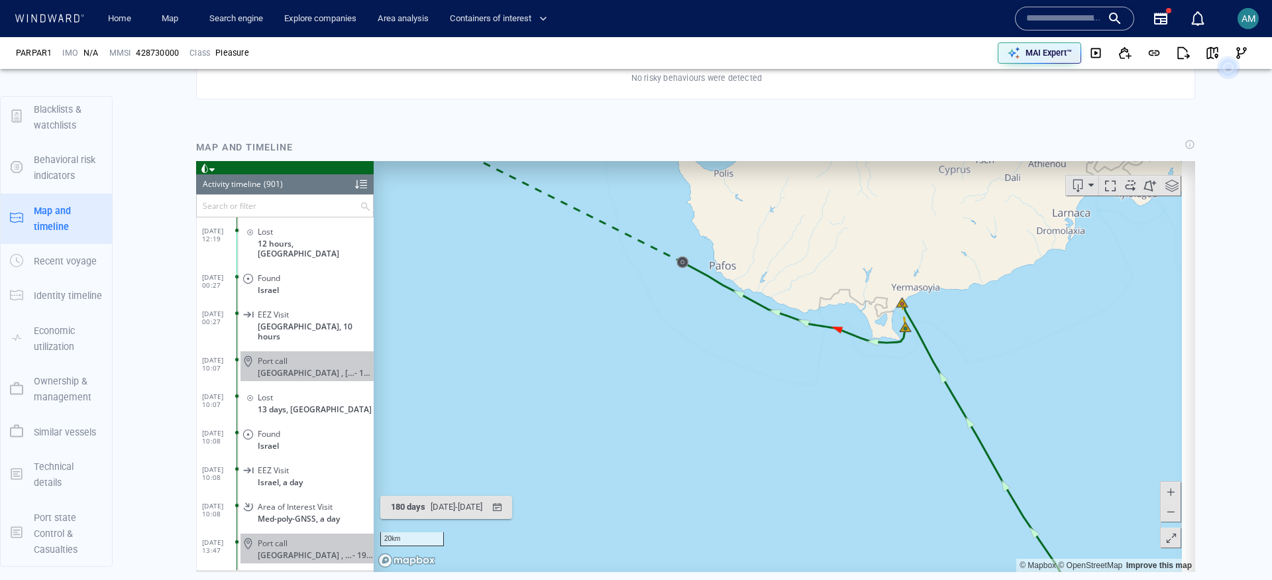
drag, startPoint x: 662, startPoint y: 331, endPoint x: 872, endPoint y: 519, distance: 281.9
click at [872, 519] on canvas "Map" at bounding box center [778, 365] width 808 height 411
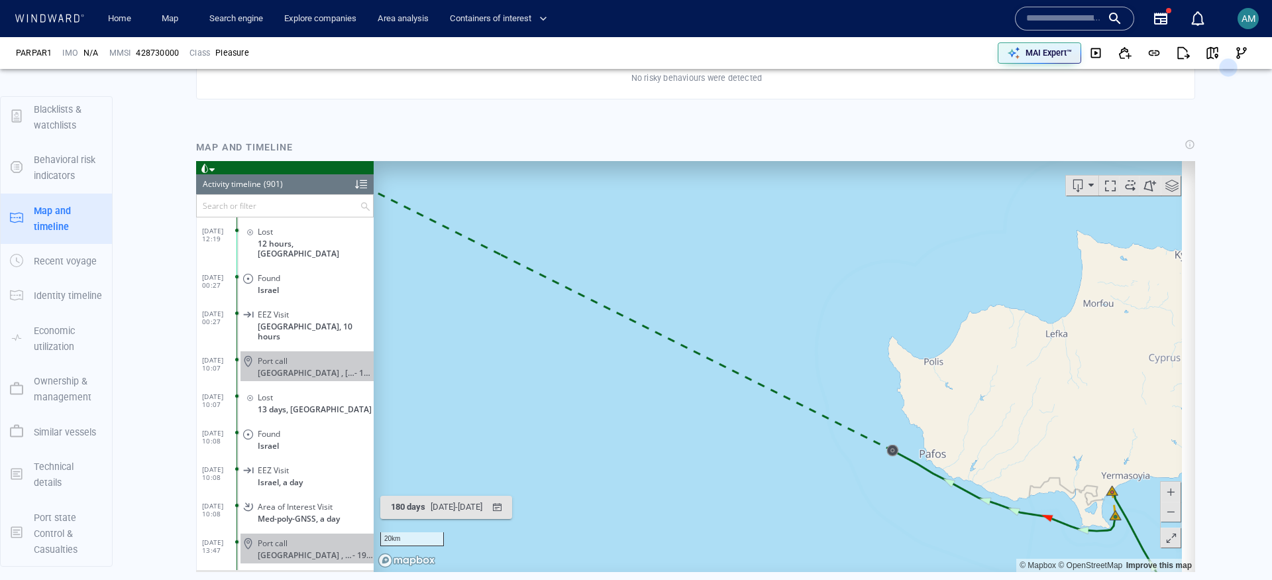
drag, startPoint x: 731, startPoint y: 429, endPoint x: 980, endPoint y: 441, distance: 249.4
click at [880, 443] on canvas "Map" at bounding box center [778, 365] width 808 height 411
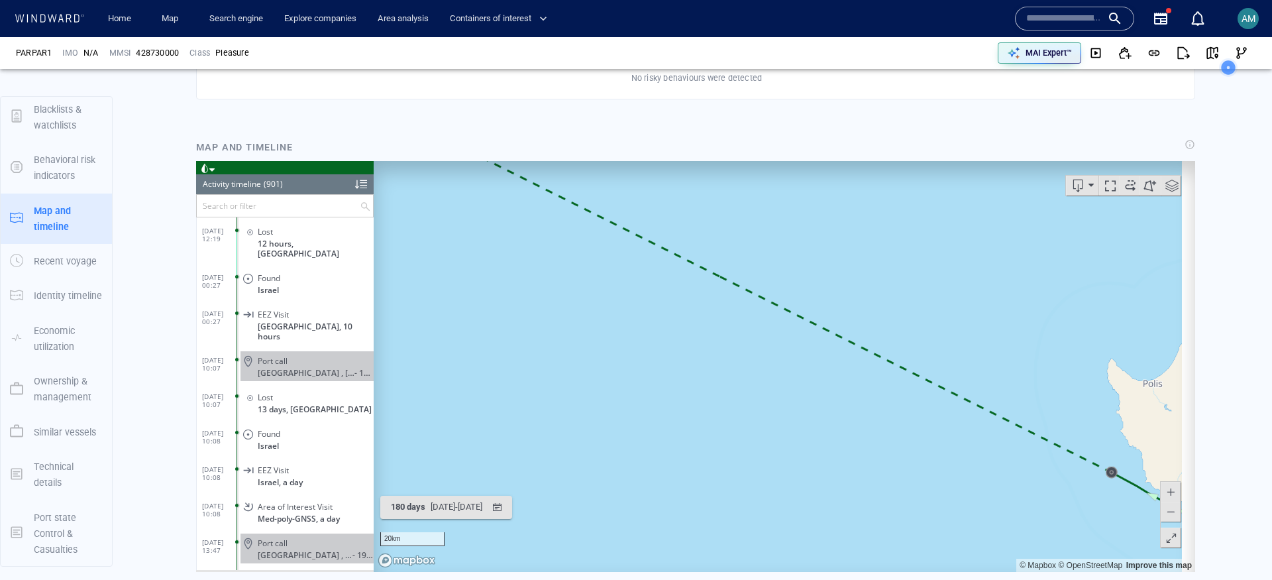
drag, startPoint x: 763, startPoint y: 408, endPoint x: 1142, endPoint y: 470, distance: 383.9
click at [1150, 470] on canvas "Map" at bounding box center [778, 365] width 808 height 411
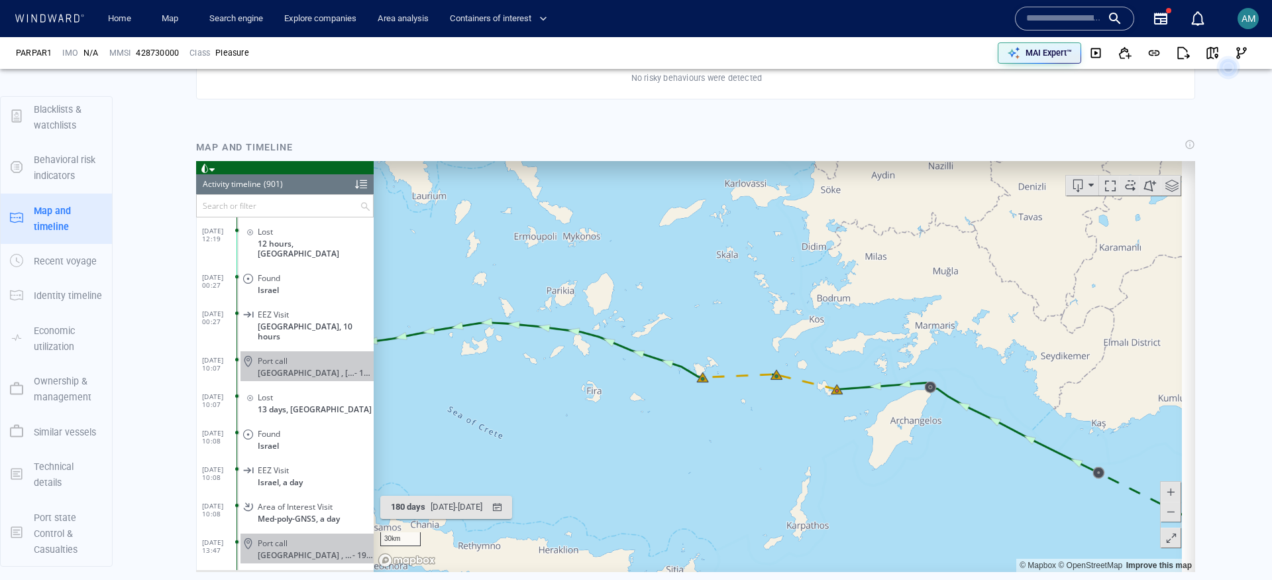
drag, startPoint x: 788, startPoint y: 340, endPoint x: 972, endPoint y: 472, distance: 227.0
click at [972, 472] on canvas "Map" at bounding box center [778, 365] width 808 height 411
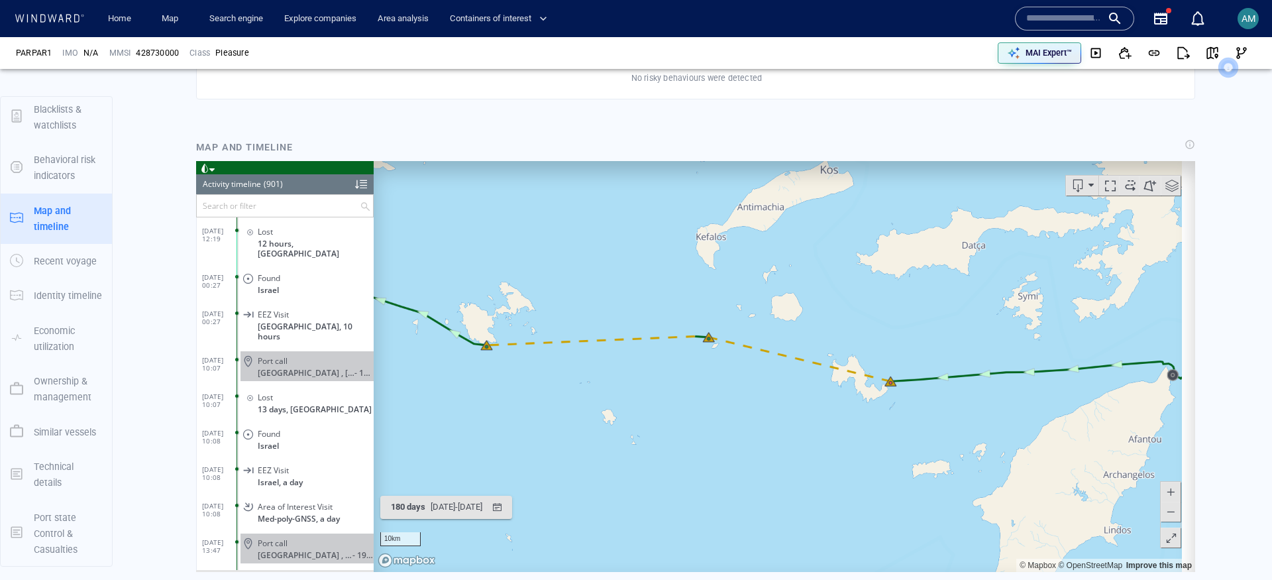
drag, startPoint x: 661, startPoint y: 360, endPoint x: 860, endPoint y: 401, distance: 202.9
click at [860, 401] on canvas "Map" at bounding box center [778, 365] width 808 height 411
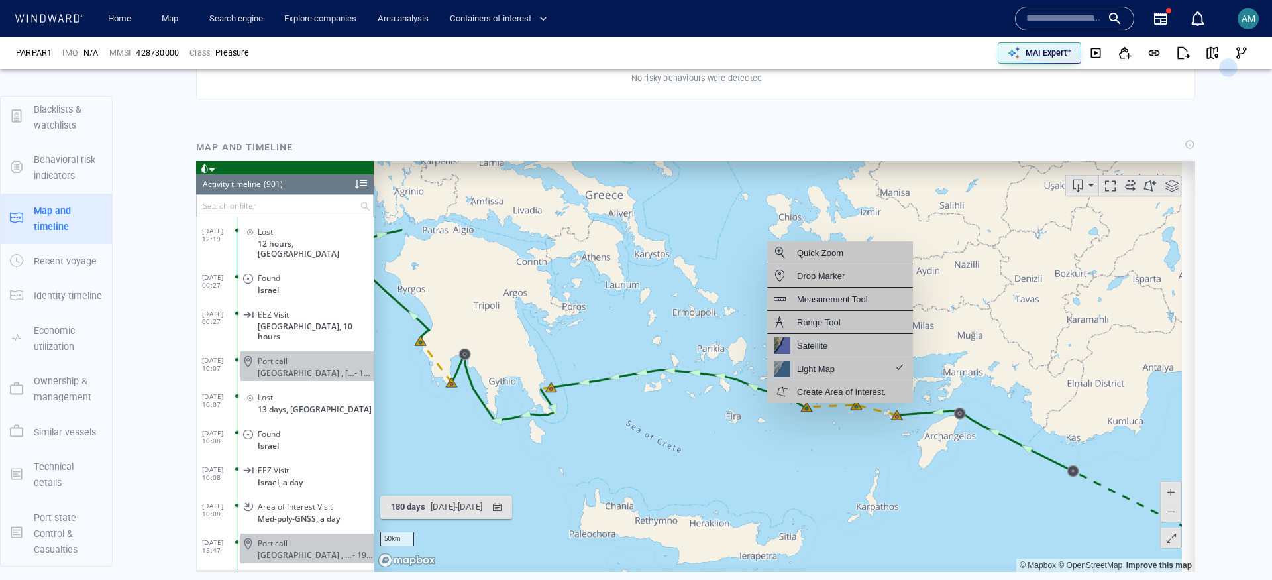
click at [834, 417] on canvas "Map" at bounding box center [778, 365] width 808 height 411
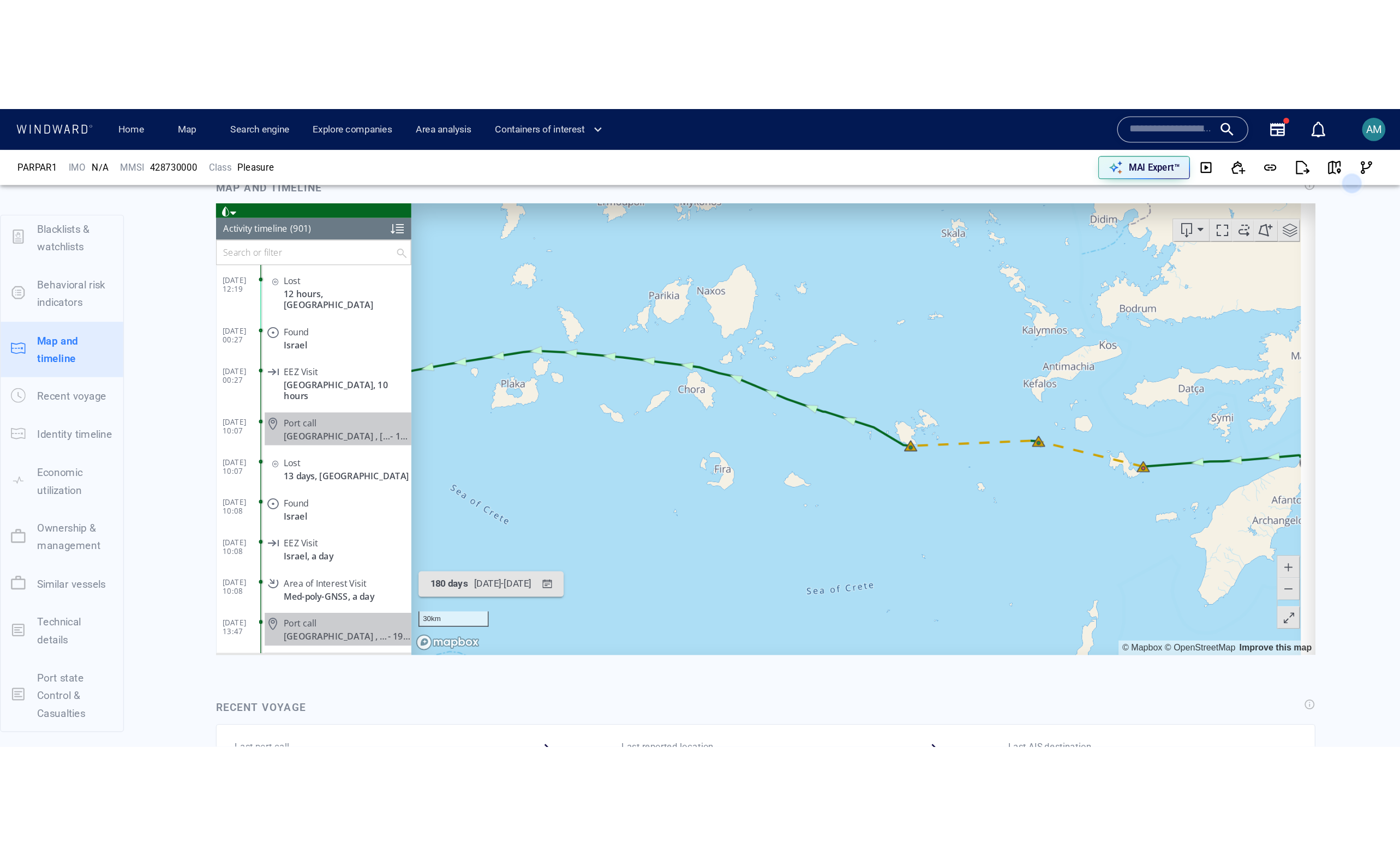
scroll to position [965, 0]
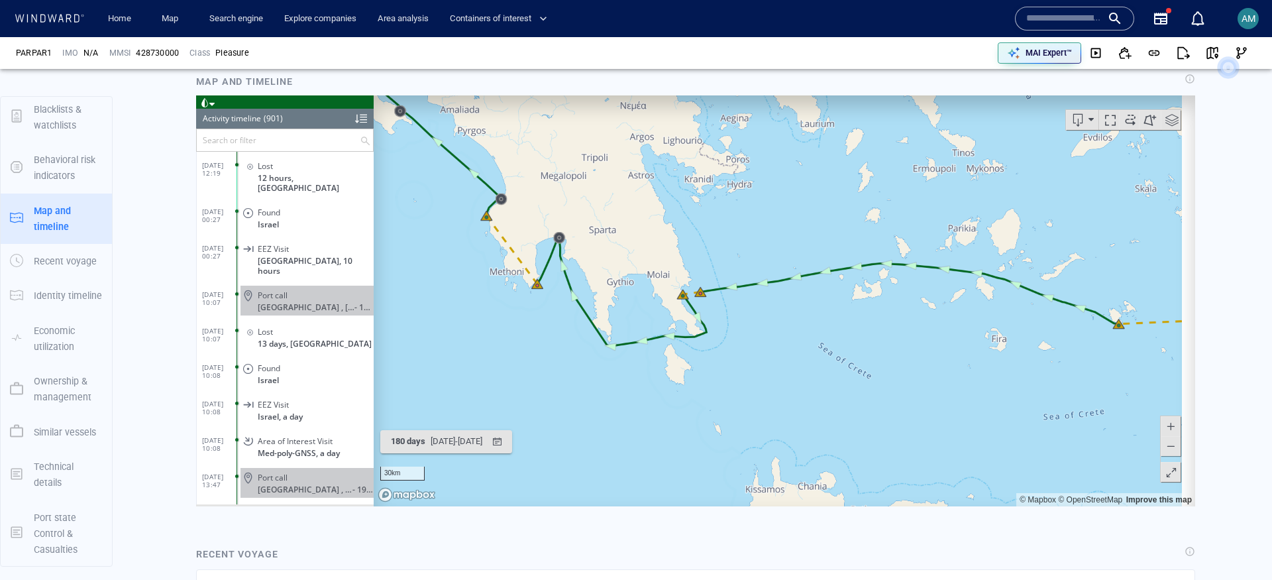
drag, startPoint x: 624, startPoint y: 346, endPoint x: 908, endPoint y: 350, distance: 284.2
click at [908, 350] on canvas "Map" at bounding box center [778, 300] width 808 height 411
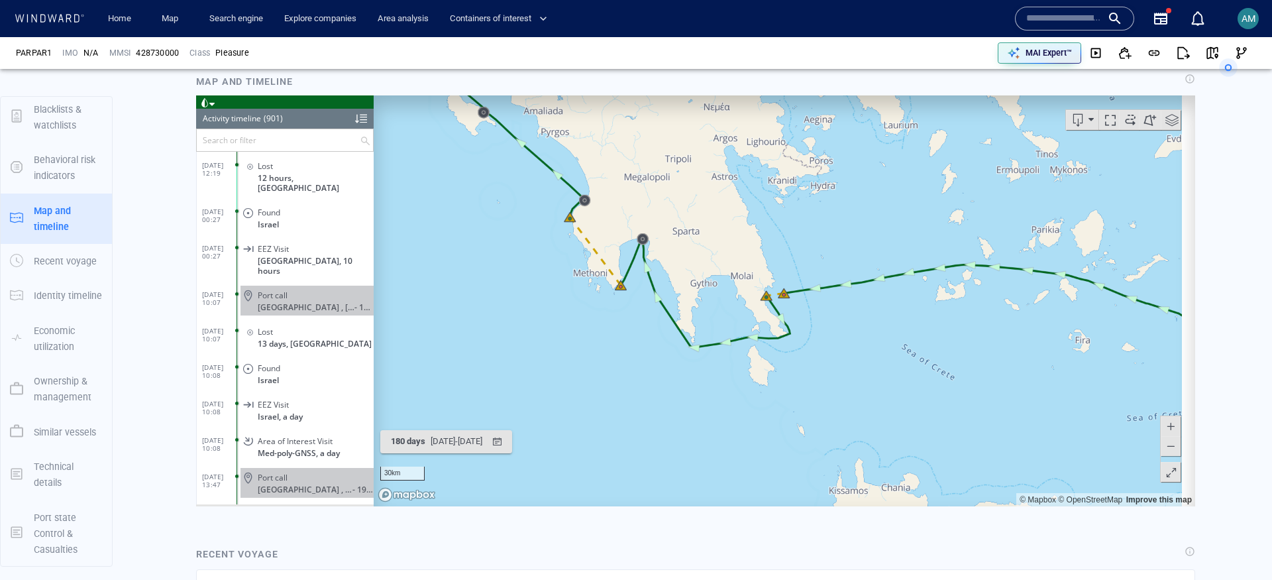
drag, startPoint x: 755, startPoint y: 344, endPoint x: 844, endPoint y: 346, distance: 88.8
click at [844, 346] on canvas "Map" at bounding box center [778, 300] width 808 height 411
drag, startPoint x: 751, startPoint y: 345, endPoint x: 890, endPoint y: 396, distance: 148.8
click at [890, 396] on canvas "Map" at bounding box center [778, 300] width 808 height 411
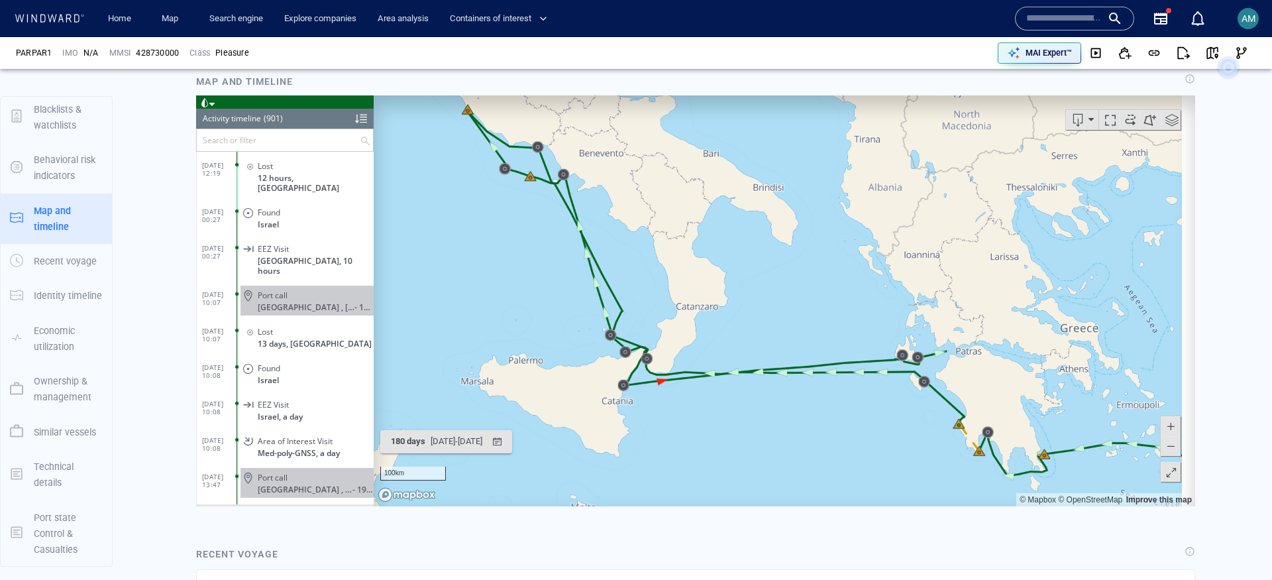
drag, startPoint x: 540, startPoint y: 205, endPoint x: 554, endPoint y: 314, distance: 109.5
click at [575, 344] on canvas "Map" at bounding box center [778, 300] width 808 height 411
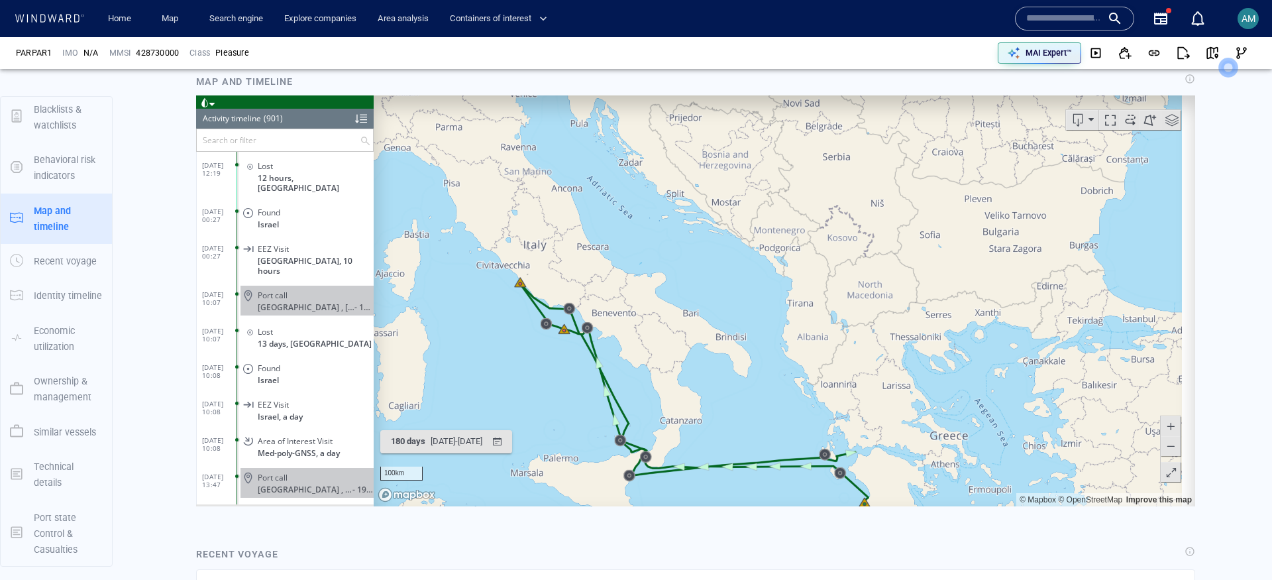
drag, startPoint x: 647, startPoint y: 391, endPoint x: 515, endPoint y: 184, distance: 244.8
click at [515, 185] on canvas "Map" at bounding box center [778, 300] width 808 height 411
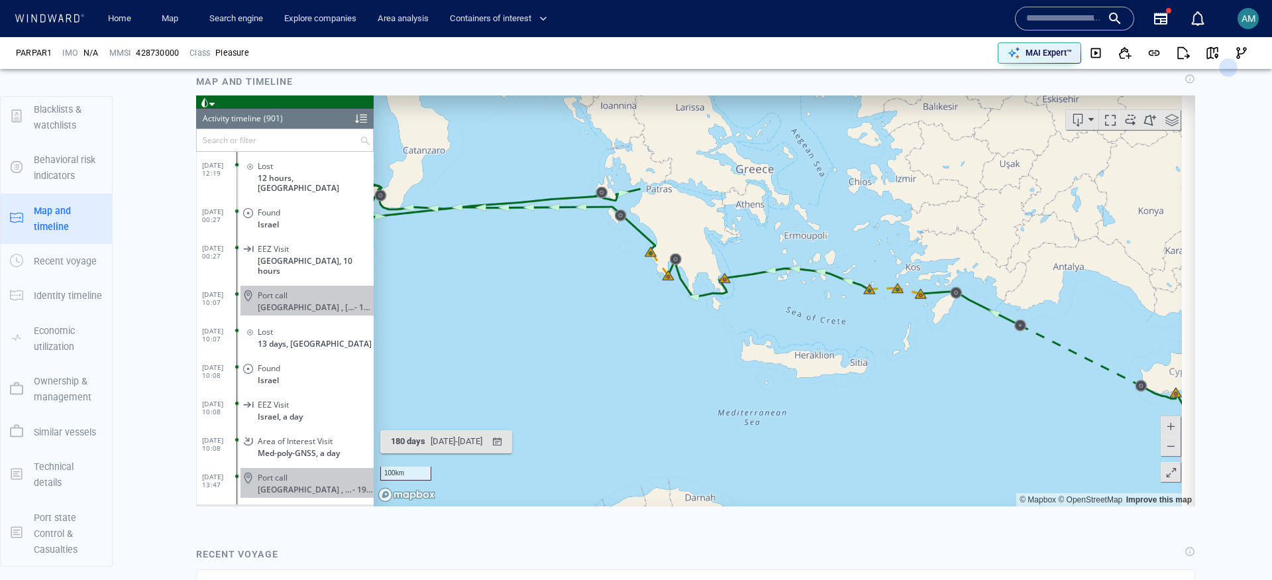
drag, startPoint x: 866, startPoint y: 339, endPoint x: 698, endPoint y: 319, distance: 170.1
click at [698, 319] on canvas "Map" at bounding box center [778, 300] width 808 height 411
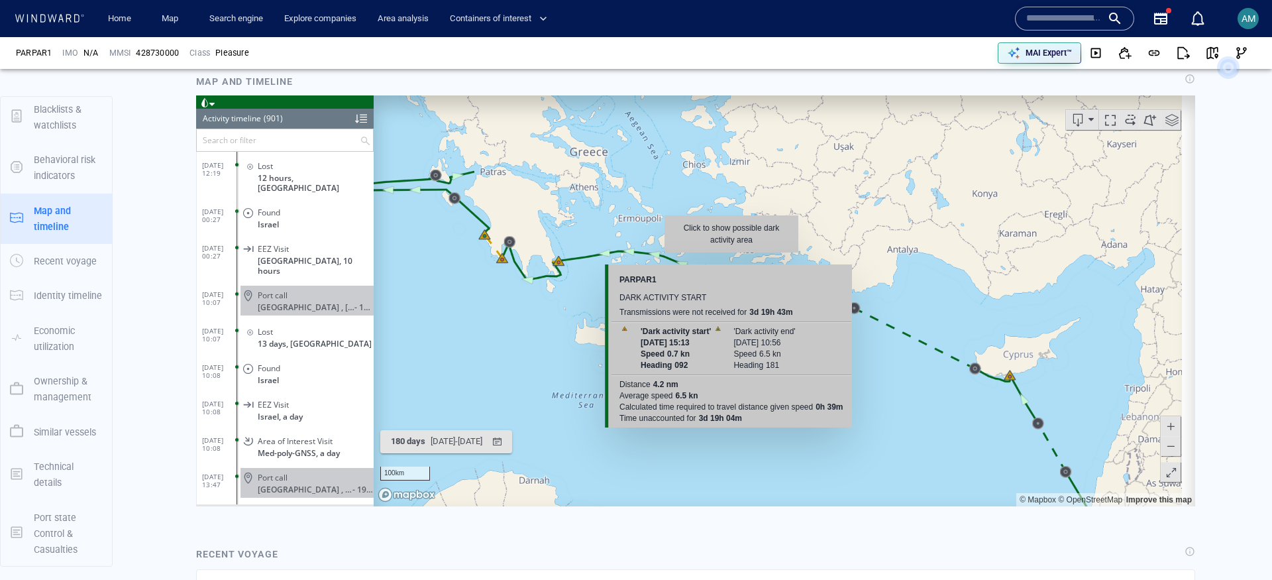
drag, startPoint x: 1014, startPoint y: 377, endPoint x: 733, endPoint y: 260, distance: 305.0
click at [733, 260] on canvas "Map" at bounding box center [778, 300] width 808 height 411
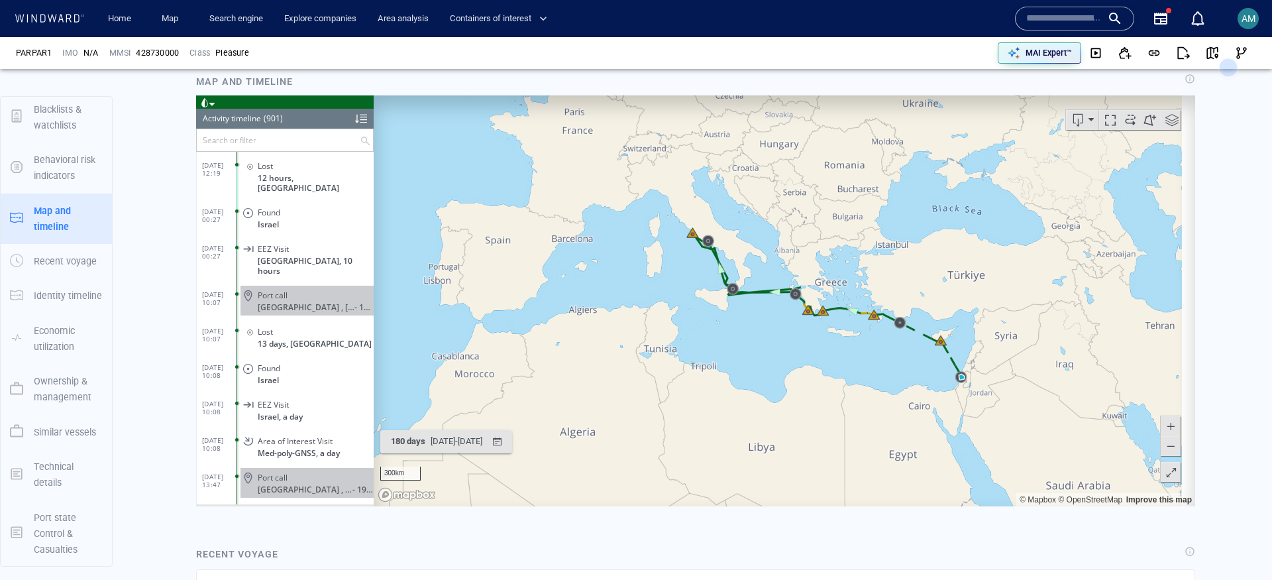
drag, startPoint x: 666, startPoint y: 351, endPoint x: 900, endPoint y: 352, distance: 233.8
click at [900, 352] on canvas "Map" at bounding box center [778, 300] width 808 height 411
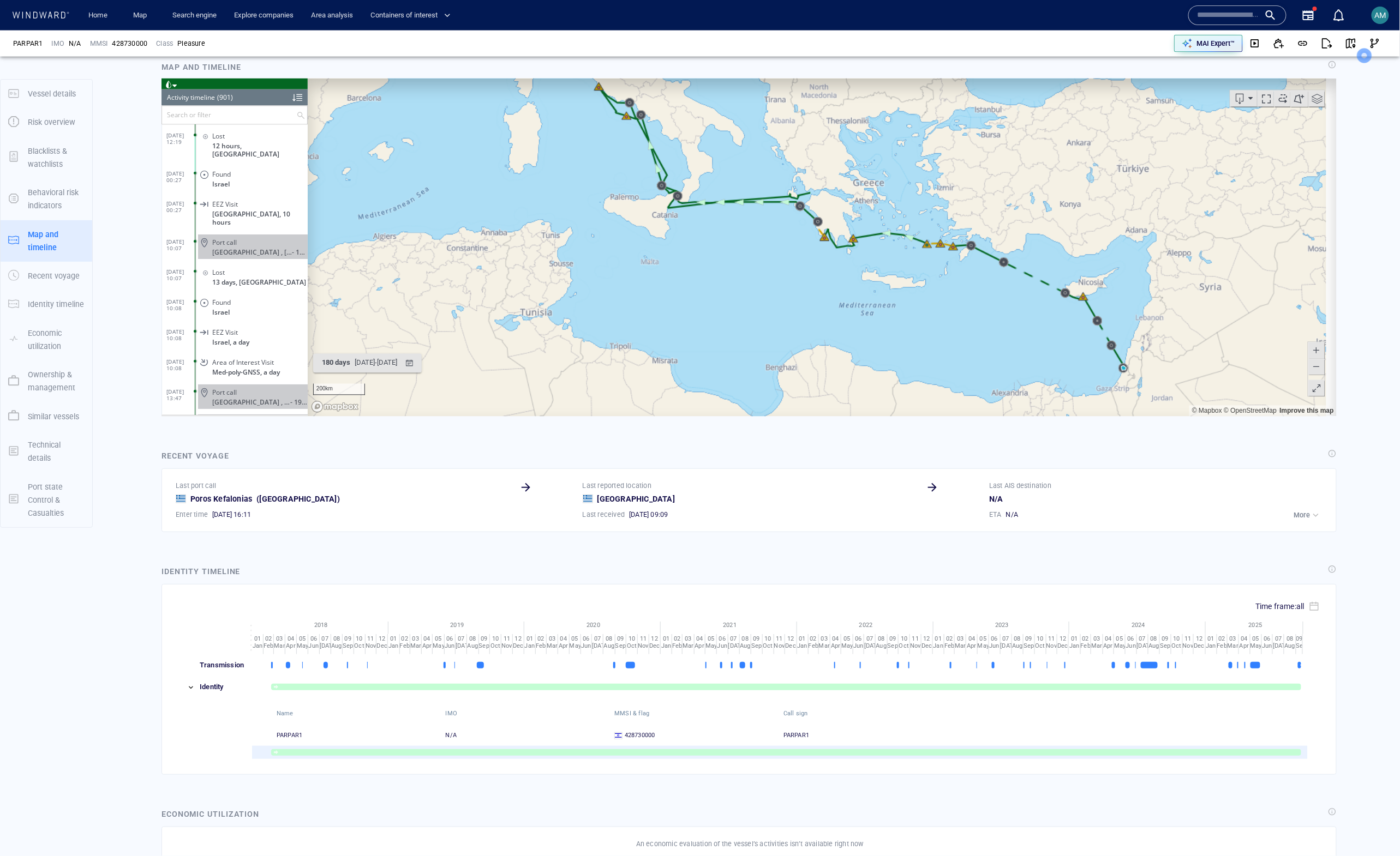
scroll to position [22942, 0]
click at [1047, 46] on p "MAI Expert™" at bounding box center [1216, 44] width 38 height 10
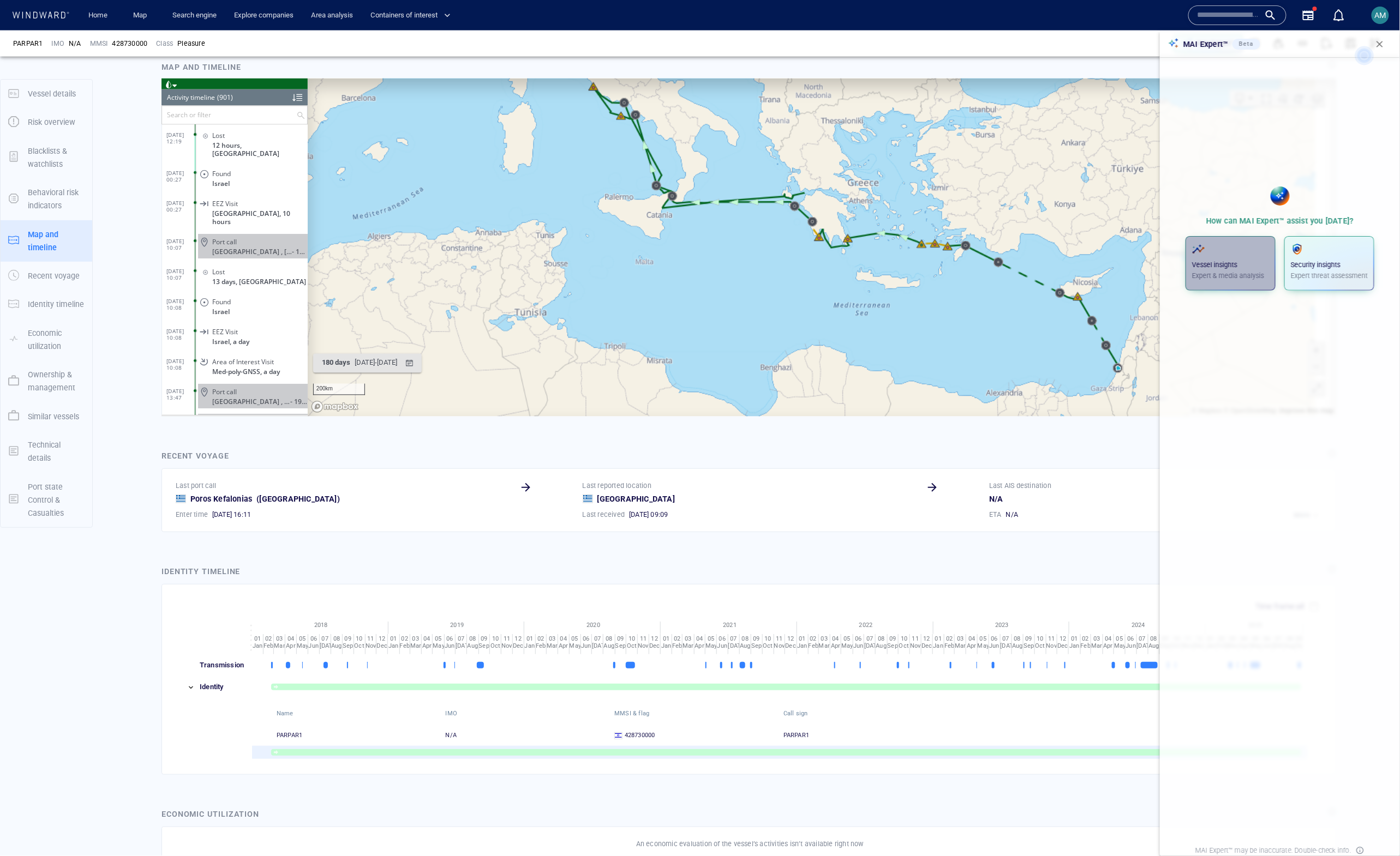
click at [1047, 261] on p "Vessel insights" at bounding box center [1230, 265] width 77 height 10
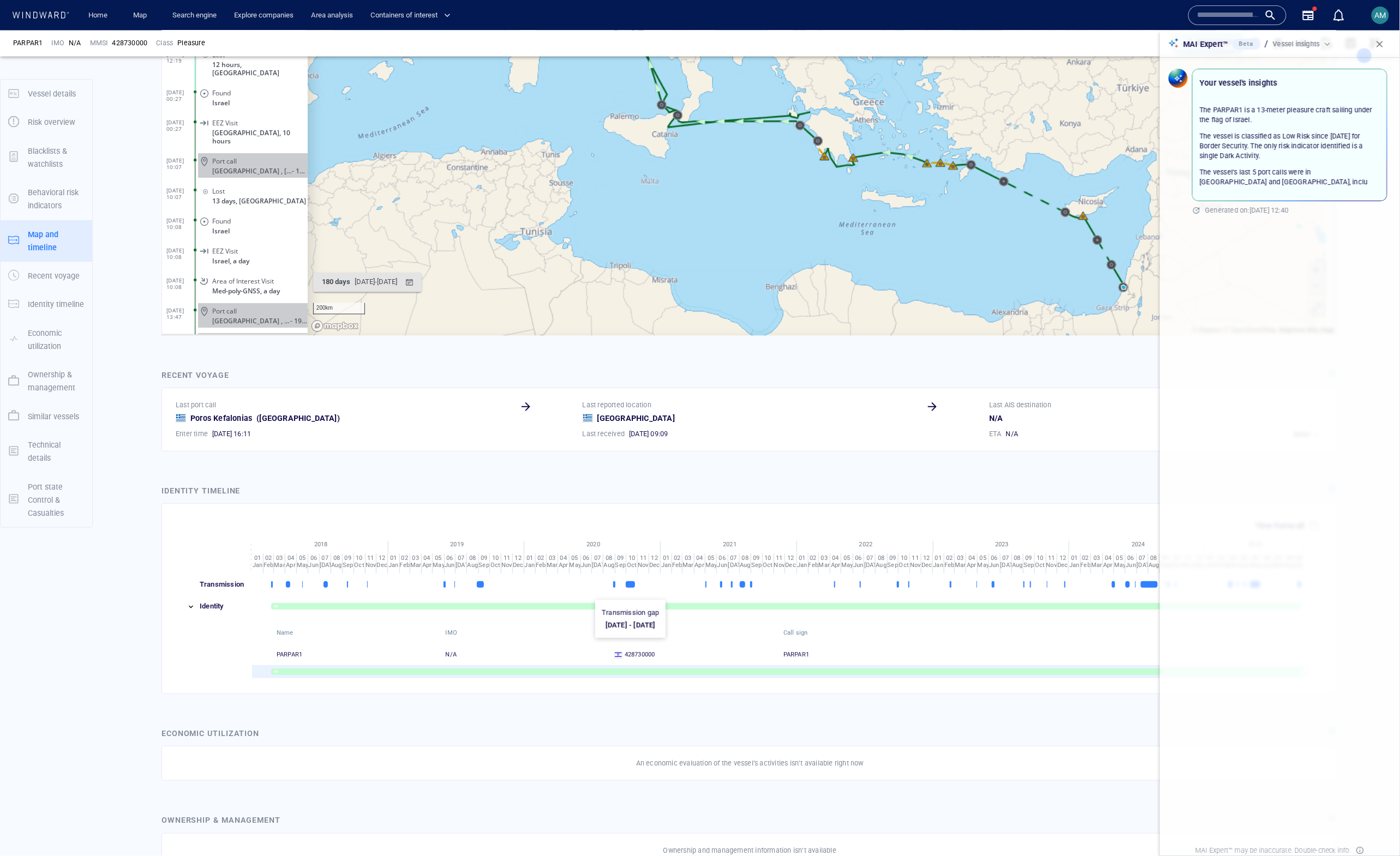
scroll to position [905, 0]
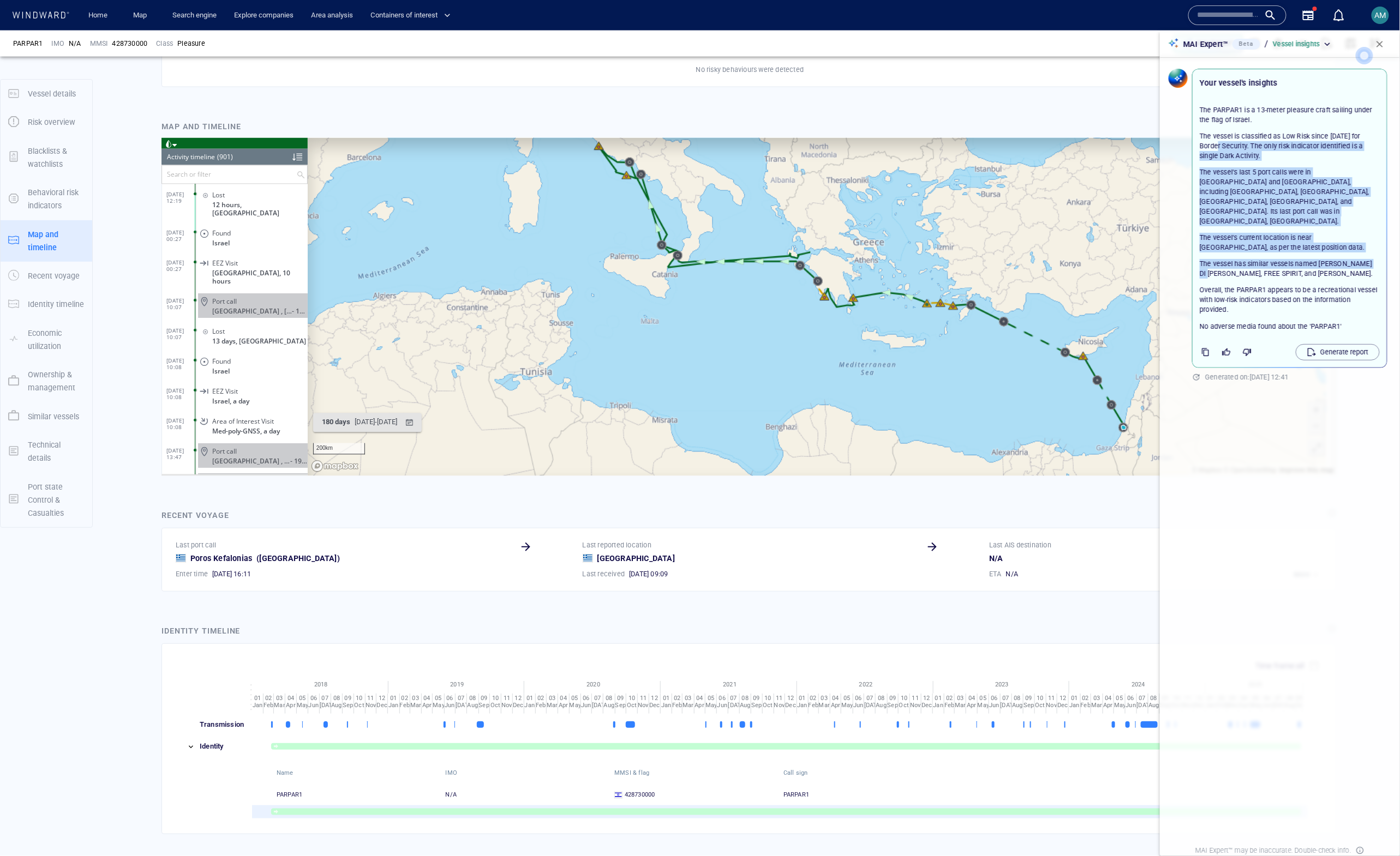
drag, startPoint x: 1223, startPoint y: 147, endPoint x: 1225, endPoint y: 258, distance: 111.0
click at [1047, 258] on div "The PARPAR1 is a 13-meter pleasure craft sailing under the flag of Israel. The …" at bounding box center [1290, 210] width 180 height 209
click at [1047, 259] on p "The vessel has similar vessels named LA LUNA DI MARCO, FREE SPIRIT, and ROSMARI…" at bounding box center [1290, 269] width 180 height 20
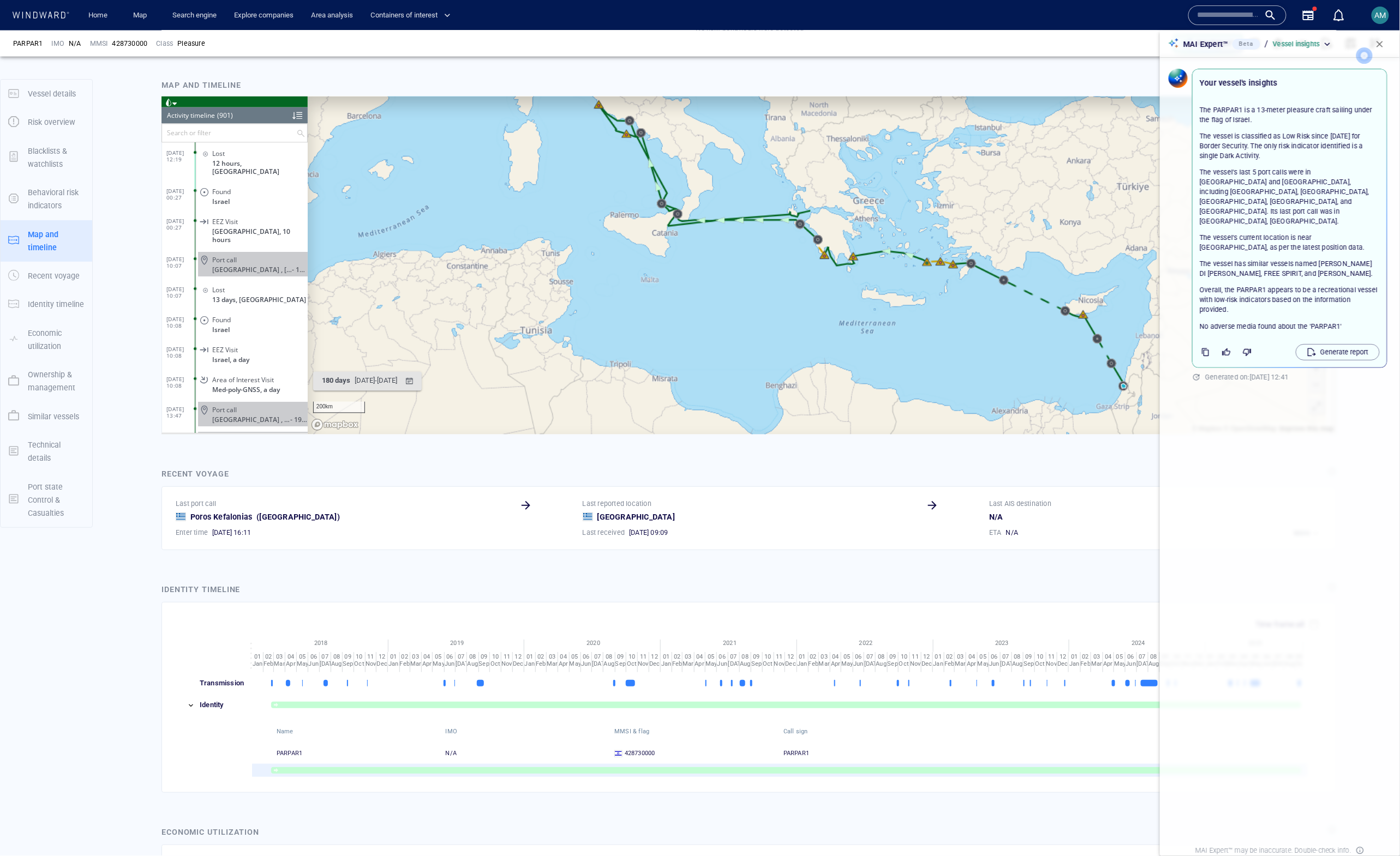
scroll to position [949, 0]
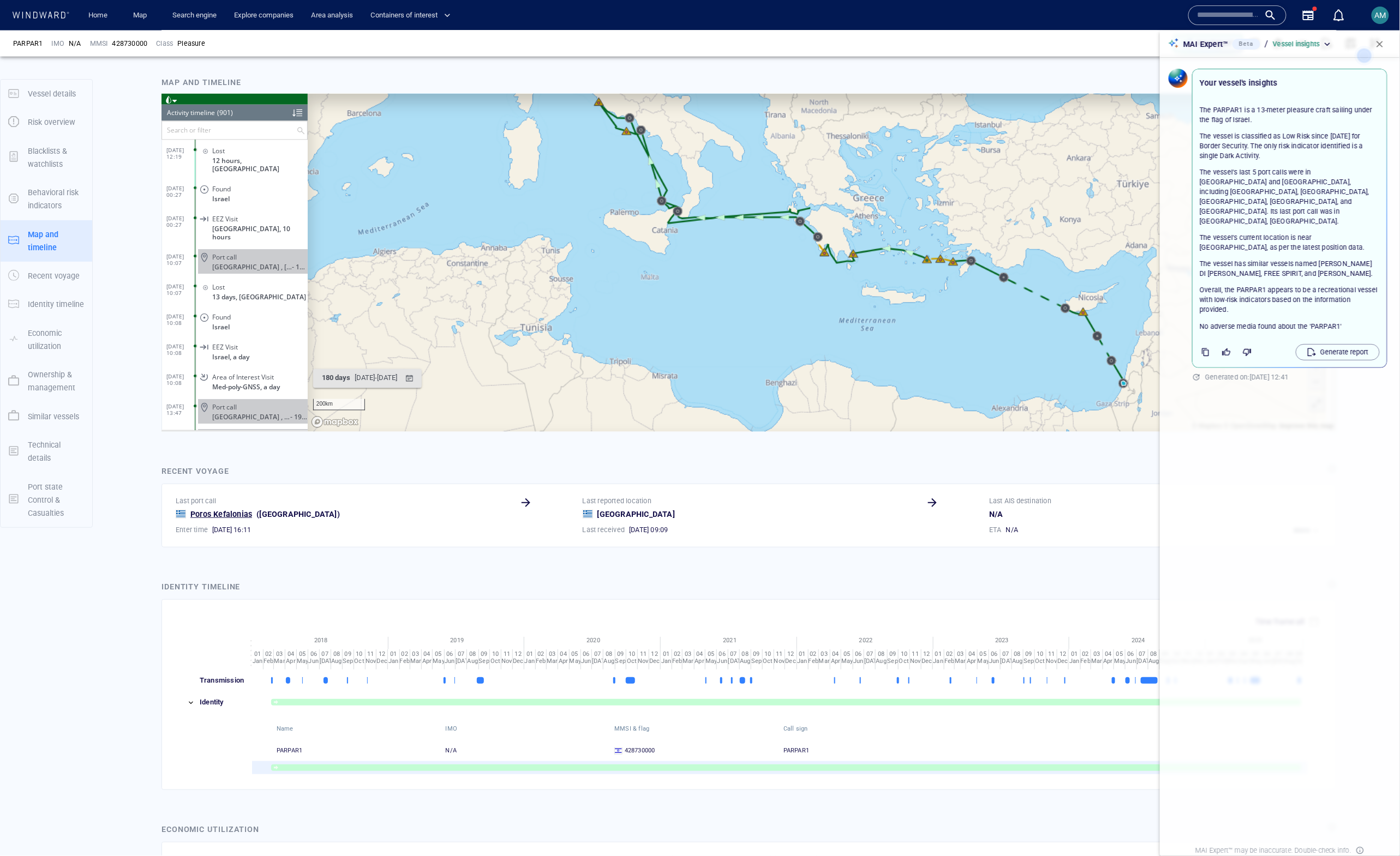
click at [234, 477] on span "Poros Kefalonias" at bounding box center [221, 514] width 62 height 13
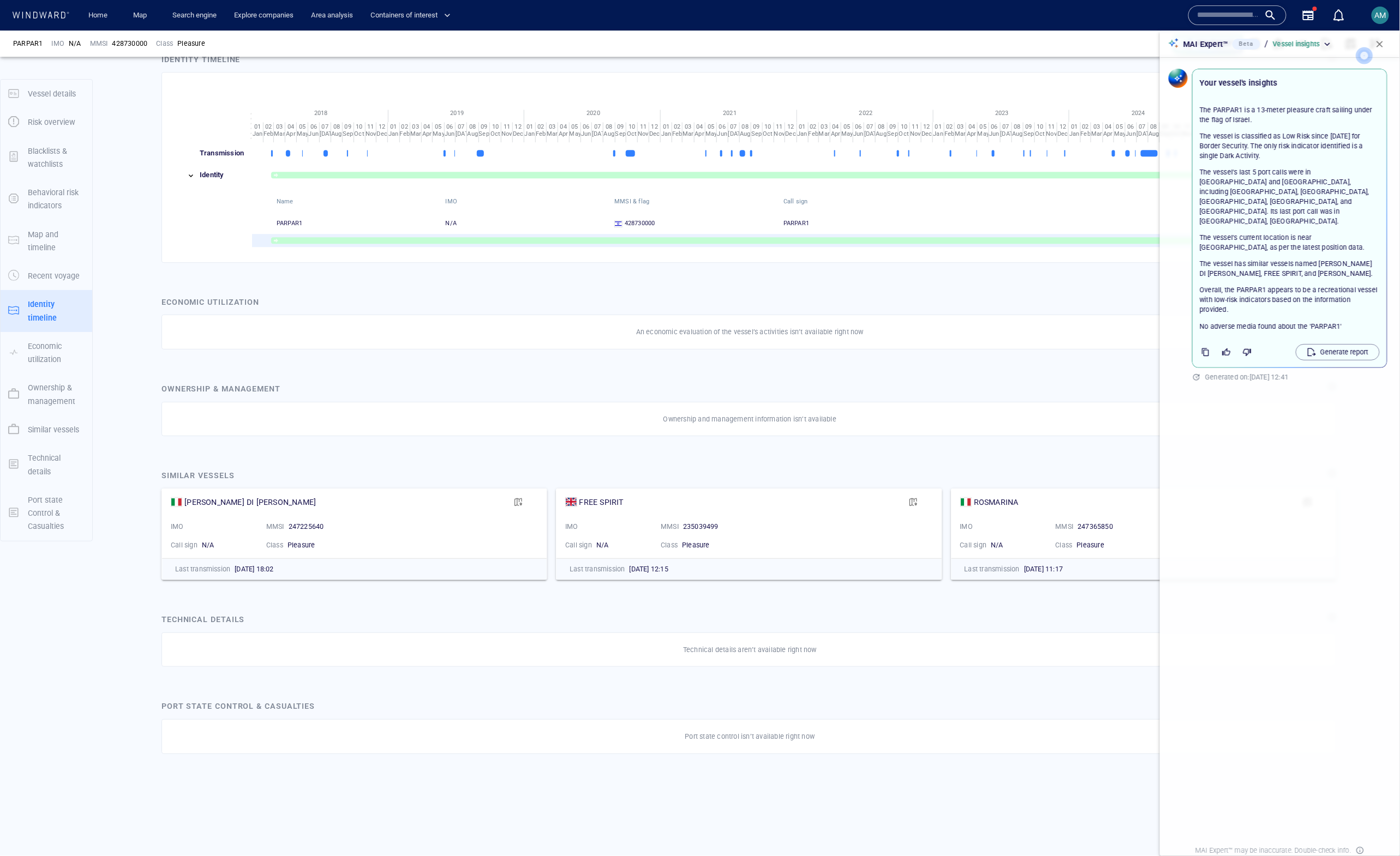
scroll to position [1486, 0]
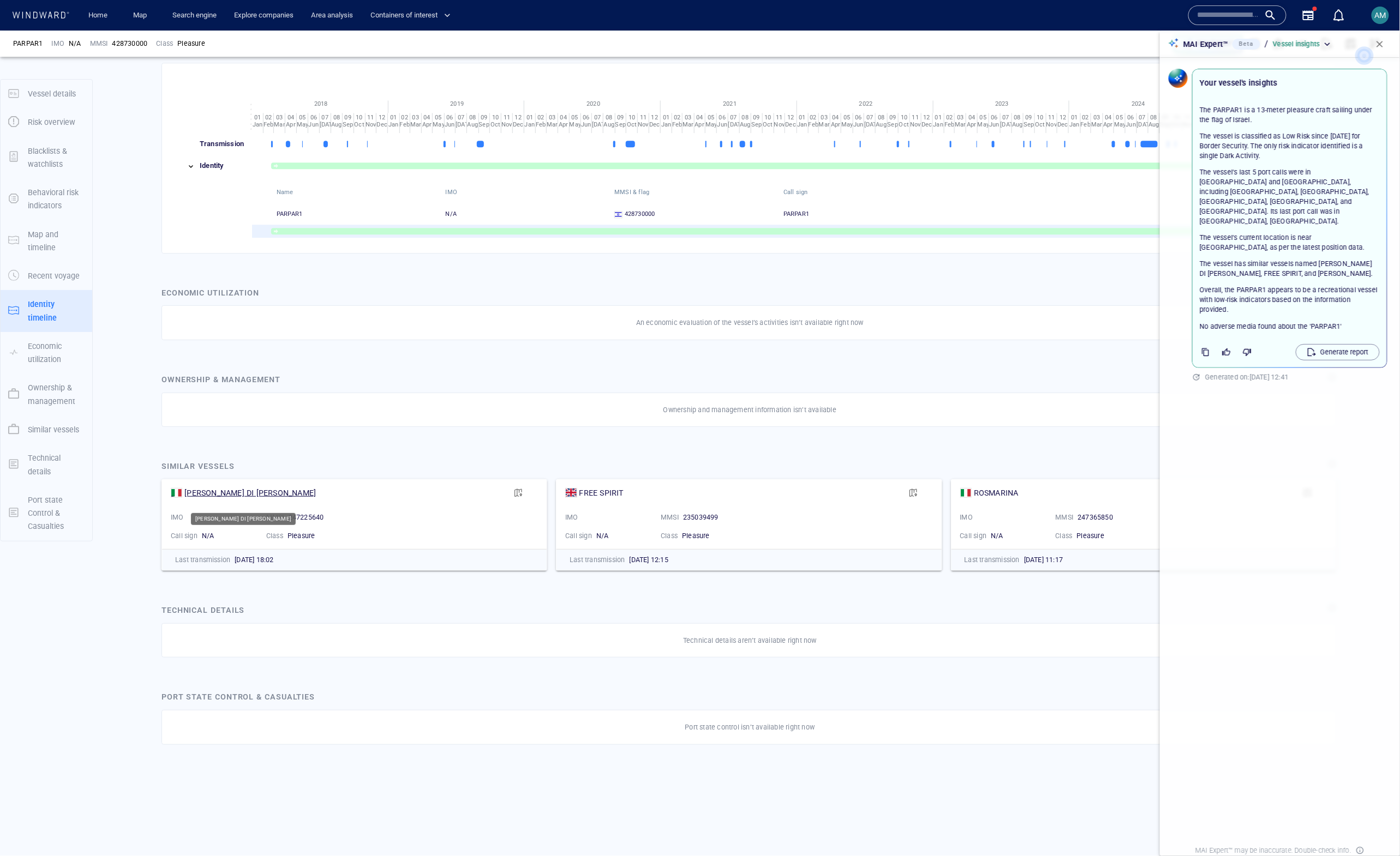
click at [216, 477] on div "LA LUNA DI MARCO" at bounding box center [250, 493] width 132 height 13
click at [599, 477] on div "FREE SPIRIT" at bounding box center [602, 493] width 44 height 13
click at [973, 477] on div "ROSMARINA" at bounding box center [996, 493] width 44 height 13
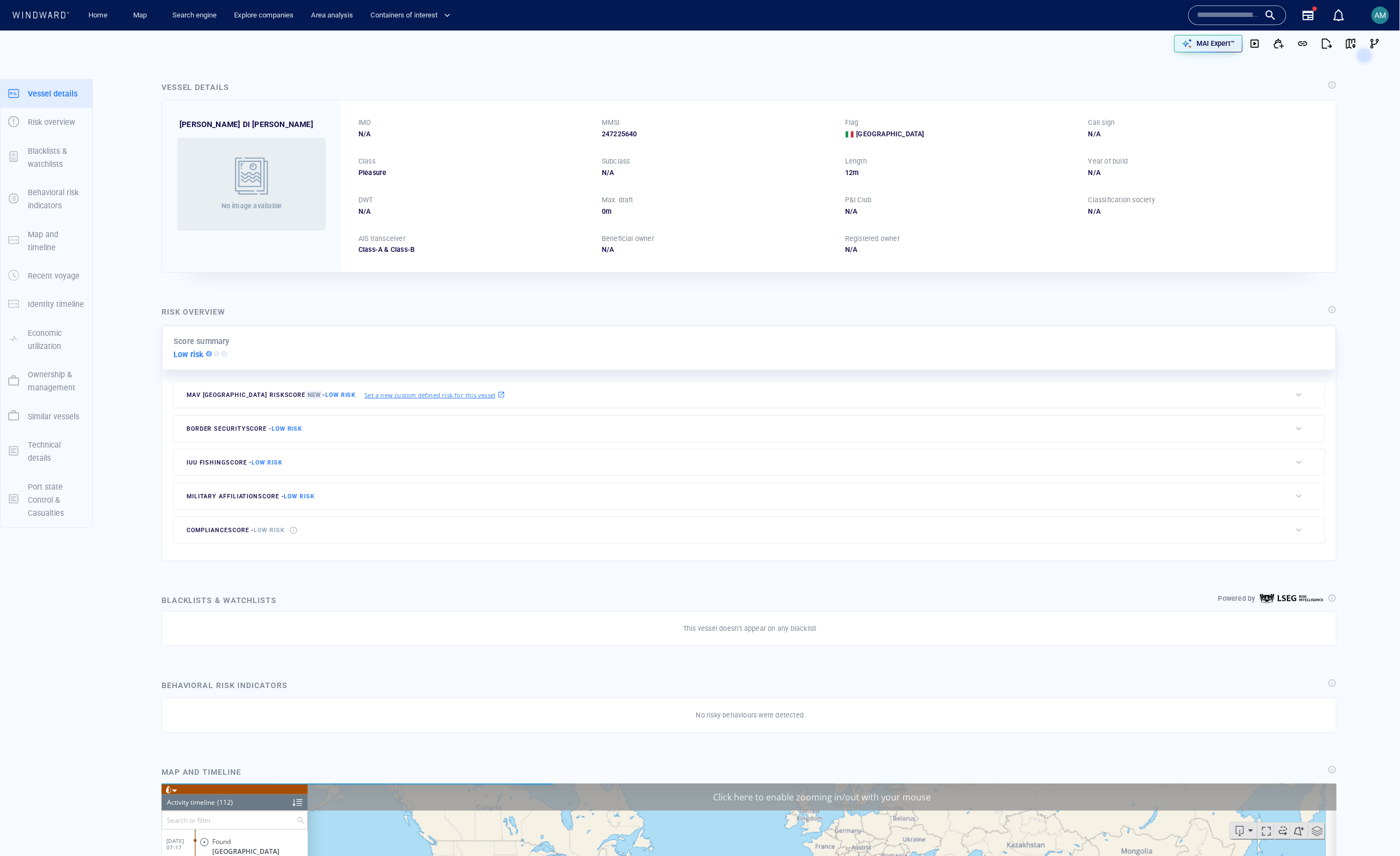
scroll to position [3068, 0]
